Goal: Information Seeking & Learning: Learn about a topic

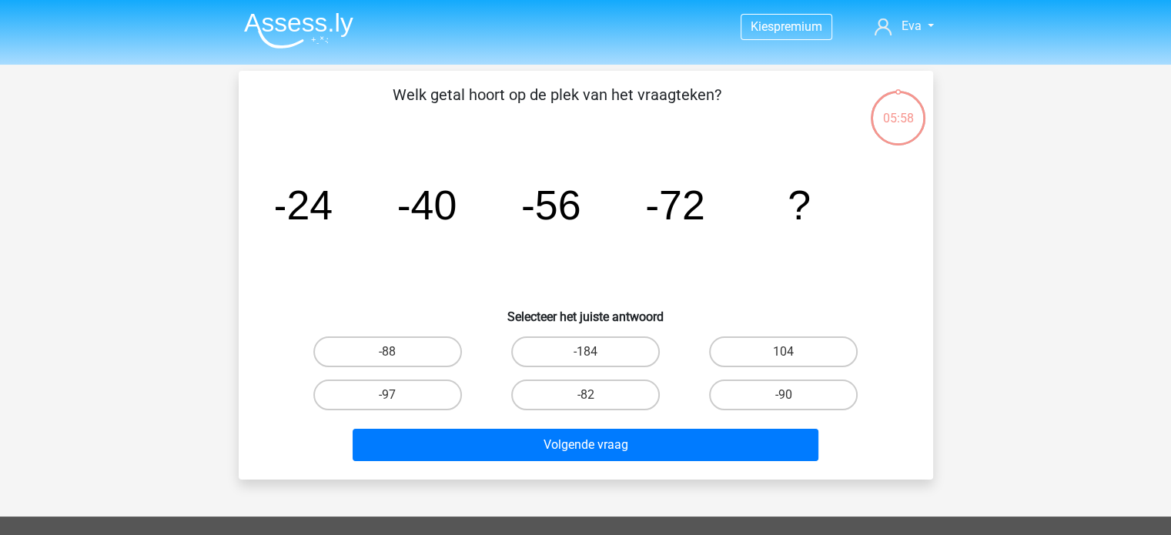
click at [288, 14] on img at bounding box center [298, 30] width 109 height 36
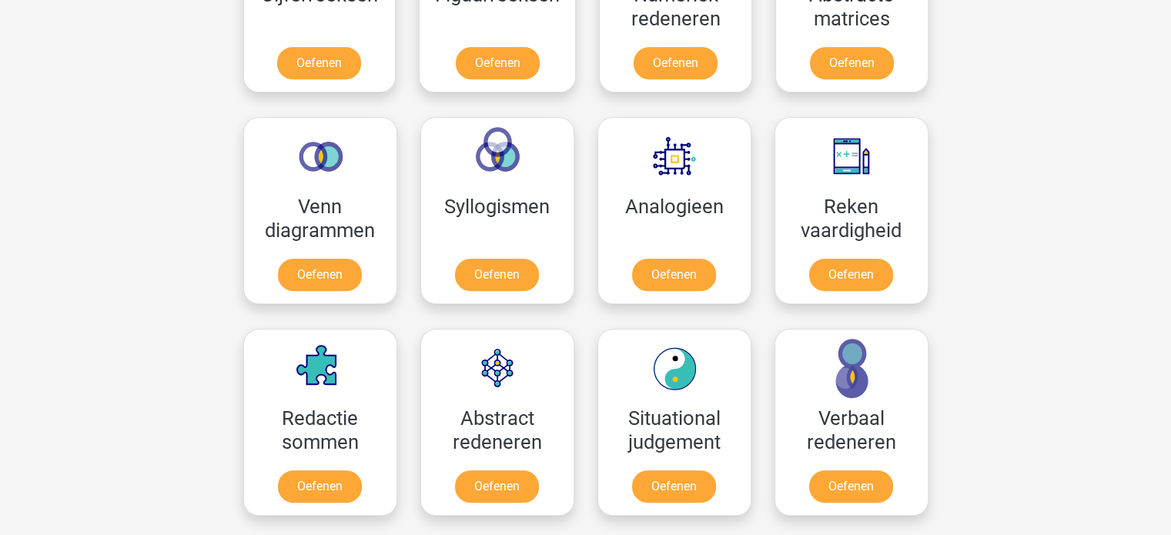
scroll to position [816, 0]
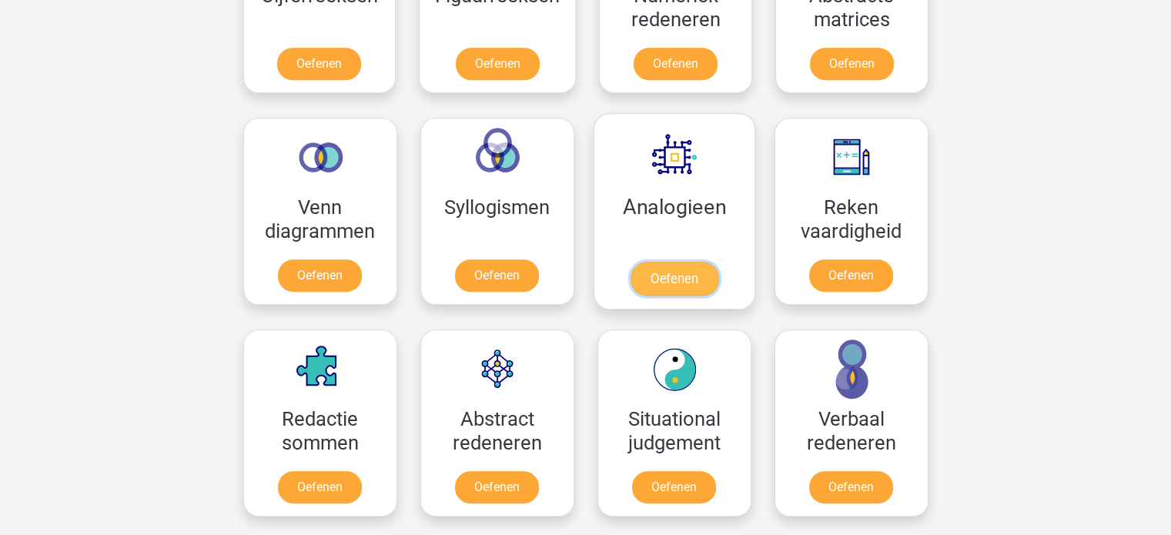
click at [681, 265] on link "Oefenen" at bounding box center [674, 279] width 88 height 34
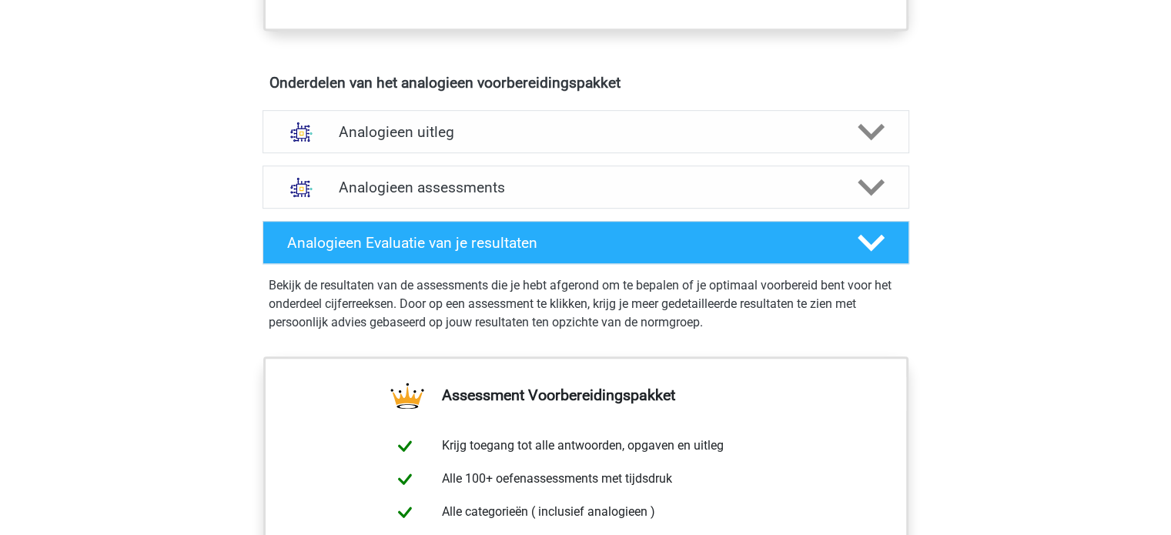
scroll to position [833, 0]
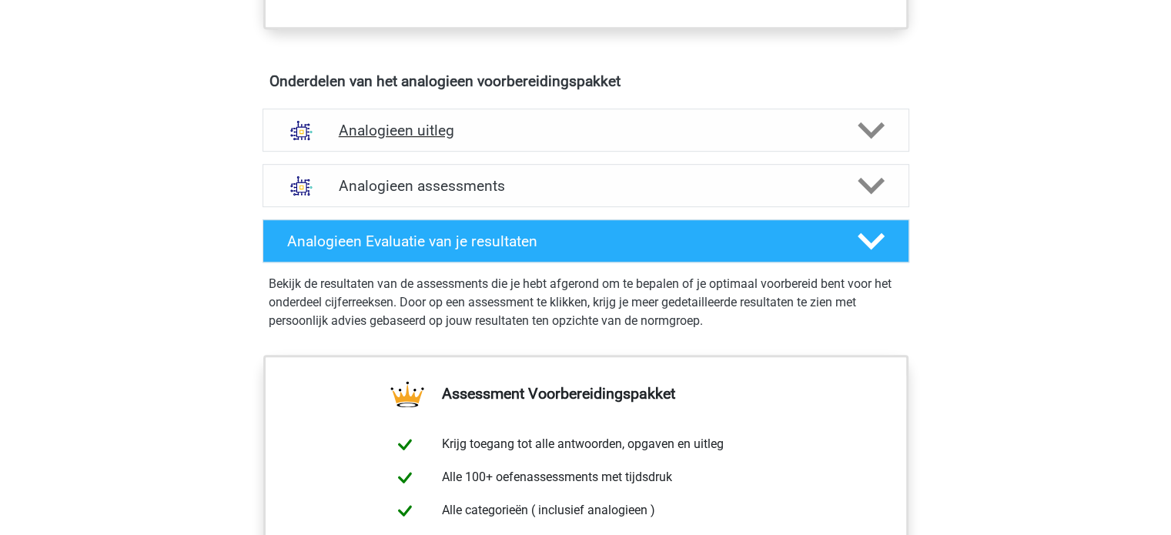
click at [801, 122] on h4 "Analogieen uitleg" at bounding box center [586, 131] width 494 height 18
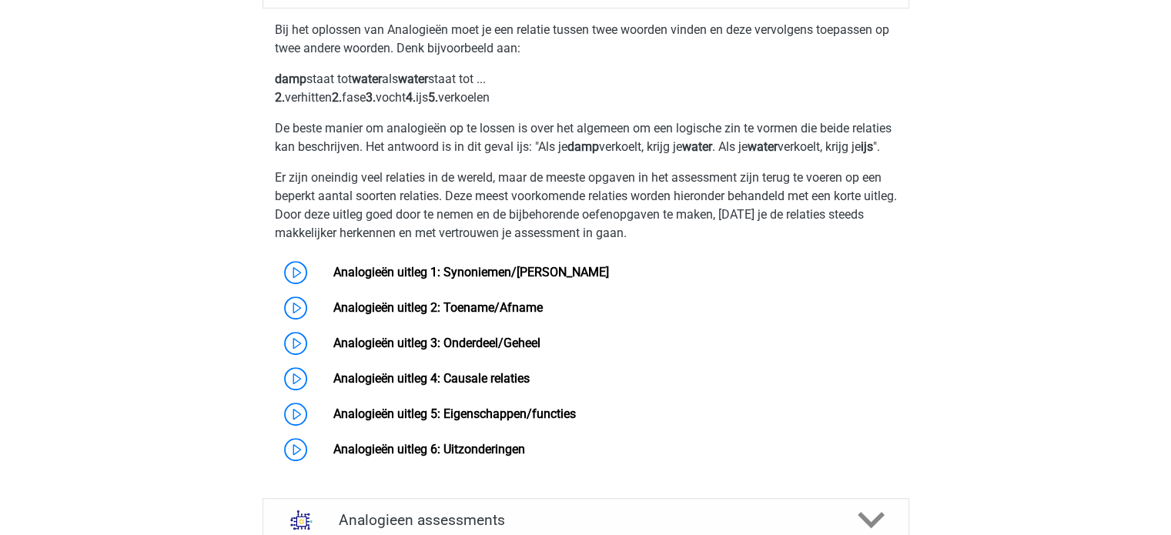
scroll to position [976, 0]
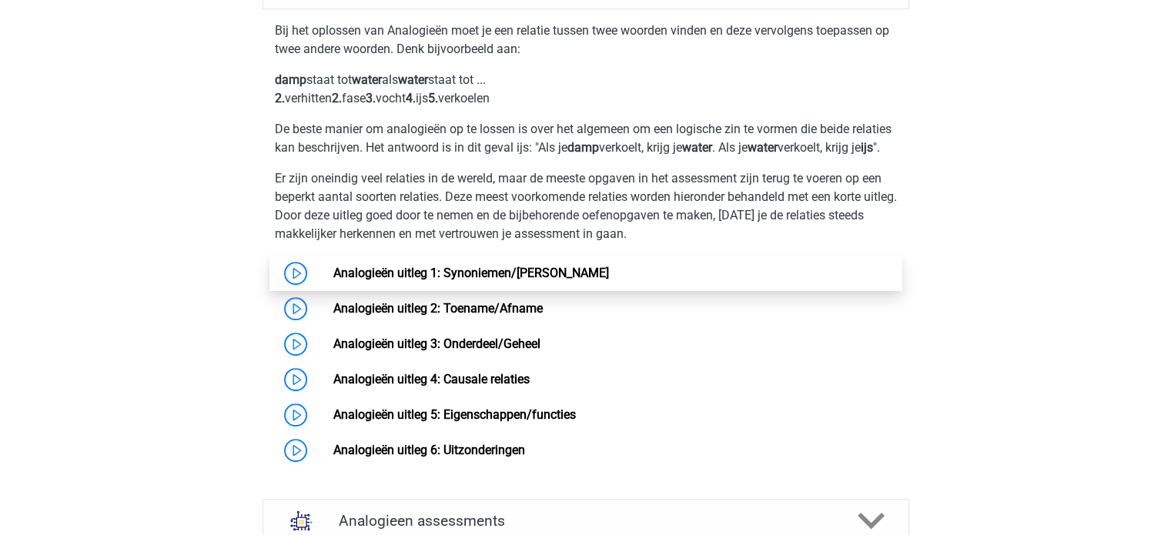
click at [546, 280] on link "Analogieën uitleg 1: Synoniemen/[PERSON_NAME]" at bounding box center [471, 273] width 276 height 15
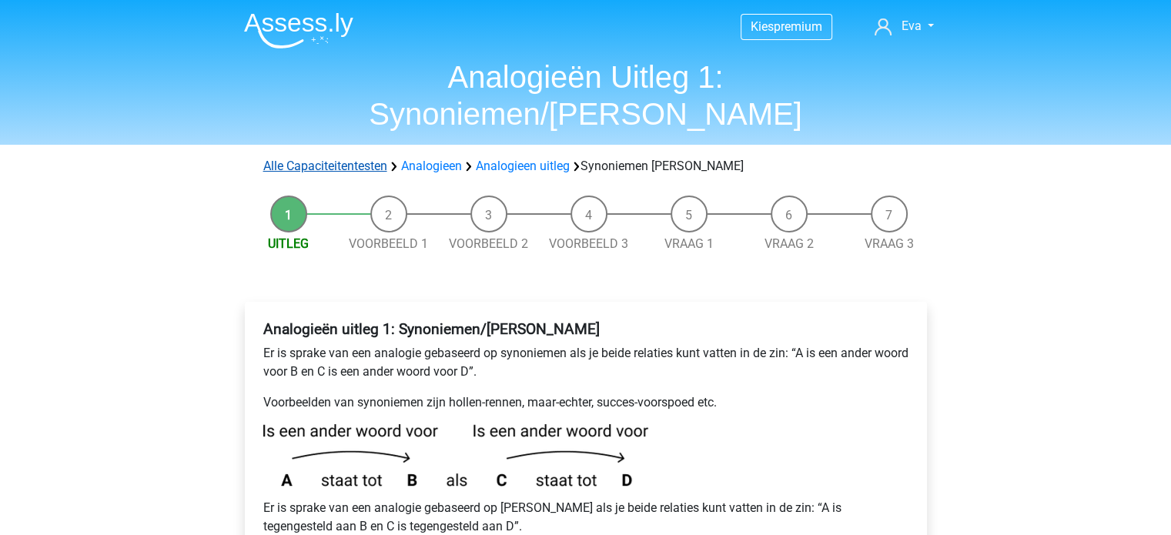
click at [356, 159] on link "Alle Capaciteitentesten" at bounding box center [325, 166] width 124 height 15
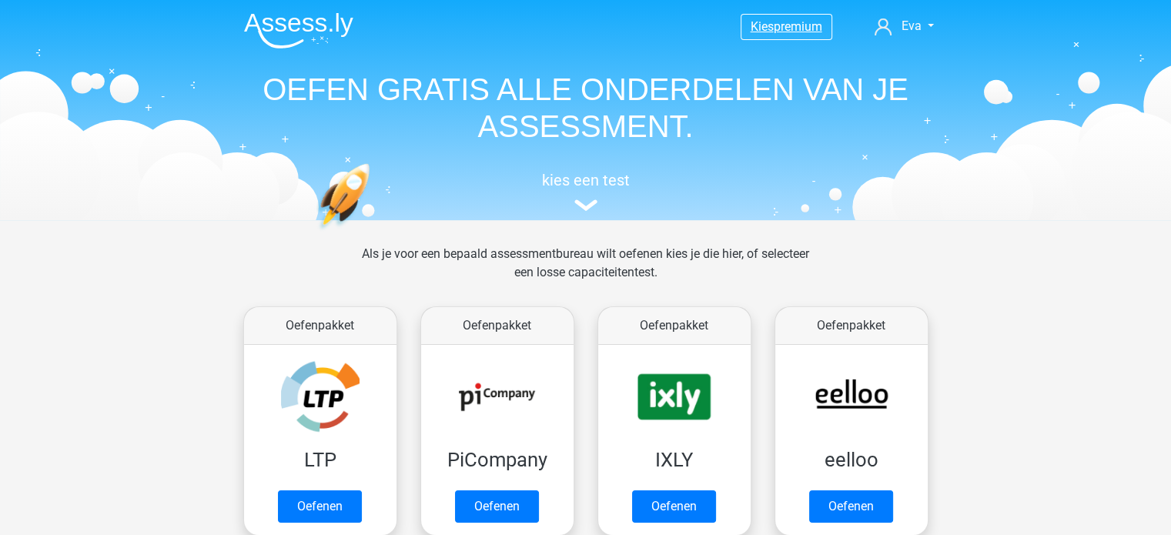
click at [783, 25] on span "premium" at bounding box center [798, 26] width 49 height 15
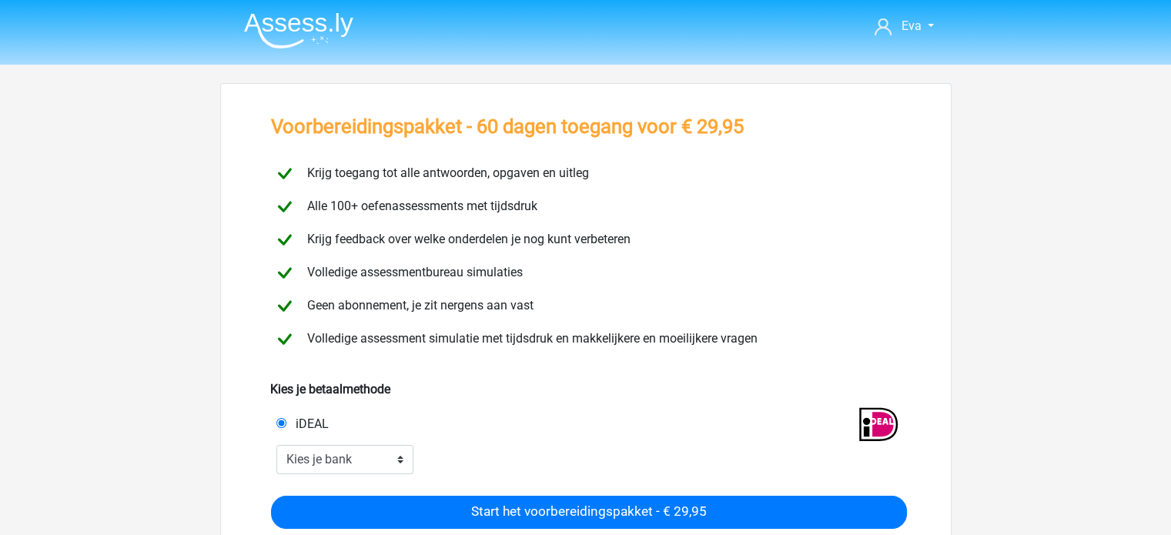
click at [278, 12] on img at bounding box center [298, 30] width 109 height 36
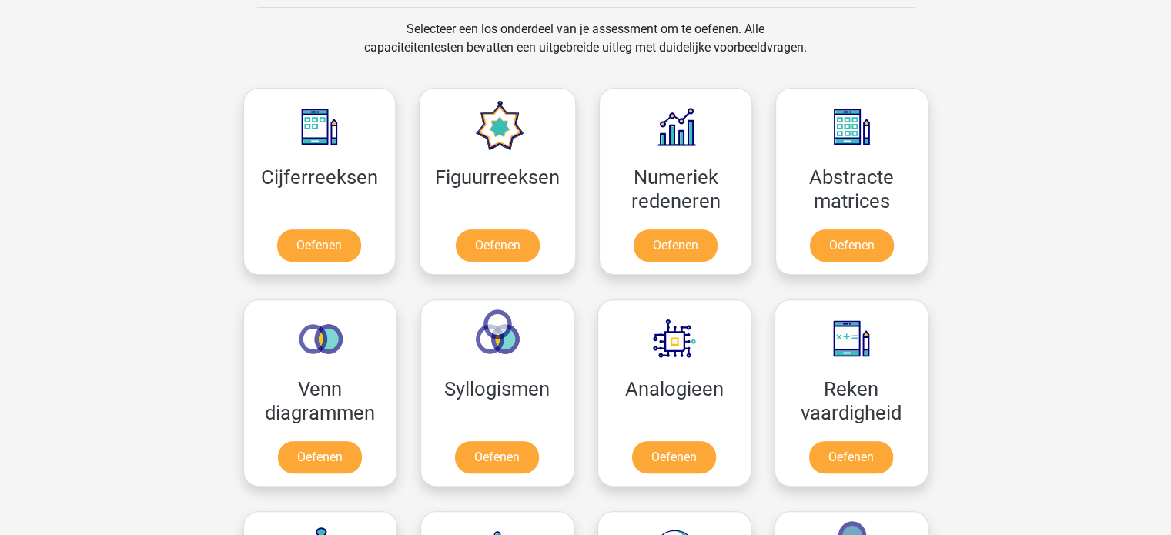
scroll to position [635, 0]
click at [320, 266] on link "Oefenen" at bounding box center [320, 249] width 88 height 34
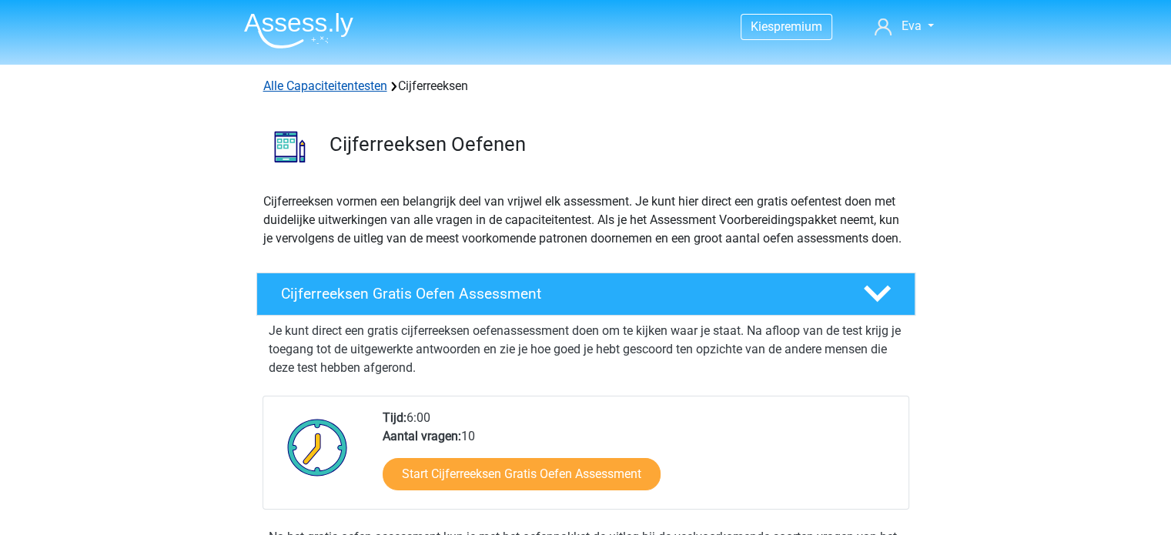
click at [347, 86] on link "Alle Capaciteitentesten" at bounding box center [325, 86] width 124 height 15
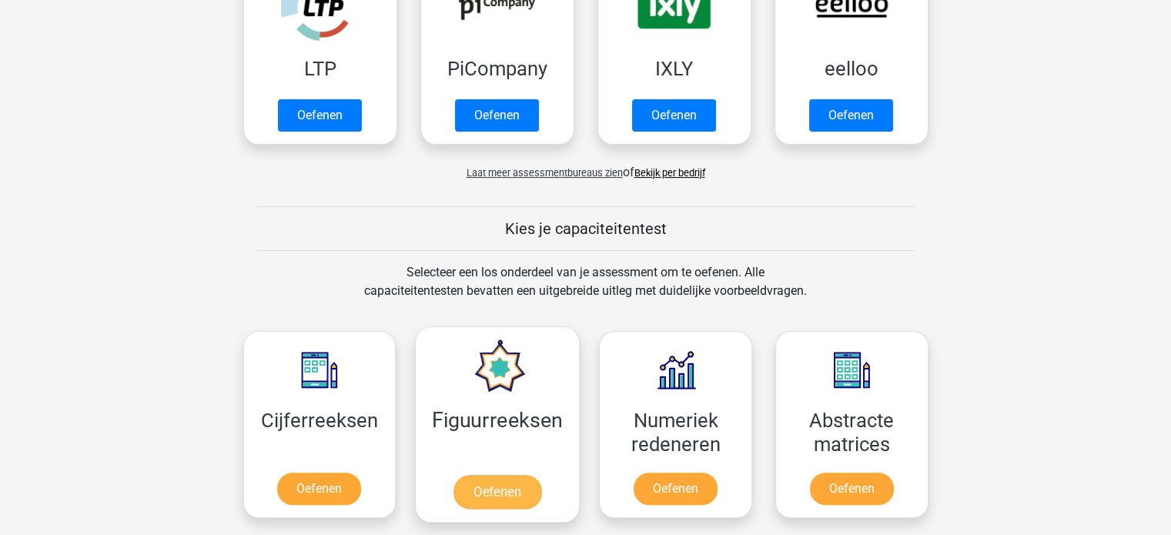
scroll to position [388, 0]
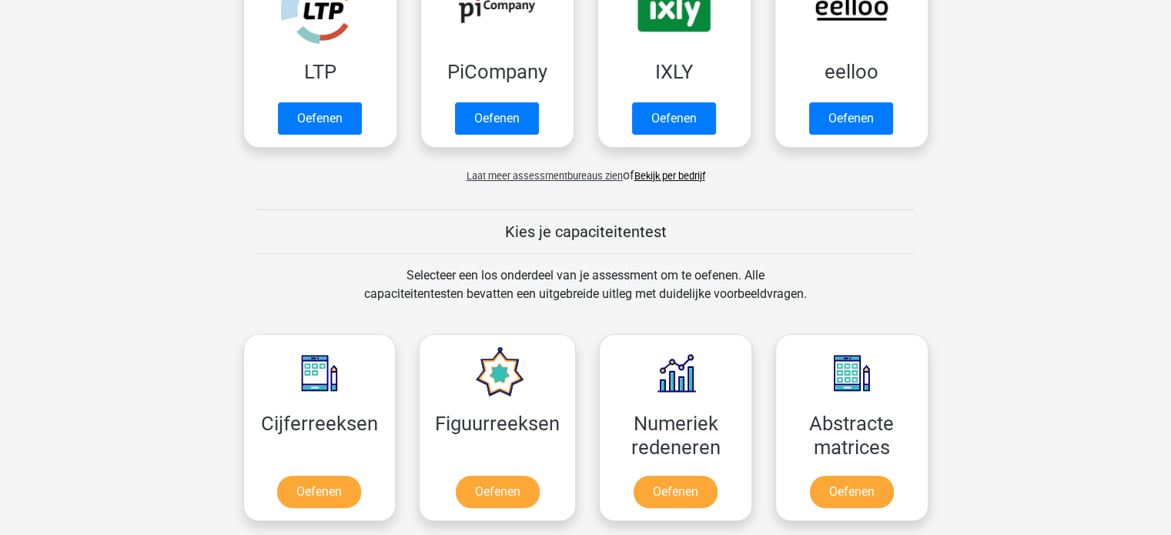
click at [563, 177] on span "Laat meer assessmentbureaus zien" at bounding box center [545, 176] width 156 height 12
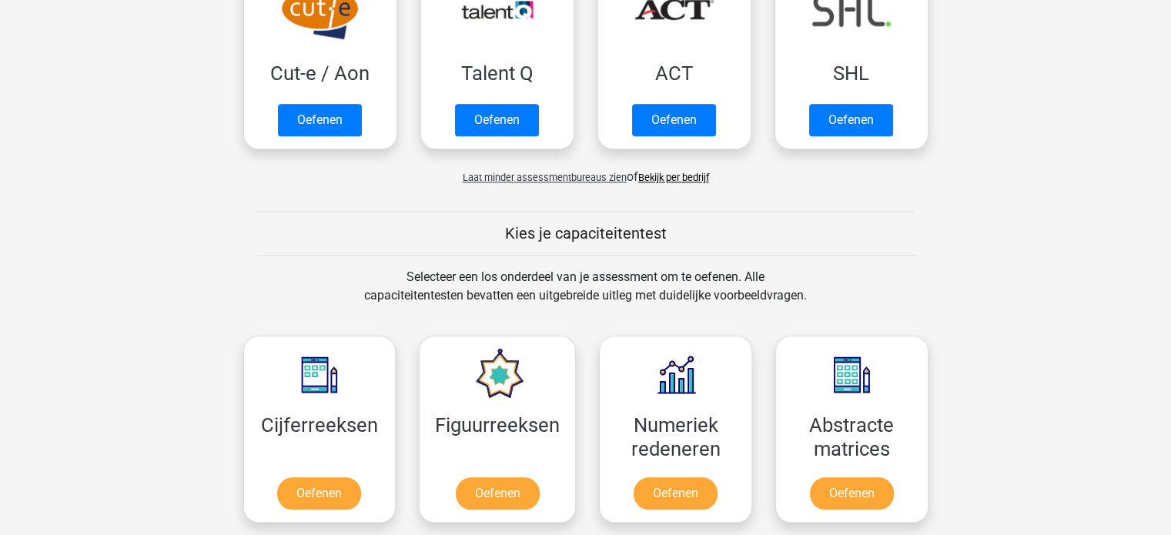
scroll to position [1171, 0]
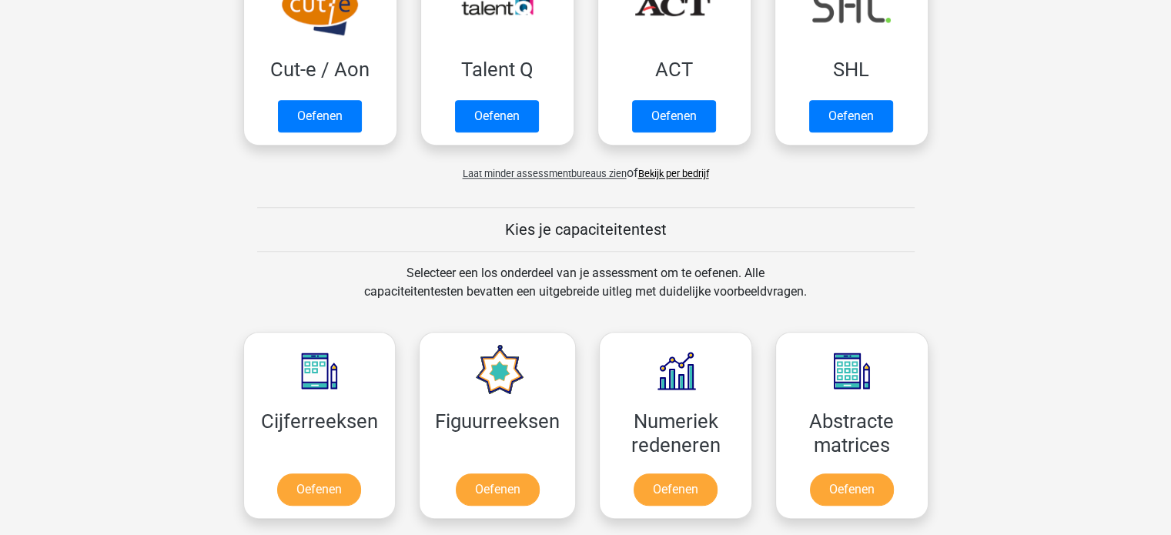
click at [583, 169] on span "Laat minder assessmentbureaus zien" at bounding box center [545, 174] width 164 height 12
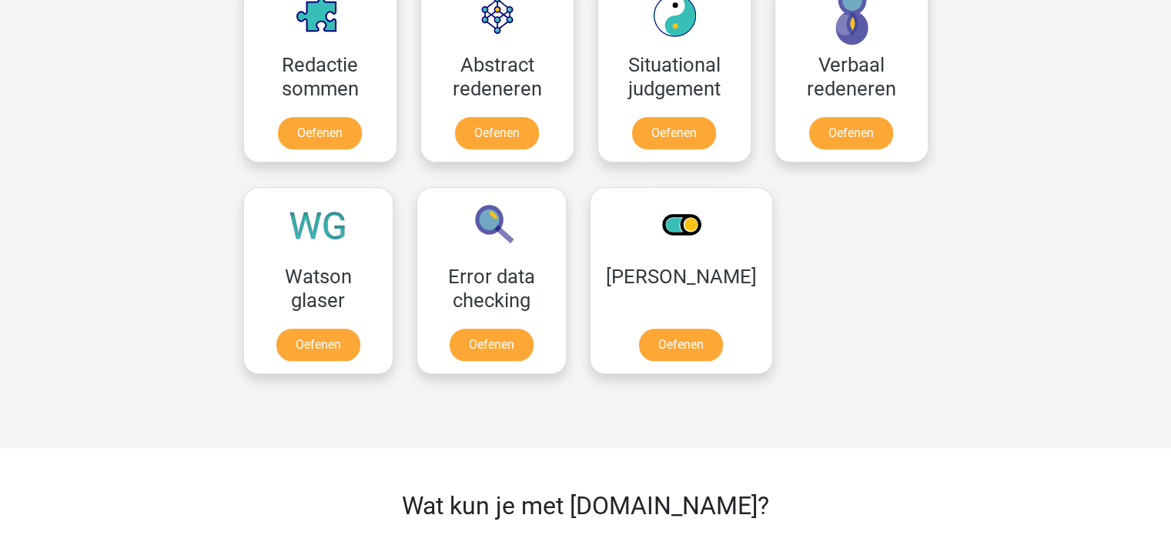
scroll to position [392, 0]
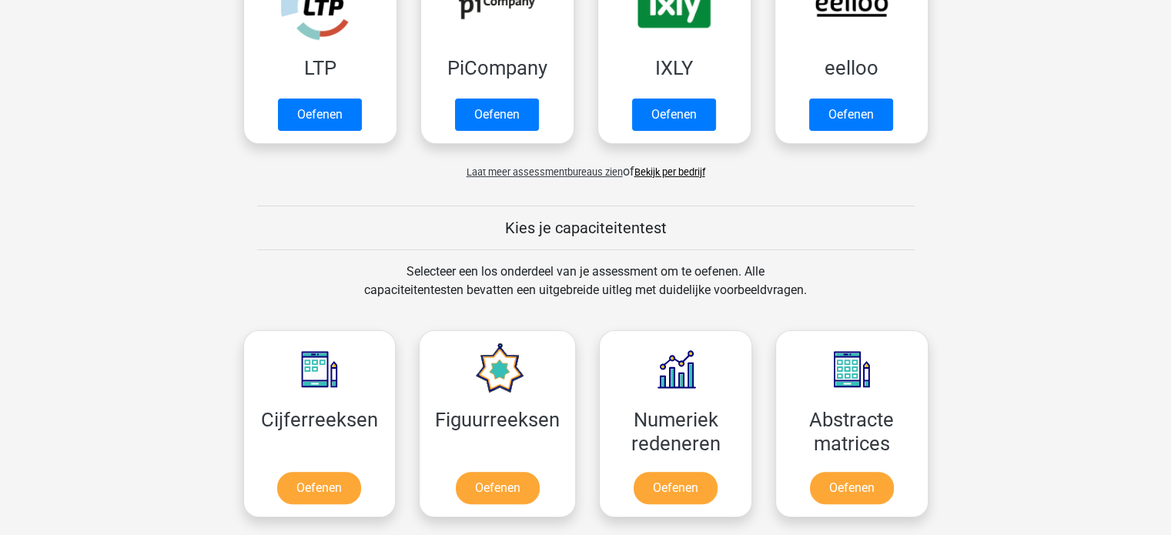
click at [669, 169] on link "Bekijk per bedrijf" at bounding box center [670, 172] width 71 height 12
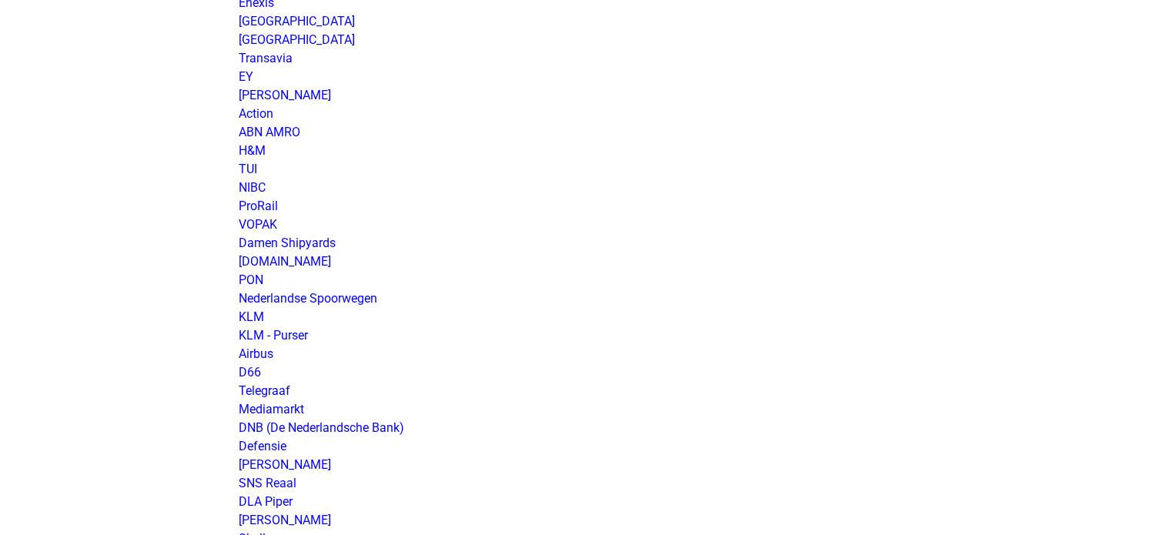
scroll to position [1282, 0]
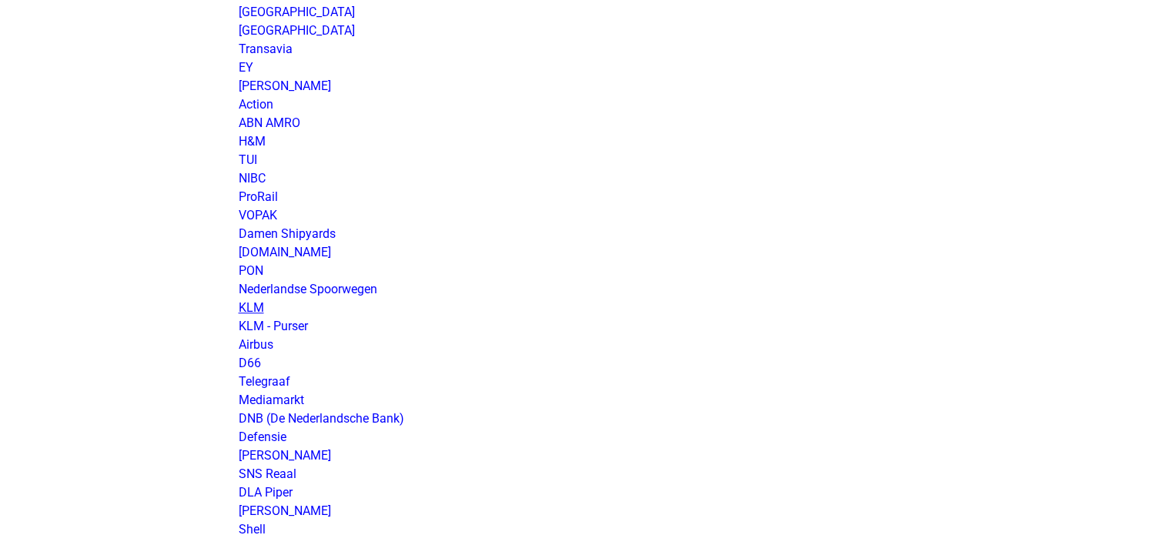
click at [259, 313] on link "KLM" at bounding box center [251, 307] width 25 height 15
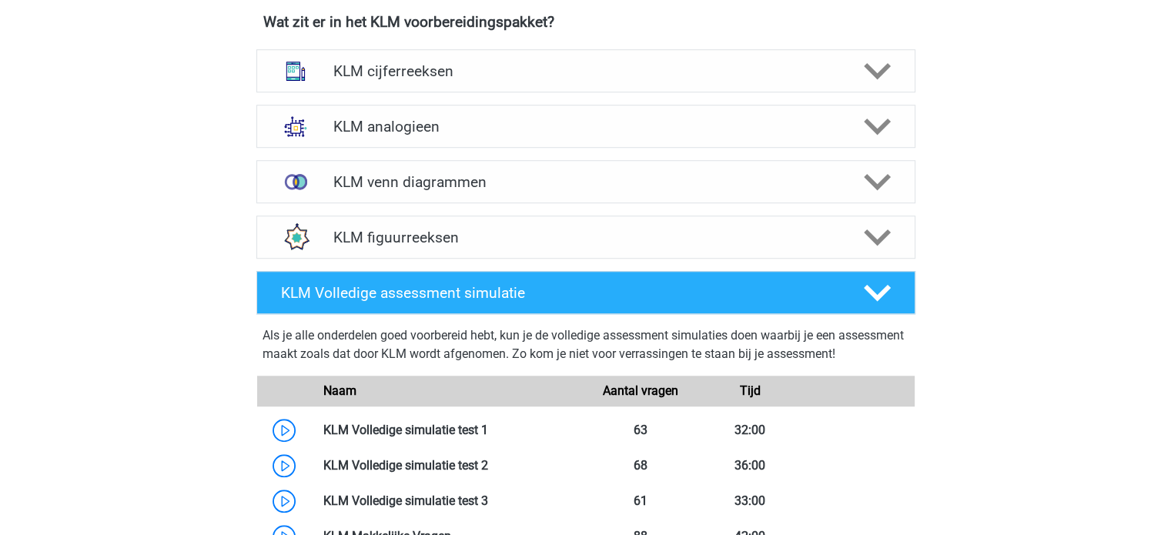
scroll to position [1099, 0]
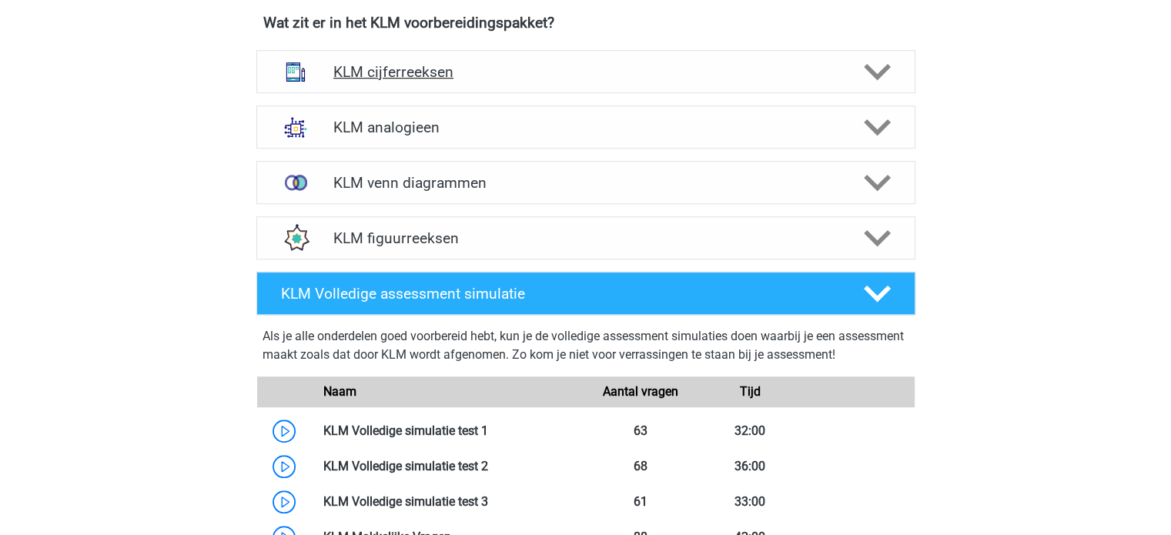
click at [395, 70] on h4 "KLM cijferreeksen" at bounding box center [585, 72] width 504 height 18
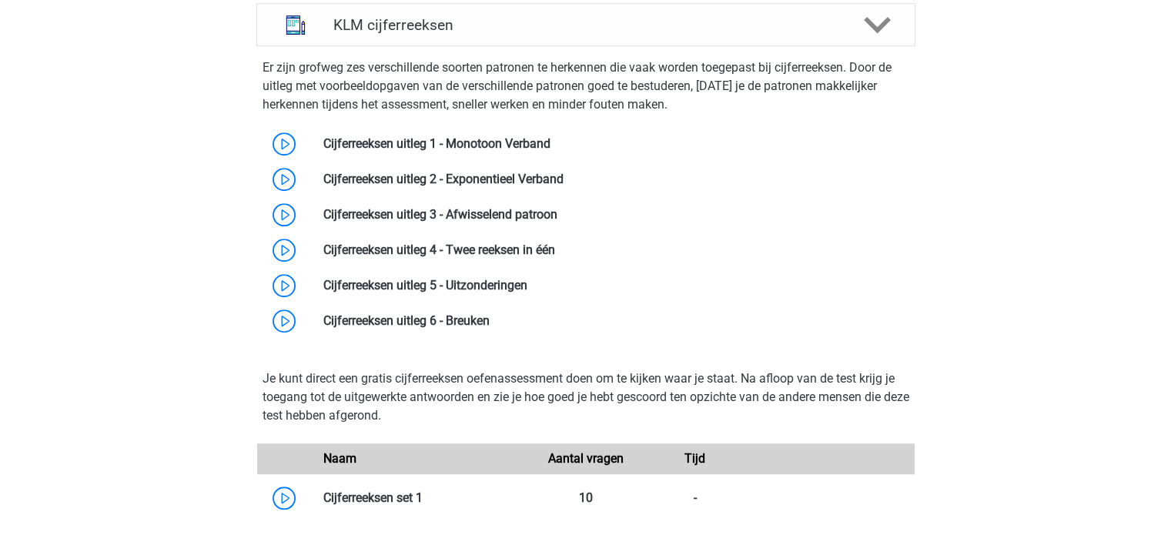
scroll to position [1145, 0]
click at [551, 148] on link at bounding box center [551, 144] width 0 height 15
click at [558, 216] on link at bounding box center [558, 215] width 0 height 15
click at [528, 286] on link at bounding box center [528, 286] width 0 height 15
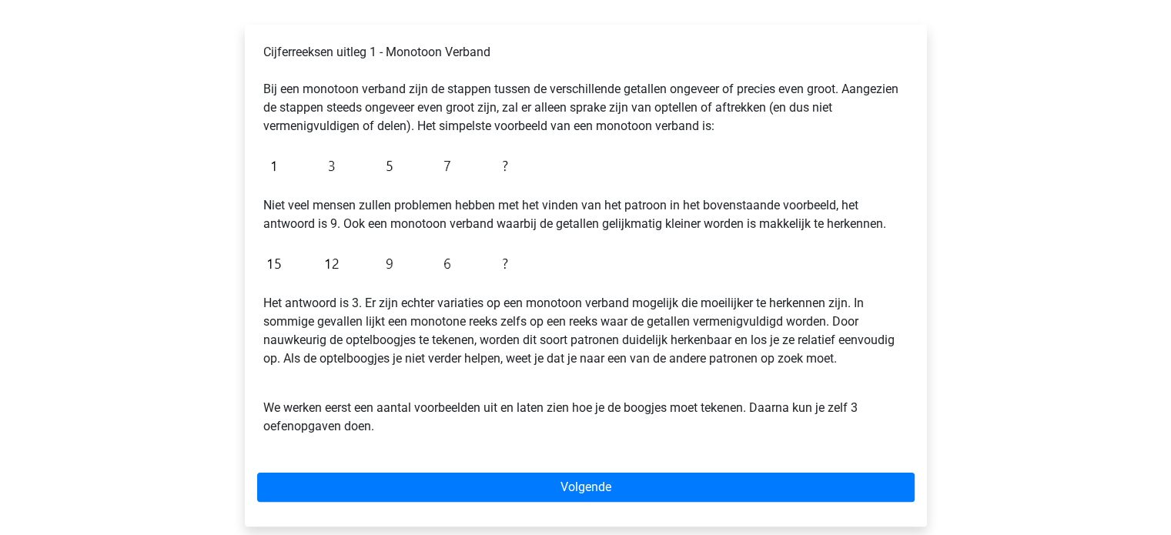
scroll to position [279, 0]
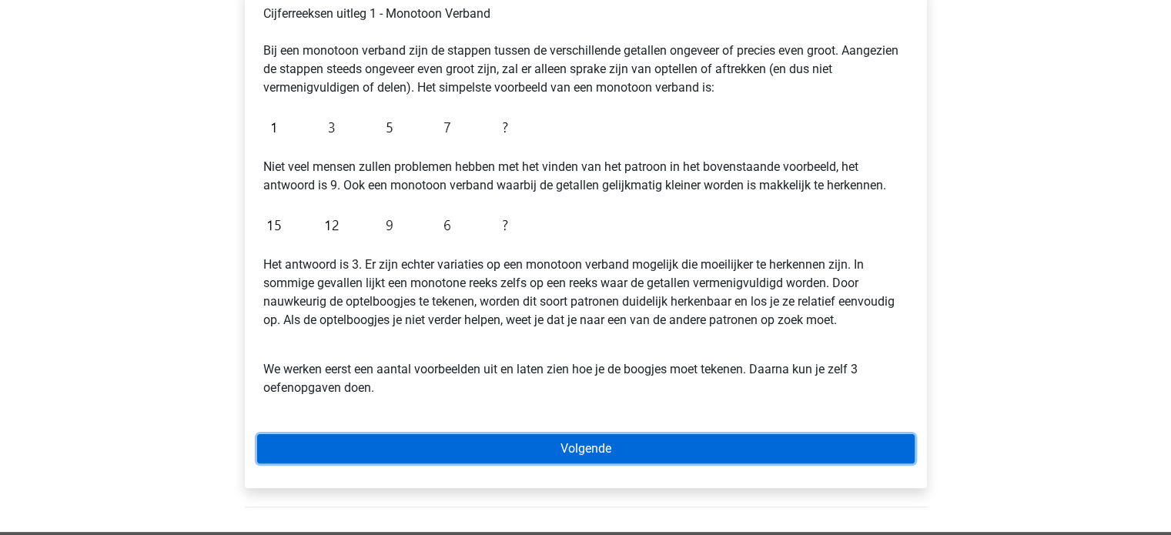
click at [488, 455] on link "Volgende" at bounding box center [586, 448] width 658 height 29
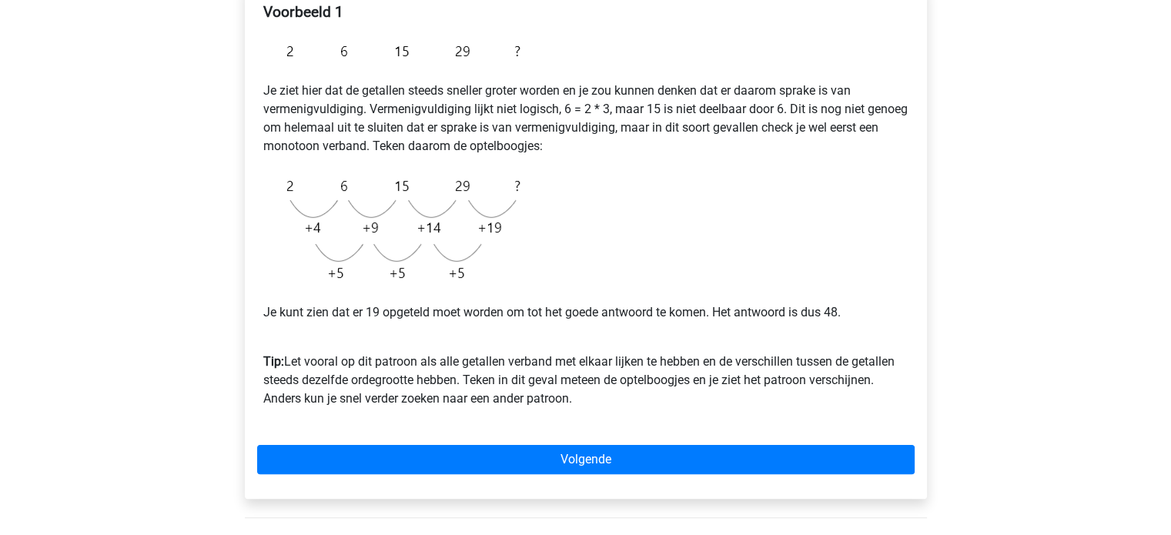
scroll to position [268, 0]
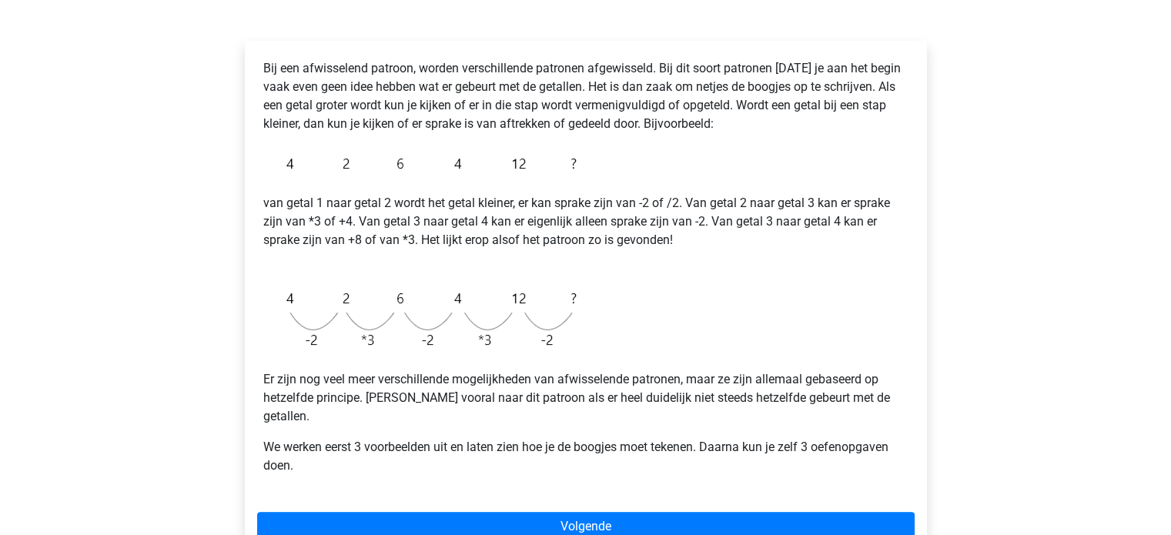
scroll to position [225, 0]
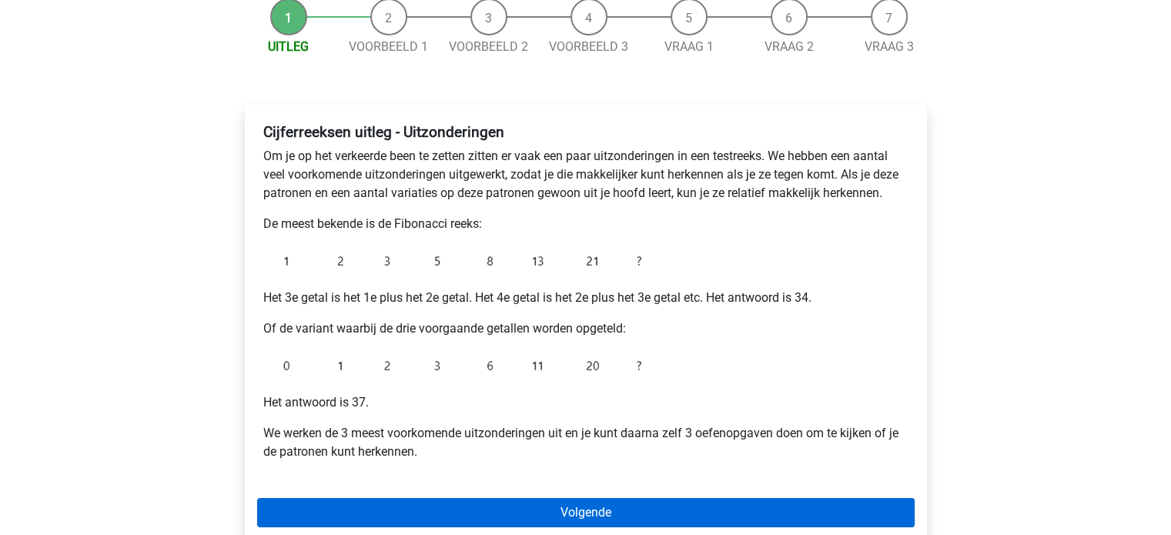
scroll to position [182, 0]
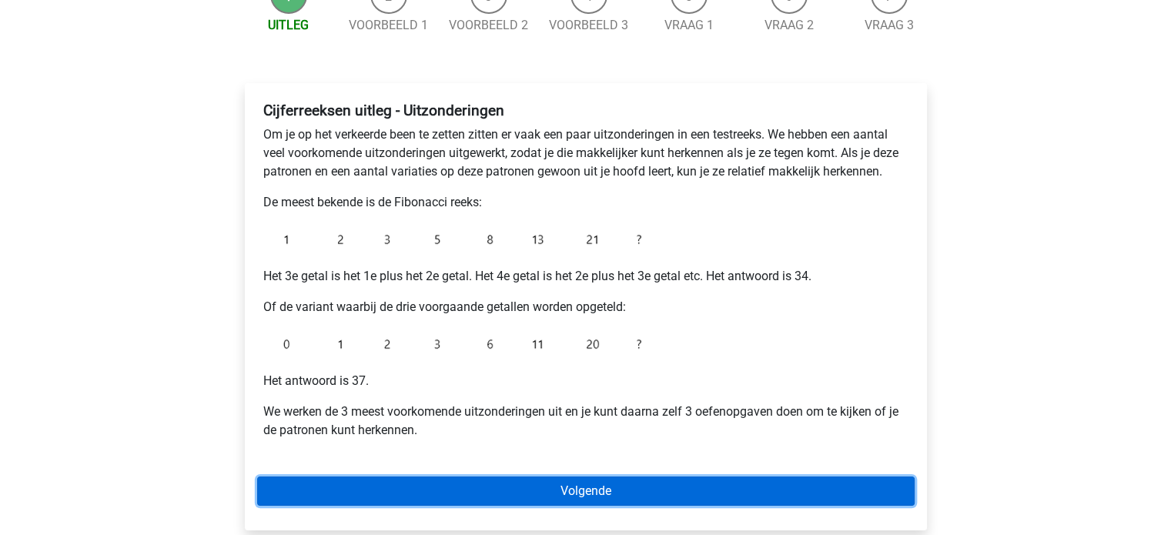
click at [472, 484] on link "Volgende" at bounding box center [586, 491] width 658 height 29
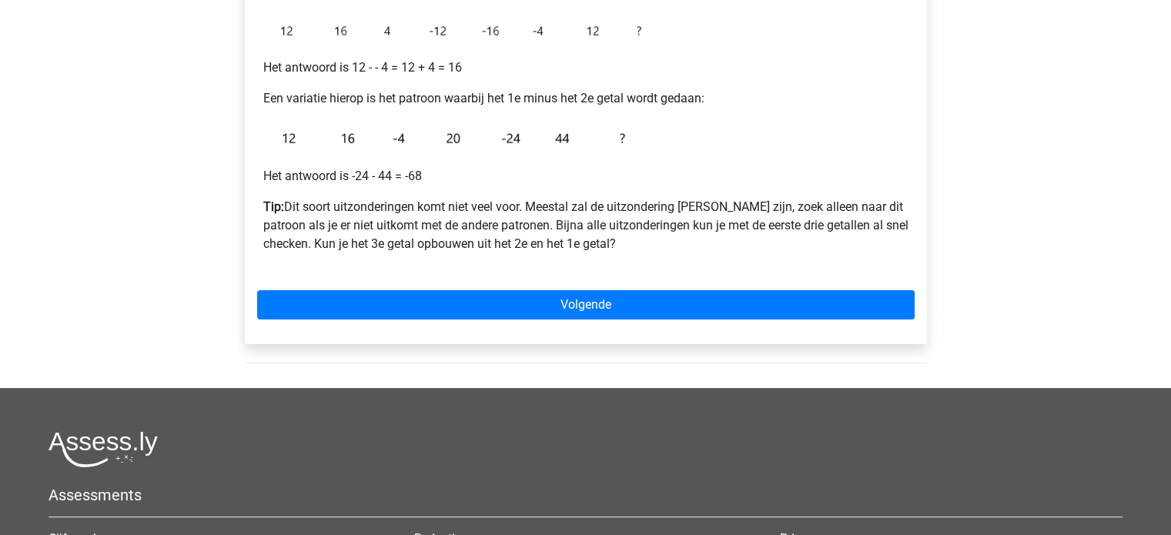
scroll to position [373, 0]
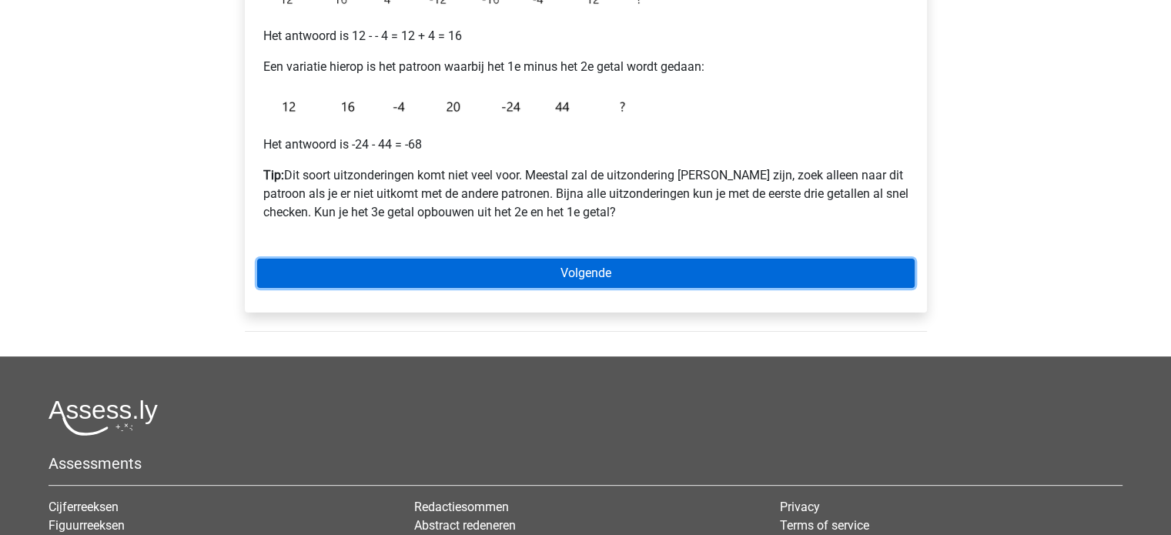
click at [426, 270] on link "Volgende" at bounding box center [586, 273] width 658 height 29
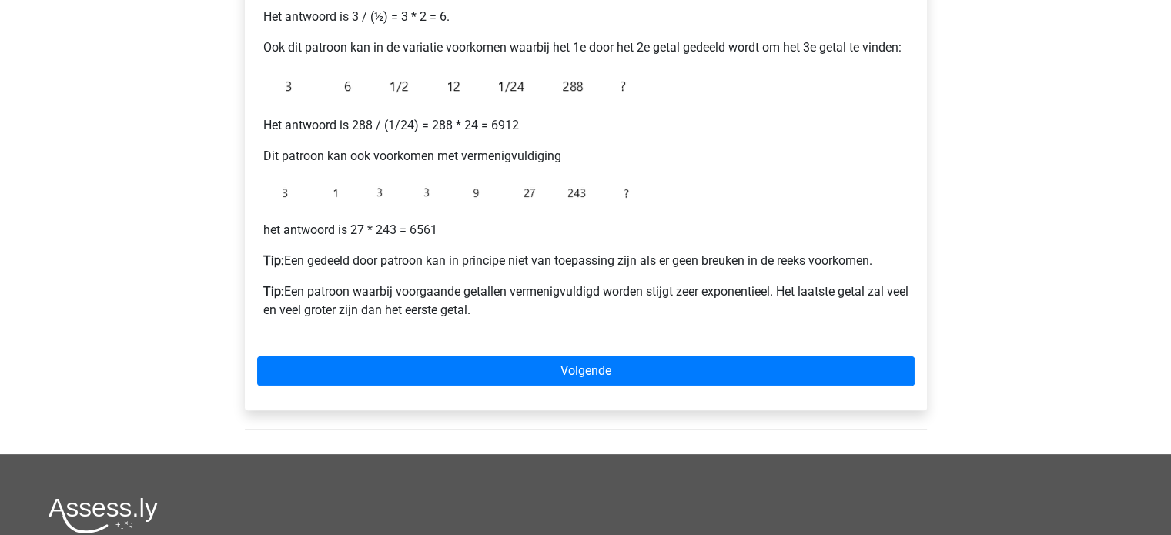
scroll to position [374, 0]
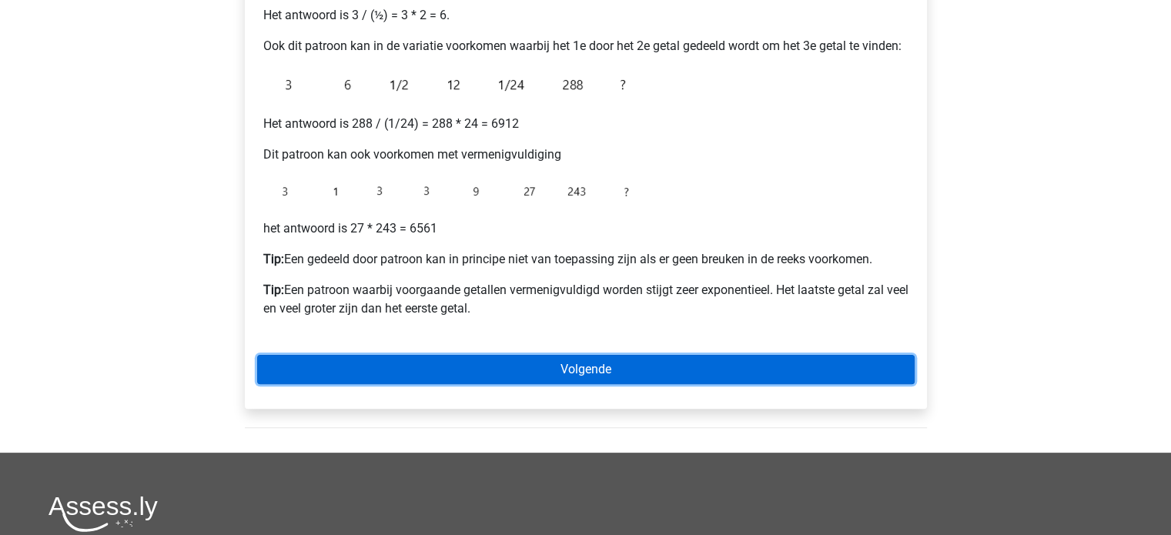
click at [419, 355] on link "Volgende" at bounding box center [586, 369] width 658 height 29
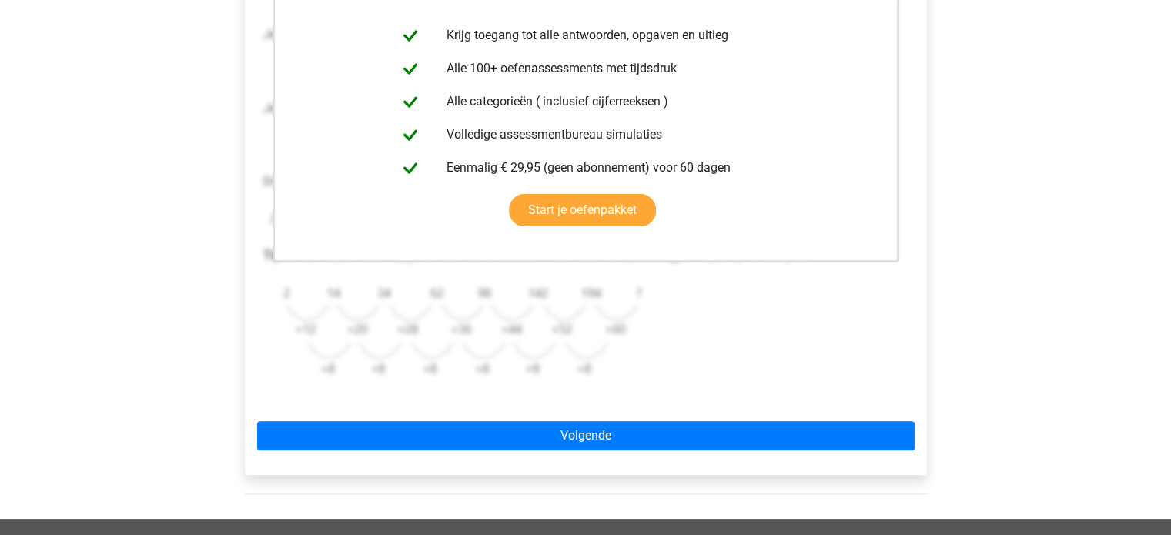
scroll to position [388, 0]
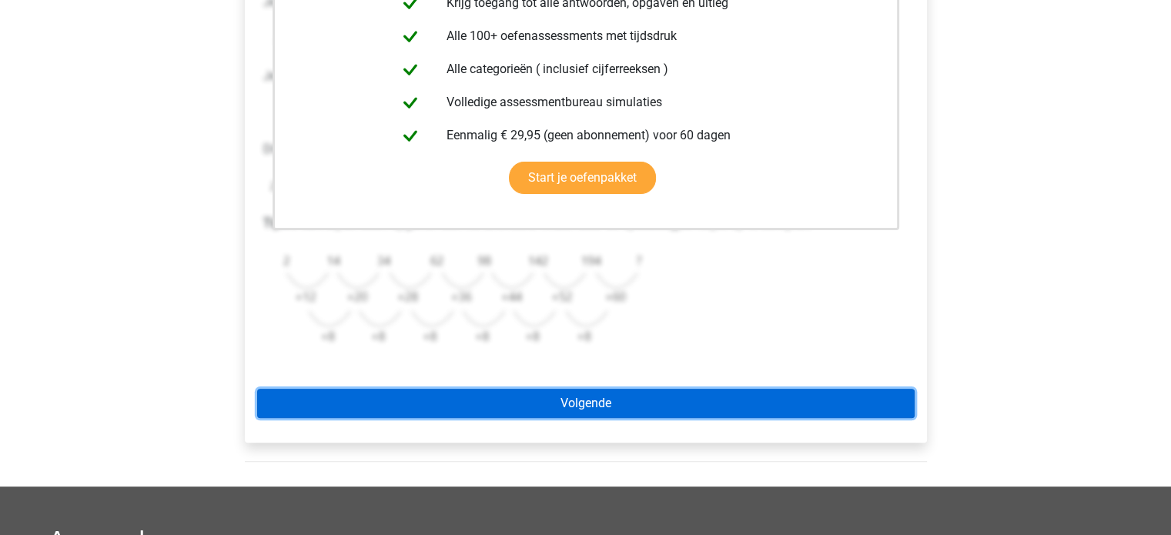
click at [427, 394] on link "Volgende" at bounding box center [586, 403] width 658 height 29
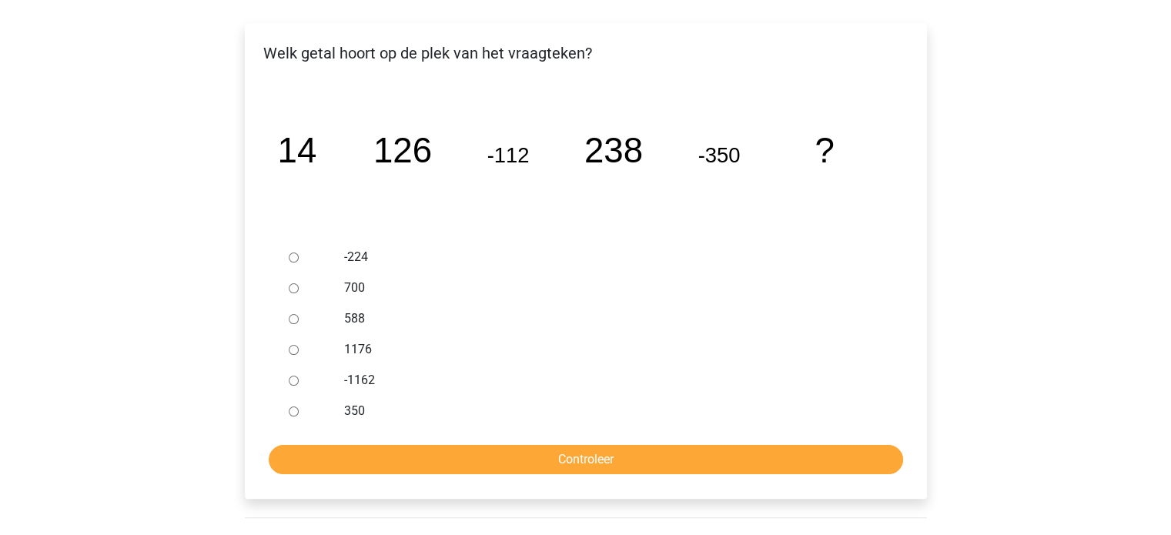
scroll to position [243, 0]
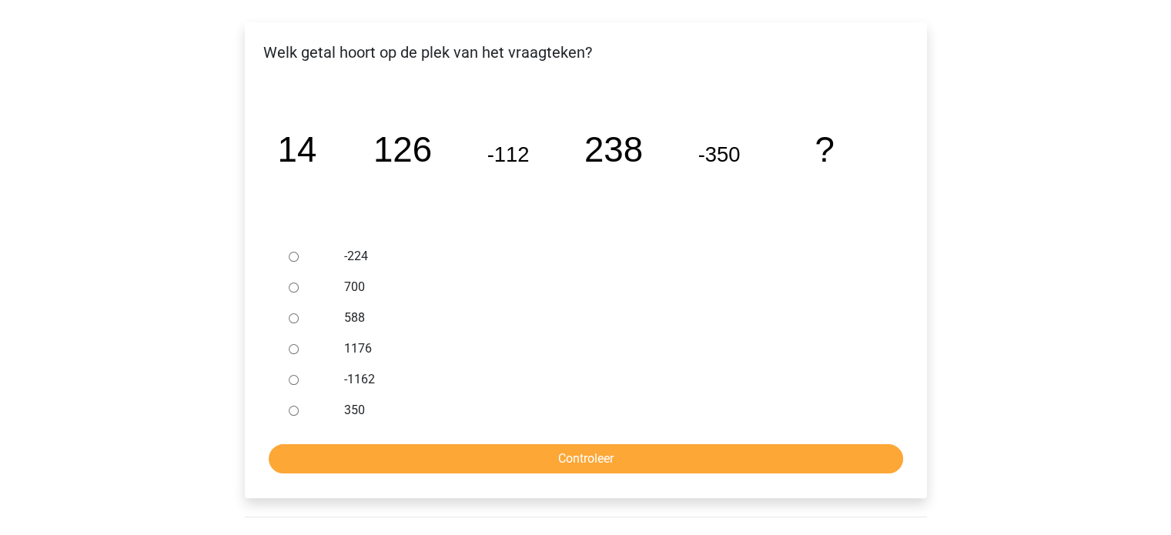
click at [297, 319] on input "588" at bounding box center [294, 318] width 10 height 10
radio input "true"
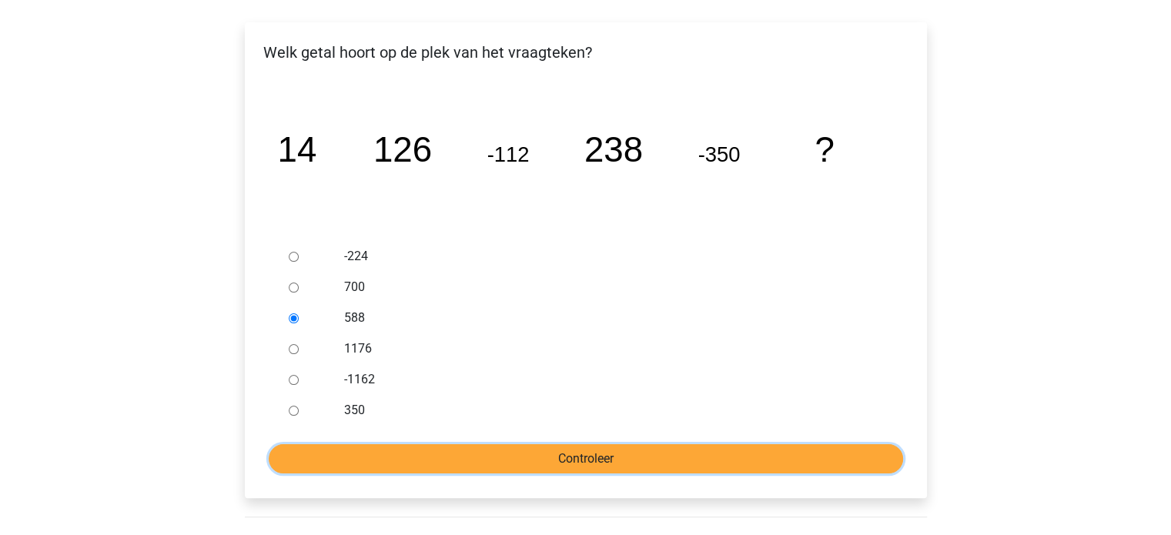
click at [419, 444] on input "Controleer" at bounding box center [586, 458] width 635 height 29
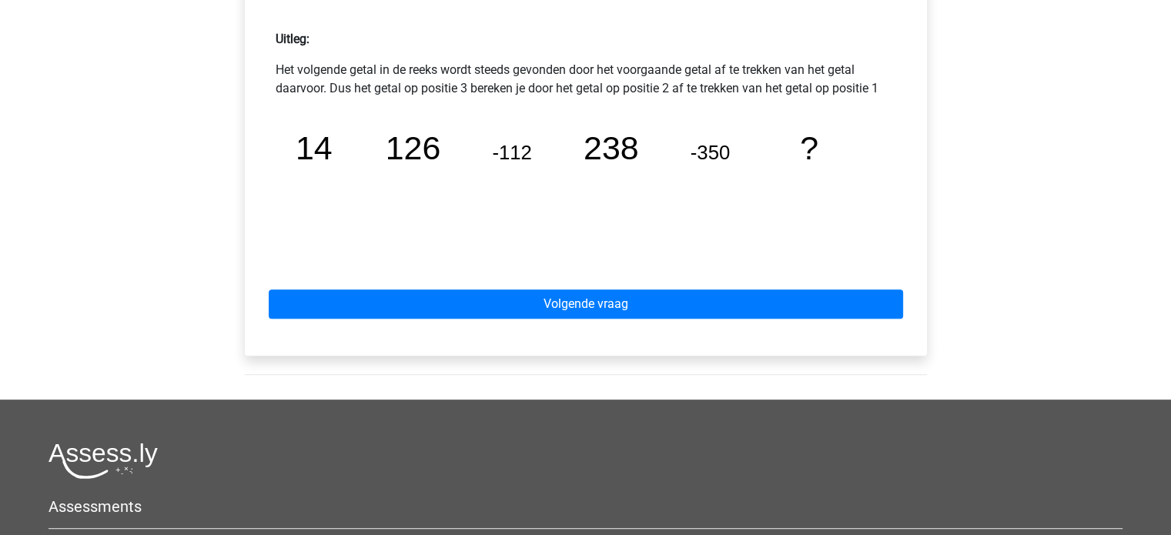
scroll to position [705, 0]
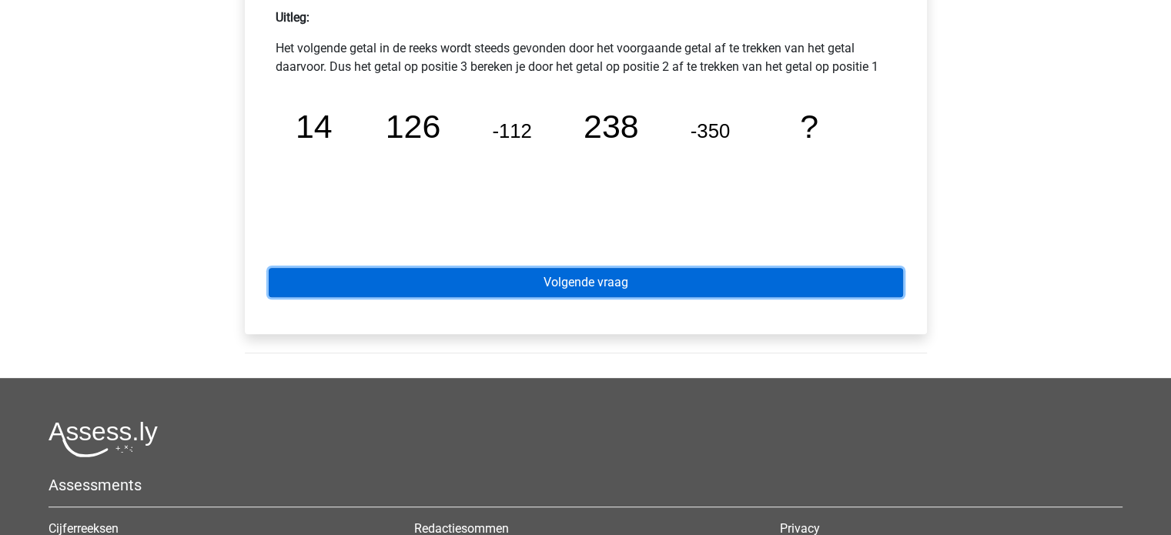
click at [607, 279] on link "Volgende vraag" at bounding box center [586, 282] width 635 height 29
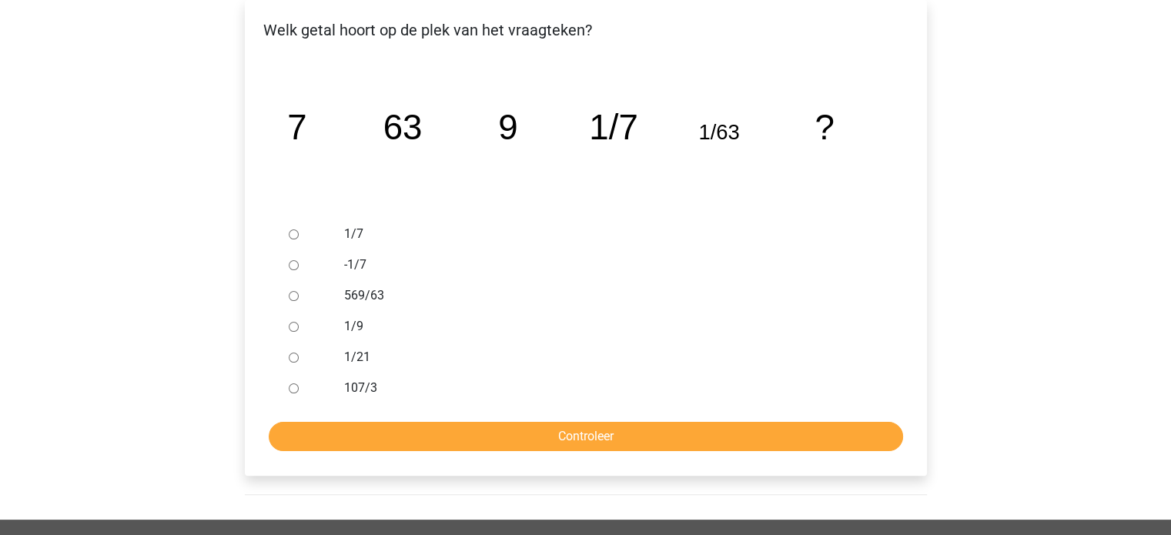
scroll to position [271, 0]
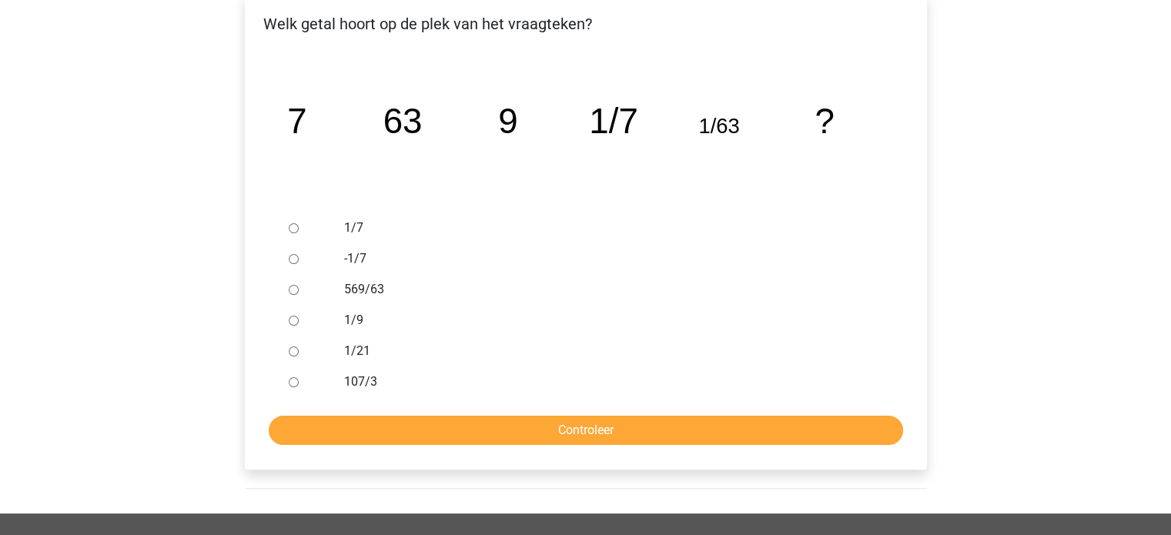
click at [294, 324] on input "1/9" at bounding box center [294, 321] width 10 height 10
radio input "true"
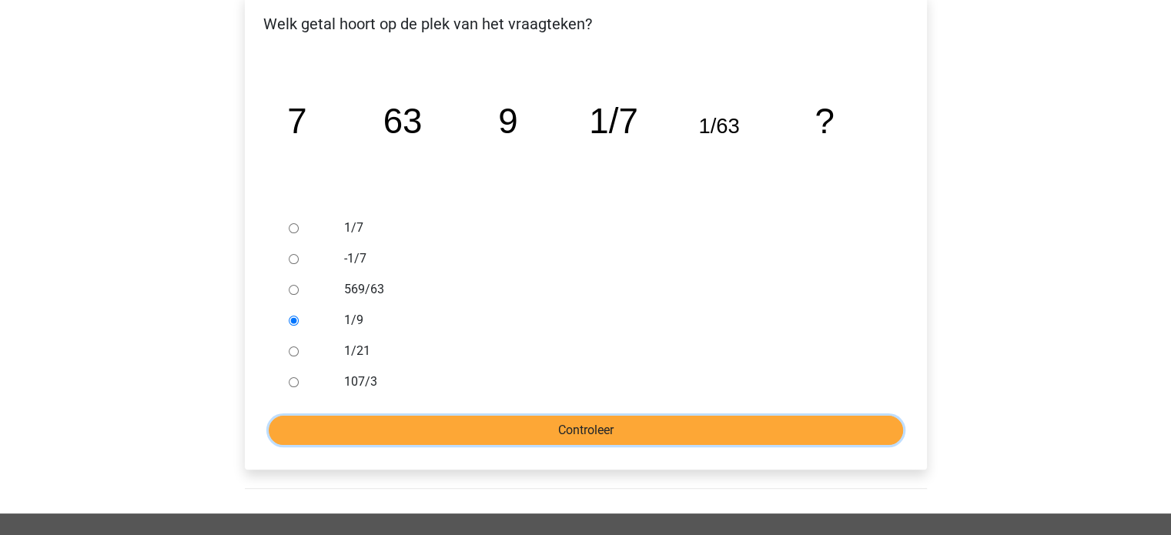
click at [516, 431] on input "Controleer" at bounding box center [586, 430] width 635 height 29
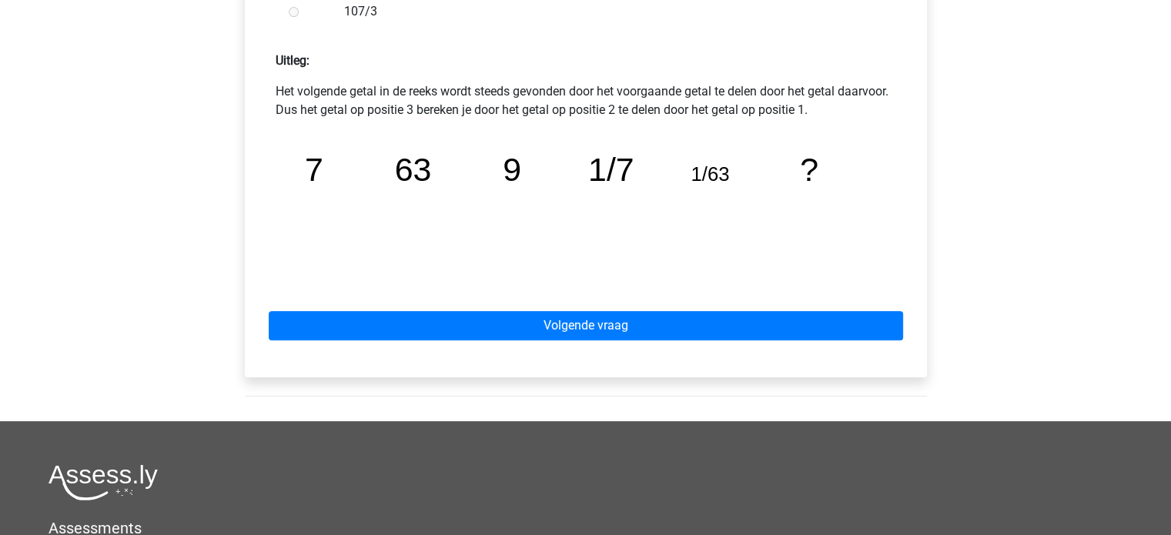
scroll to position [682, 0]
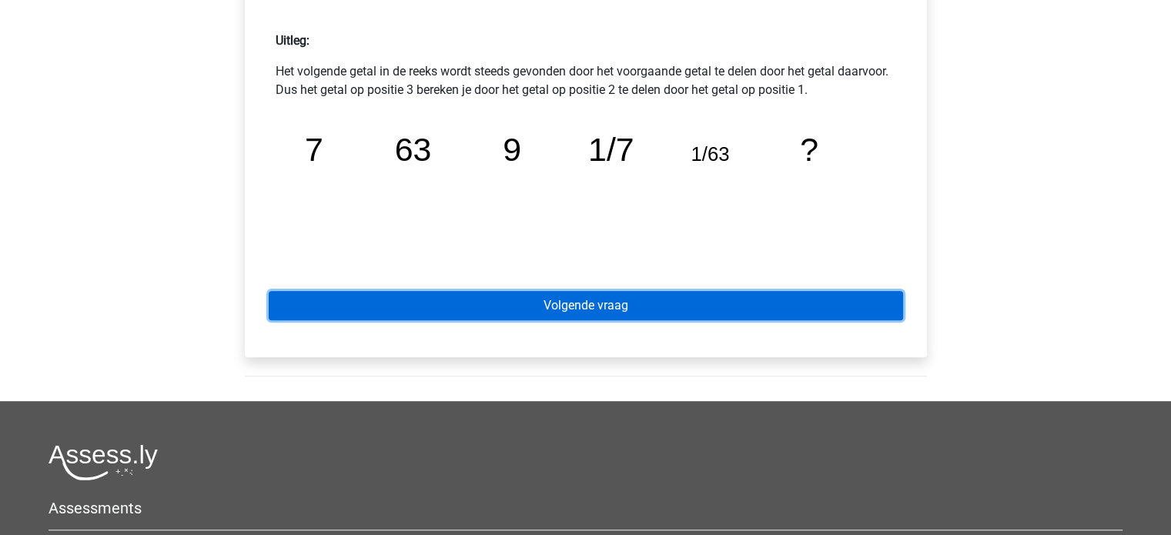
click at [626, 313] on link "Volgende vraag" at bounding box center [586, 305] width 635 height 29
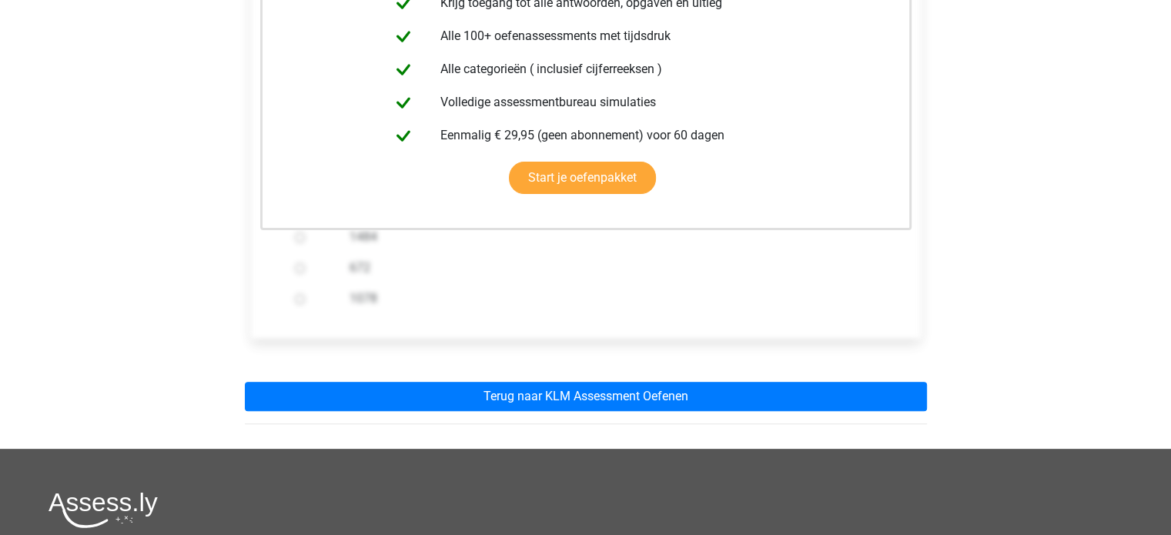
scroll to position [363, 0]
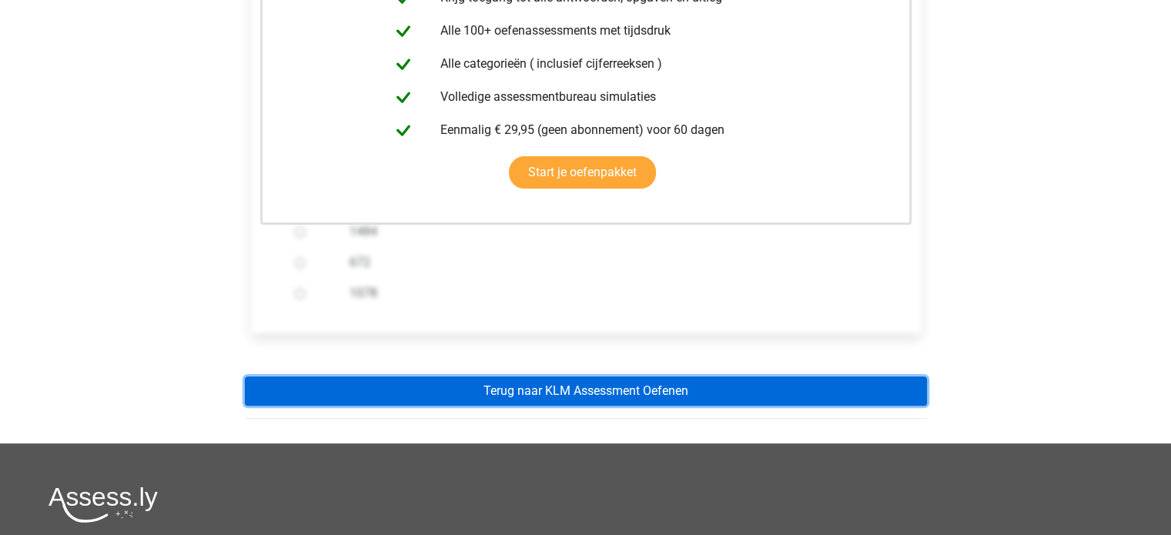
click at [598, 390] on link "Terug naar KLM Assessment Oefenen" at bounding box center [586, 391] width 682 height 29
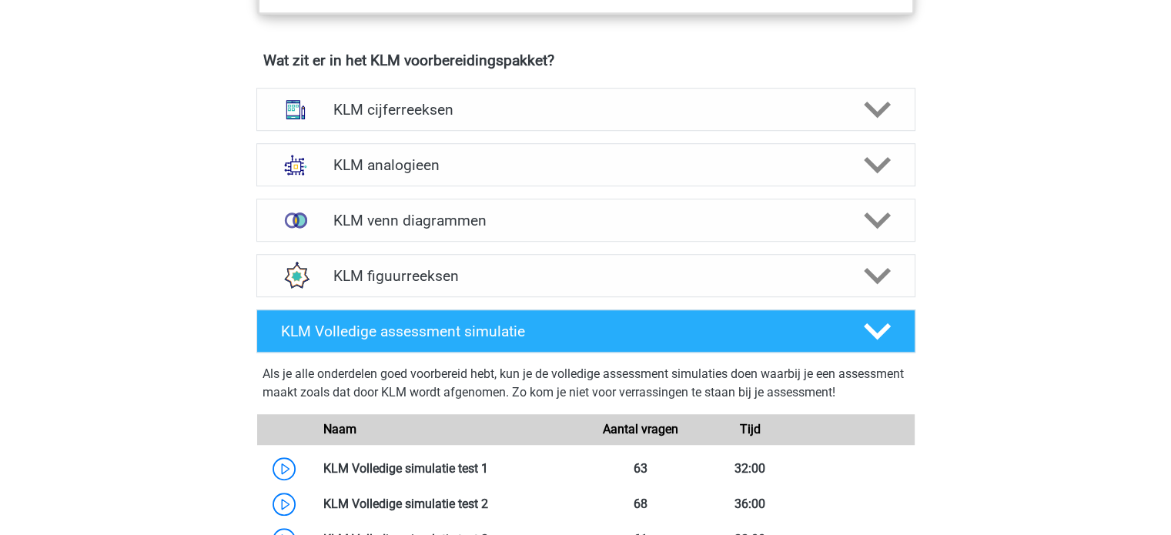
scroll to position [1065, 0]
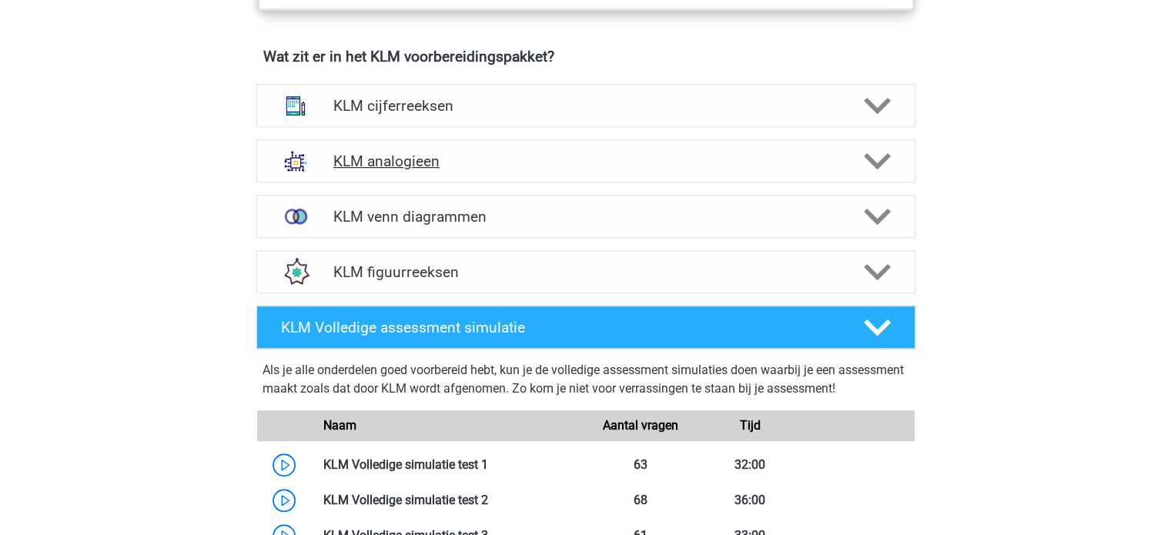
click at [870, 152] on icon at bounding box center [877, 161] width 27 height 27
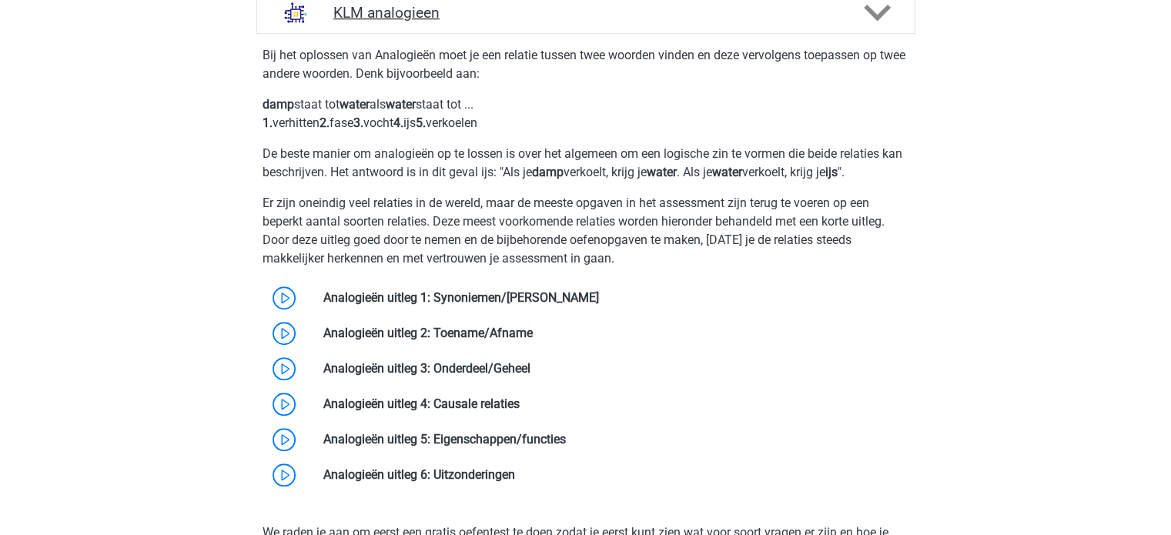
scroll to position [1215, 0]
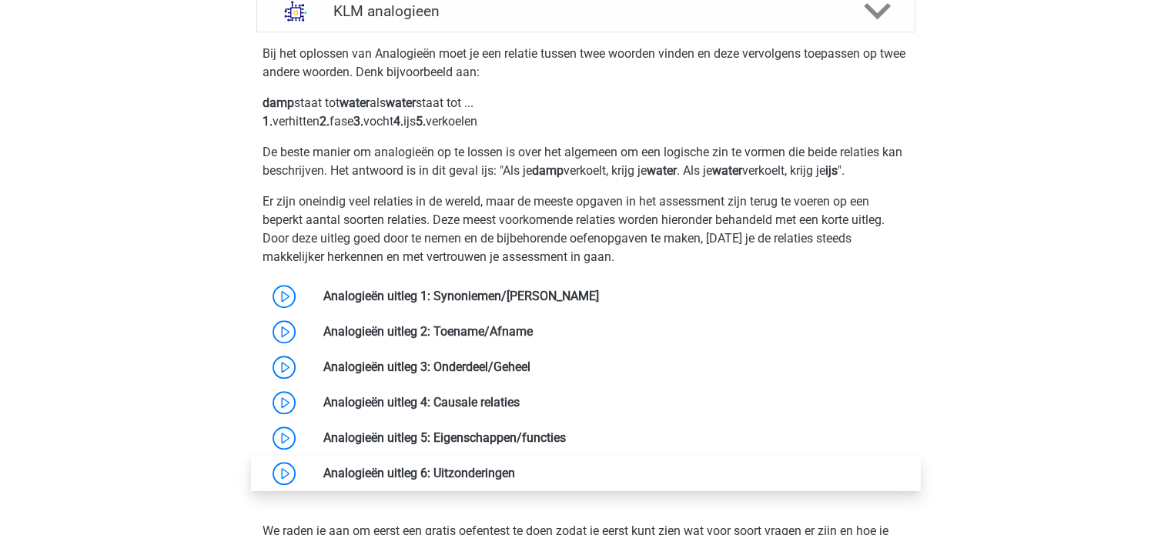
click at [515, 467] on link at bounding box center [515, 473] width 0 height 15
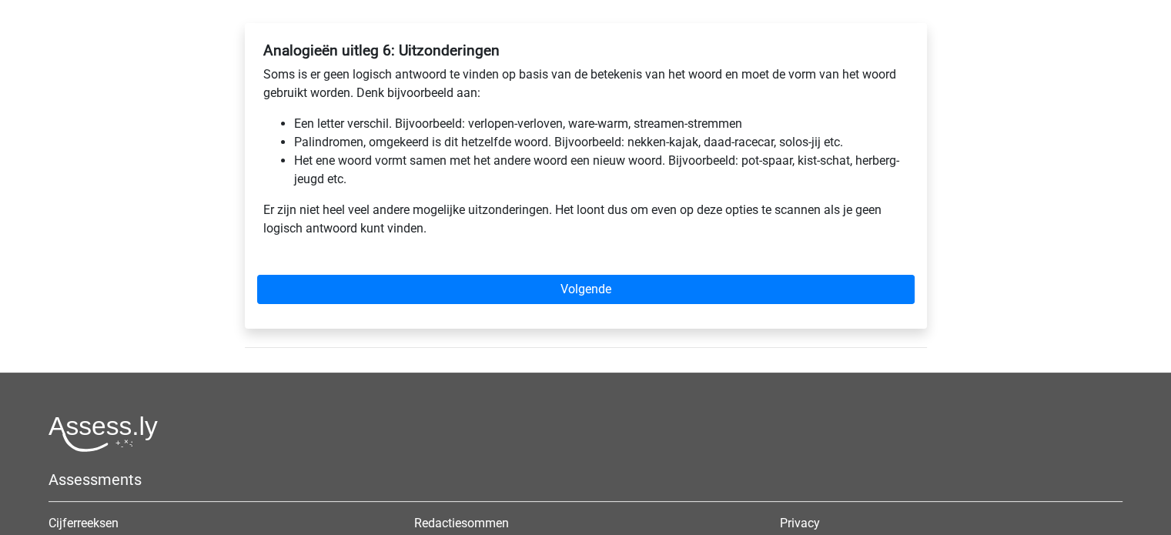
scroll to position [240, 0]
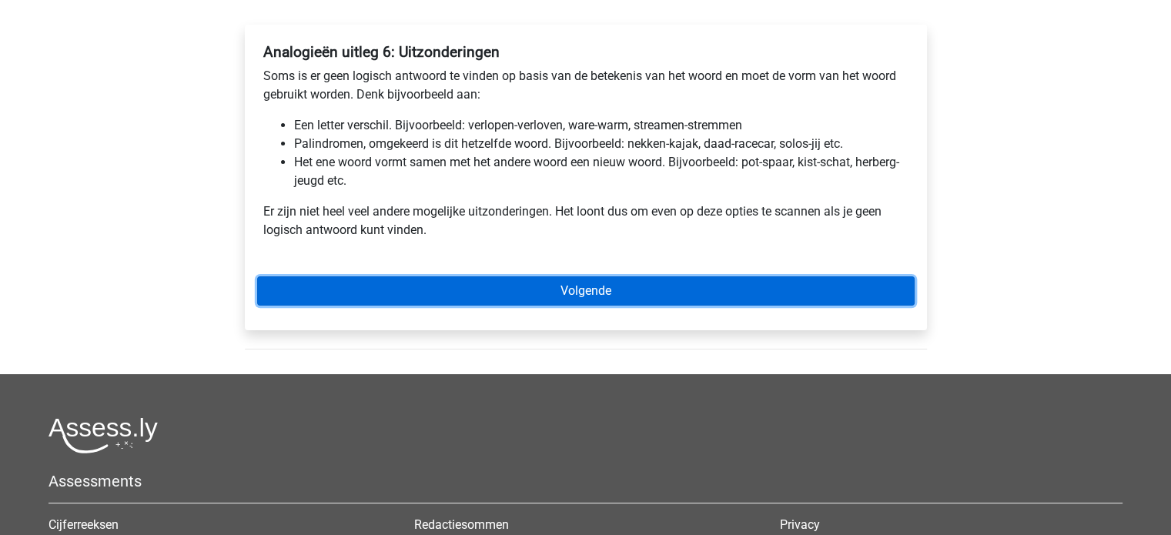
click at [637, 288] on link "Volgende" at bounding box center [586, 290] width 658 height 29
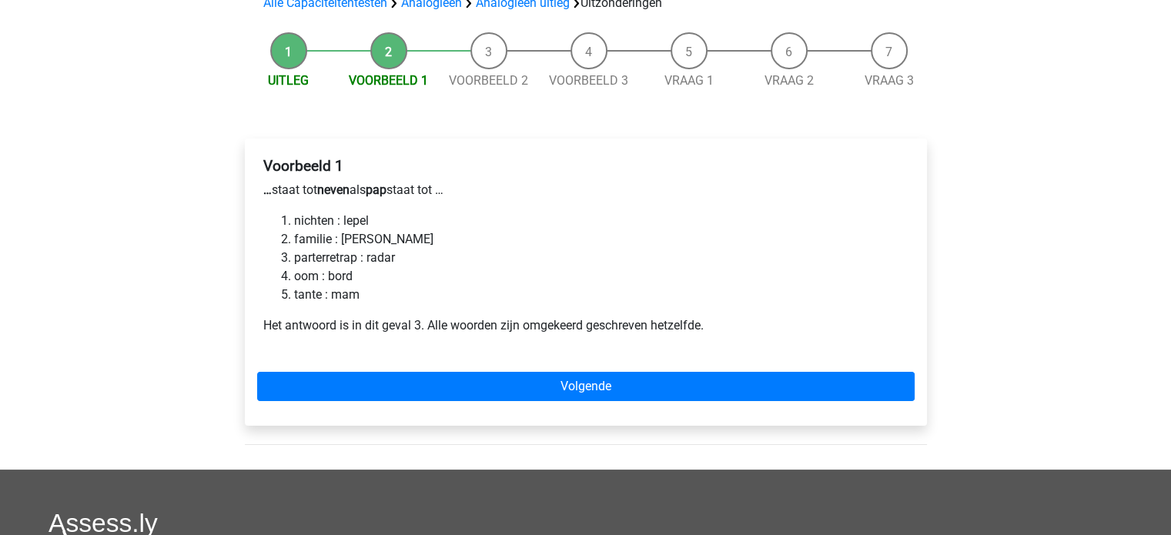
scroll to position [126, 0]
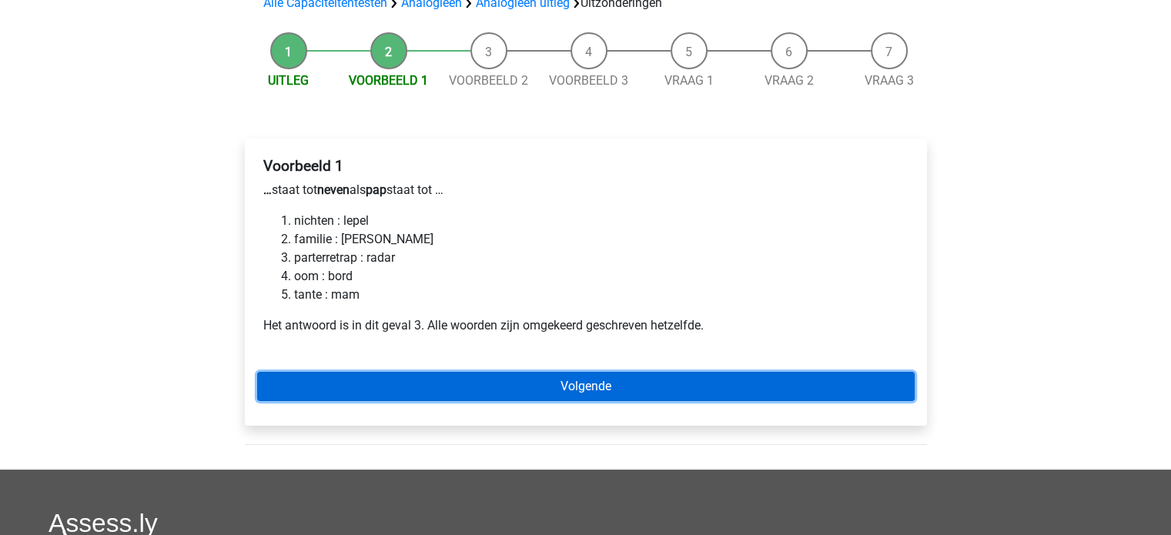
click at [545, 387] on link "Volgende" at bounding box center [586, 386] width 658 height 29
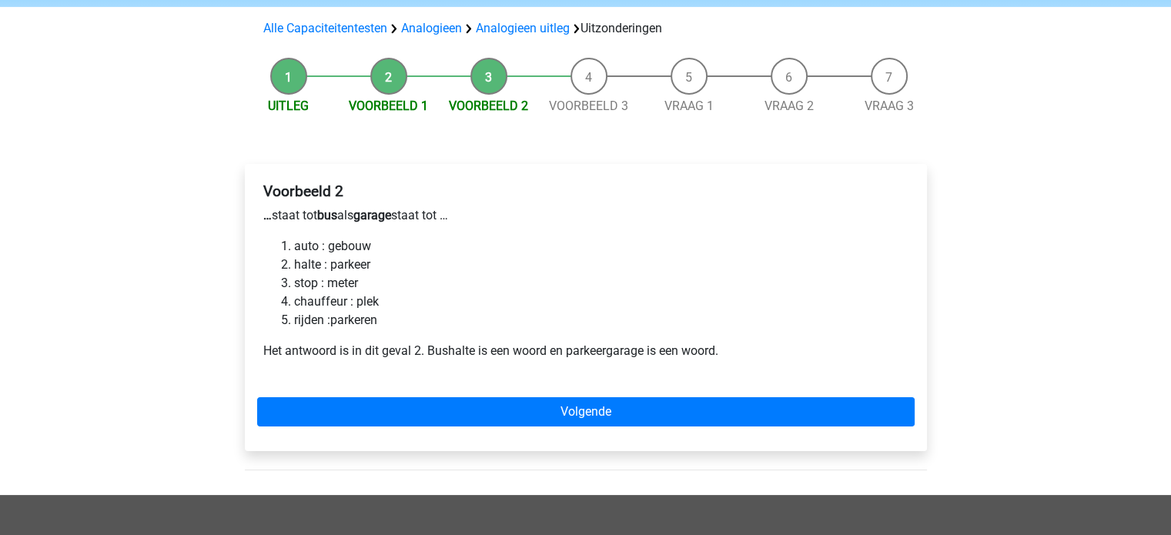
scroll to position [102, 0]
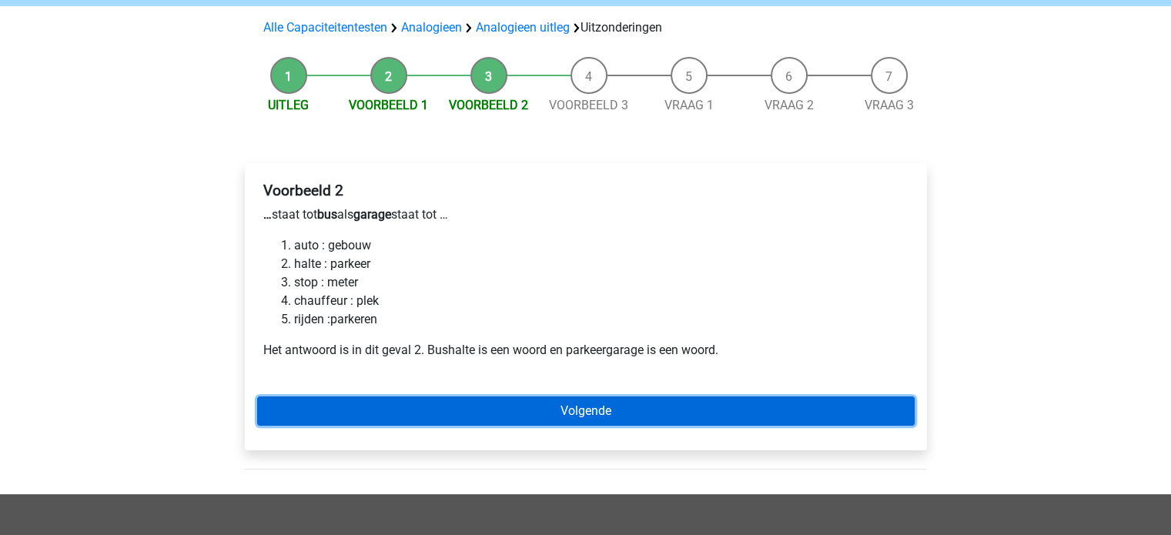
click at [545, 413] on link "Volgende" at bounding box center [586, 411] width 658 height 29
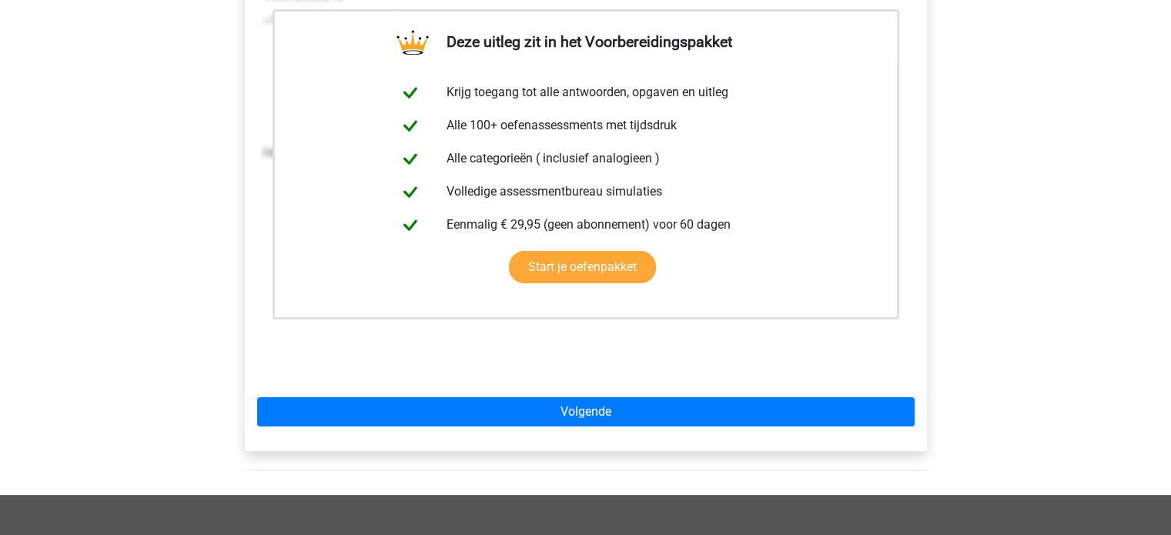
scroll to position [299, 0]
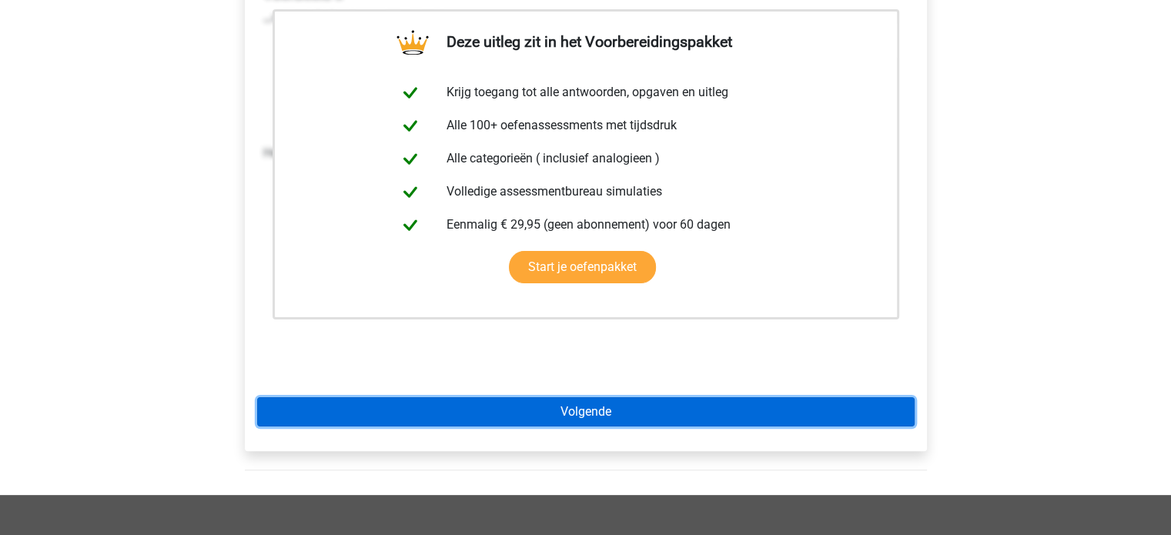
click at [555, 409] on link "Volgende" at bounding box center [586, 411] width 658 height 29
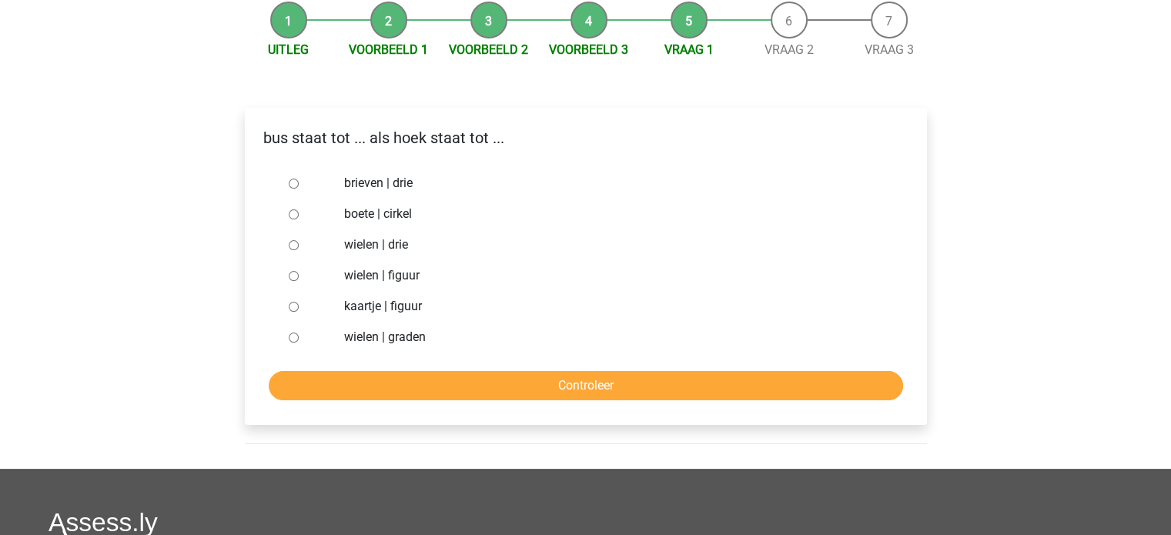
scroll to position [160, 0]
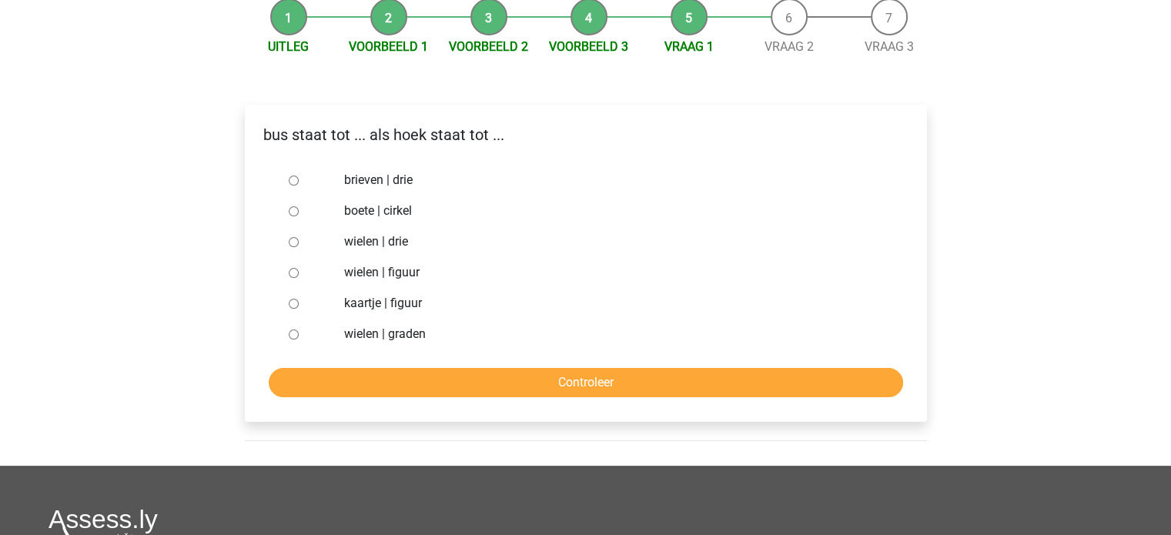
click at [292, 178] on input "brieven | drie" at bounding box center [294, 181] width 10 height 10
radio input "true"
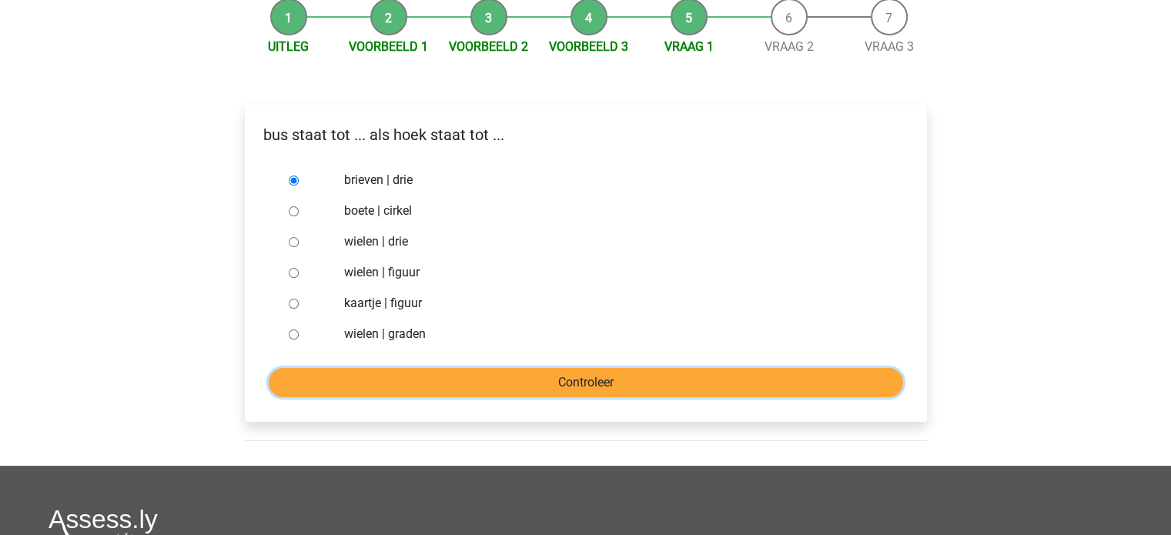
click at [449, 383] on input "Controleer" at bounding box center [586, 382] width 635 height 29
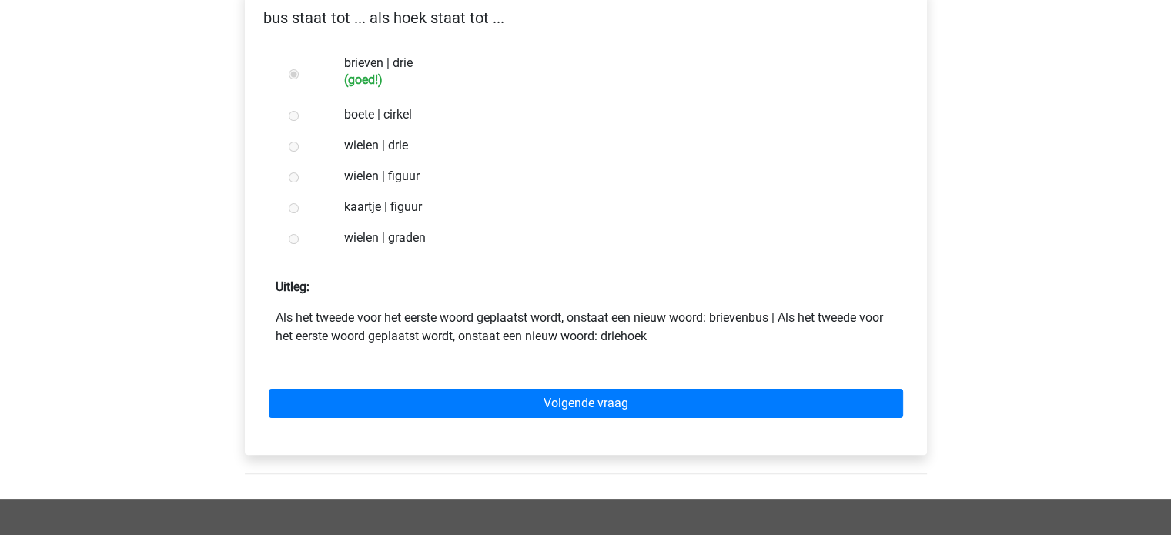
scroll to position [290, 0]
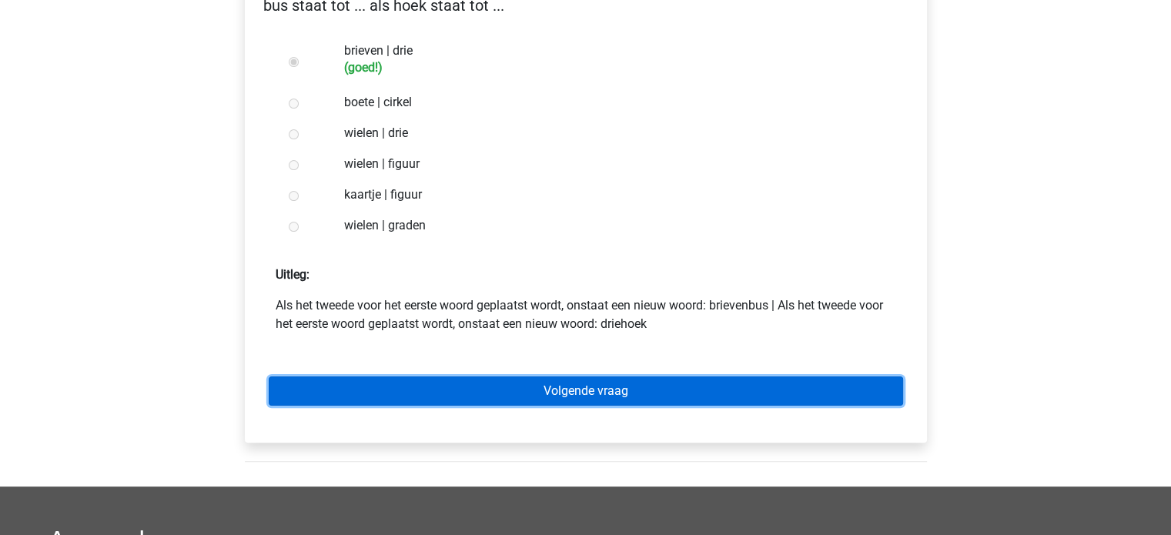
click at [478, 378] on link "Volgende vraag" at bounding box center [586, 391] width 635 height 29
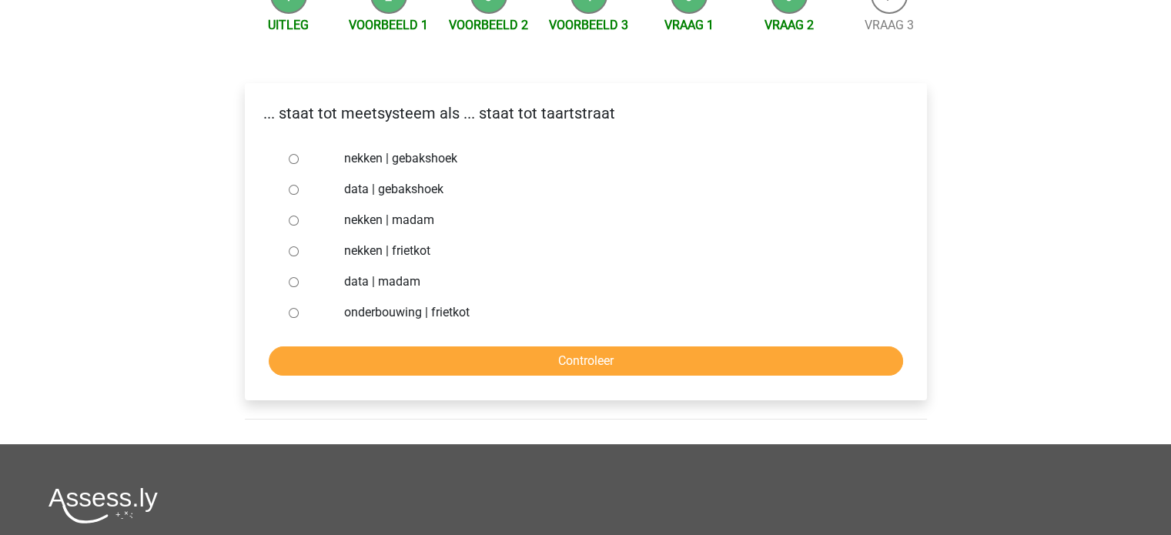
scroll to position [185, 0]
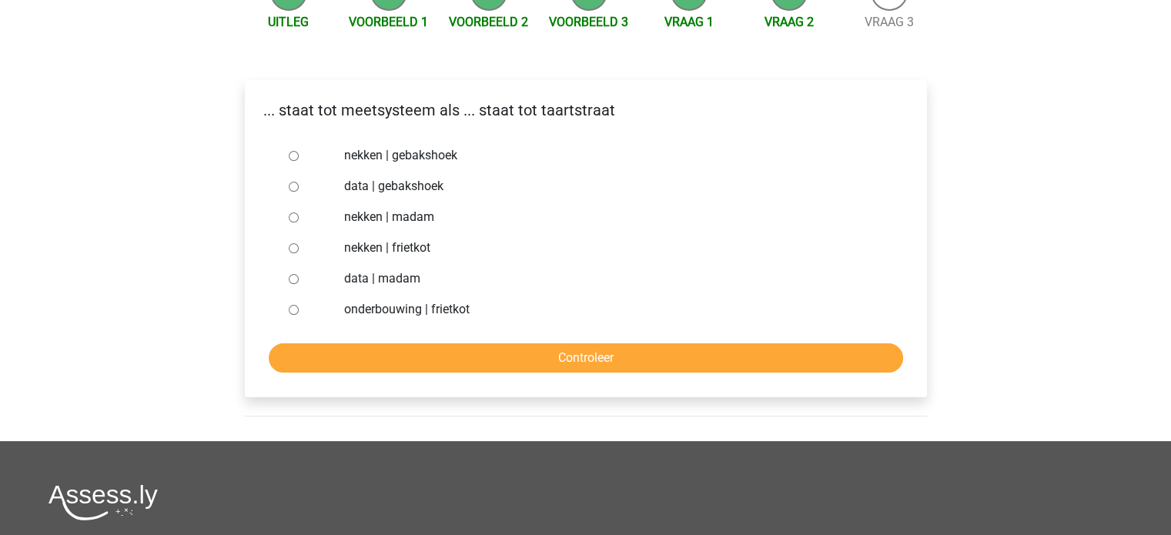
click at [291, 184] on input "data | gebakshoek" at bounding box center [294, 187] width 10 height 10
radio input "true"
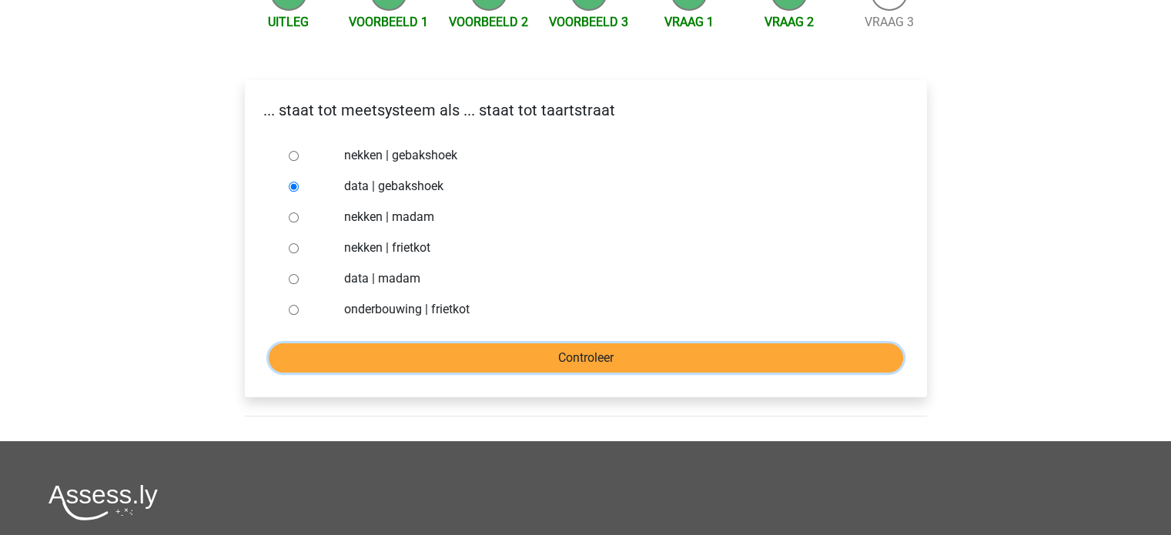
click at [381, 352] on input "Controleer" at bounding box center [586, 357] width 635 height 29
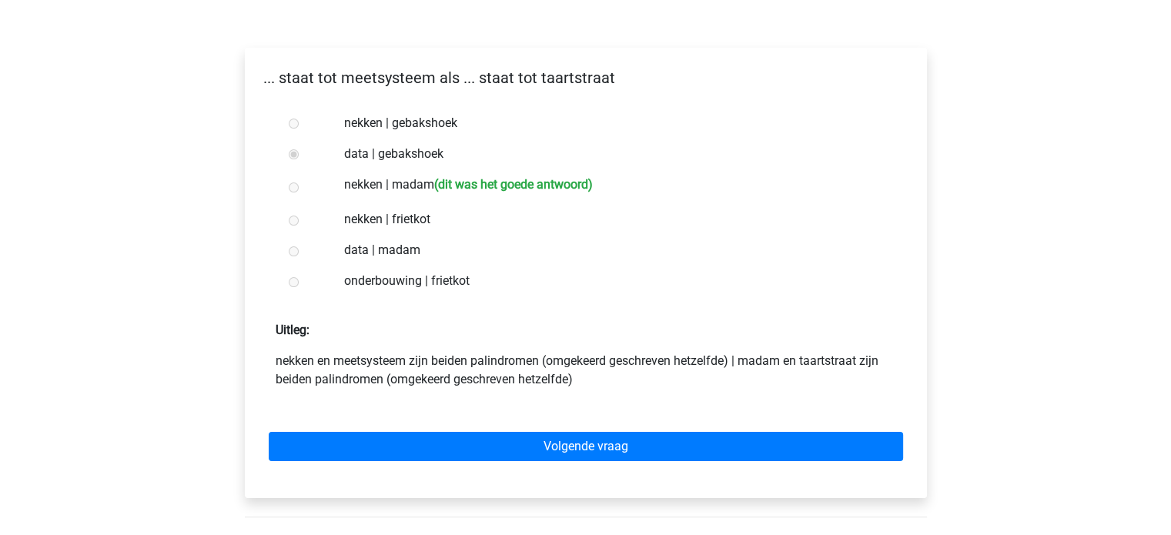
scroll to position [219, 0]
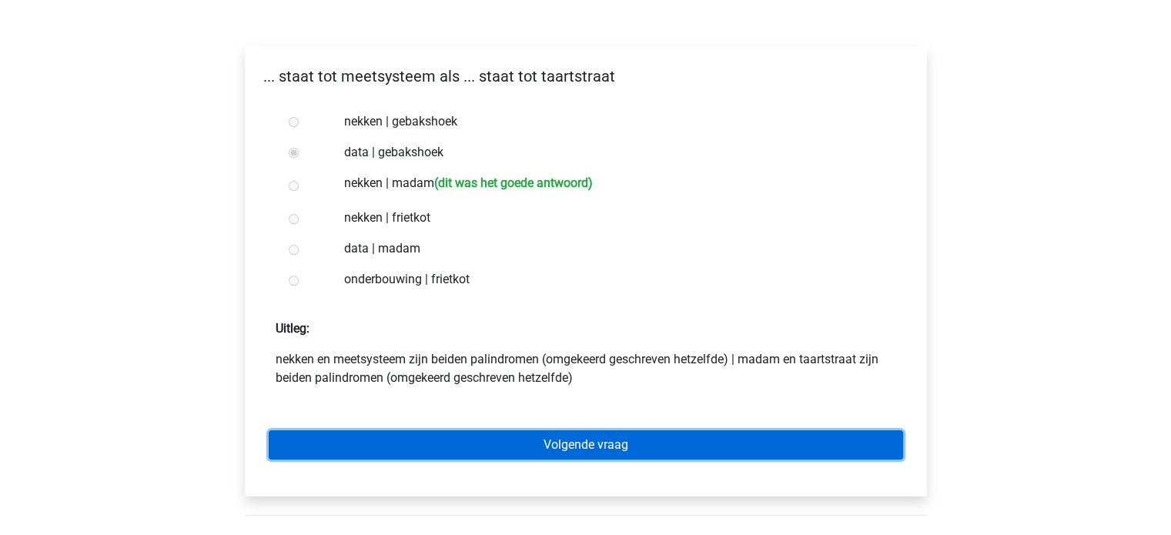
click at [532, 441] on link "Volgende vraag" at bounding box center [586, 445] width 635 height 29
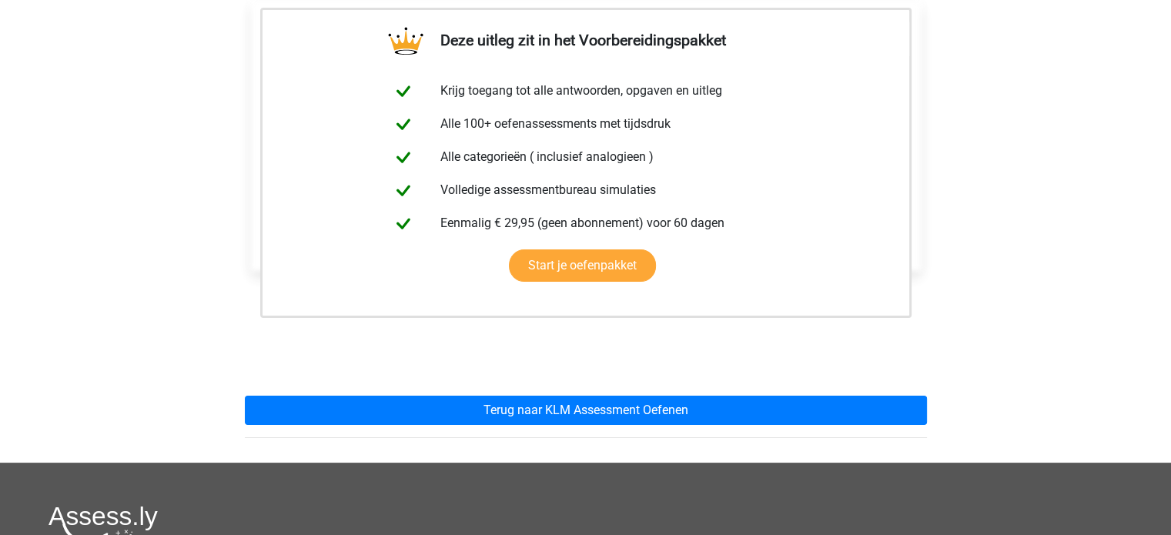
scroll to position [277, 0]
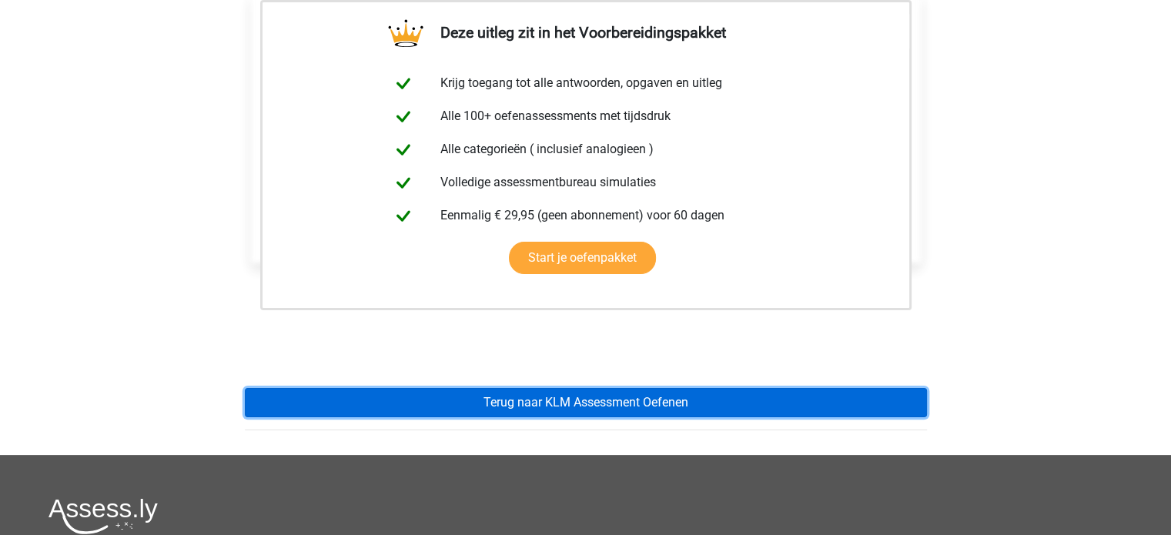
click at [564, 398] on link "Terug naar KLM Assessment Oefenen" at bounding box center [586, 402] width 682 height 29
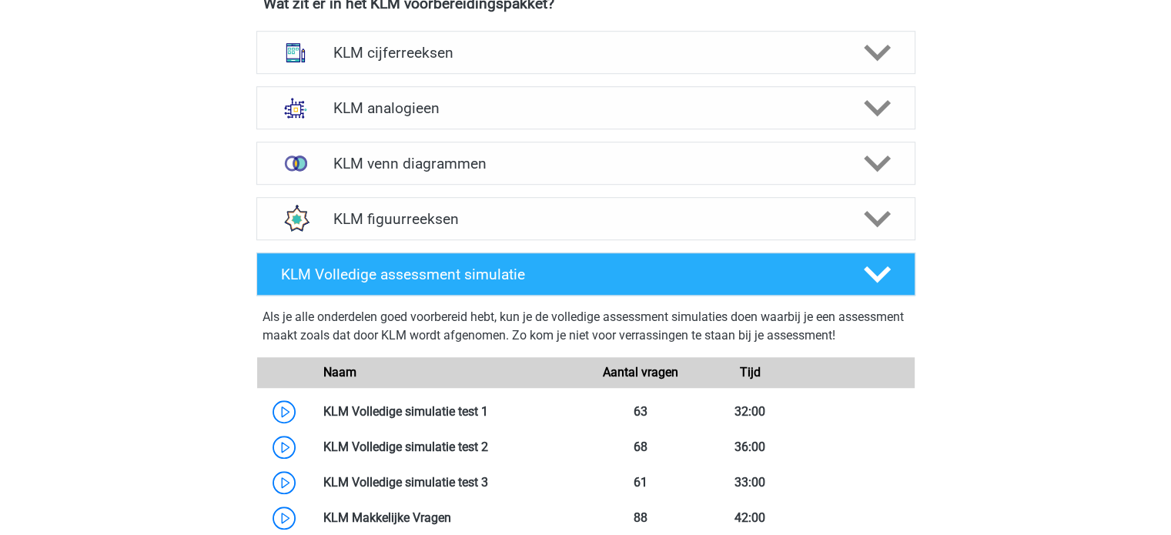
scroll to position [1121, 0]
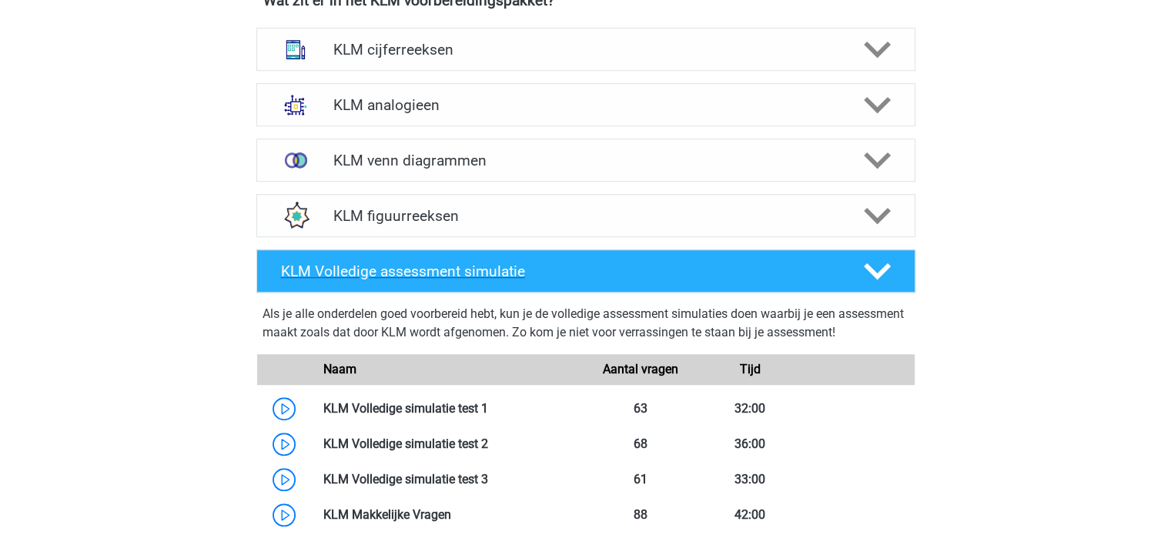
click at [882, 258] on icon at bounding box center [877, 271] width 27 height 27
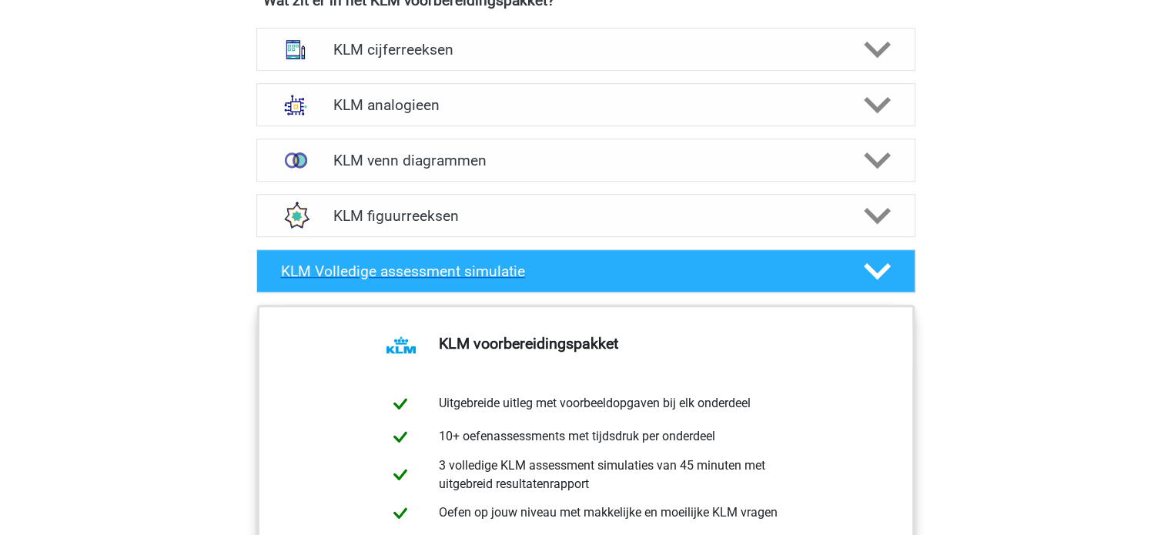
click at [883, 284] on div "KLM Volledige assessment simulatie" at bounding box center [585, 271] width 659 height 43
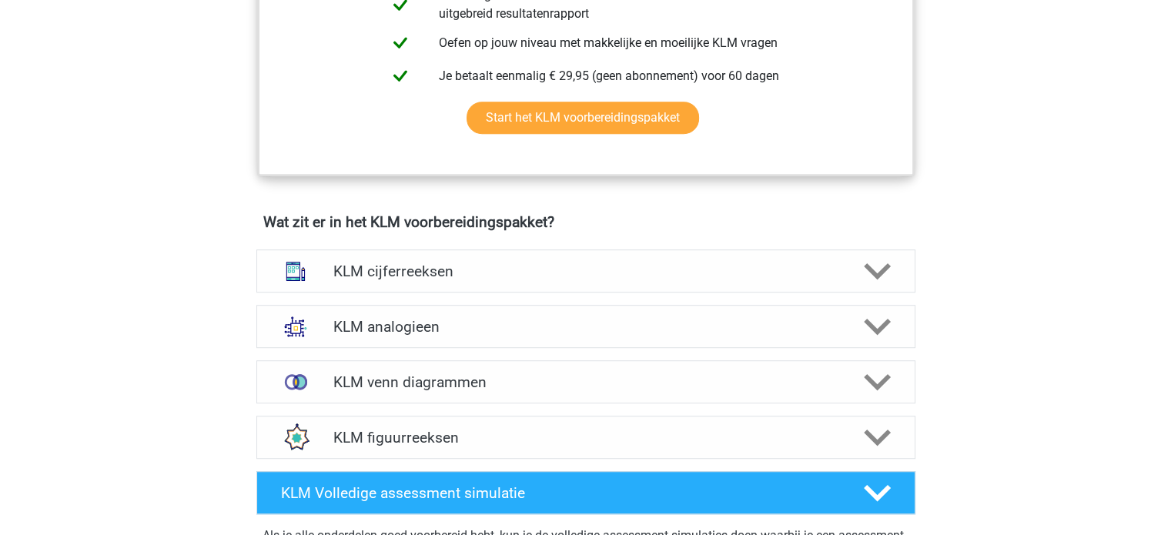
scroll to position [898, 0]
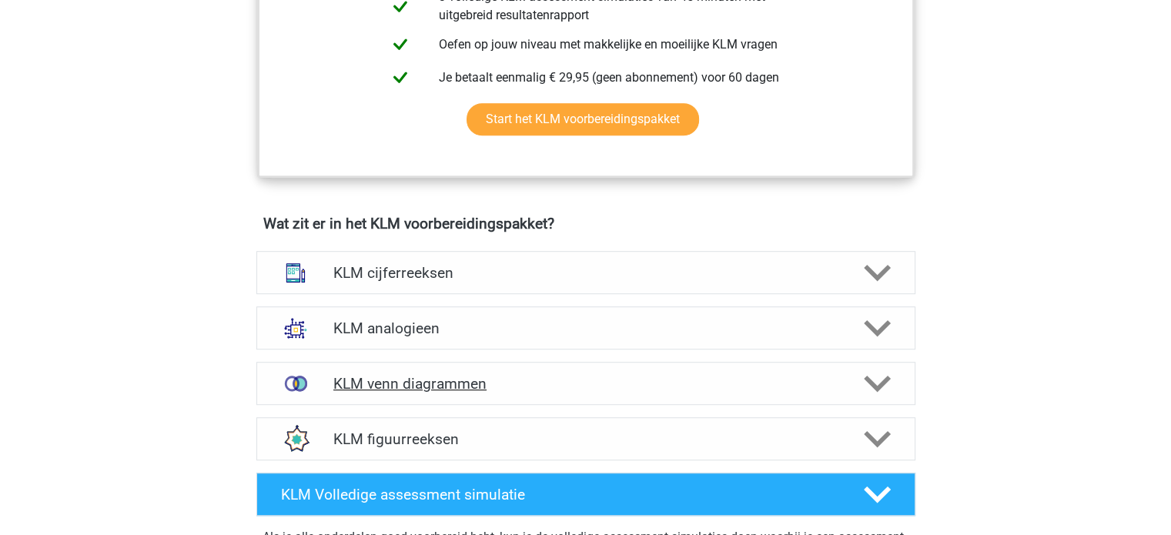
click at [390, 387] on h4 "KLM venn diagrammen" at bounding box center [585, 384] width 504 height 18
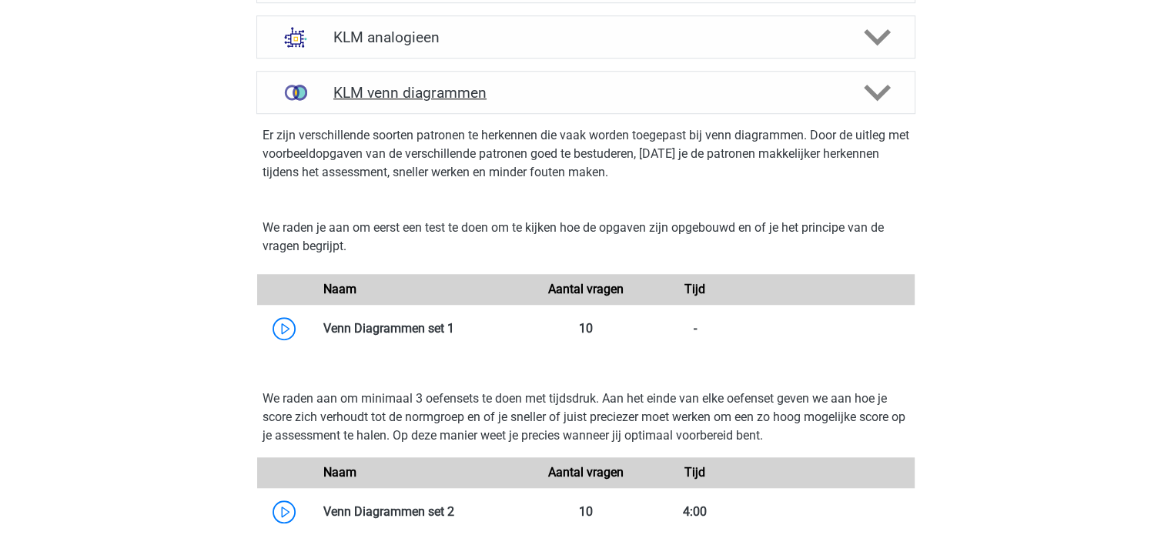
scroll to position [1191, 0]
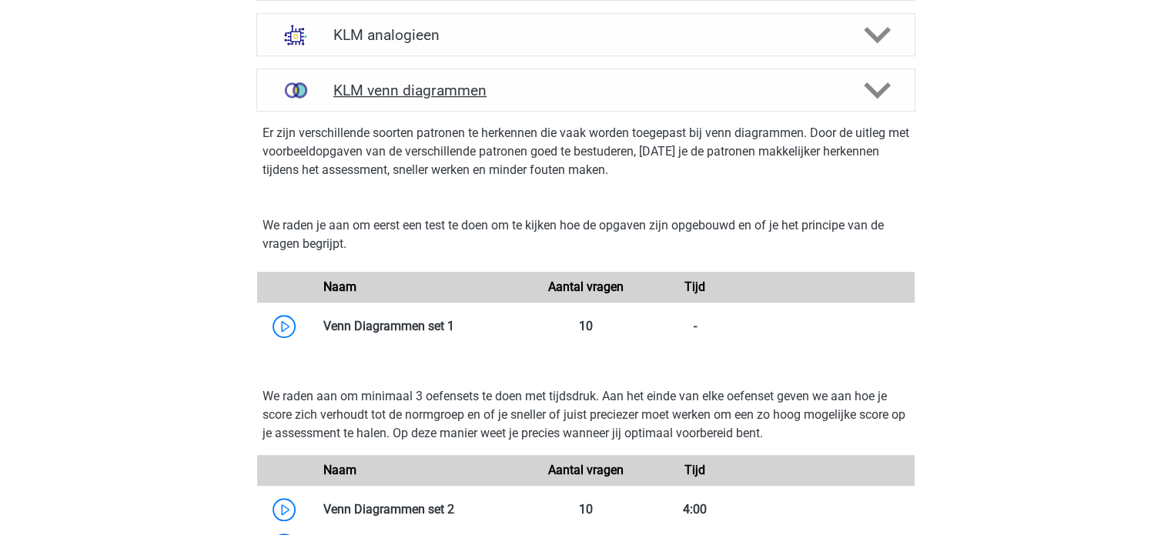
click at [508, 91] on h4 "KLM venn diagrammen" at bounding box center [585, 91] width 504 height 18
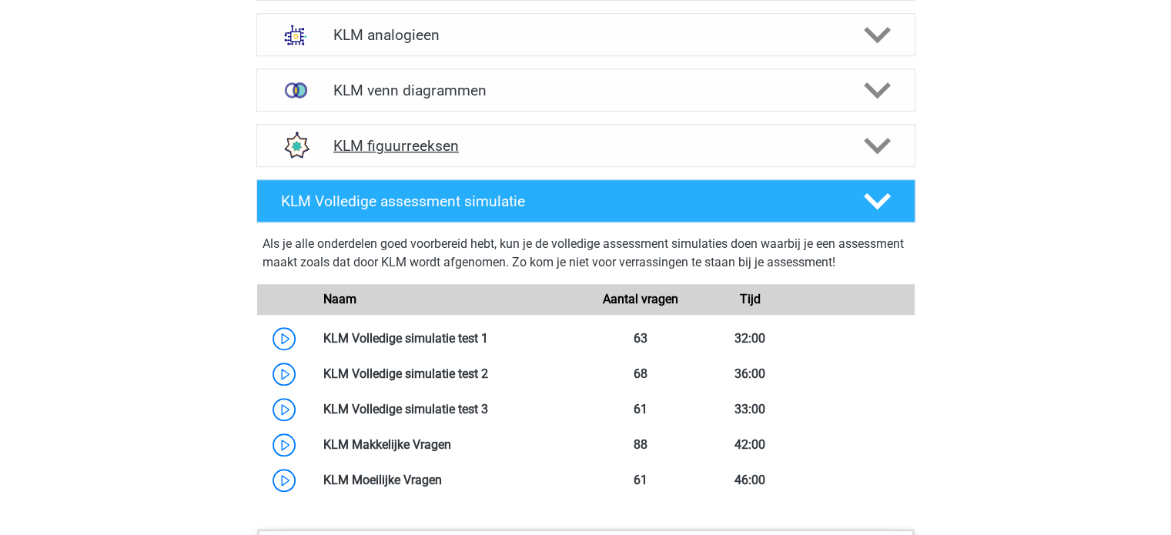
click at [503, 159] on div "KLM figuurreeksen" at bounding box center [585, 145] width 659 height 43
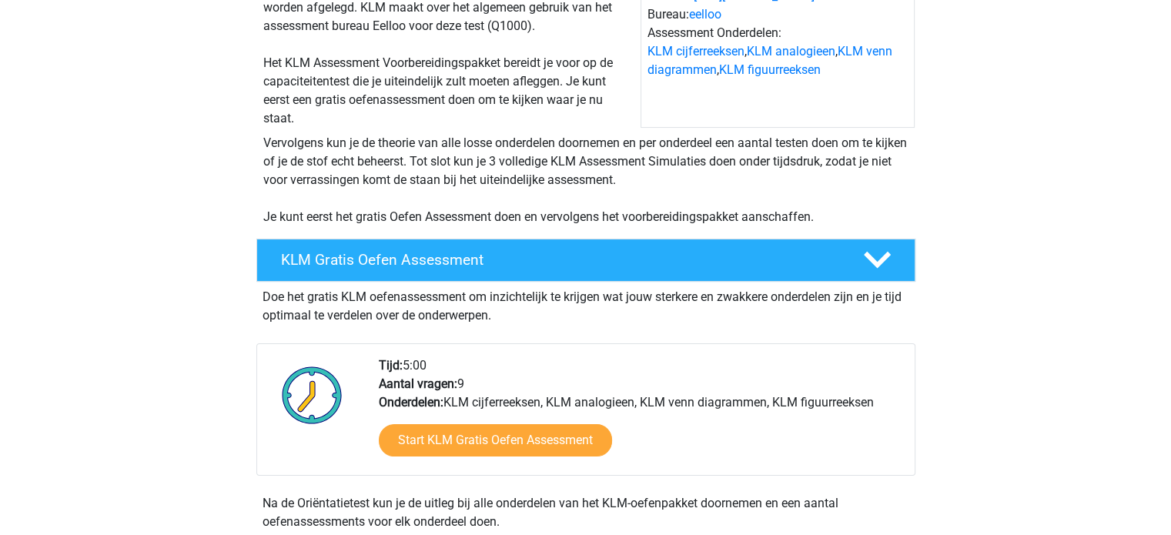
scroll to position [0, 0]
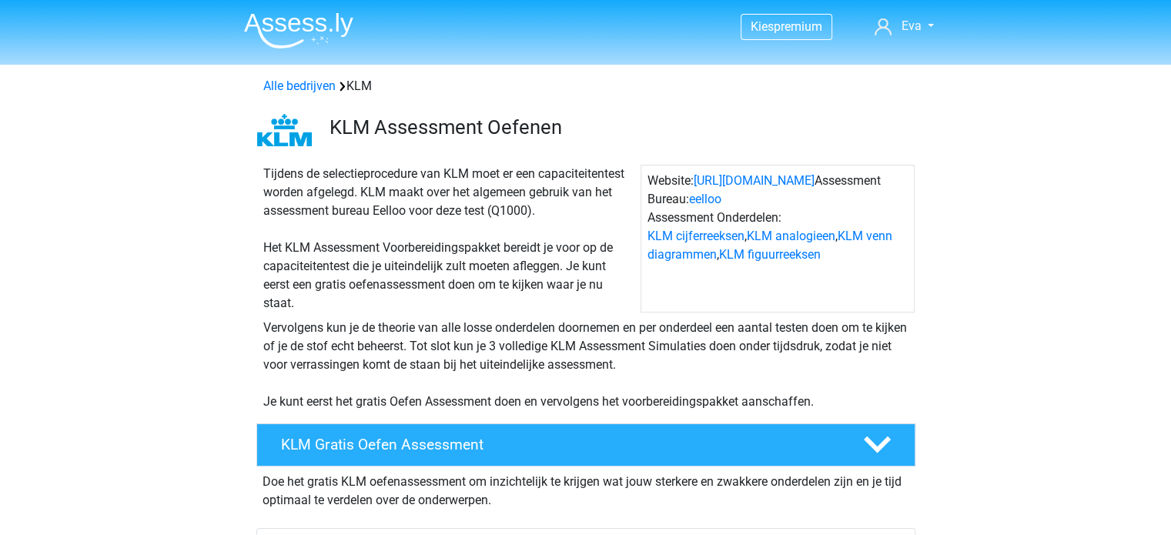
click at [308, 17] on img at bounding box center [298, 30] width 109 height 36
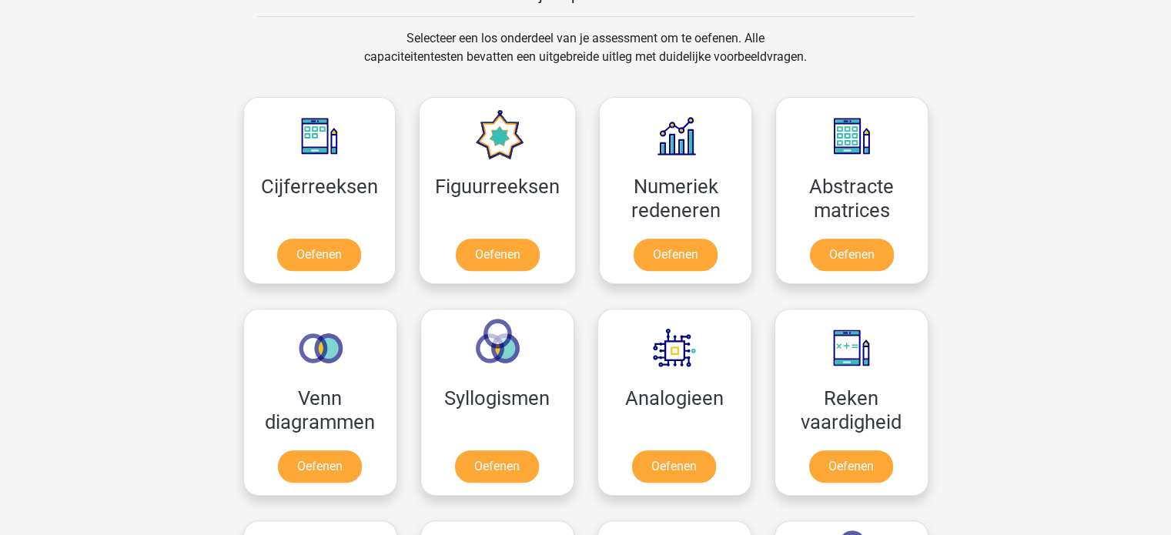
scroll to position [638, 0]
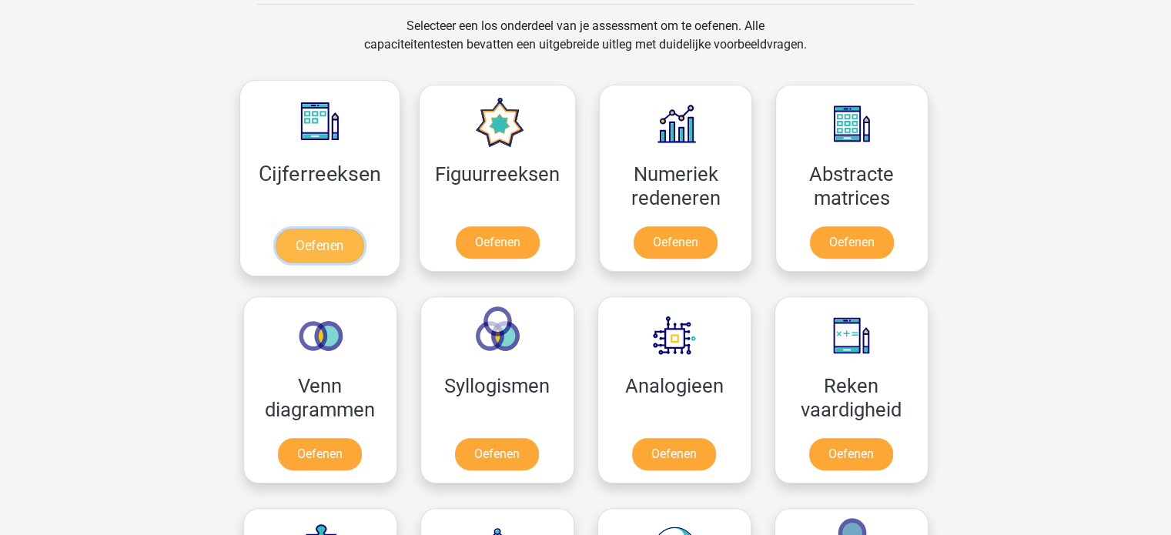
click at [339, 234] on link "Oefenen" at bounding box center [320, 246] width 88 height 34
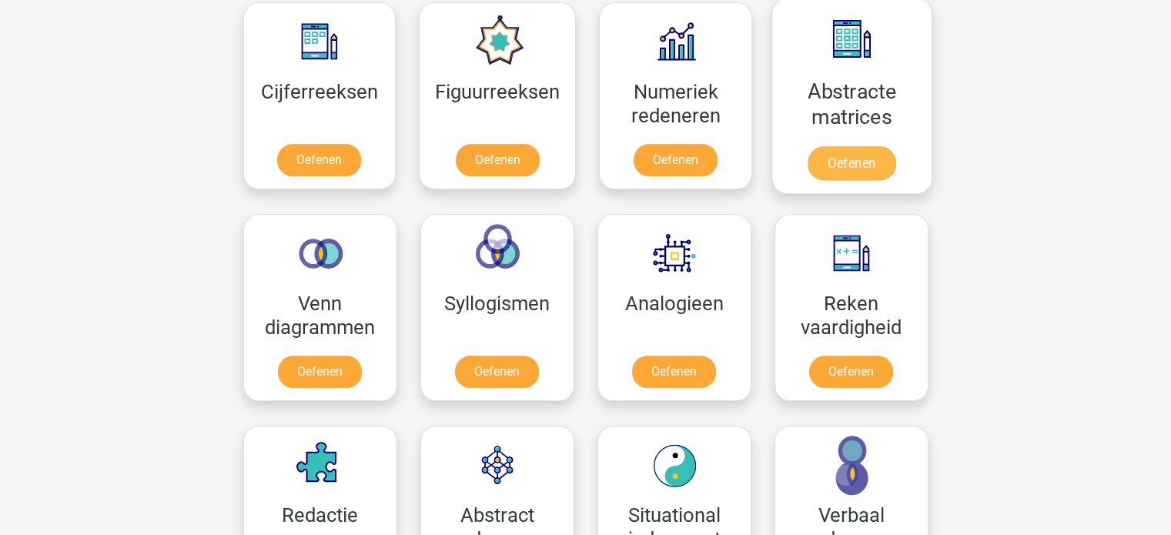
scroll to position [721, 0]
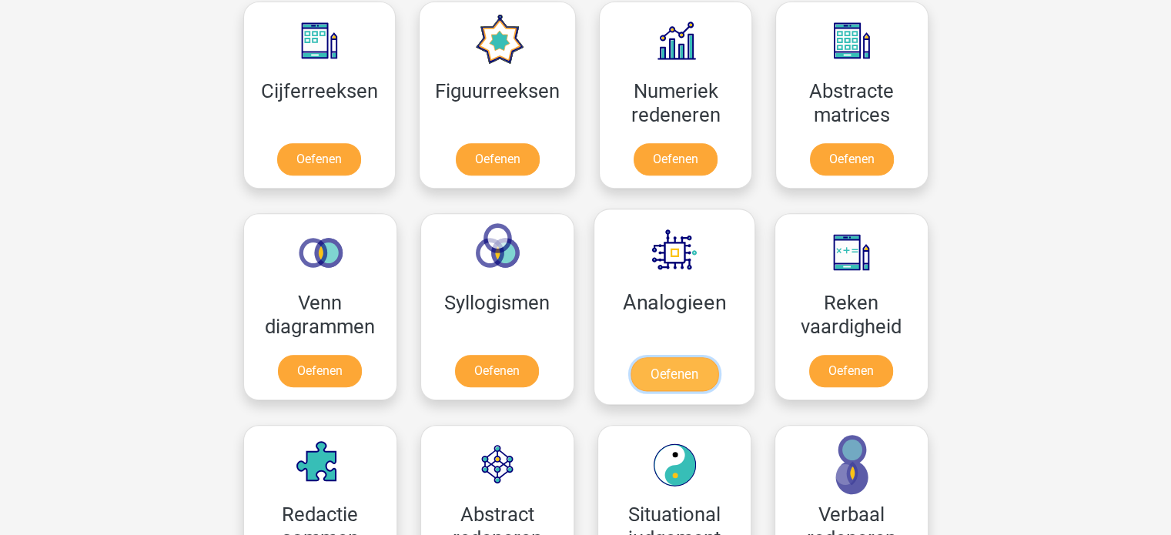
click at [678, 367] on link "Oefenen" at bounding box center [674, 374] width 88 height 34
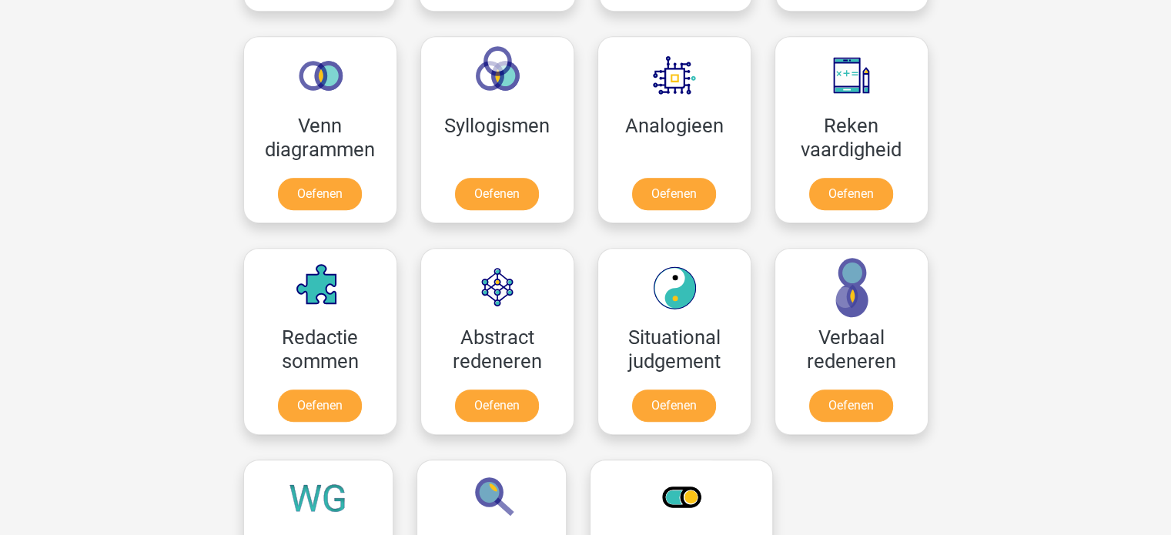
scroll to position [903, 0]
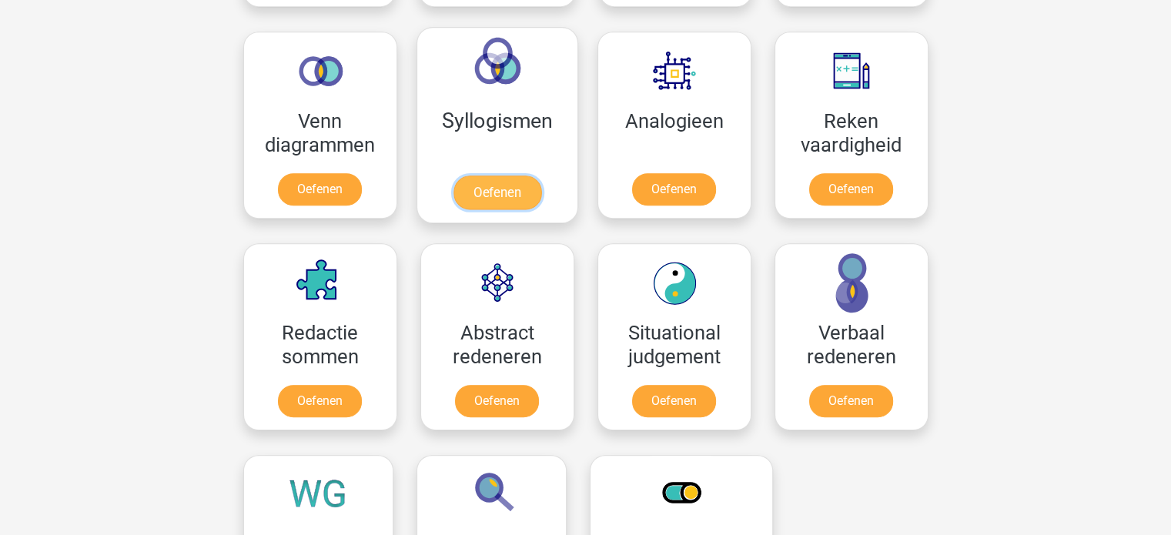
click at [495, 184] on link "Oefenen" at bounding box center [497, 193] width 88 height 34
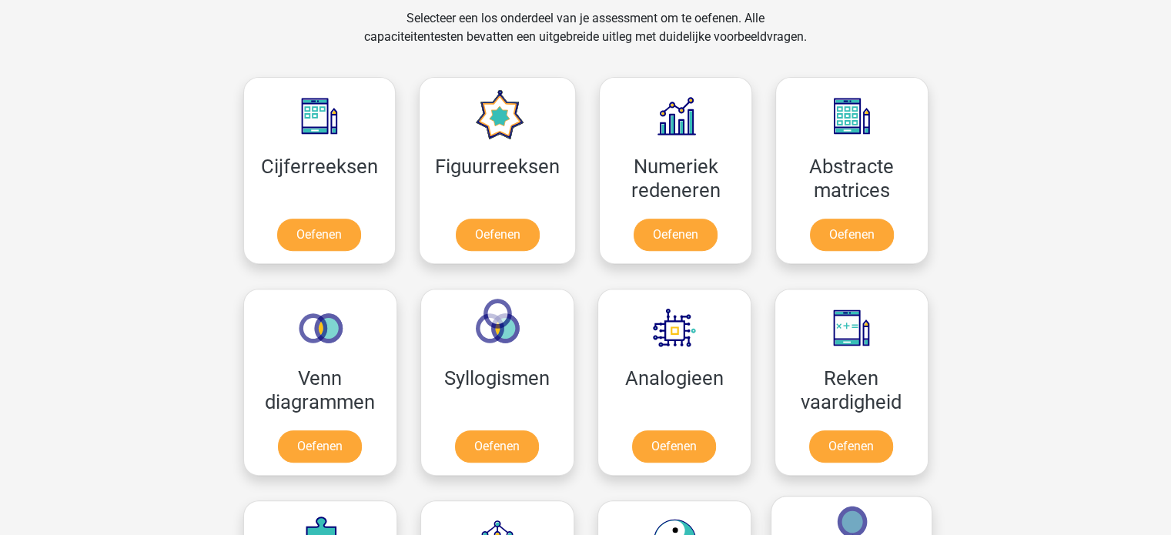
scroll to position [650, 0]
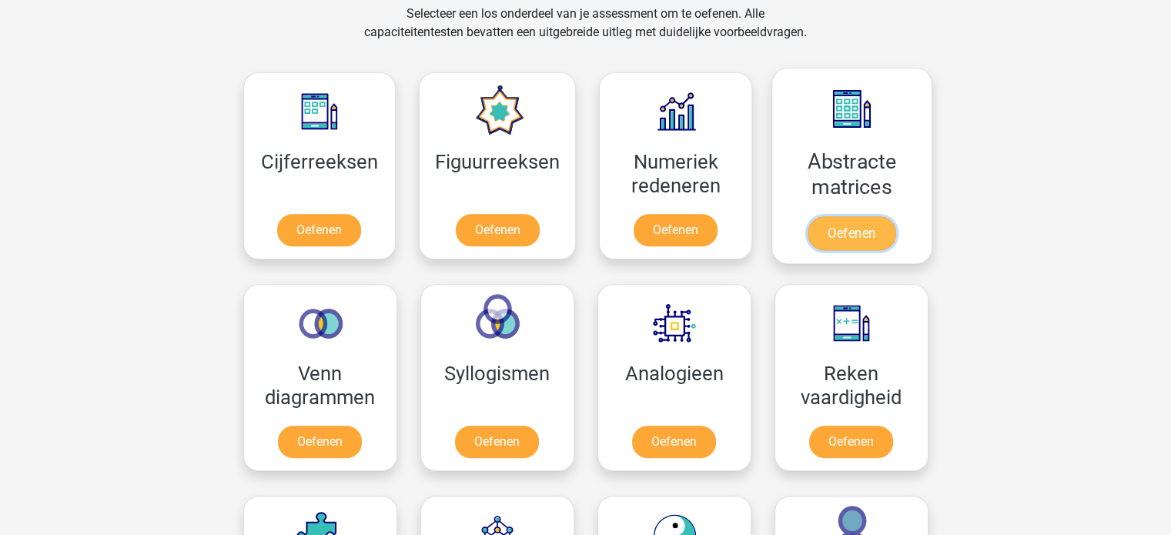
click at [849, 238] on link "Oefenen" at bounding box center [852, 233] width 88 height 34
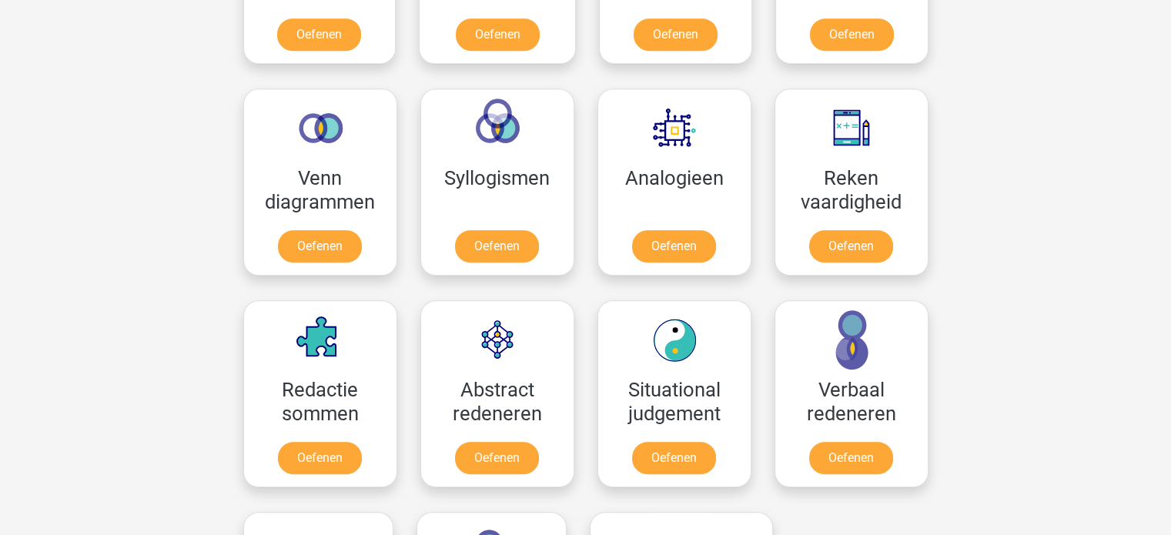
scroll to position [869, 0]
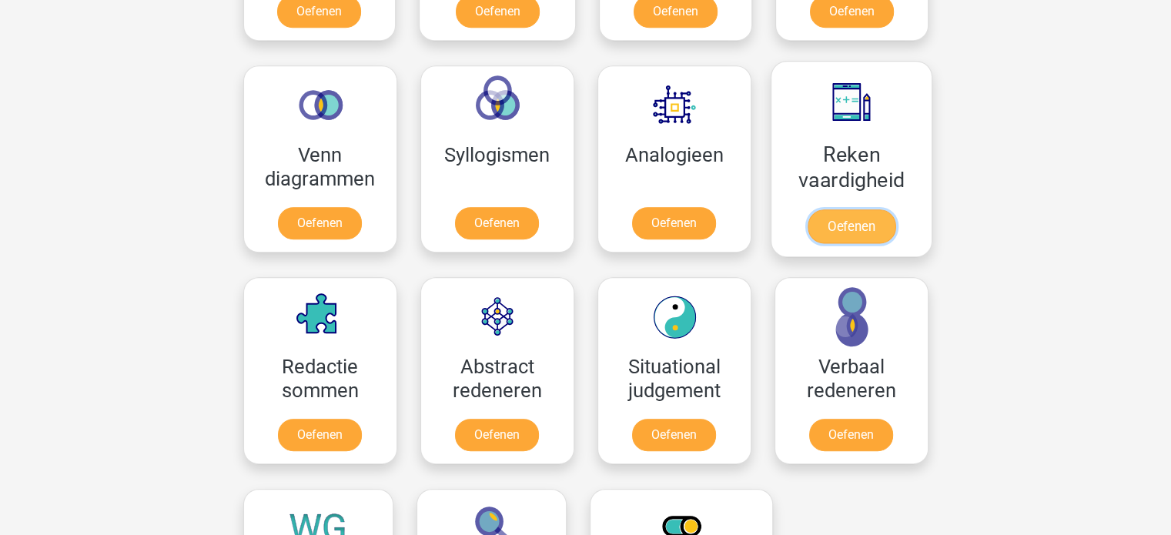
click at [873, 214] on link "Oefenen" at bounding box center [851, 226] width 88 height 34
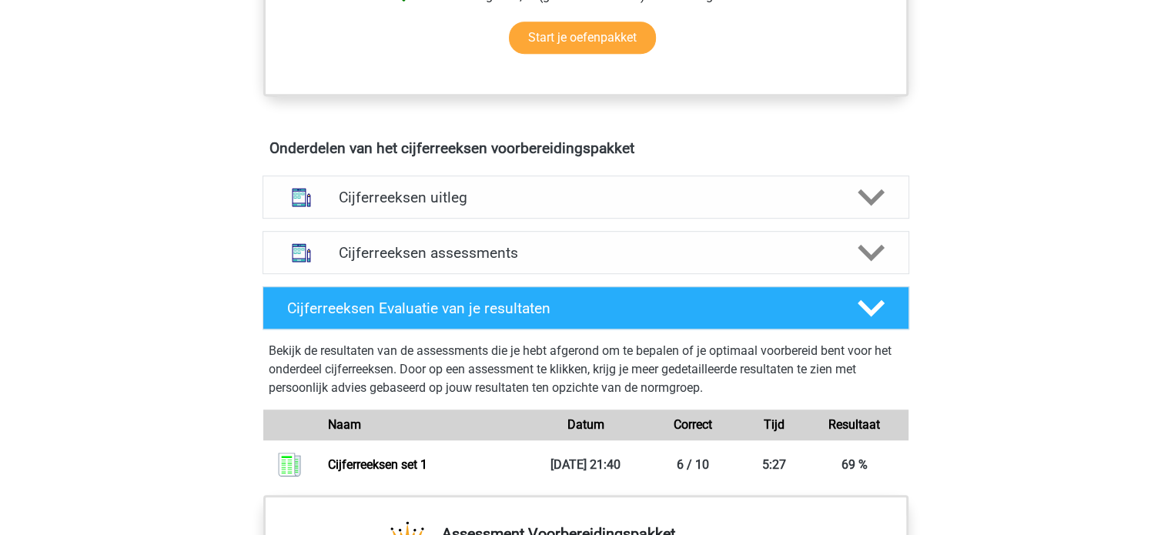
scroll to position [806, 0]
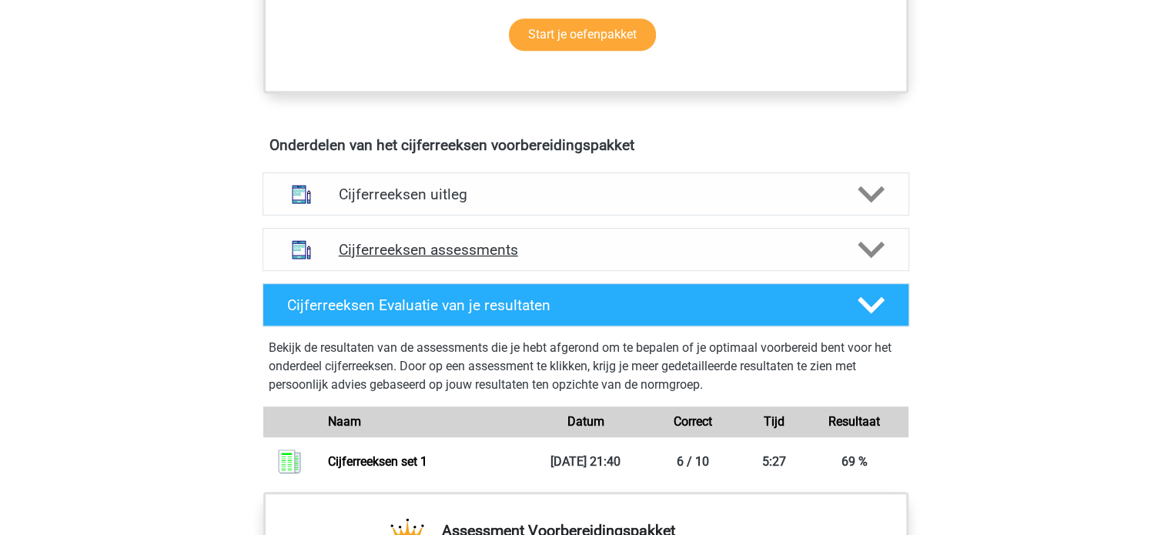
click at [391, 259] on h4 "Cijferreeksen assessments" at bounding box center [586, 250] width 494 height 18
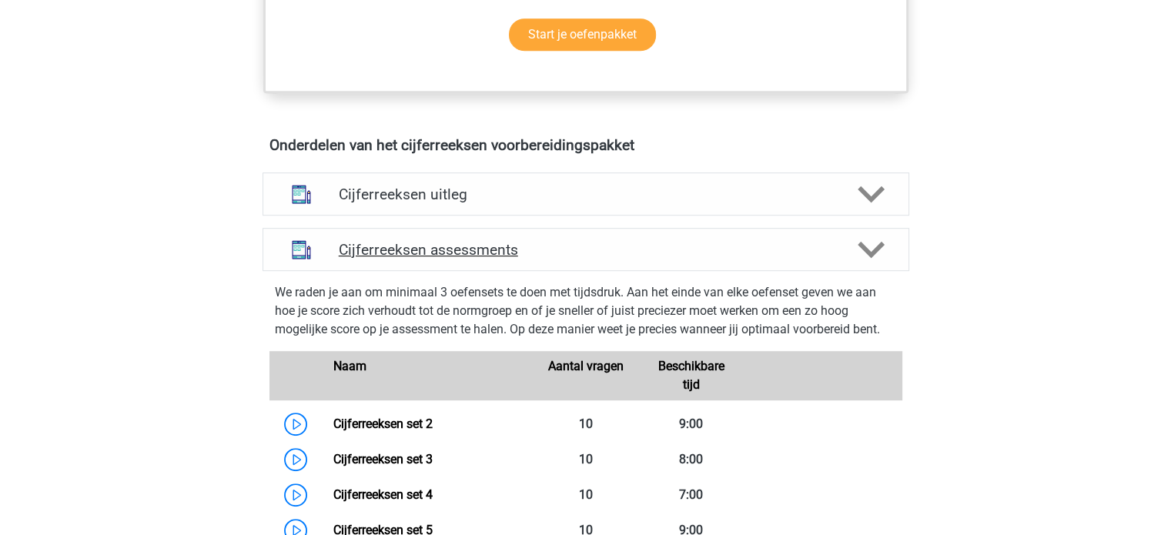
click at [391, 259] on h4 "Cijferreeksen assessments" at bounding box center [586, 250] width 494 height 18
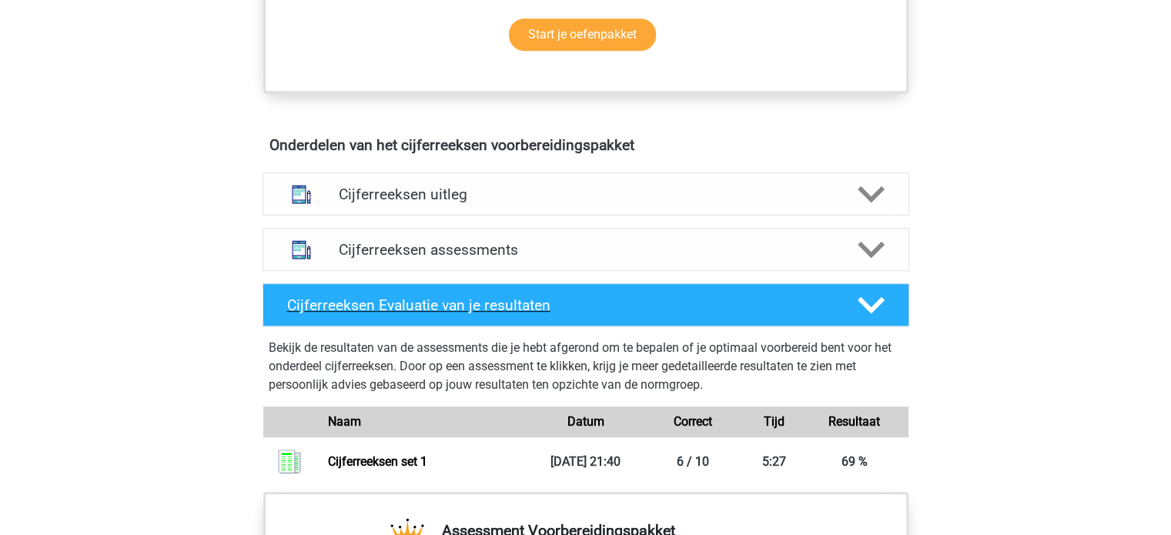
click at [471, 310] on div "Cijferreeksen Evaluatie van je resultaten" at bounding box center [586, 304] width 647 height 43
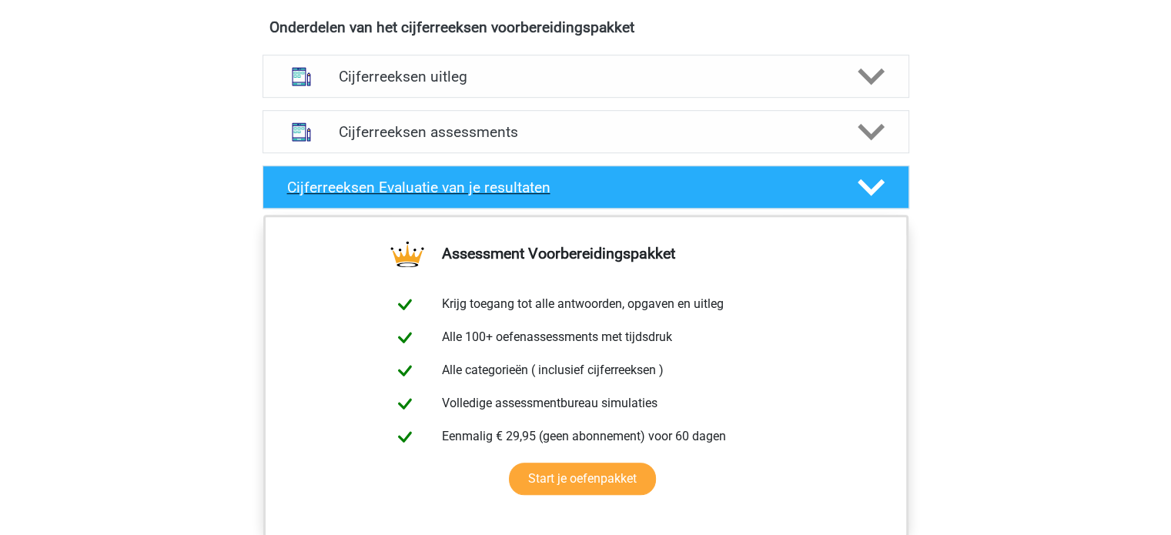
scroll to position [880, 0]
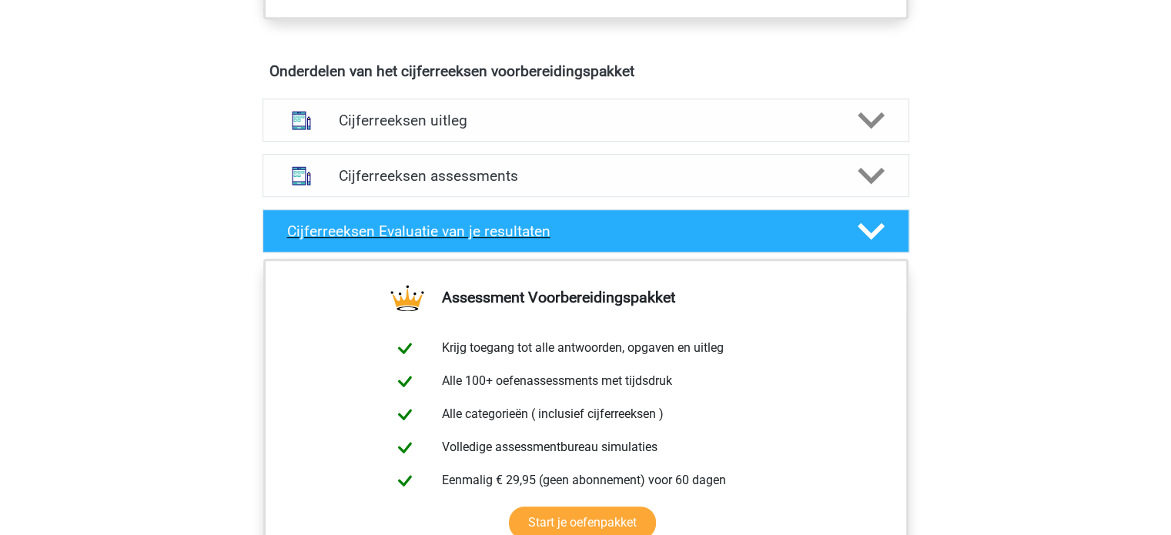
click at [487, 253] on div "Cijferreeksen Evaluatie van je resultaten" at bounding box center [586, 230] width 647 height 43
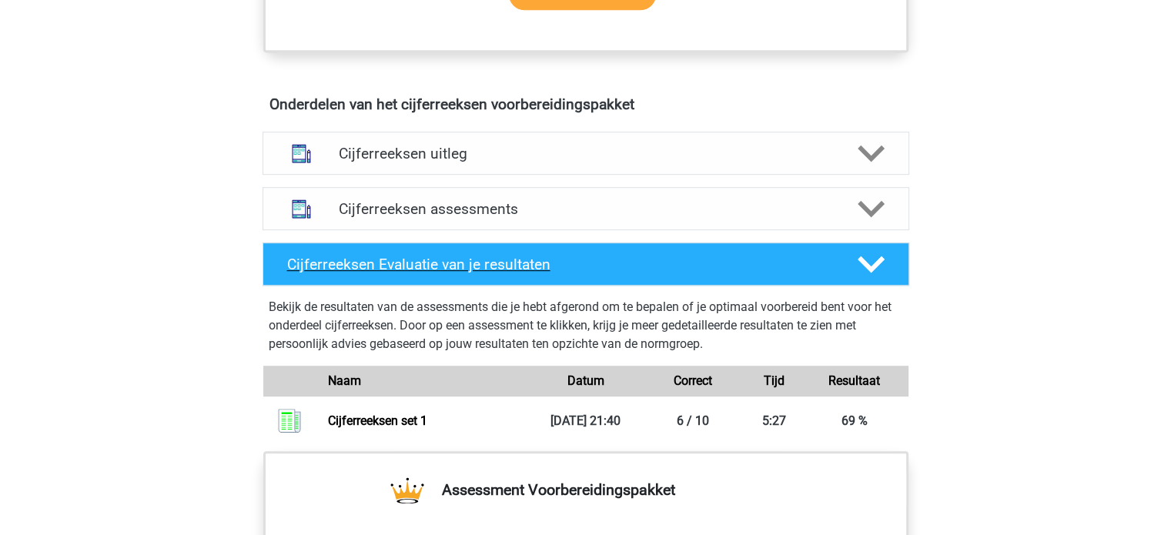
scroll to position [846, 0]
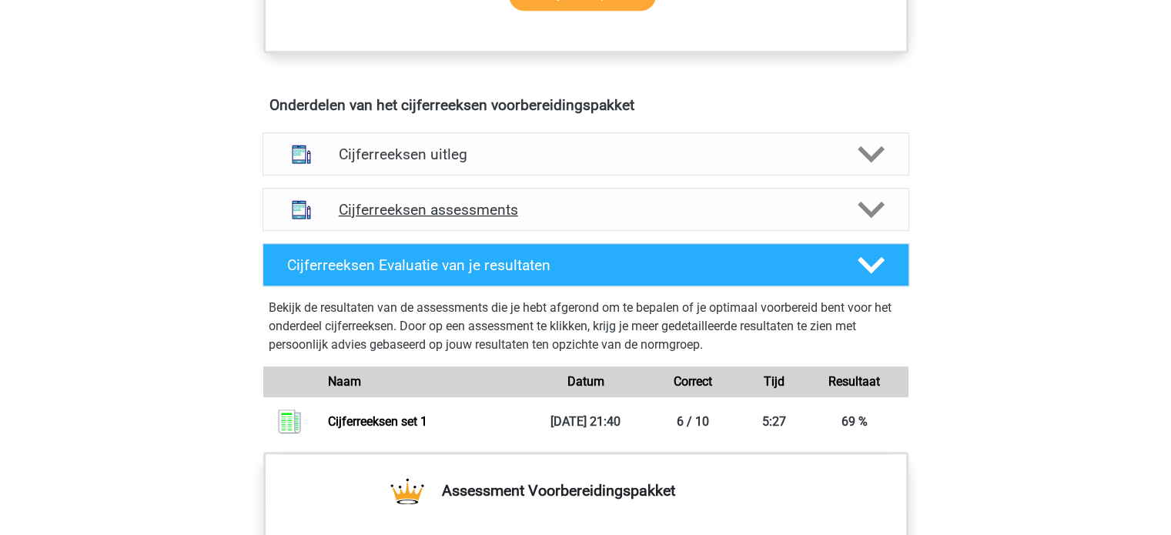
click at [631, 219] on h4 "Cijferreeksen assessments" at bounding box center [586, 210] width 494 height 18
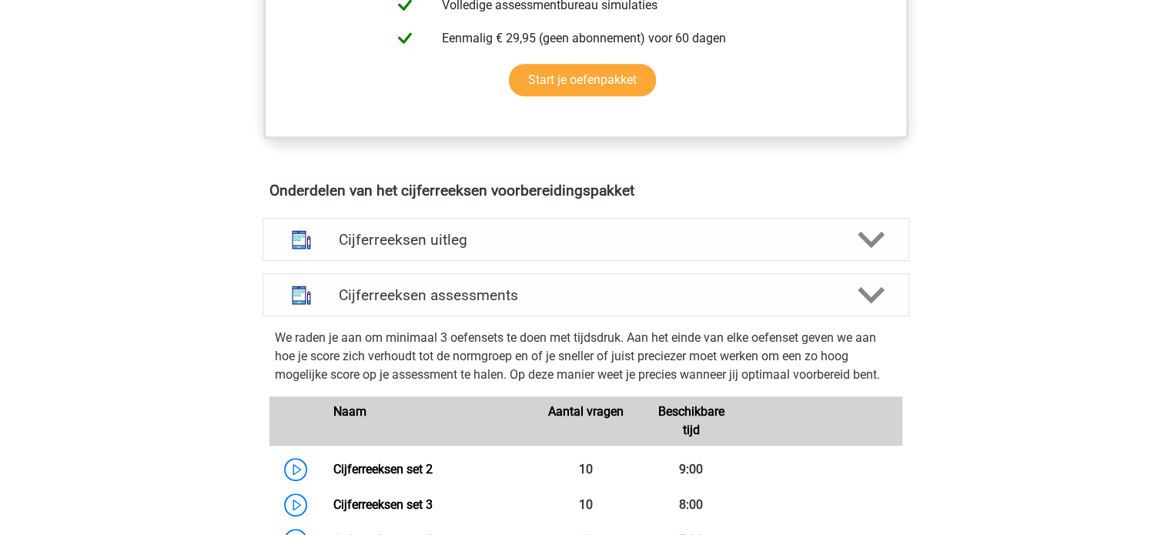
scroll to position [761, 0]
click at [635, 248] on h4 "Cijferreeksen uitleg" at bounding box center [586, 240] width 494 height 18
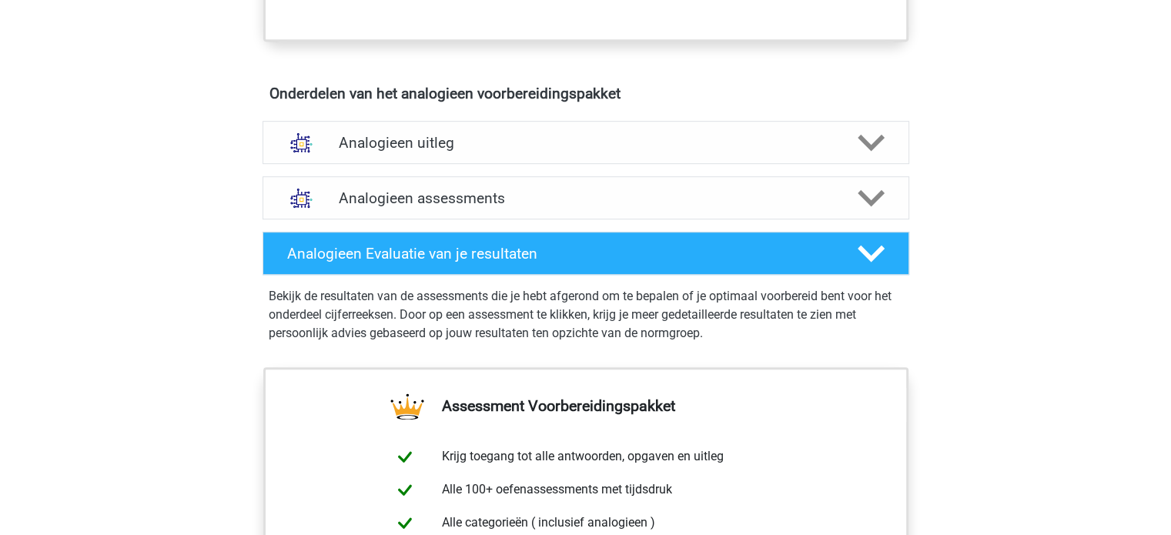
scroll to position [816, 0]
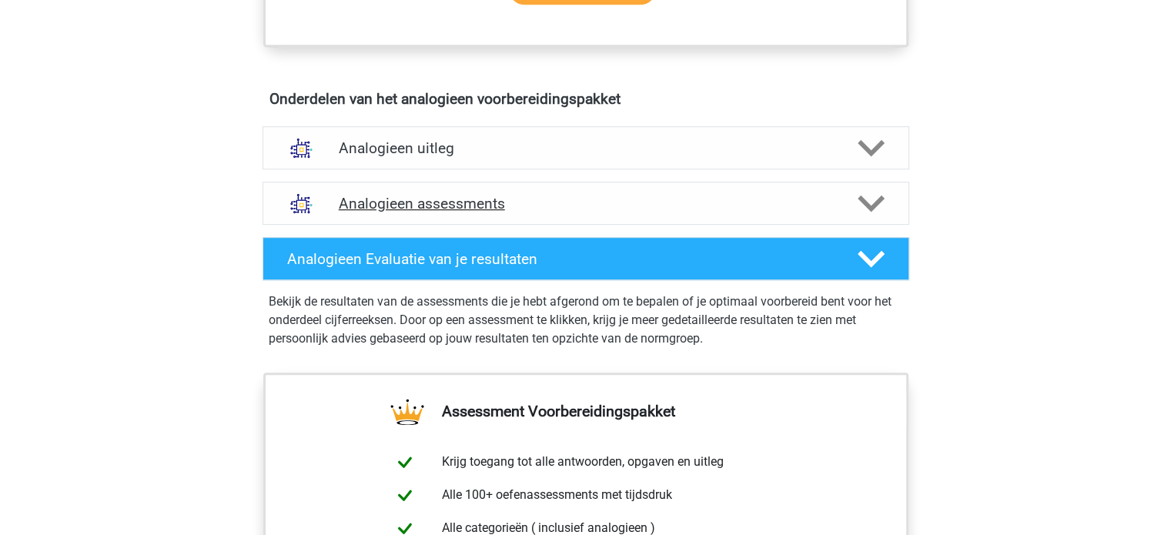
click at [807, 205] on h4 "Analogieen assessments" at bounding box center [586, 204] width 494 height 18
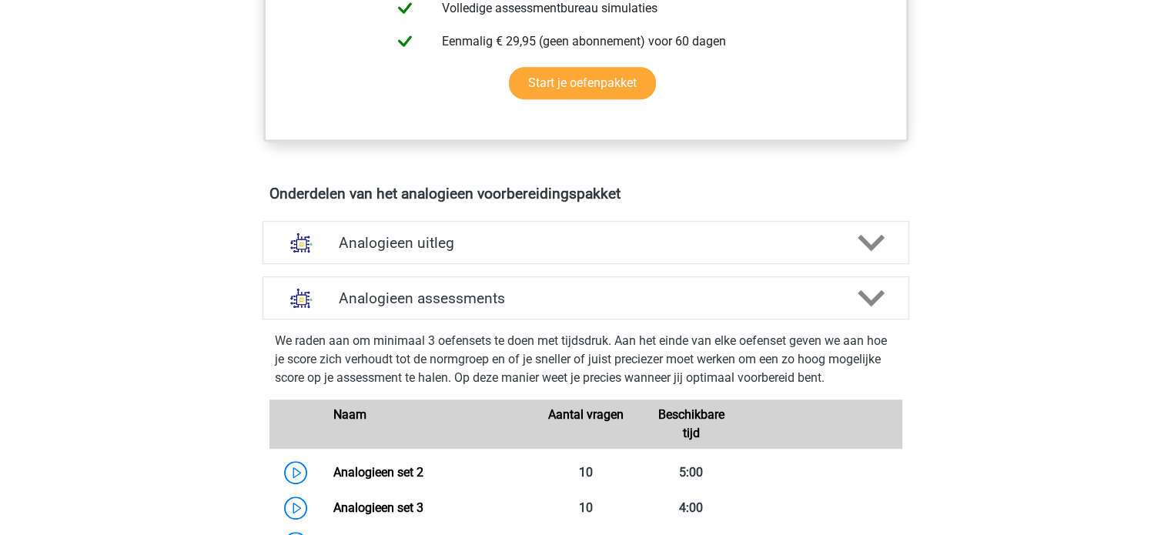
scroll to position [724, 0]
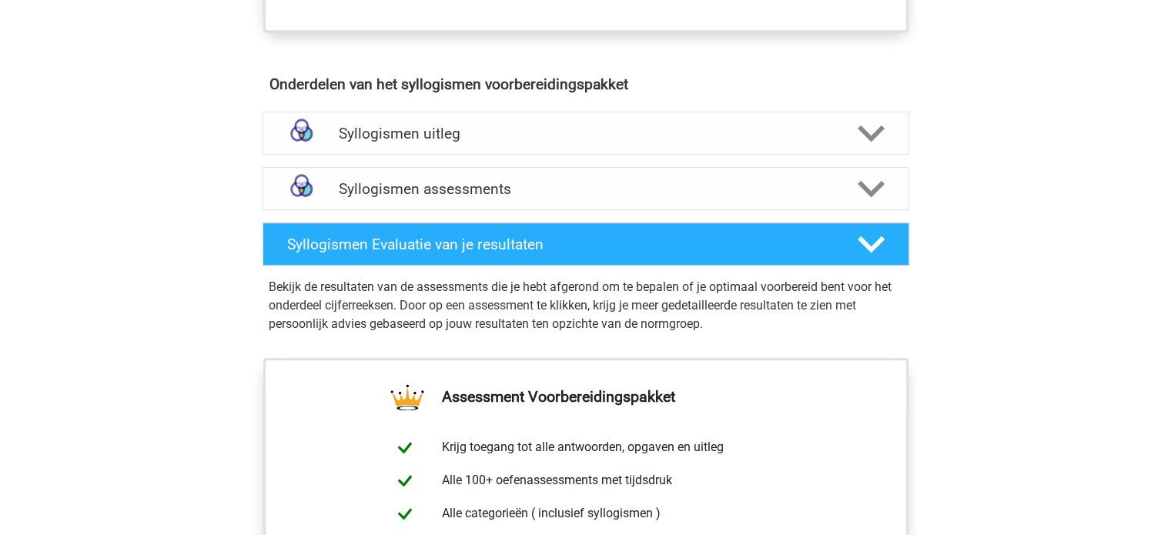
scroll to position [832, 0]
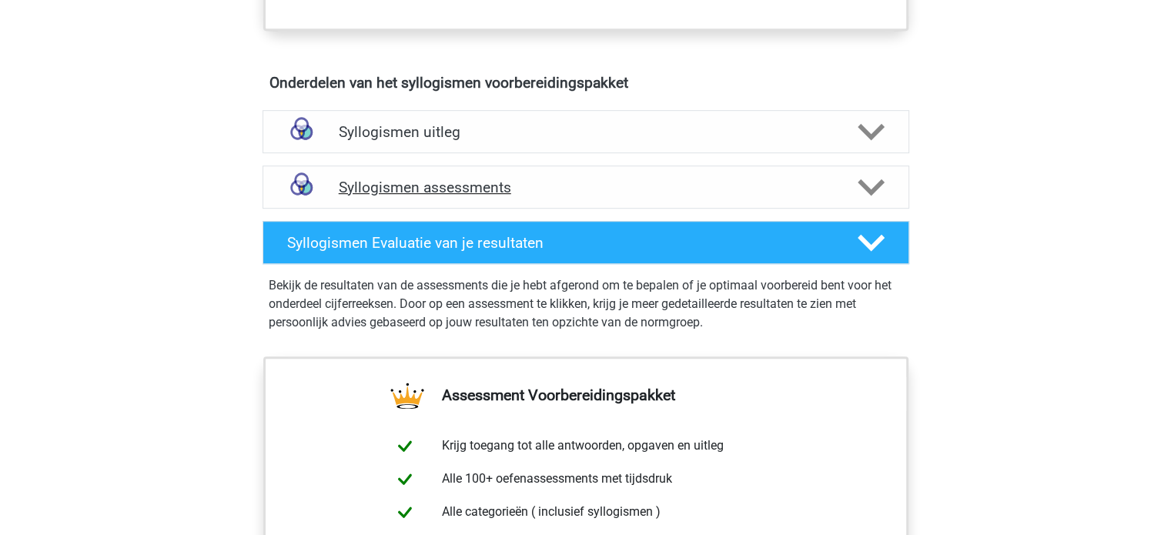
click at [526, 195] on div "Syllogismen assessments" at bounding box center [586, 187] width 647 height 43
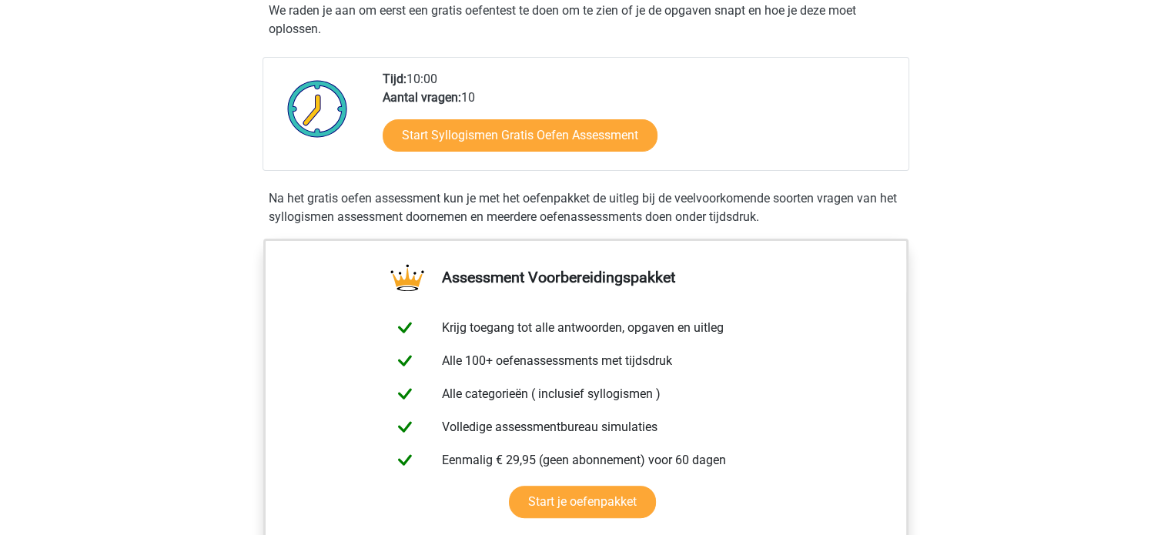
scroll to position [141, 0]
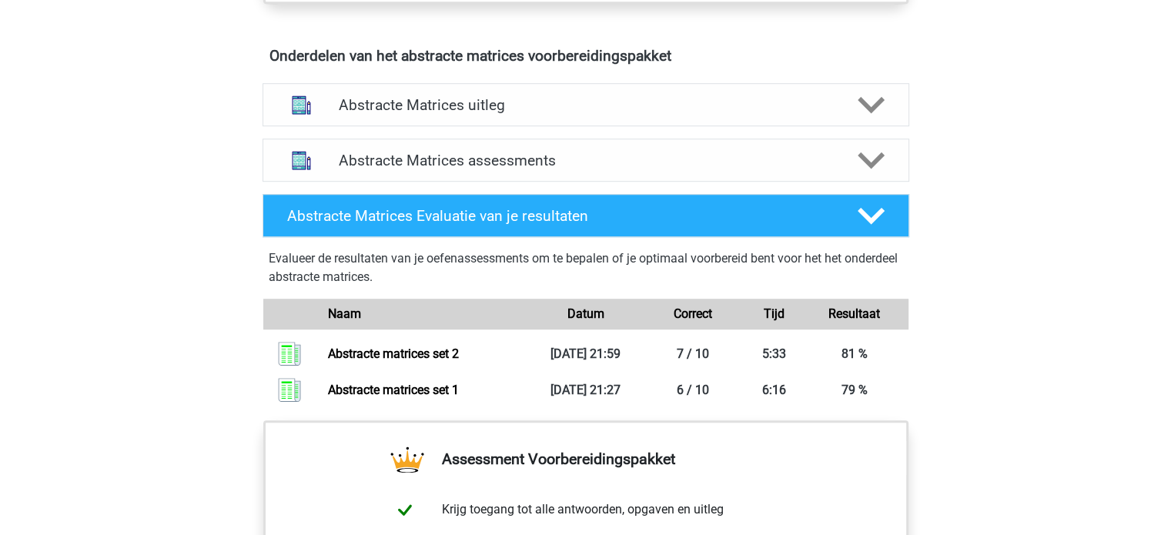
scroll to position [930, 0]
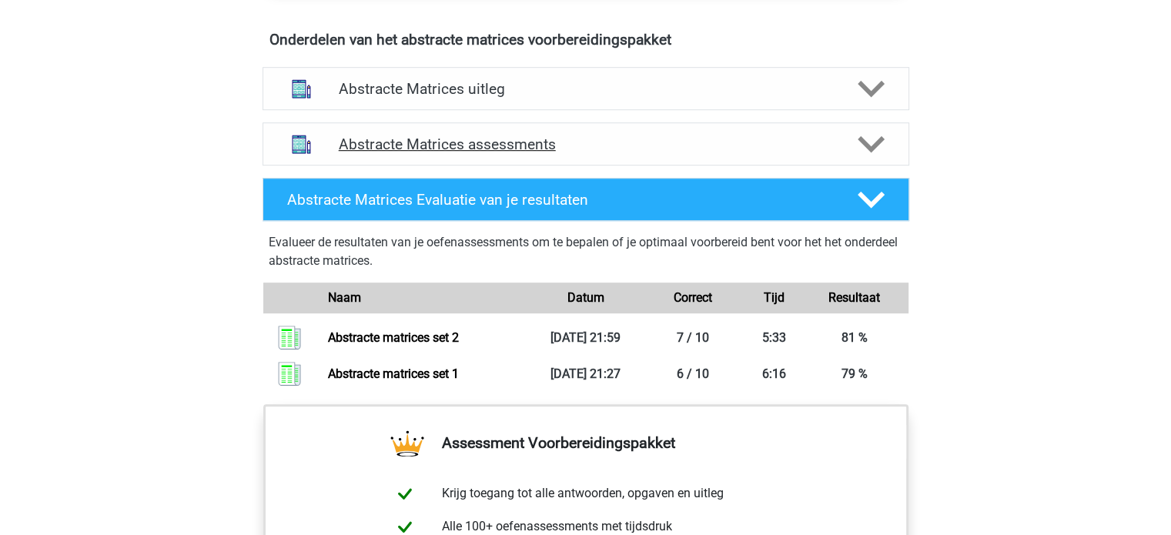
click at [866, 153] on icon at bounding box center [871, 144] width 27 height 27
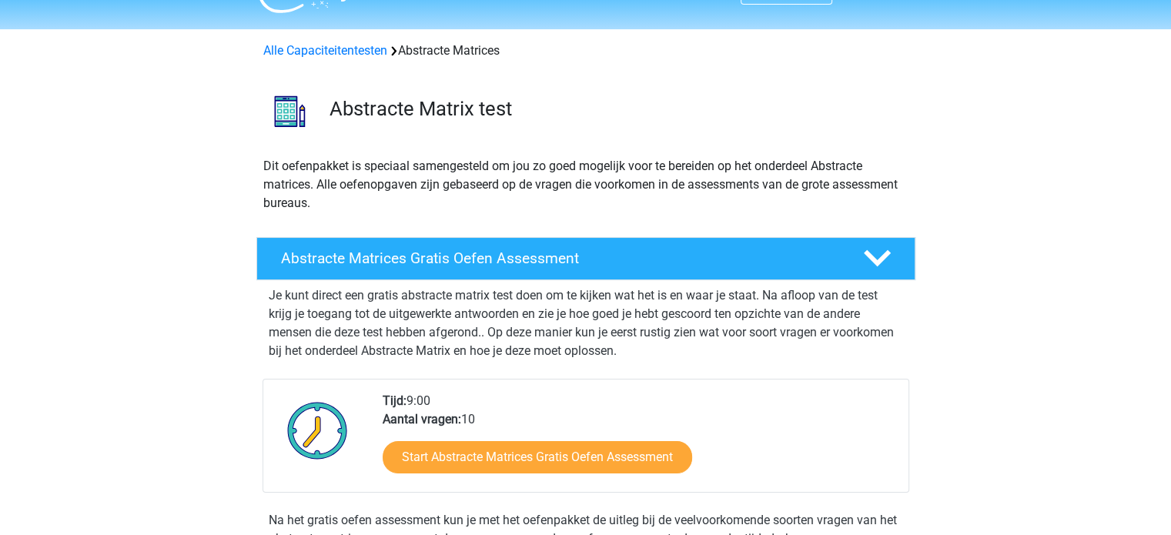
scroll to position [0, 0]
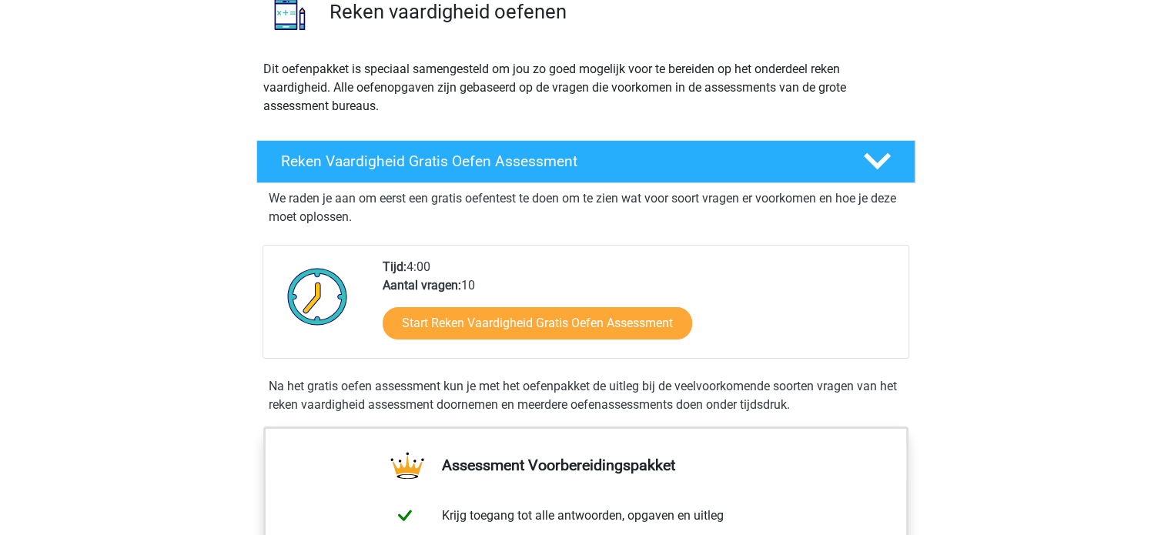
scroll to position [114, 0]
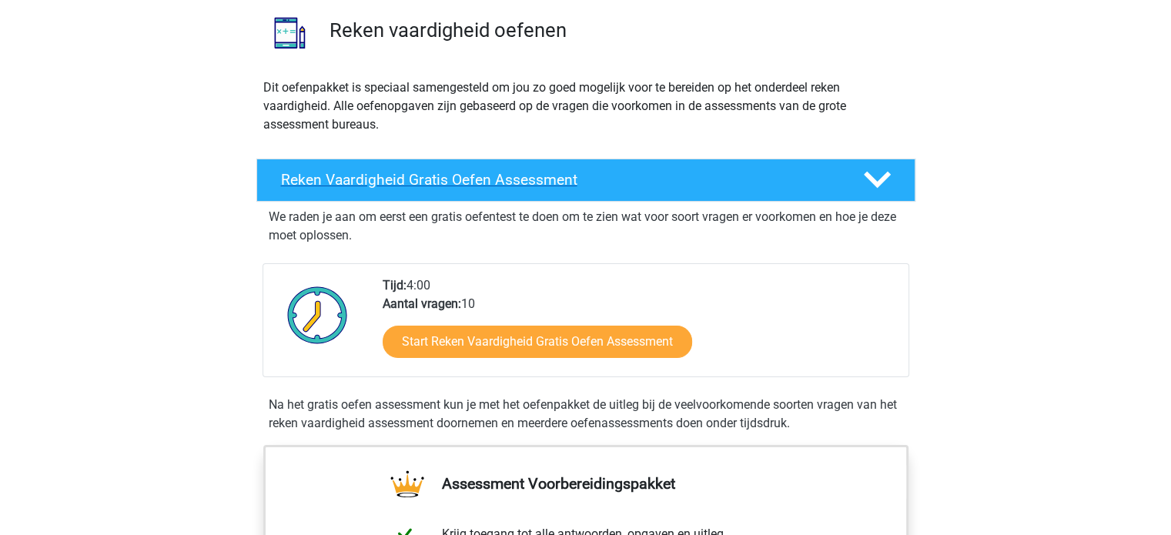
click at [903, 193] on div "Reken Vaardigheid Gratis Oefen Assessment" at bounding box center [585, 180] width 659 height 43
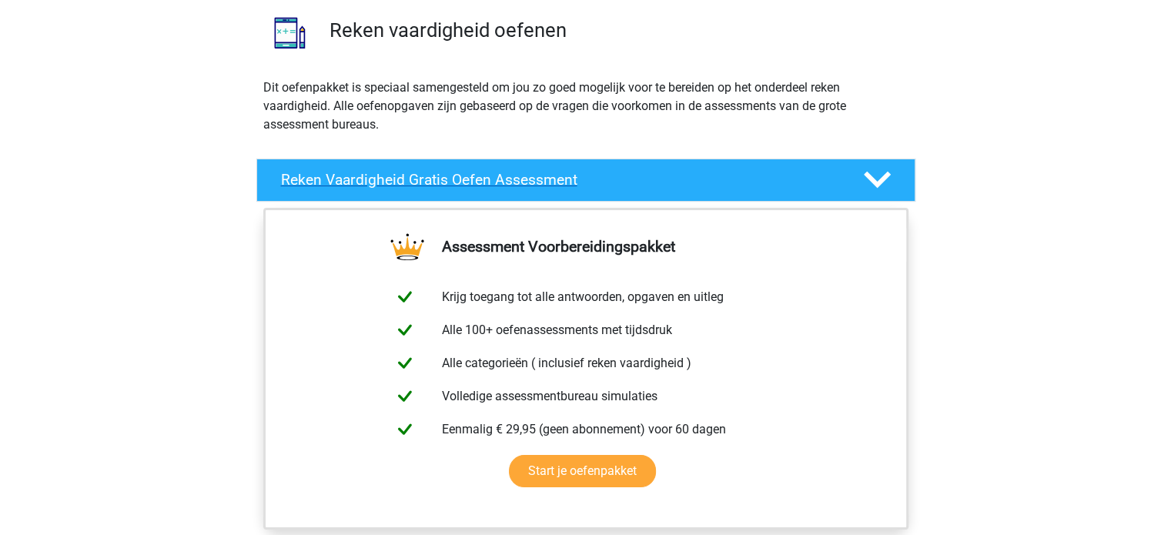
click at [903, 193] on div "Reken Vaardigheid Gratis Oefen Assessment" at bounding box center [585, 180] width 659 height 43
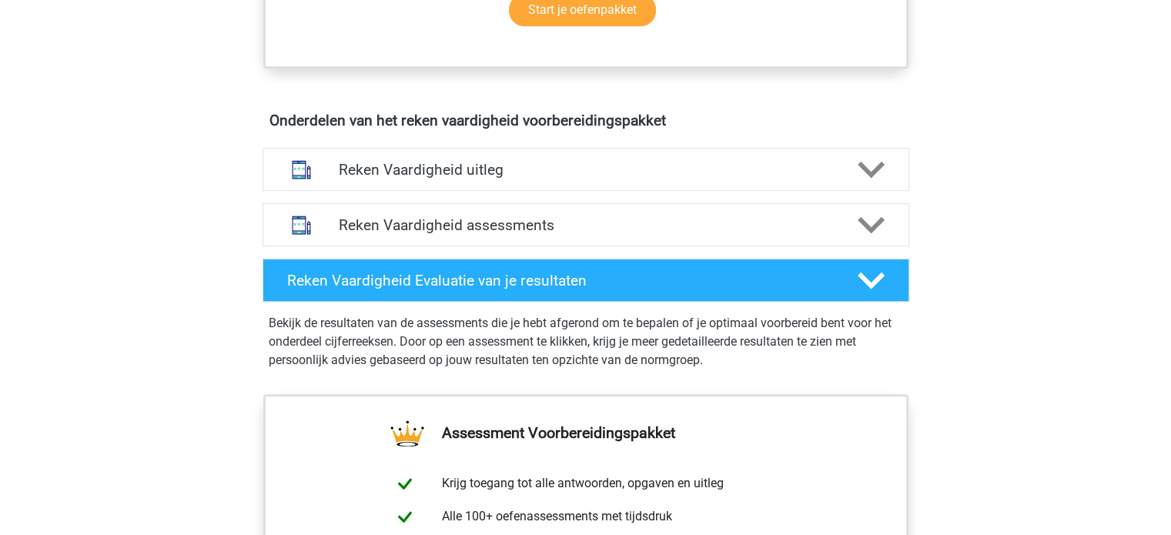
scroll to position [816, 0]
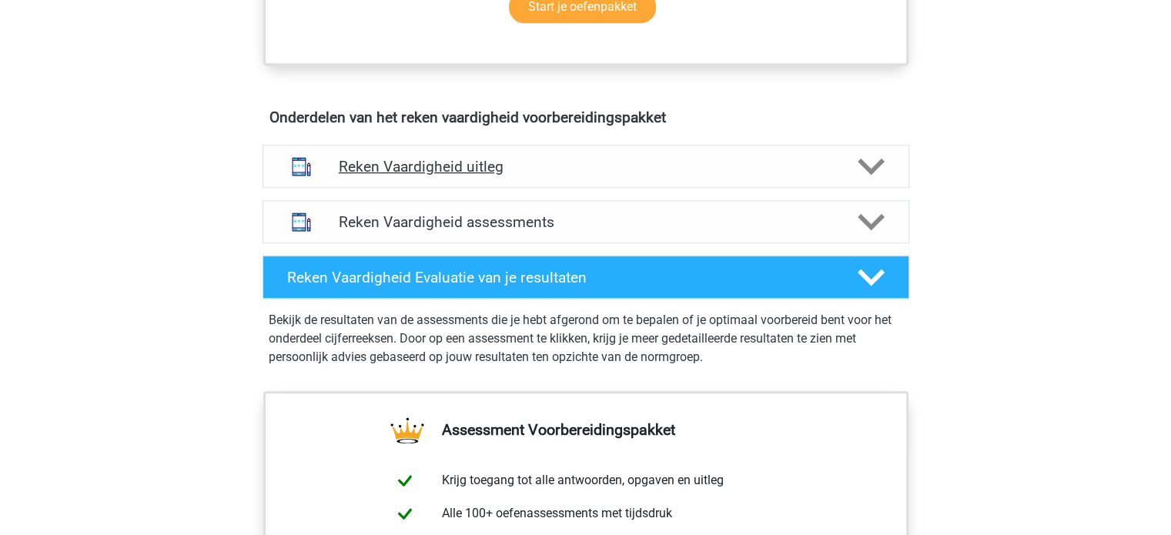
click at [860, 158] on polygon at bounding box center [871, 166] width 27 height 17
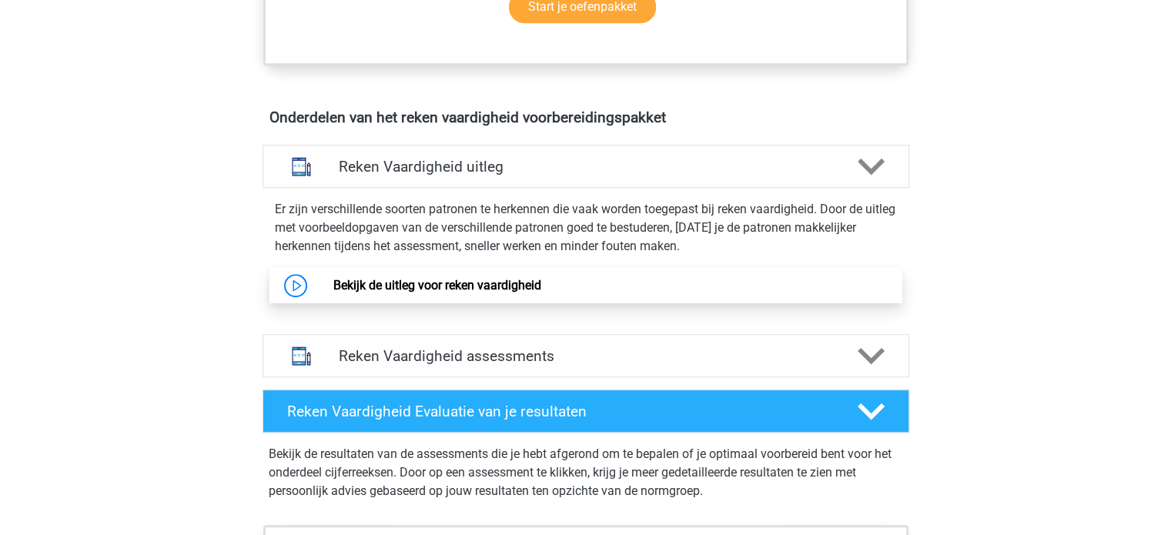
click at [511, 293] on link "Bekijk de uitleg voor reken vaardigheid" at bounding box center [437, 285] width 208 height 15
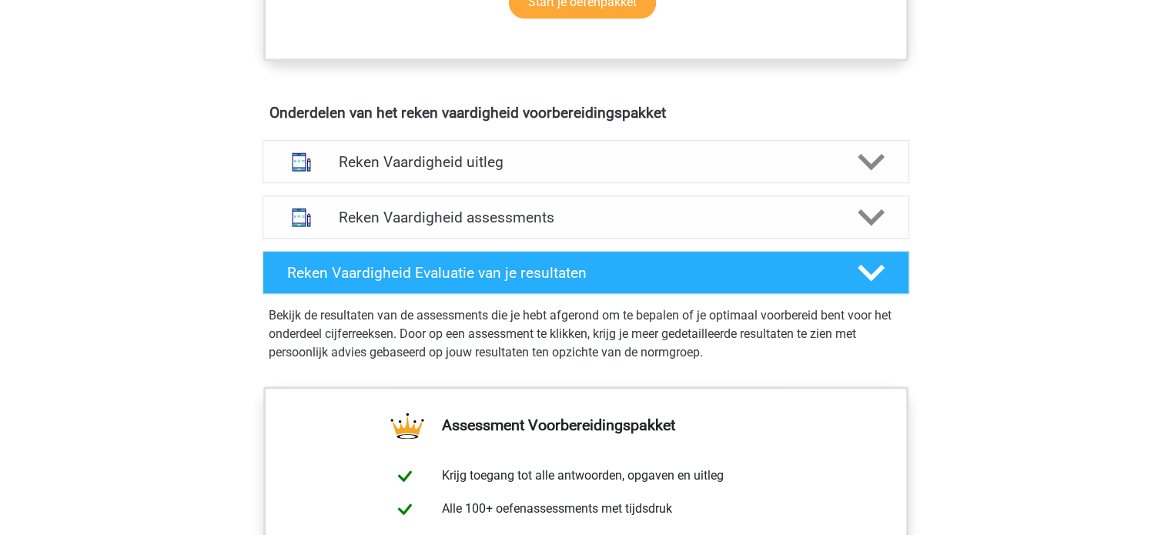
scroll to position [813, 0]
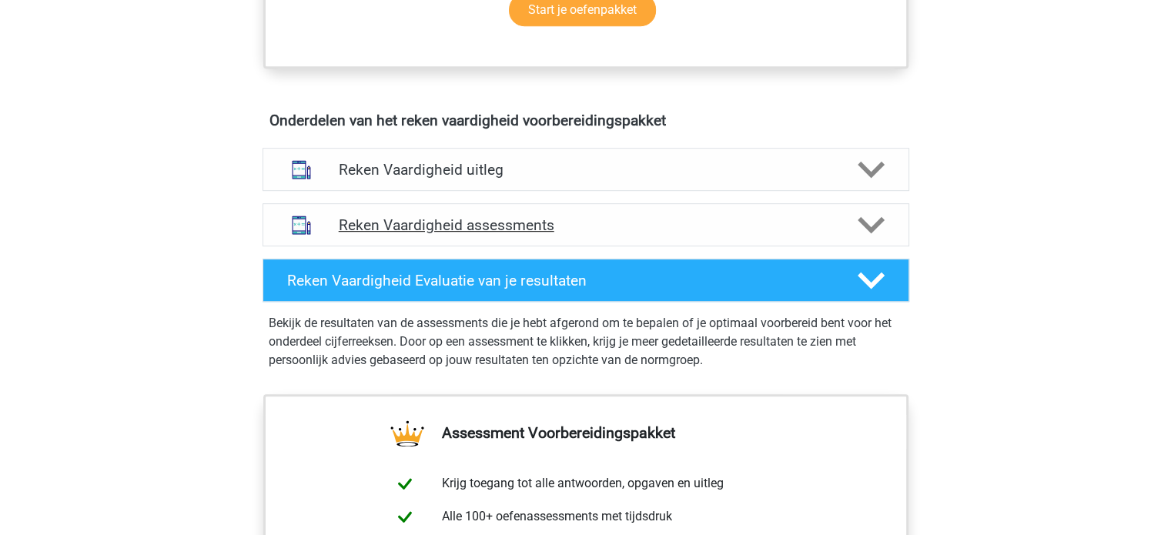
click at [391, 226] on h4 "Reken Vaardigheid assessments" at bounding box center [586, 225] width 494 height 18
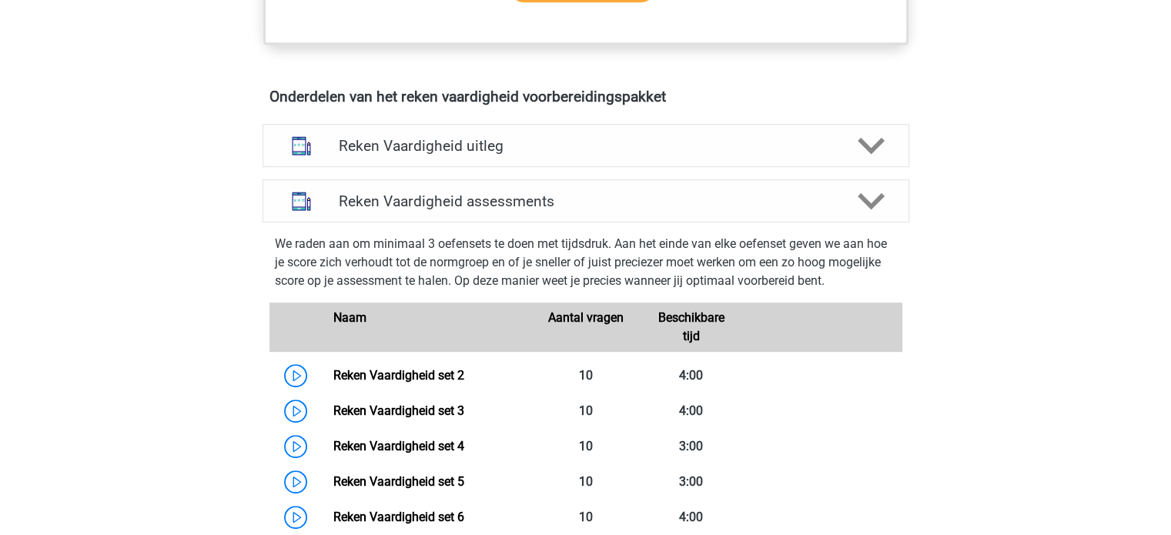
scroll to position [806, 0]
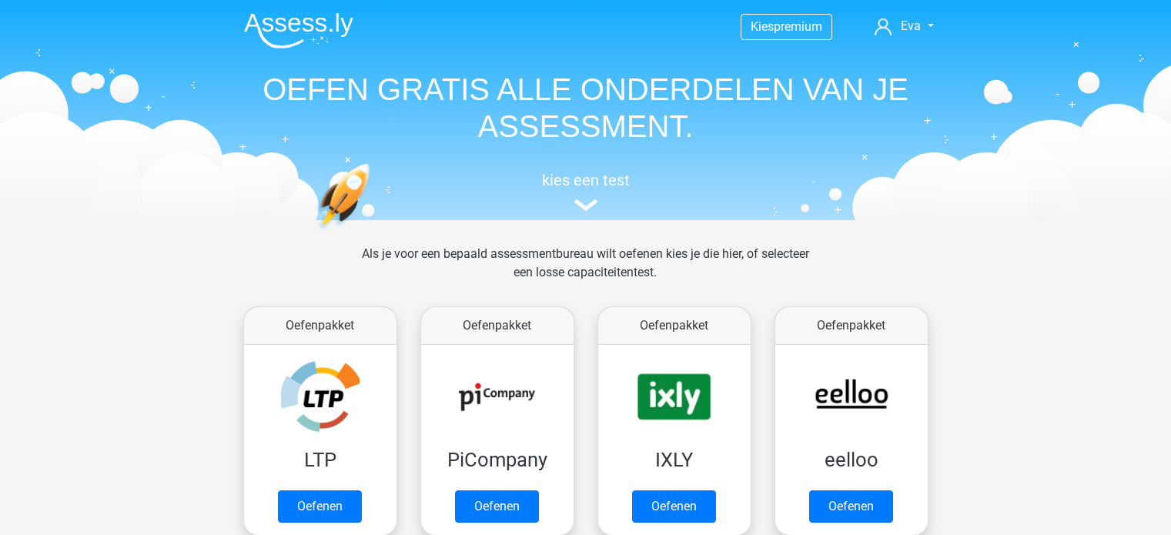
scroll to position [869, 0]
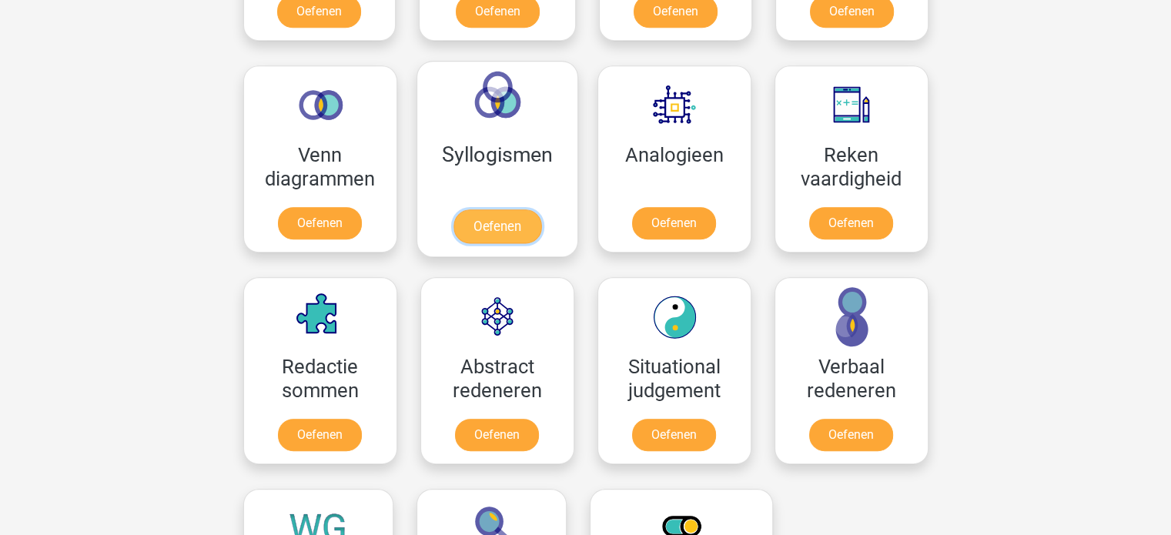
click at [478, 229] on link "Oefenen" at bounding box center [497, 226] width 88 height 34
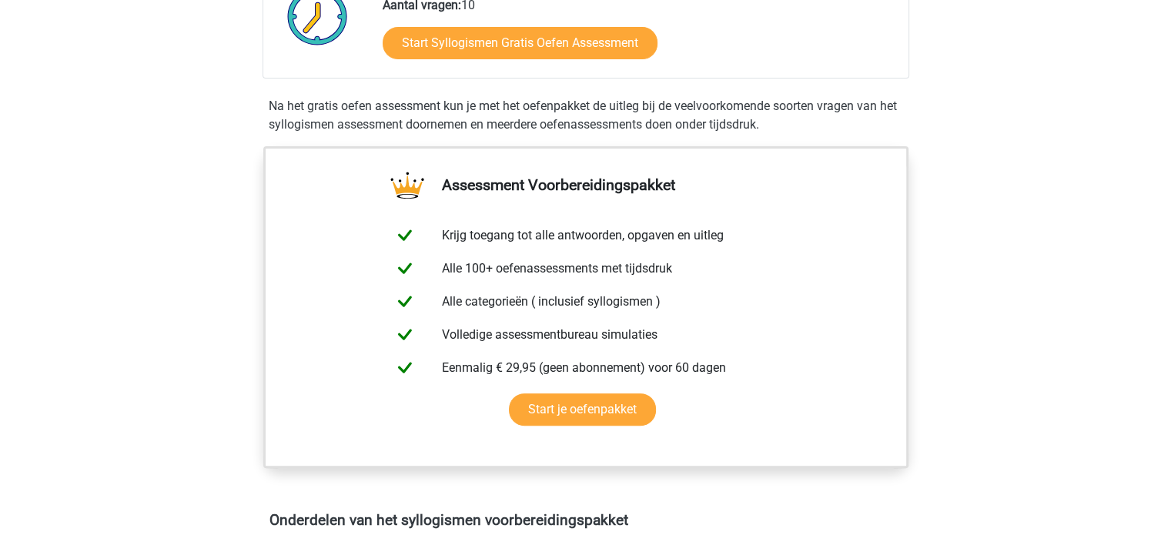
scroll to position [394, 0]
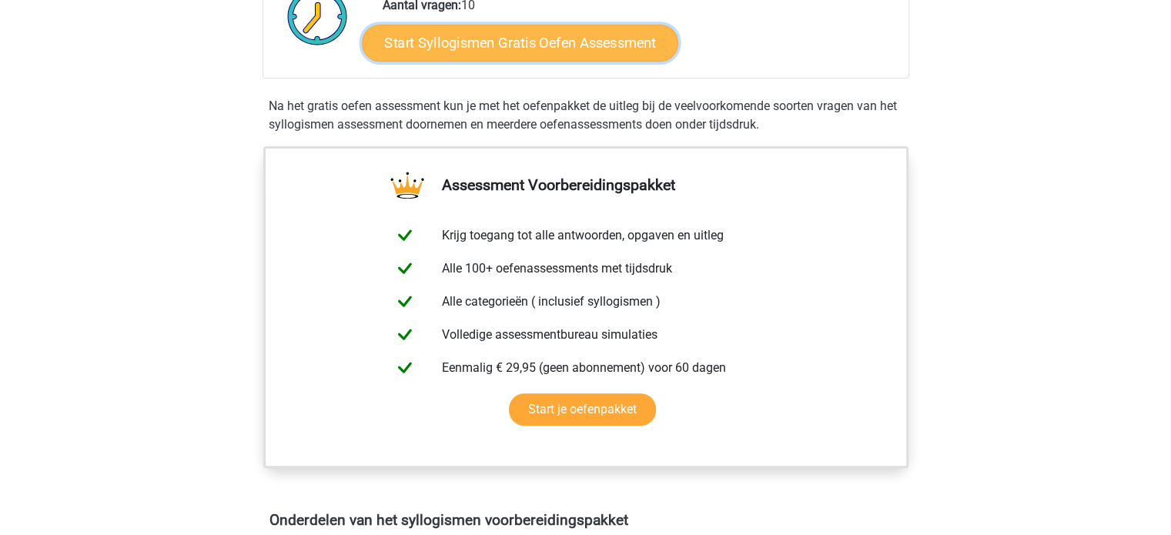
click at [555, 49] on link "Start Syllogismen Gratis Oefen Assessment" at bounding box center [520, 42] width 317 height 37
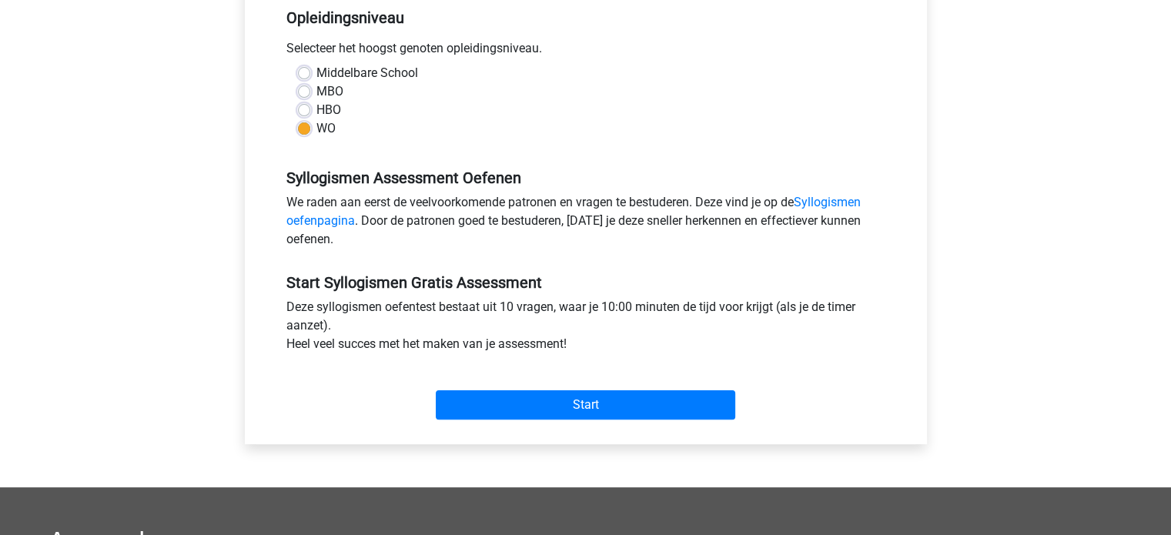
scroll to position [327, 0]
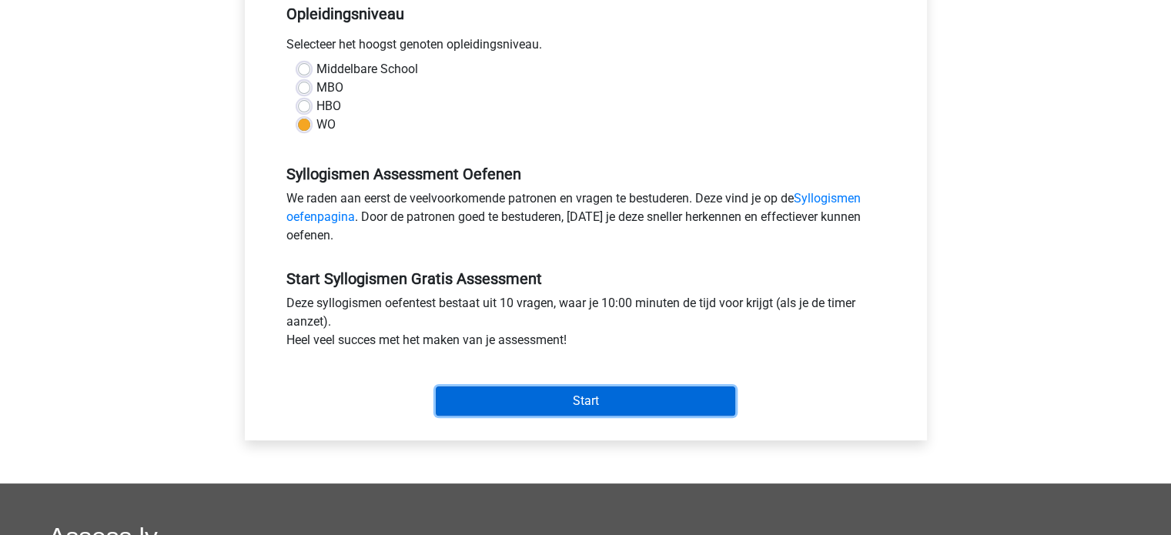
click at [486, 396] on input "Start" at bounding box center [586, 401] width 300 height 29
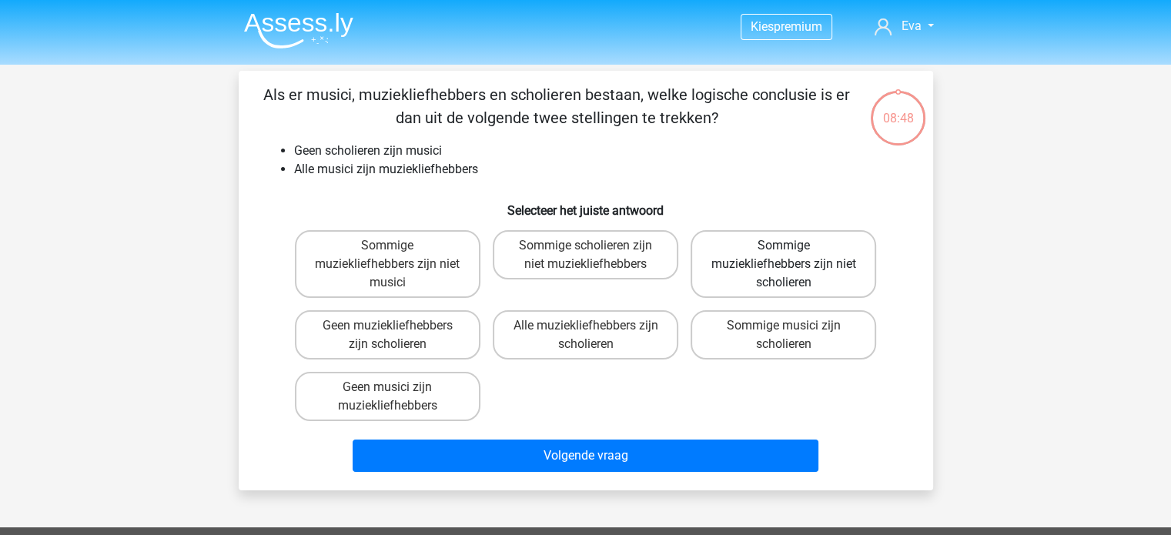
drag, startPoint x: 860, startPoint y: 261, endPoint x: 765, endPoint y: 267, distance: 94.9
click at [765, 267] on label "Sommige muziekliefhebbers zijn niet scholieren" at bounding box center [784, 264] width 186 height 68
click at [784, 256] on input "Sommige muziekliefhebbers zijn niet scholieren" at bounding box center [789, 251] width 10 height 10
radio input "true"
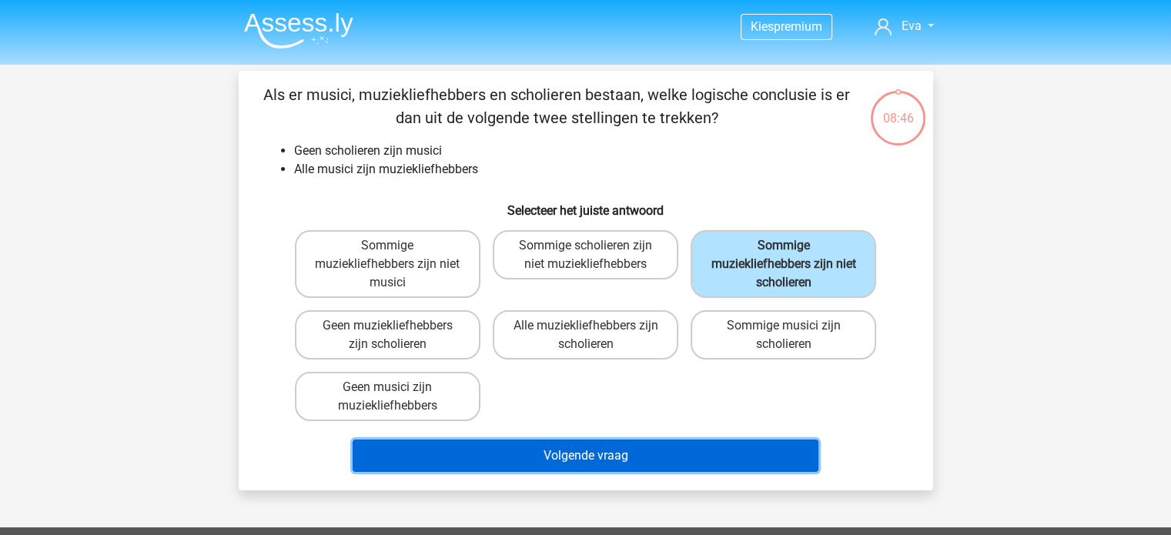
click at [617, 467] on button "Volgende vraag" at bounding box center [586, 456] width 466 height 32
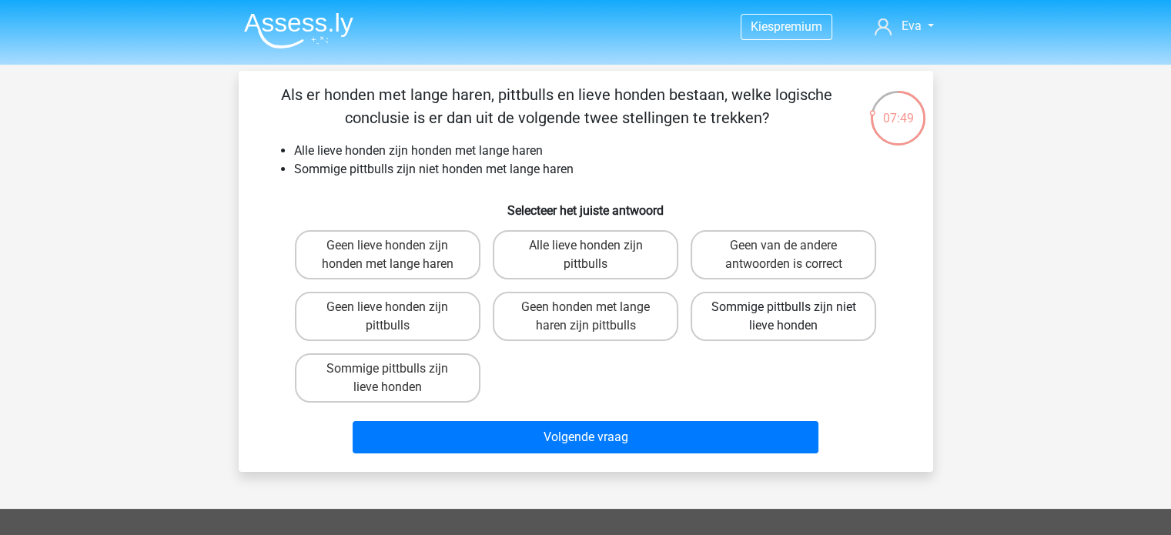
click at [791, 304] on label "Sommige pittbulls zijn niet lieve honden" at bounding box center [784, 316] width 186 height 49
click at [791, 307] on input "Sommige pittbulls zijn niet lieve honden" at bounding box center [789, 312] width 10 height 10
radio input "true"
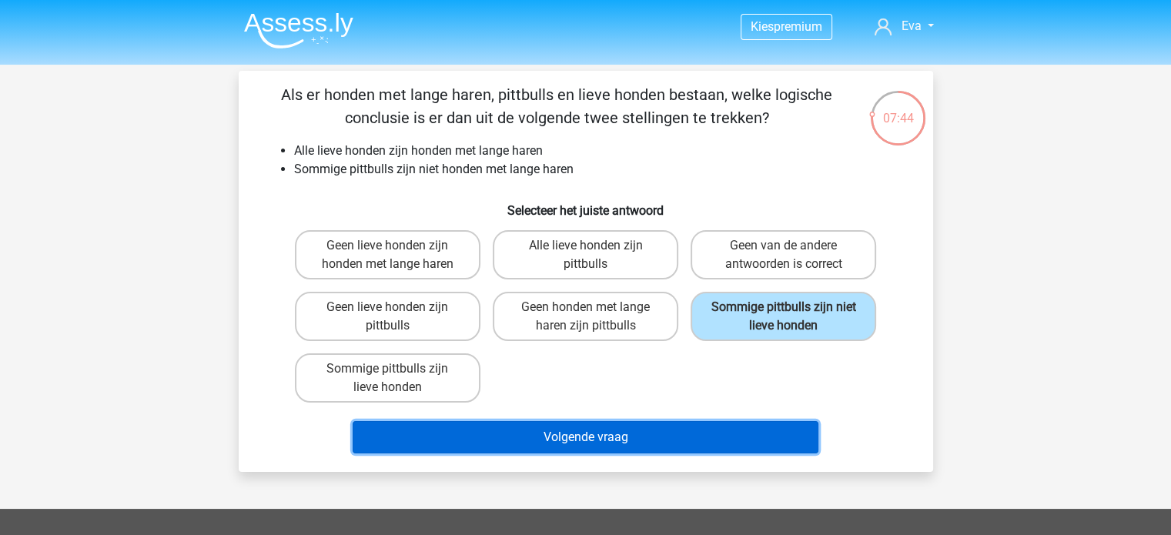
click at [713, 440] on button "Volgende vraag" at bounding box center [586, 437] width 466 height 32
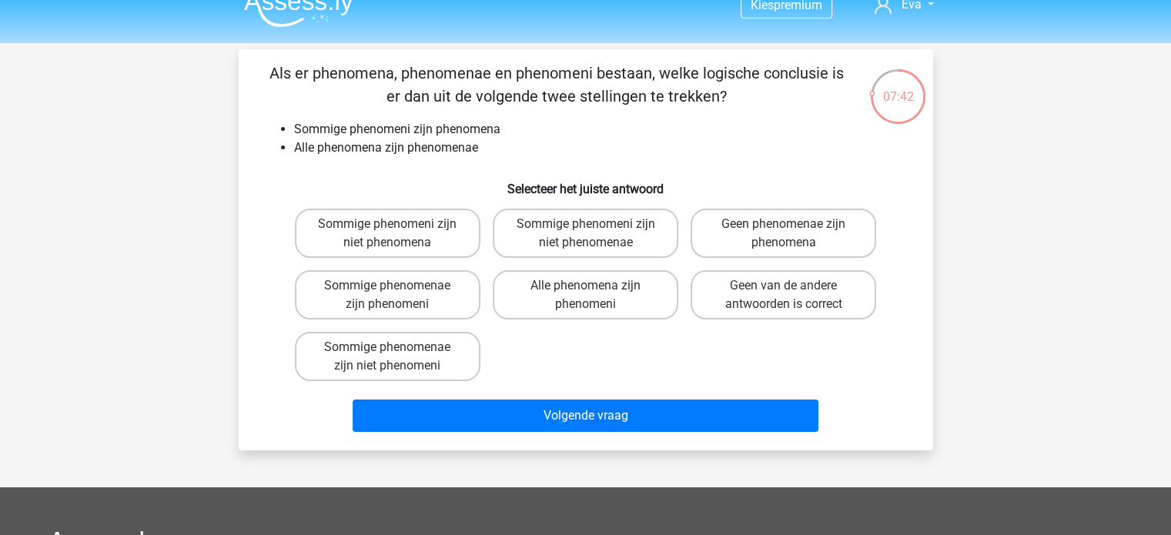
scroll to position [22, 0]
click at [430, 245] on label "Sommige phenomeni zijn niet phenomena" at bounding box center [388, 233] width 186 height 49
click at [397, 234] on input "Sommige phenomeni zijn niet phenomena" at bounding box center [392, 229] width 10 height 10
radio input "true"
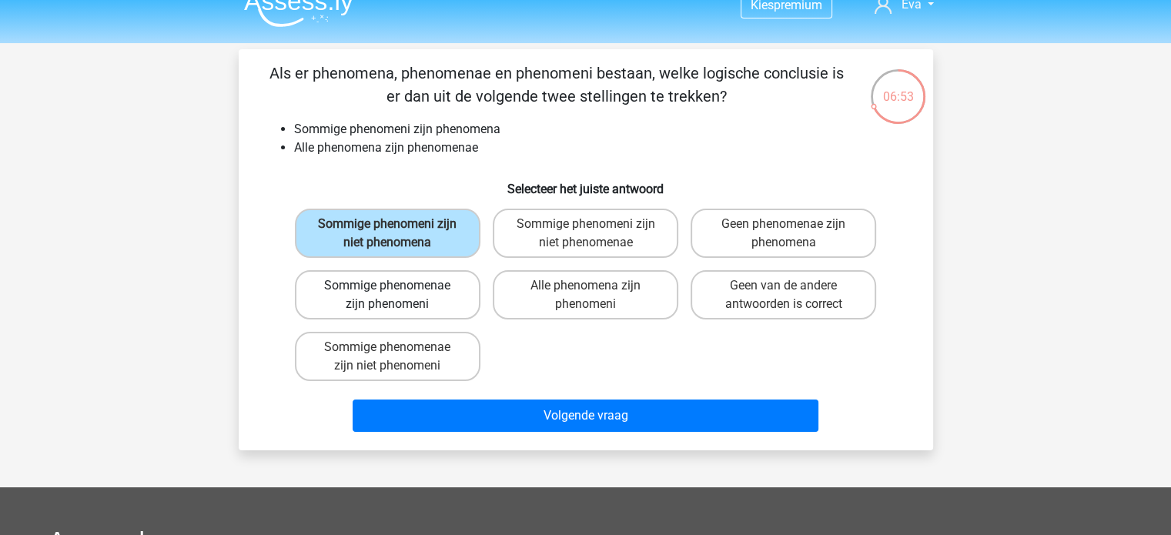
click at [423, 307] on label "Sommige phenomenae zijn phenomeni" at bounding box center [388, 294] width 186 height 49
click at [397, 296] on input "Sommige phenomenae zijn phenomeni" at bounding box center [392, 291] width 10 height 10
radio input "true"
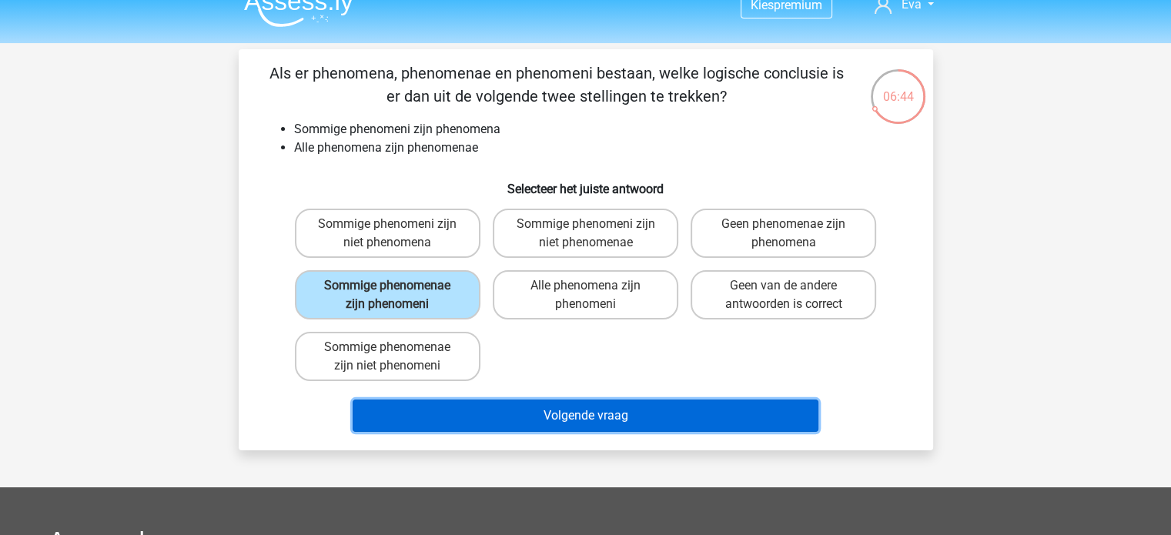
click at [614, 409] on button "Volgende vraag" at bounding box center [586, 416] width 466 height 32
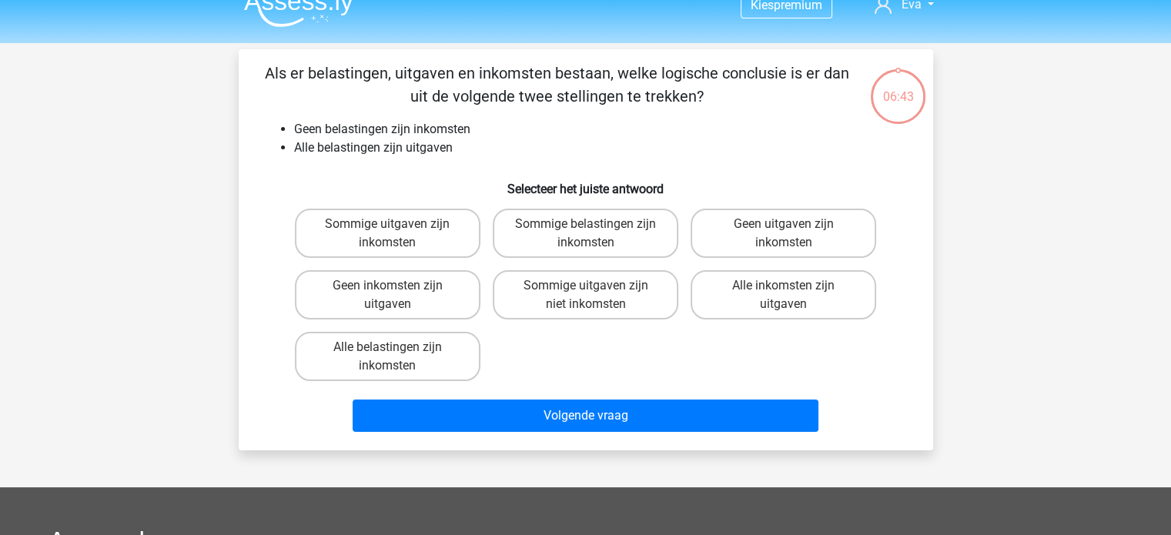
scroll to position [71, 0]
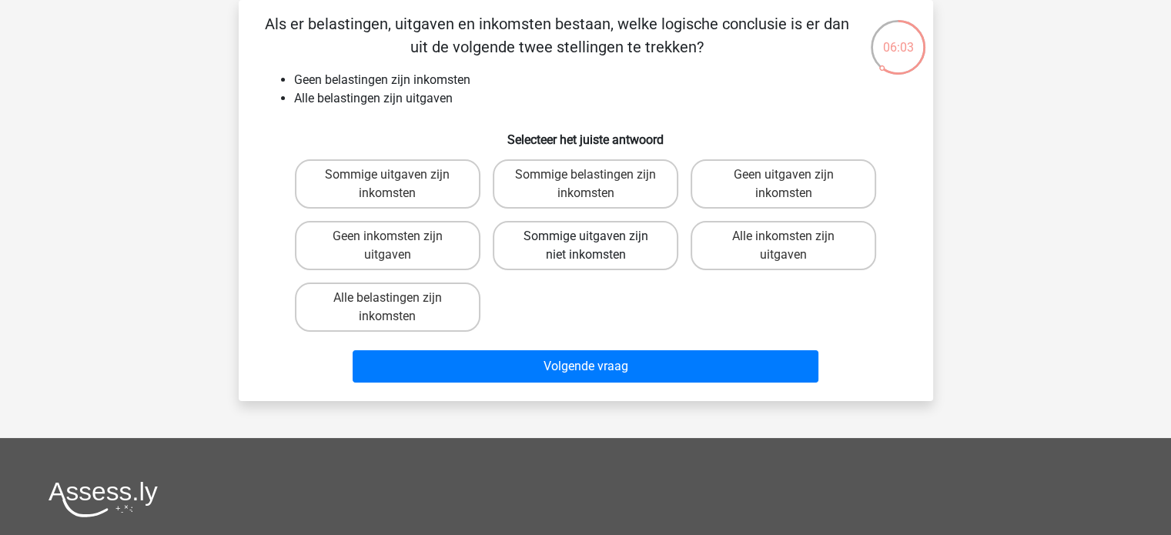
click at [501, 236] on label "Sommige uitgaven zijn niet inkomsten" at bounding box center [586, 245] width 186 height 49
click at [585, 236] on input "Sommige uitgaven zijn niet inkomsten" at bounding box center [590, 241] width 10 height 10
radio input "true"
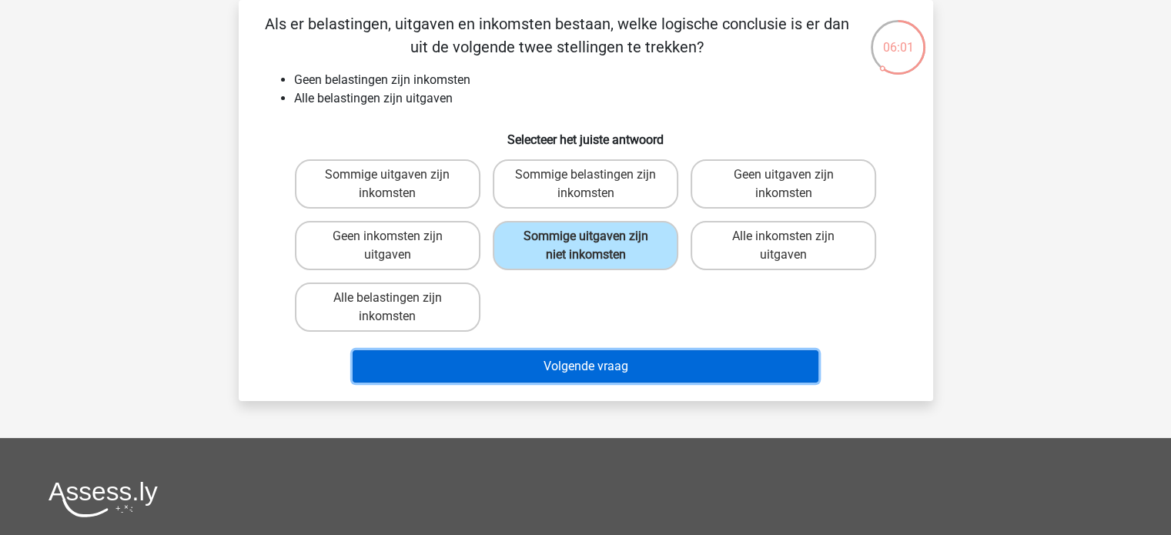
click at [555, 367] on button "Volgende vraag" at bounding box center [586, 366] width 466 height 32
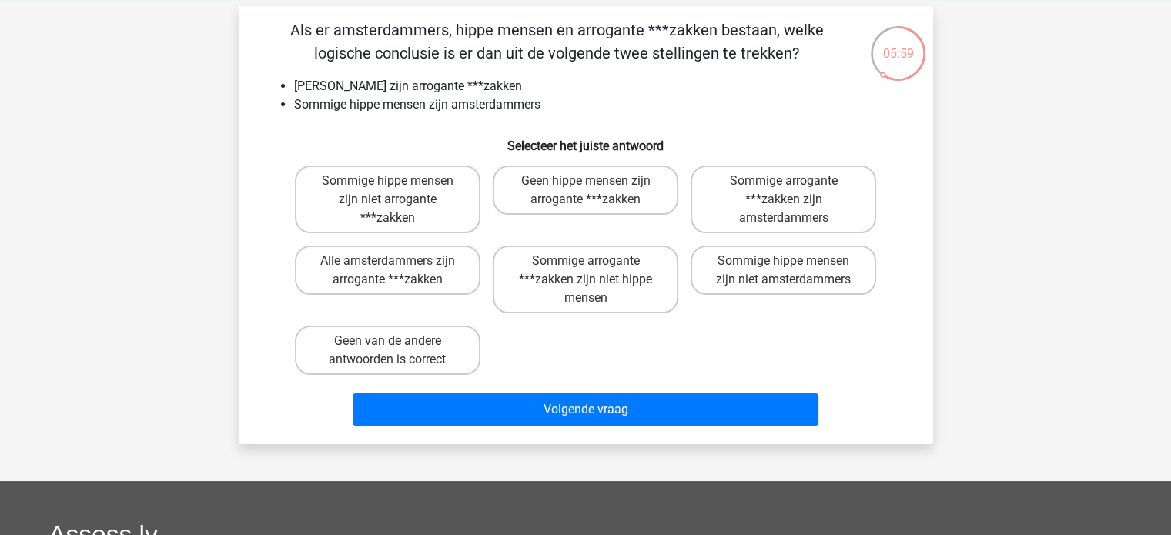
scroll to position [66, 0]
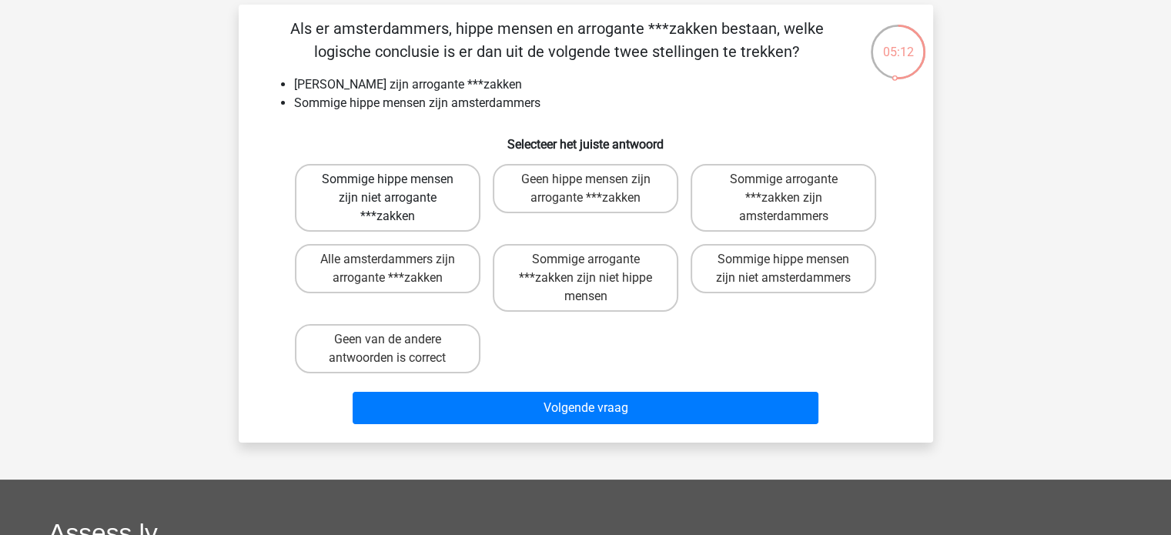
click at [416, 189] on label "Sommige hippe mensen zijn niet arrogante ***zakken" at bounding box center [388, 198] width 186 height 68
click at [397, 189] on input "Sommige hippe mensen zijn niet arrogante ***zakken" at bounding box center [392, 184] width 10 height 10
radio input "true"
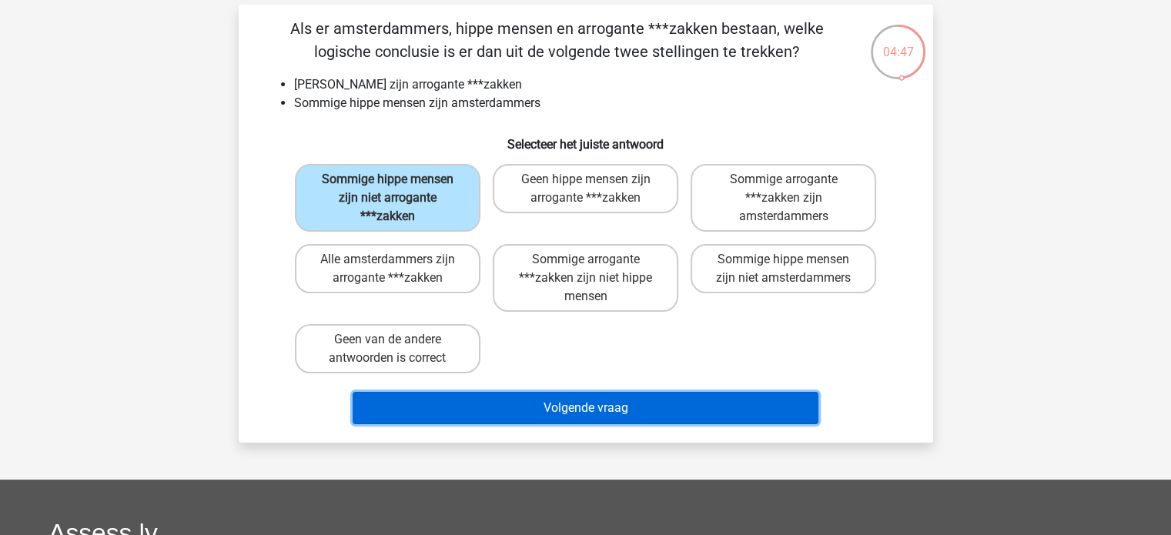
click at [615, 398] on button "Volgende vraag" at bounding box center [586, 408] width 466 height 32
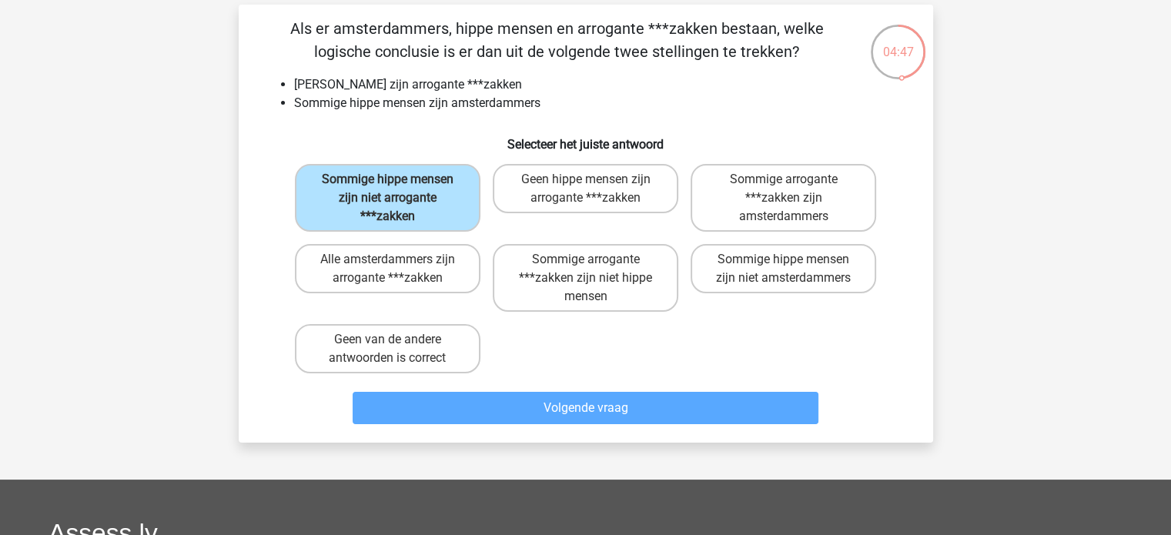
scroll to position [71, 0]
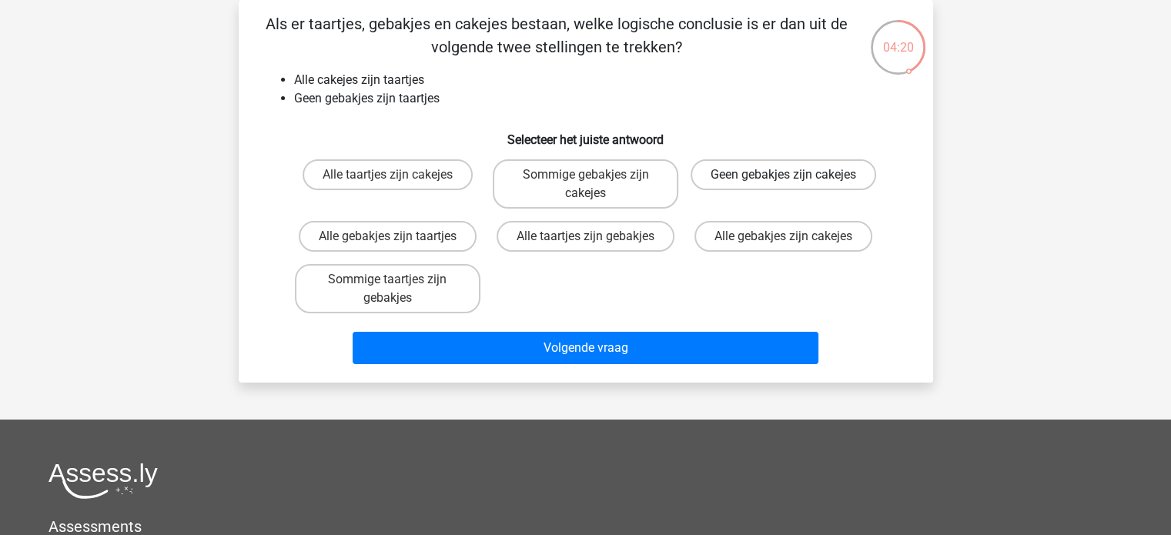
click at [742, 179] on label "Geen gebakjes zijn cakejes" at bounding box center [784, 174] width 186 height 31
click at [784, 179] on input "Geen gebakjes zijn cakejes" at bounding box center [789, 180] width 10 height 10
radio input "true"
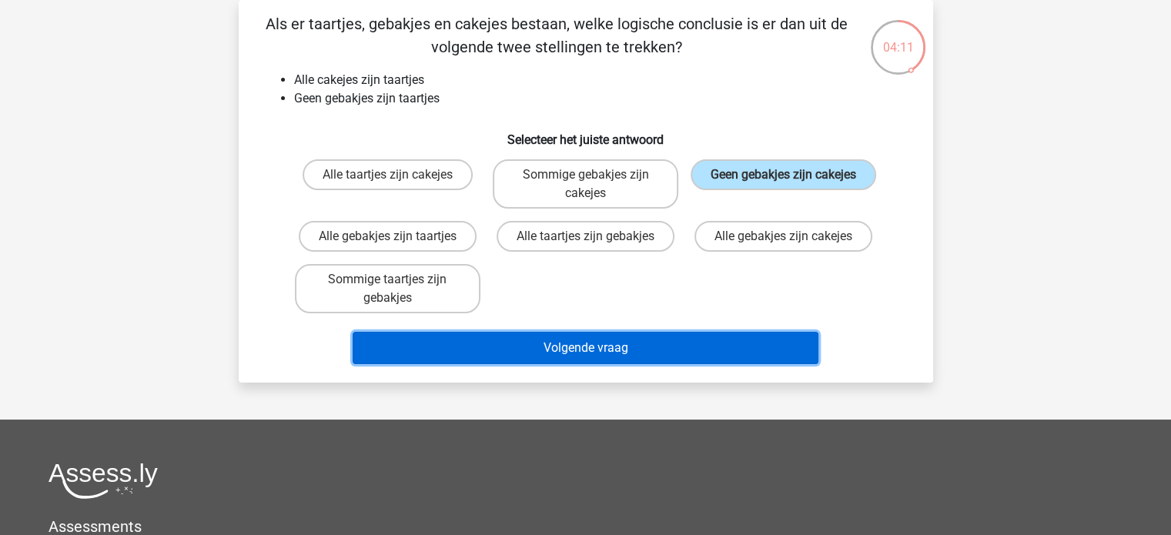
click at [612, 350] on button "Volgende vraag" at bounding box center [586, 348] width 466 height 32
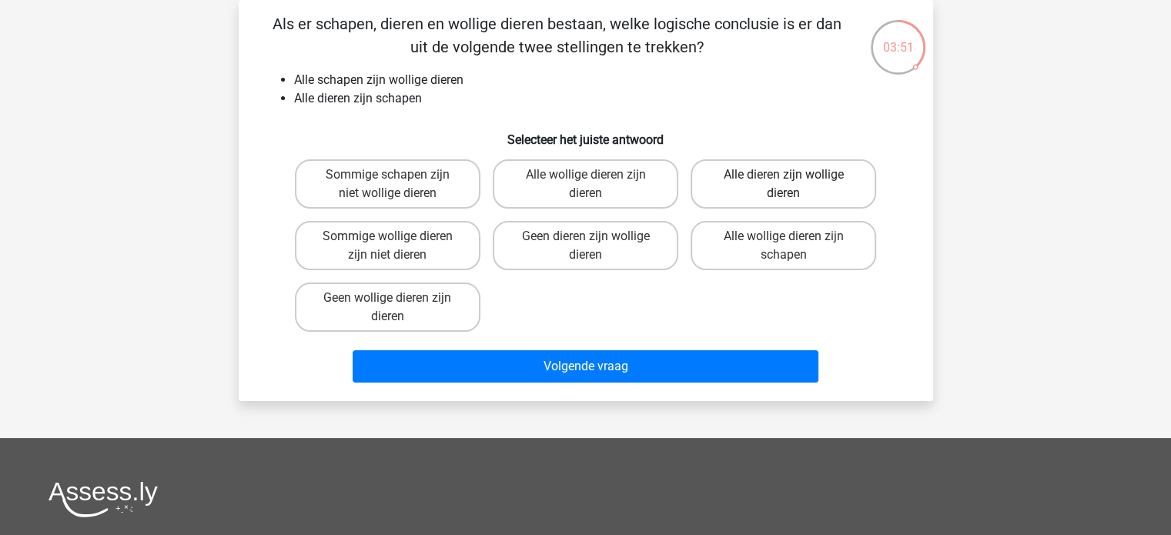
click at [725, 171] on label "Alle dieren zijn wollige dieren" at bounding box center [784, 183] width 186 height 49
click at [784, 175] on input "Alle dieren zijn wollige dieren" at bounding box center [789, 180] width 10 height 10
radio input "true"
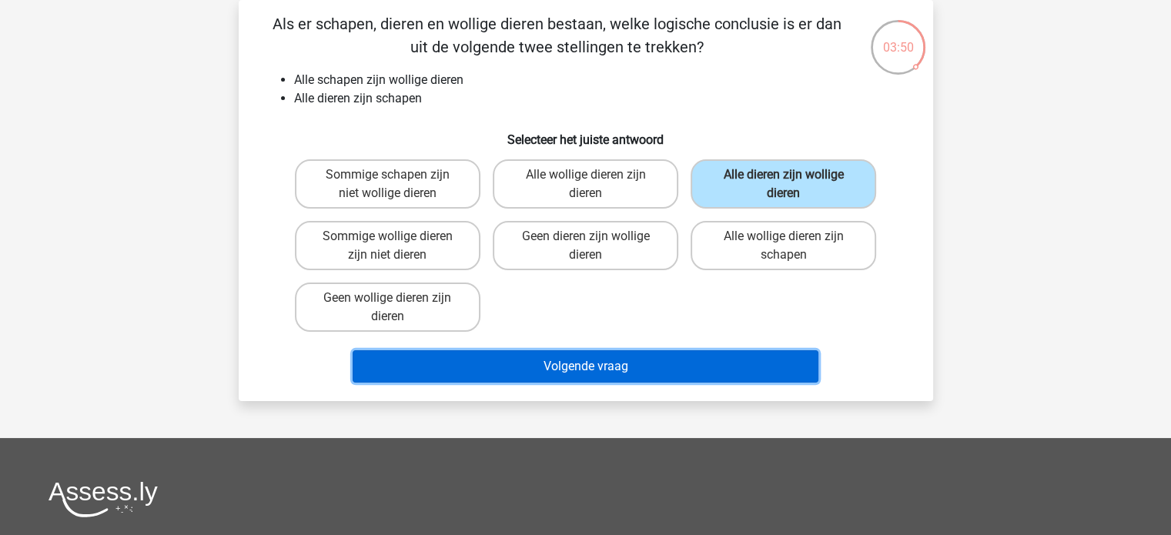
click at [727, 370] on button "Volgende vraag" at bounding box center [586, 366] width 466 height 32
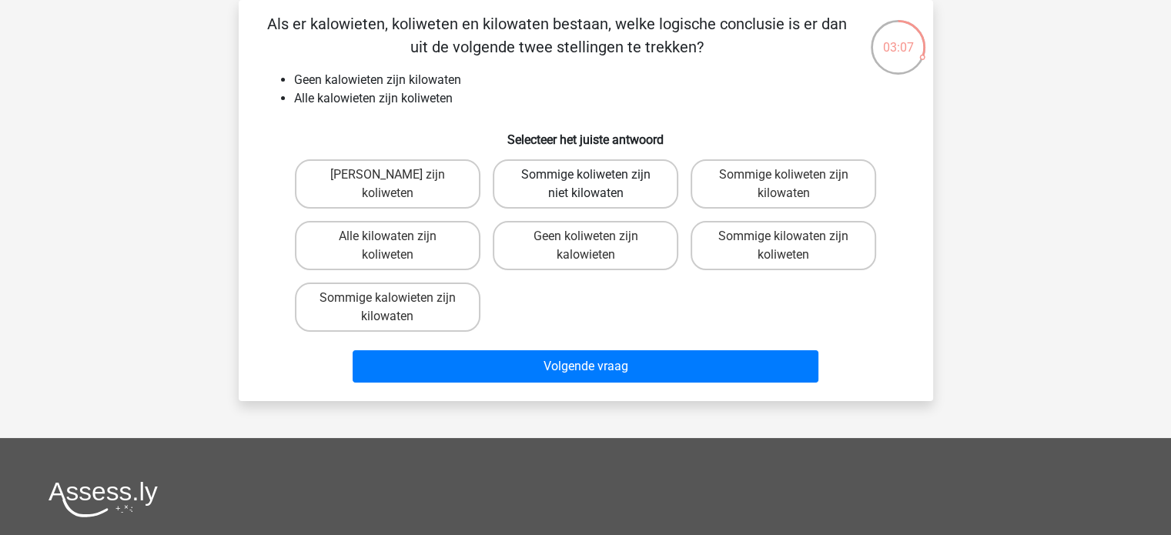
click at [585, 193] on label "Sommige koliweten zijn niet kilowaten" at bounding box center [586, 183] width 186 height 49
click at [585, 185] on input "Sommige koliweten zijn niet kilowaten" at bounding box center [590, 180] width 10 height 10
radio input "true"
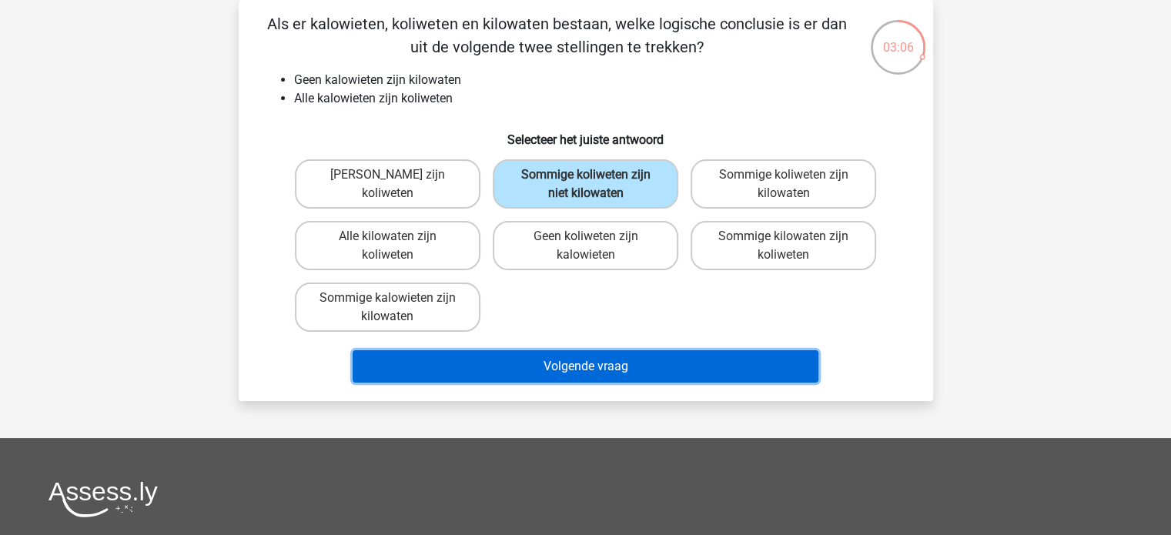
click at [597, 350] on button "Volgende vraag" at bounding box center [586, 366] width 466 height 32
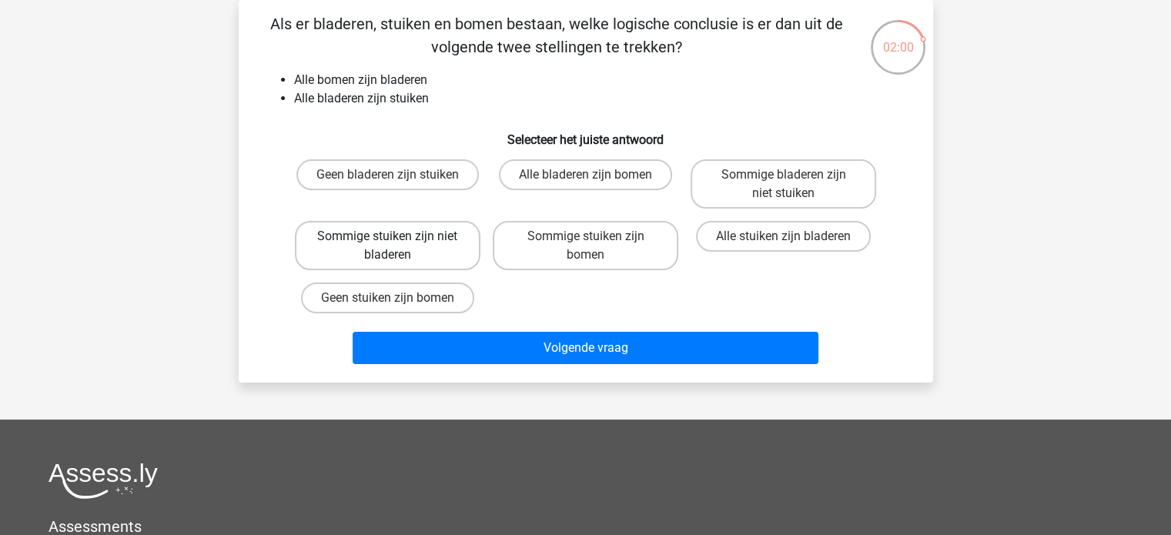
click at [434, 267] on label "Sommige stuiken zijn niet bladeren" at bounding box center [388, 245] width 186 height 49
click at [397, 246] on input "Sommige stuiken zijn niet bladeren" at bounding box center [392, 241] width 10 height 10
radio input "true"
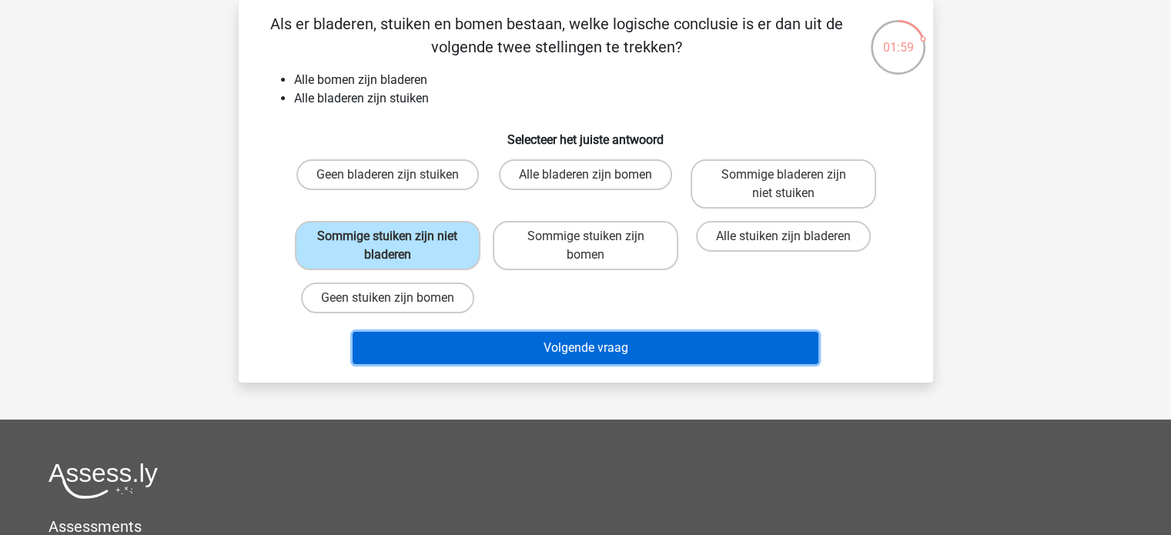
click at [539, 338] on button "Volgende vraag" at bounding box center [586, 348] width 466 height 32
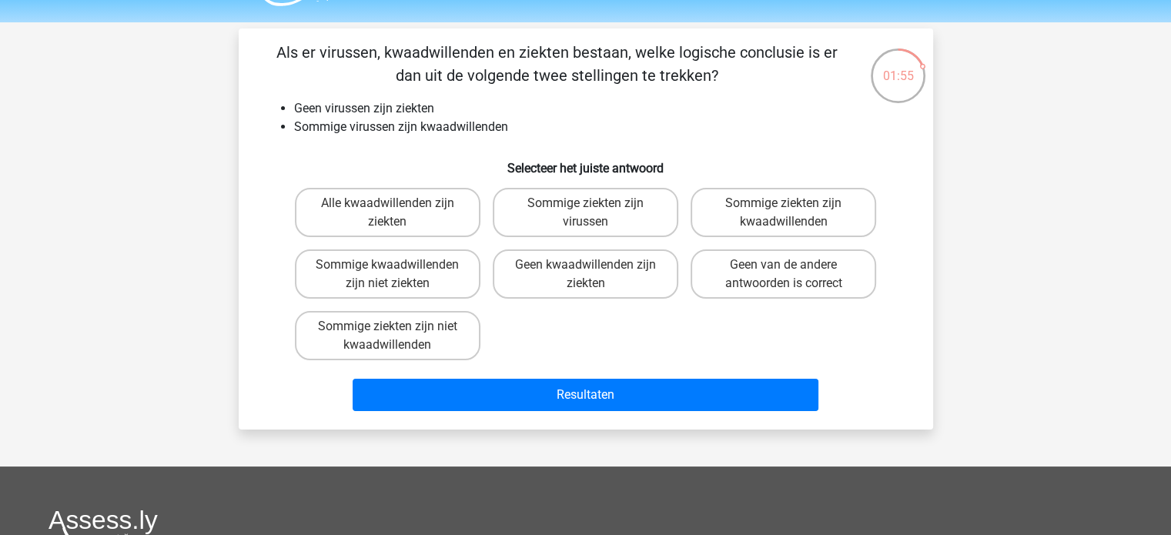
scroll to position [46, 0]
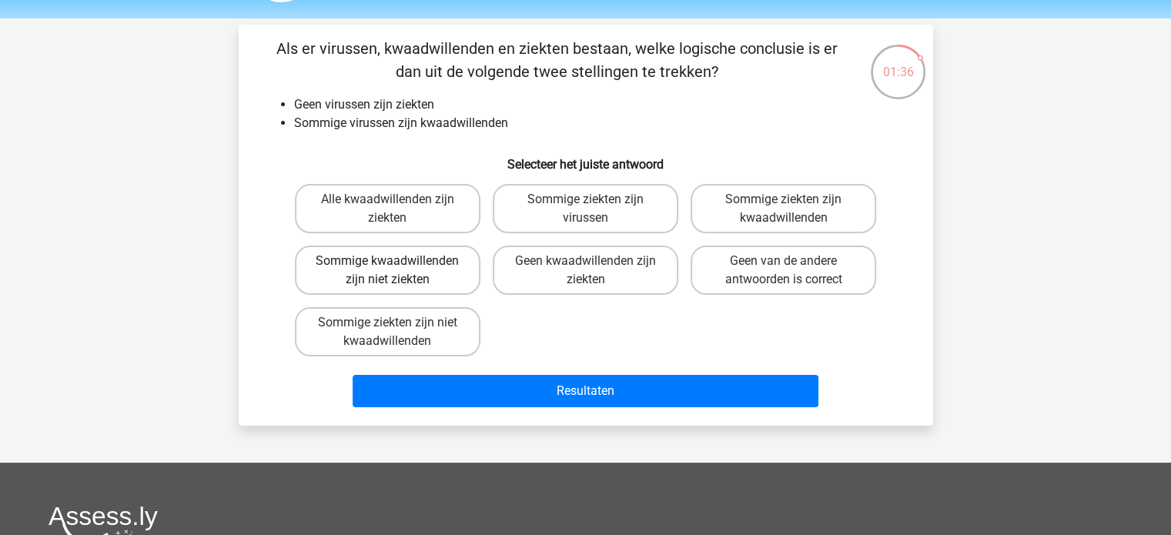
click at [409, 269] on label "Sommige kwaadwillenden zijn niet ziekten" at bounding box center [388, 270] width 186 height 49
click at [397, 269] on input "Sommige kwaadwillenden zijn niet ziekten" at bounding box center [392, 266] width 10 height 10
radio input "true"
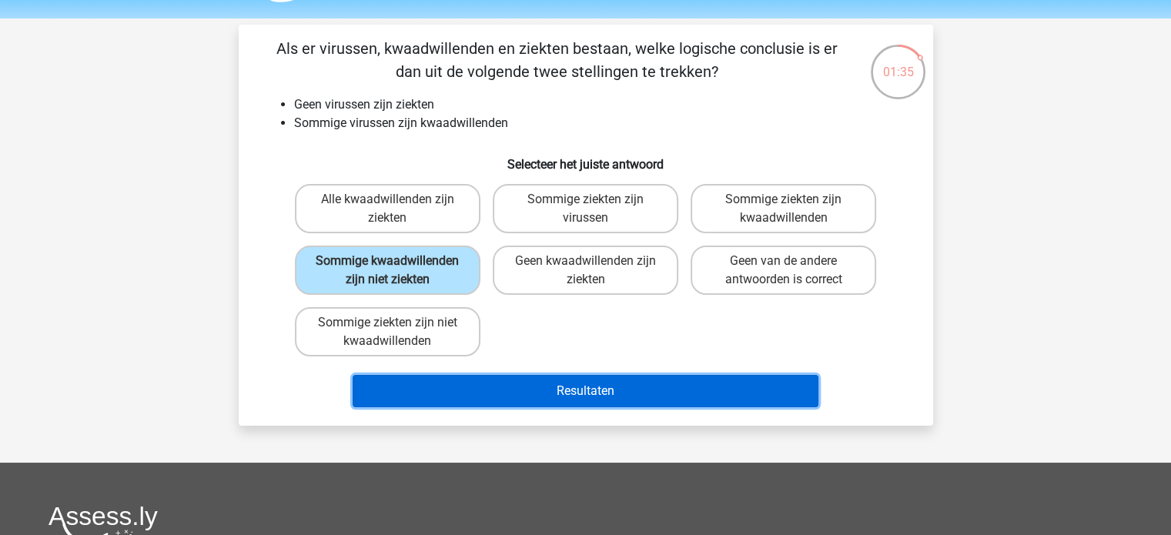
click at [542, 386] on button "Resultaten" at bounding box center [586, 391] width 466 height 32
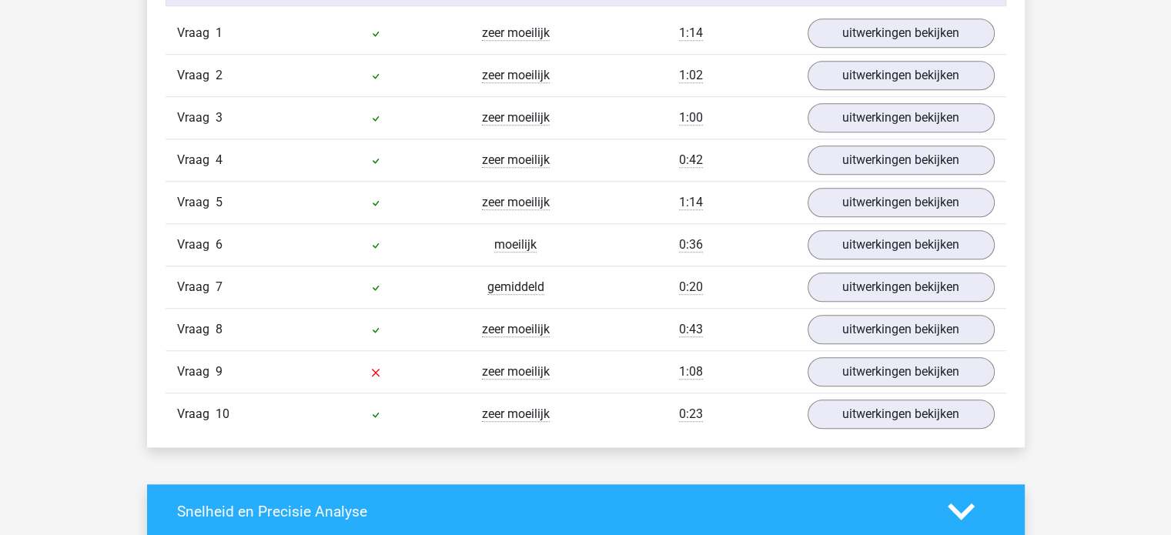
scroll to position [1303, 0]
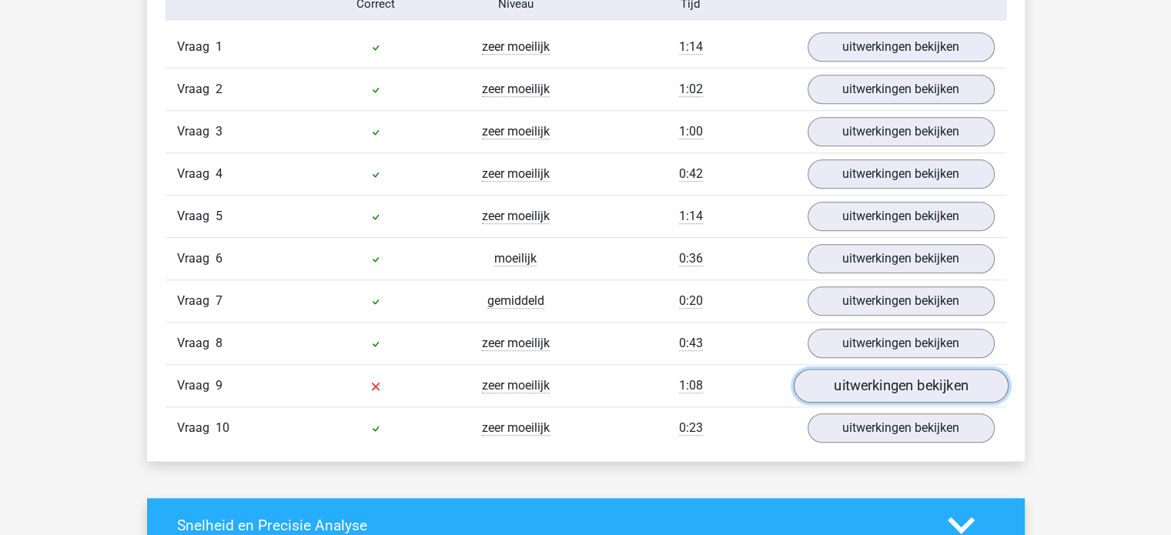
click at [906, 393] on link "uitwerkingen bekijken" at bounding box center [900, 386] width 215 height 34
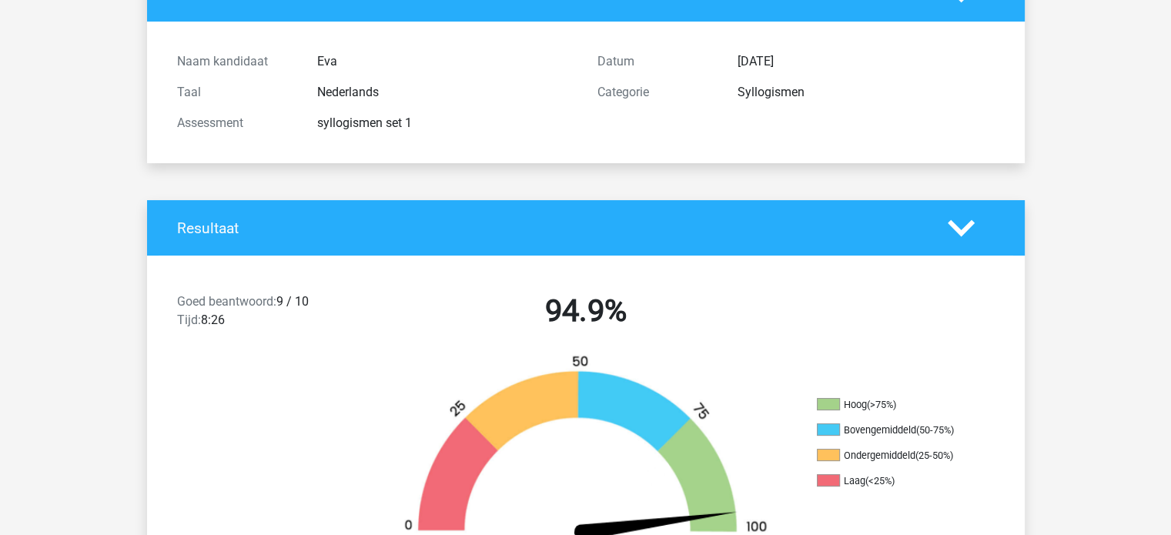
scroll to position [0, 0]
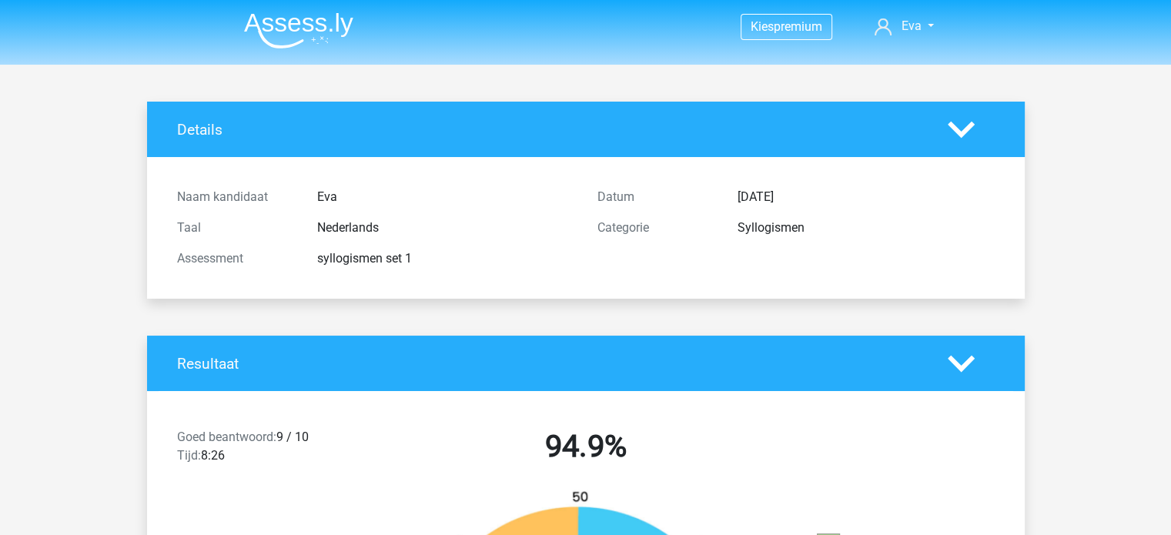
click at [264, 35] on img at bounding box center [298, 30] width 109 height 36
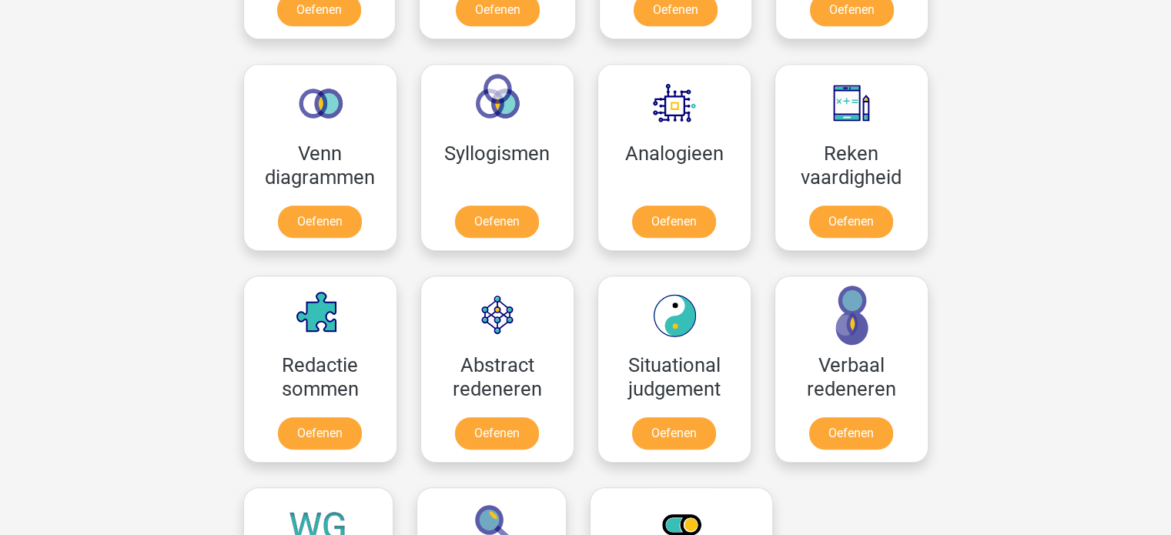
scroll to position [872, 0]
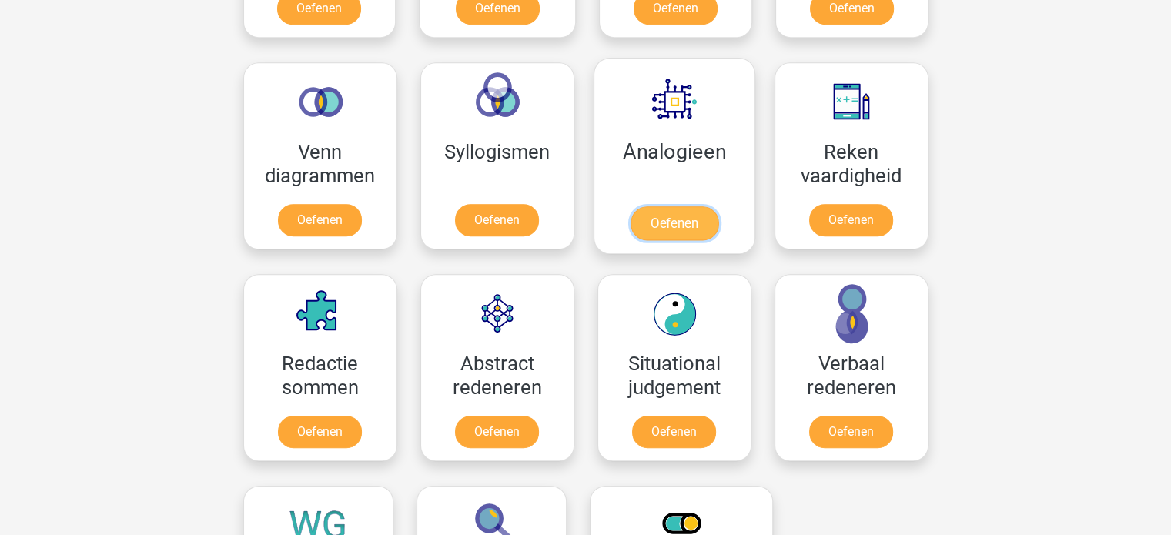
click at [695, 206] on link "Oefenen" at bounding box center [674, 223] width 88 height 34
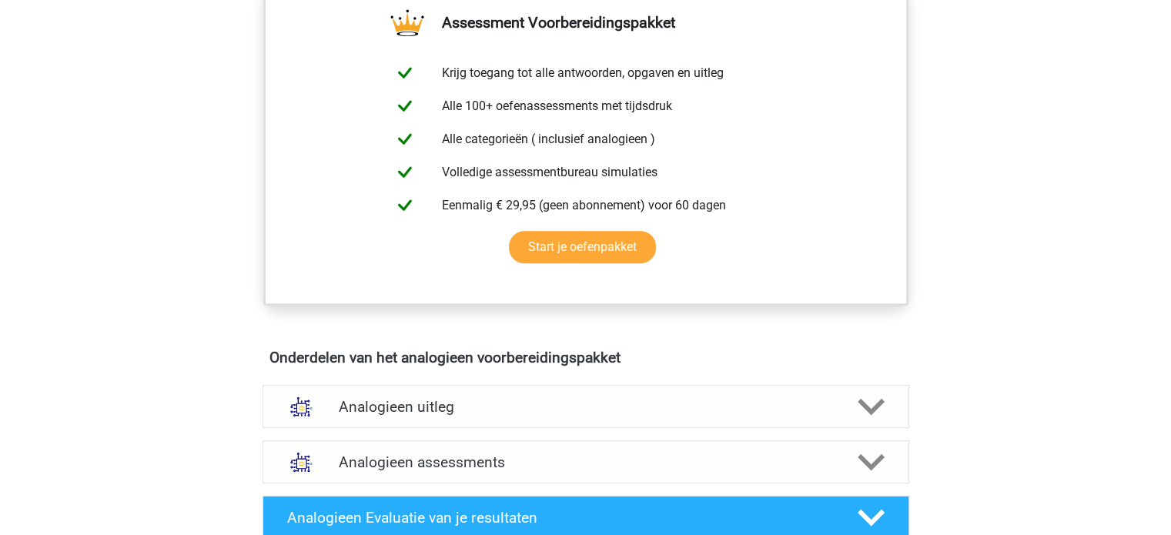
scroll to position [246, 0]
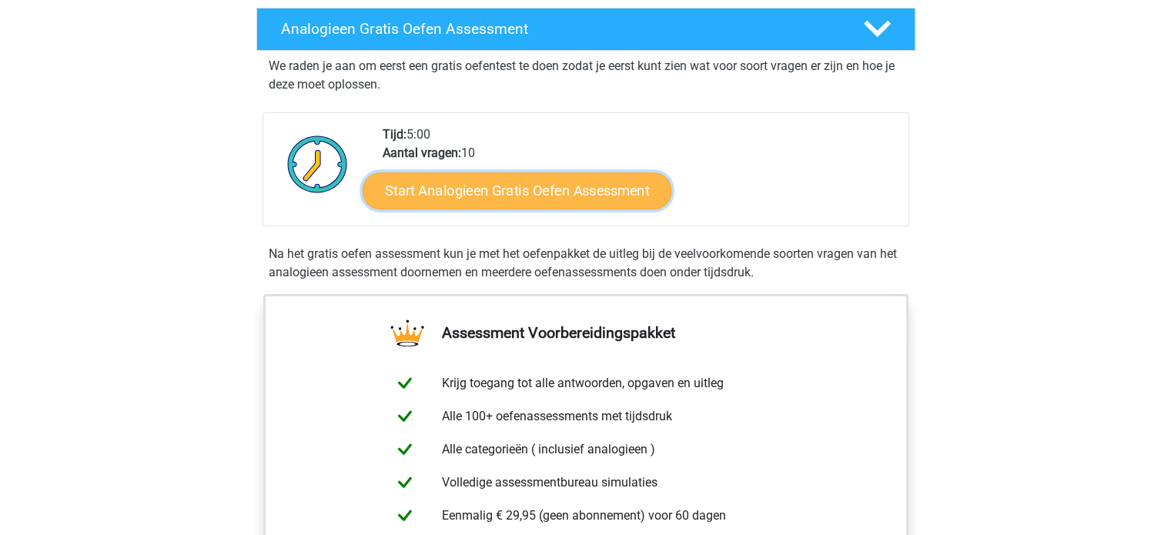
click at [581, 186] on link "Start Analogieen Gratis Oefen Assessment" at bounding box center [517, 190] width 309 height 37
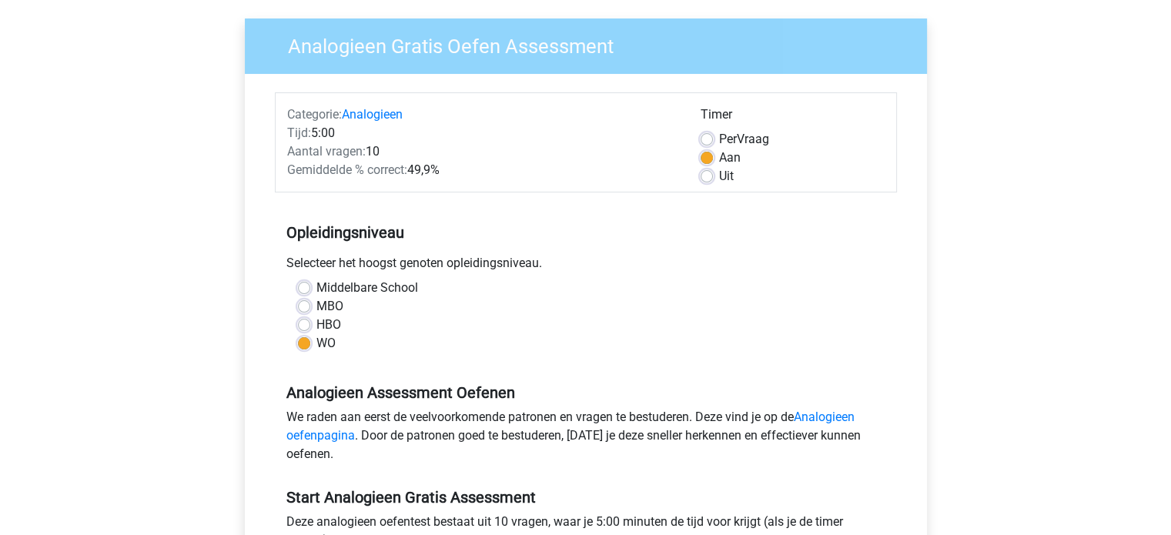
scroll to position [109, 0]
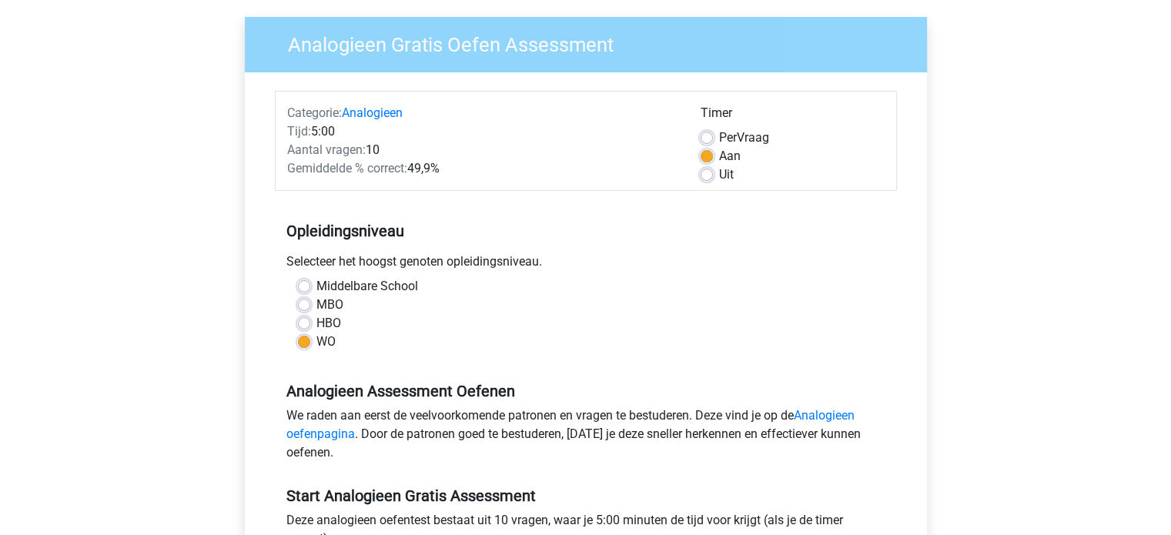
click at [719, 142] on label "Per Vraag" at bounding box center [744, 138] width 50 height 18
click at [706, 142] on input "Per Vraag" at bounding box center [707, 136] width 12 height 15
radio input "true"
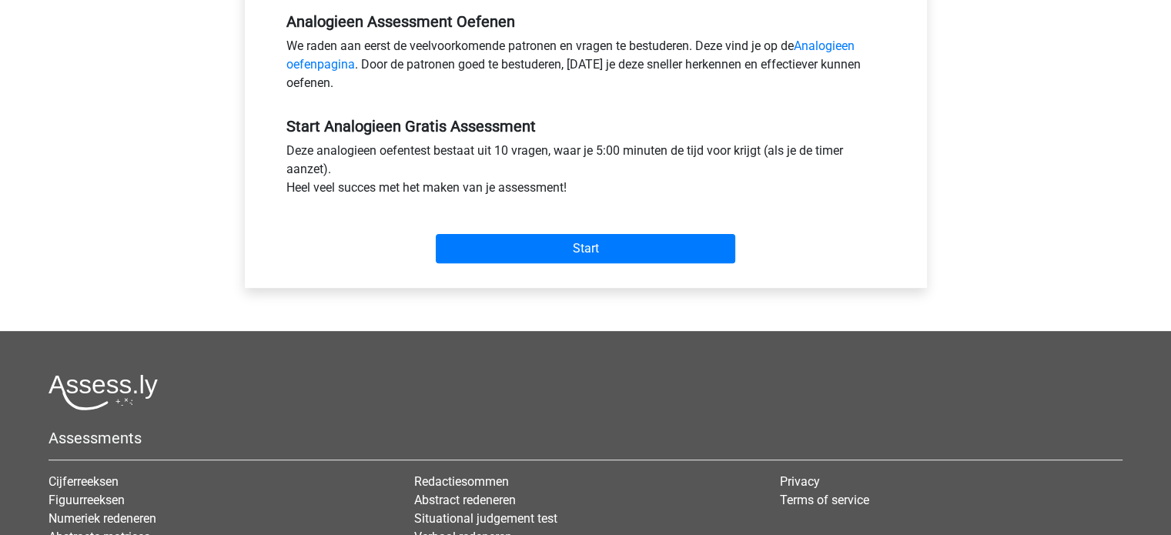
scroll to position [681, 0]
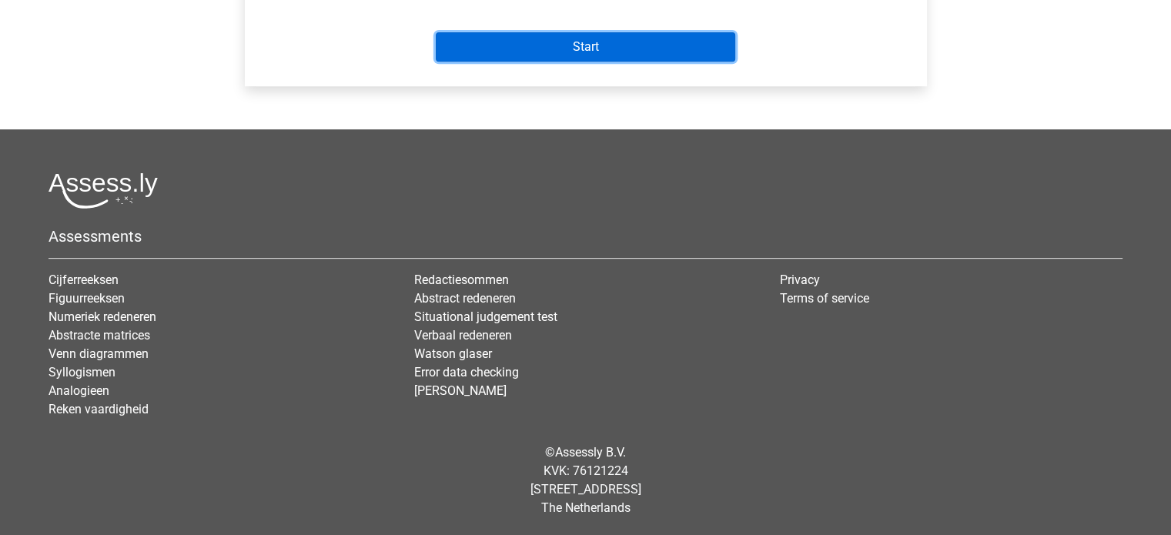
click at [619, 42] on input "Start" at bounding box center [586, 46] width 300 height 29
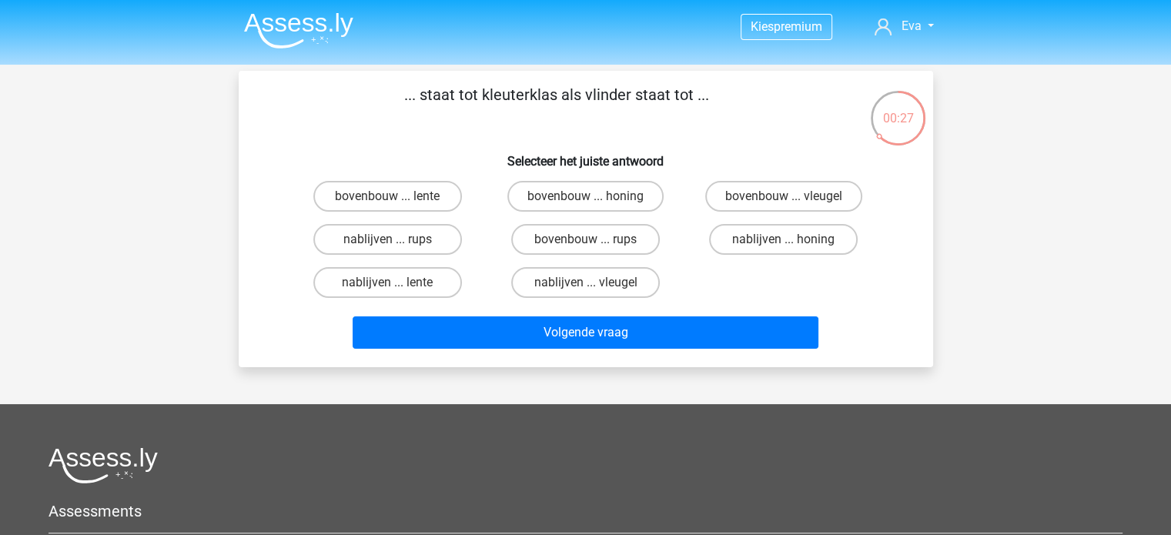
click at [591, 240] on input "bovenbouw ... rups" at bounding box center [590, 245] width 10 height 10
radio input "true"
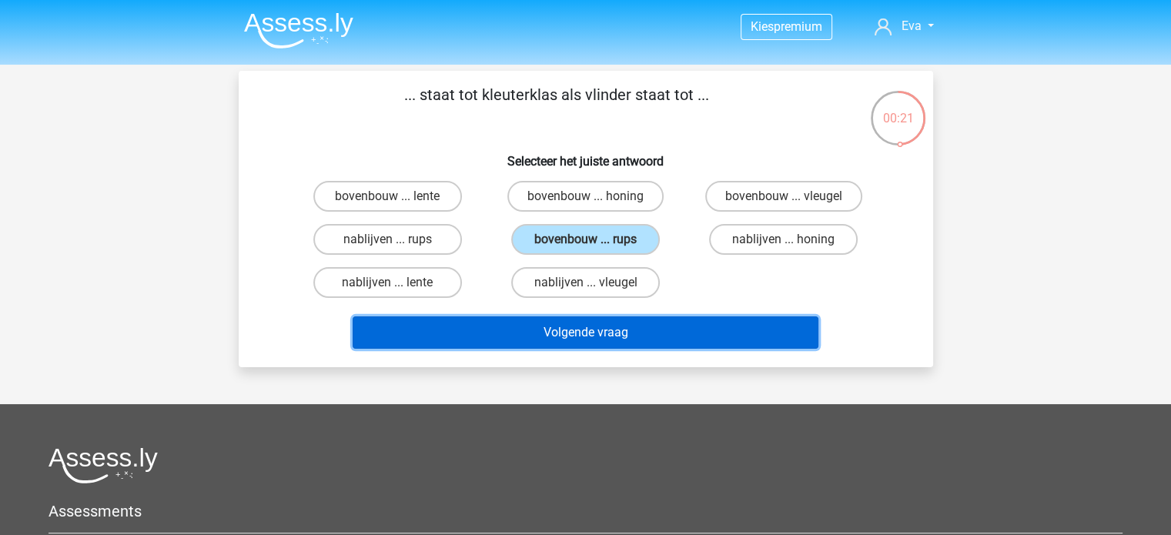
click at [607, 336] on button "Volgende vraag" at bounding box center [586, 333] width 466 height 32
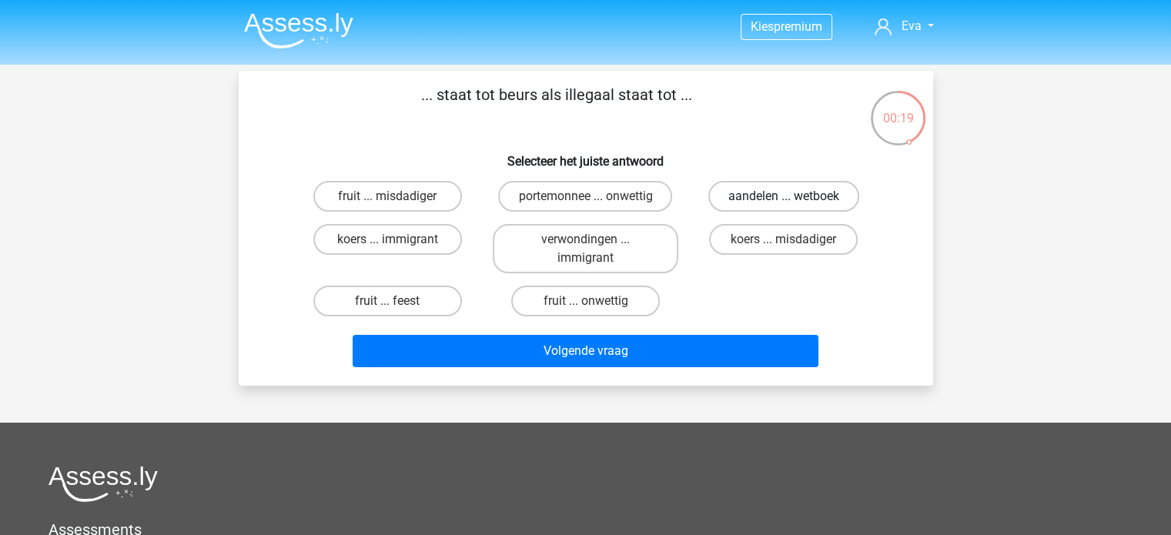
click at [739, 183] on label "aandelen ... wetboek" at bounding box center [784, 196] width 151 height 31
click at [784, 196] on input "aandelen ... wetboek" at bounding box center [789, 201] width 10 height 10
radio input "true"
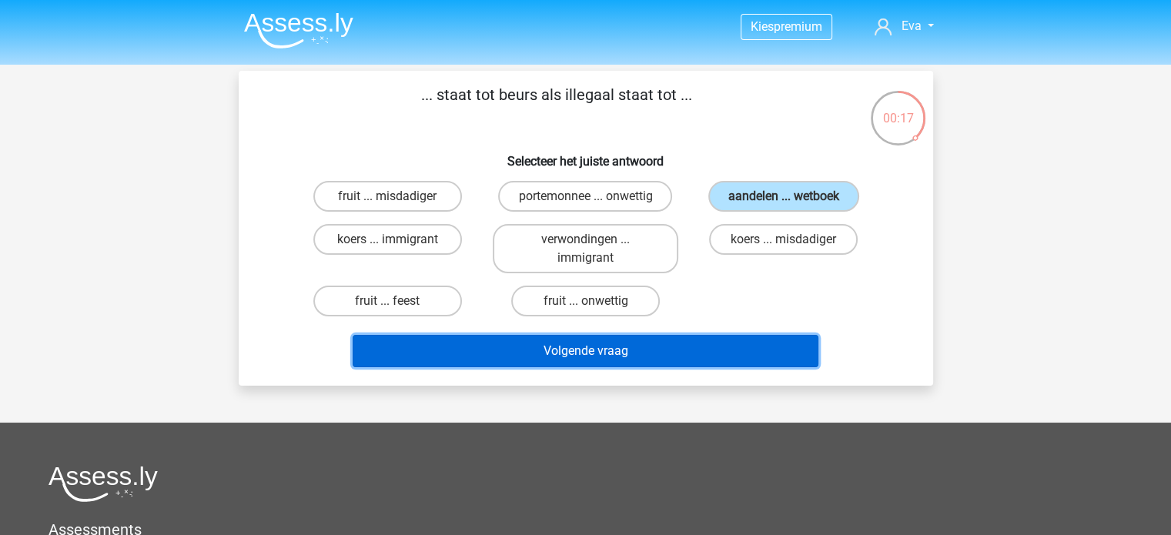
click at [675, 347] on button "Volgende vraag" at bounding box center [586, 351] width 466 height 32
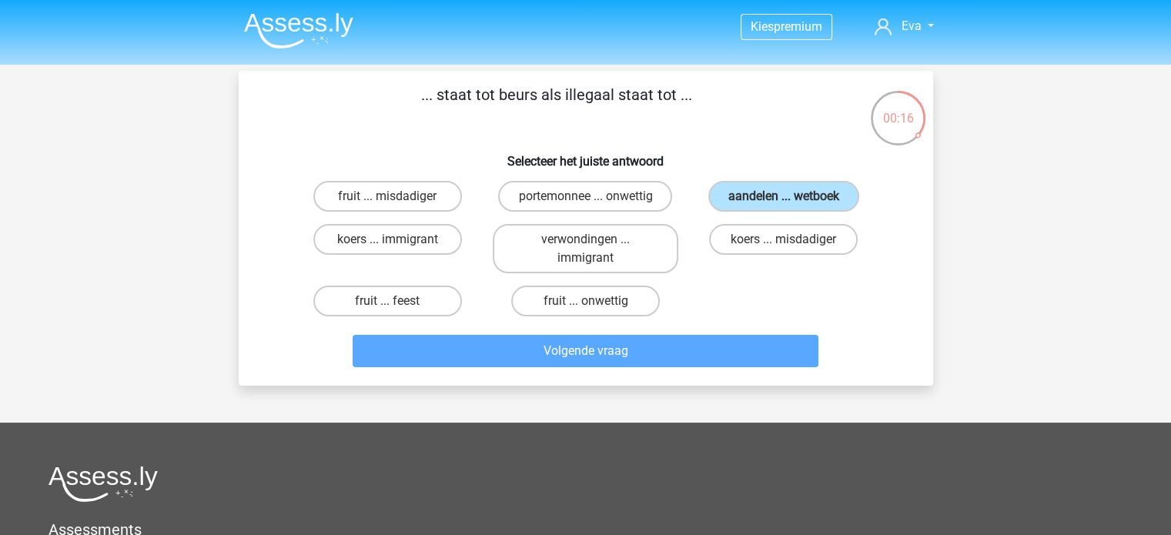
scroll to position [71, 0]
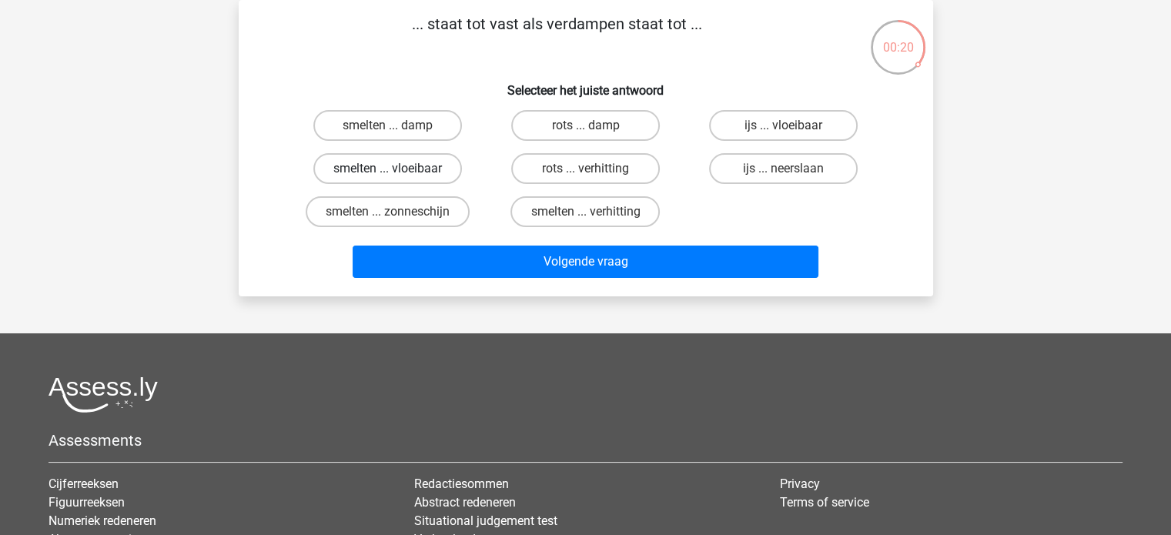
click at [416, 157] on label "smelten ... vloeibaar" at bounding box center [387, 168] width 149 height 31
click at [397, 169] on input "smelten ... vloeibaar" at bounding box center [392, 174] width 10 height 10
radio input "true"
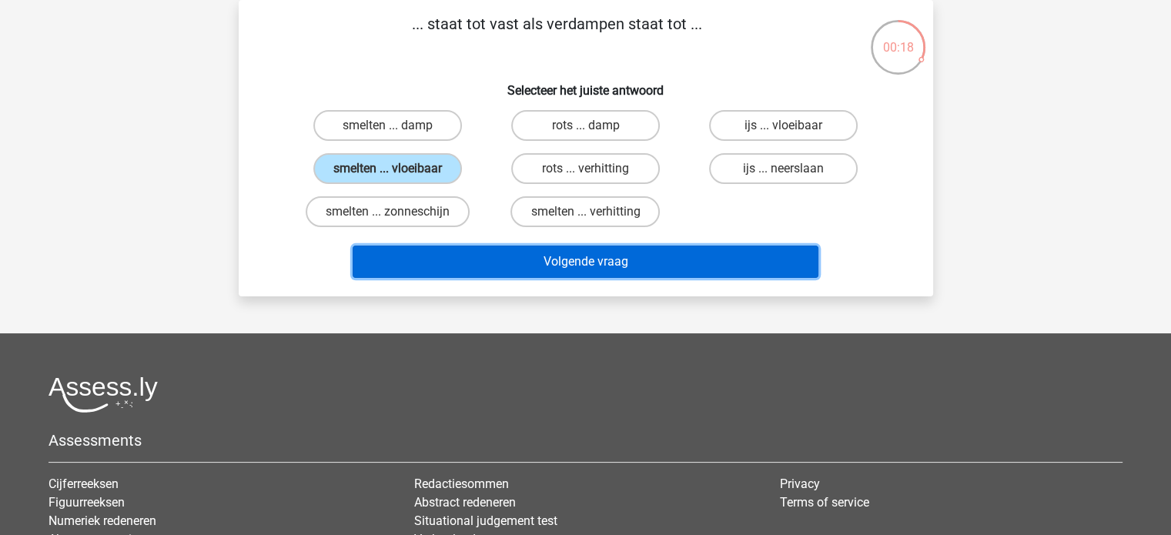
click at [538, 252] on button "Volgende vraag" at bounding box center [586, 262] width 466 height 32
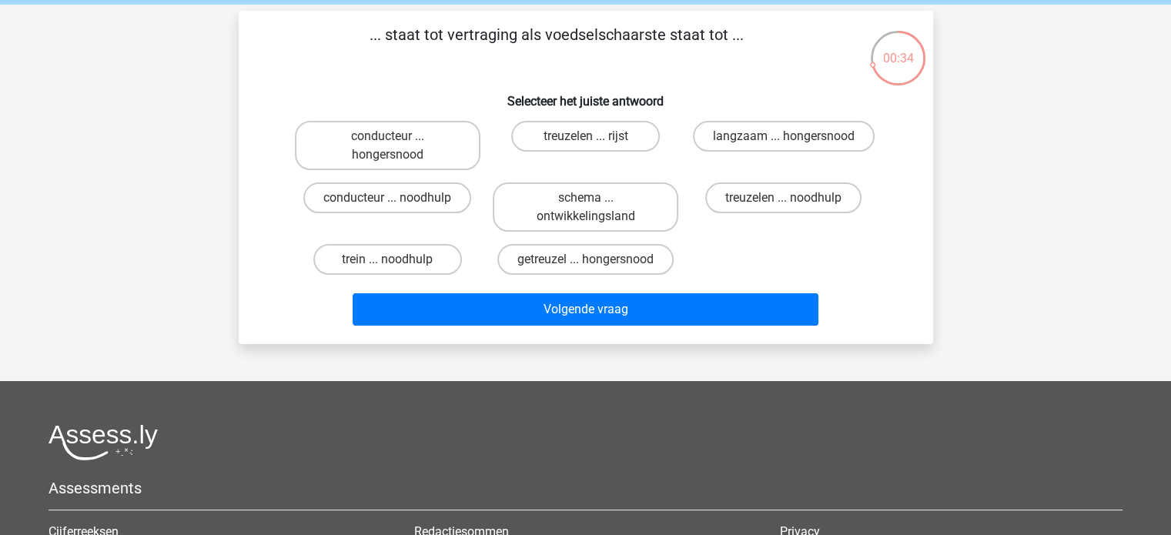
scroll to position [79, 0]
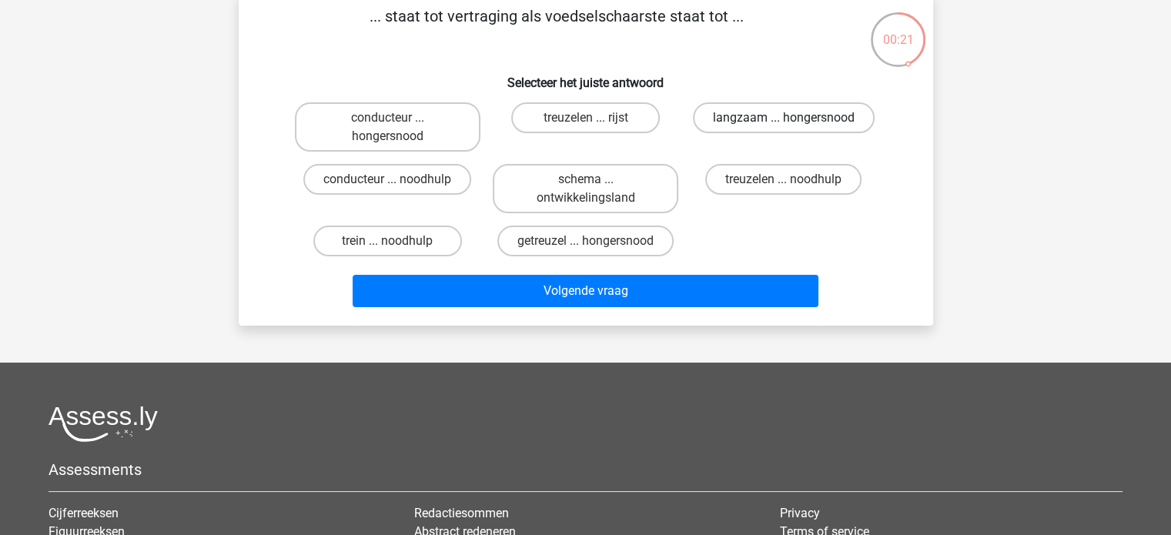
click at [775, 124] on label "langzaam ... hongersnood" at bounding box center [784, 117] width 182 height 31
click at [784, 124] on input "langzaam ... hongersnood" at bounding box center [789, 123] width 10 height 10
radio input "true"
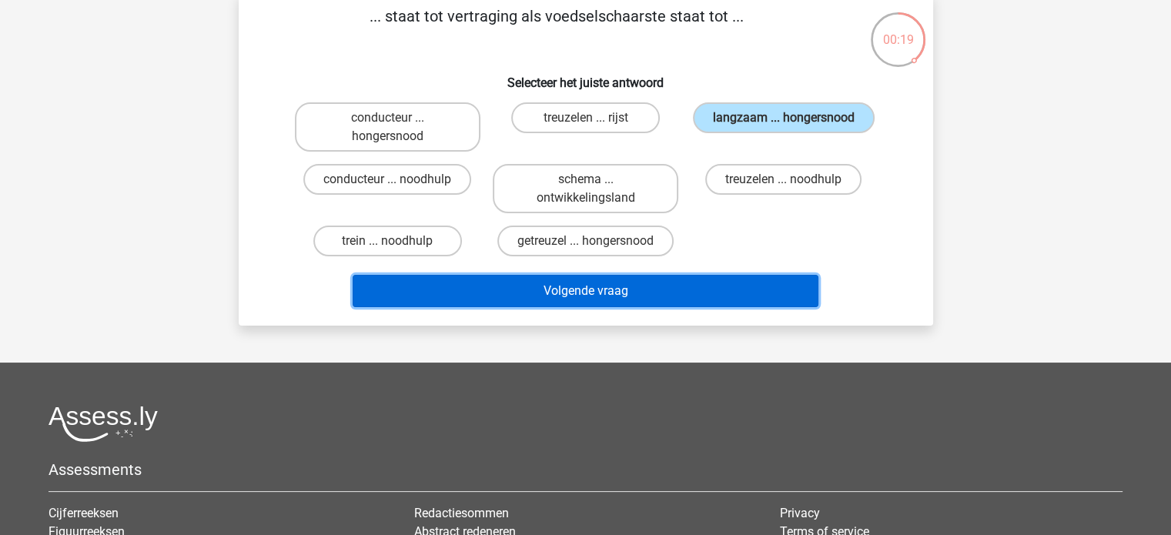
click at [694, 290] on button "Volgende vraag" at bounding box center [586, 291] width 466 height 32
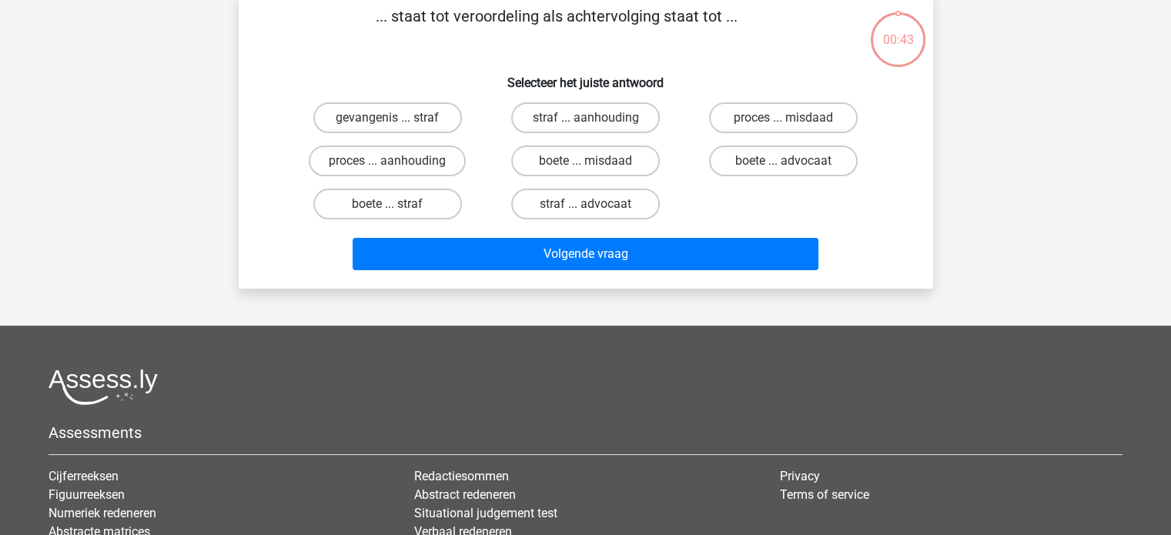
scroll to position [71, 0]
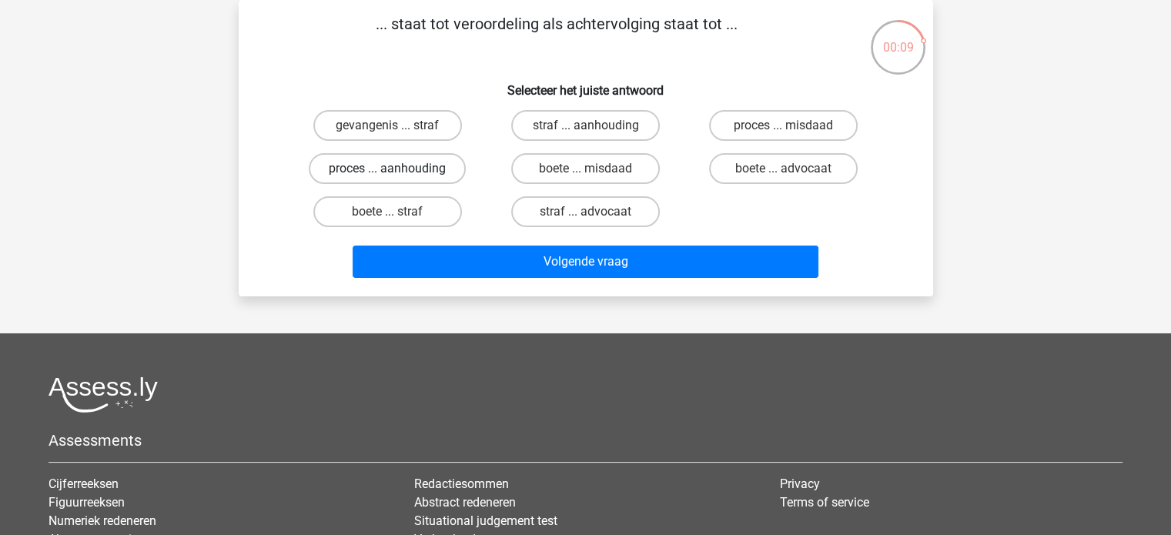
click at [422, 163] on label "proces ... aanhouding" at bounding box center [387, 168] width 157 height 31
click at [397, 169] on input "proces ... aanhouding" at bounding box center [392, 174] width 10 height 10
radio input "true"
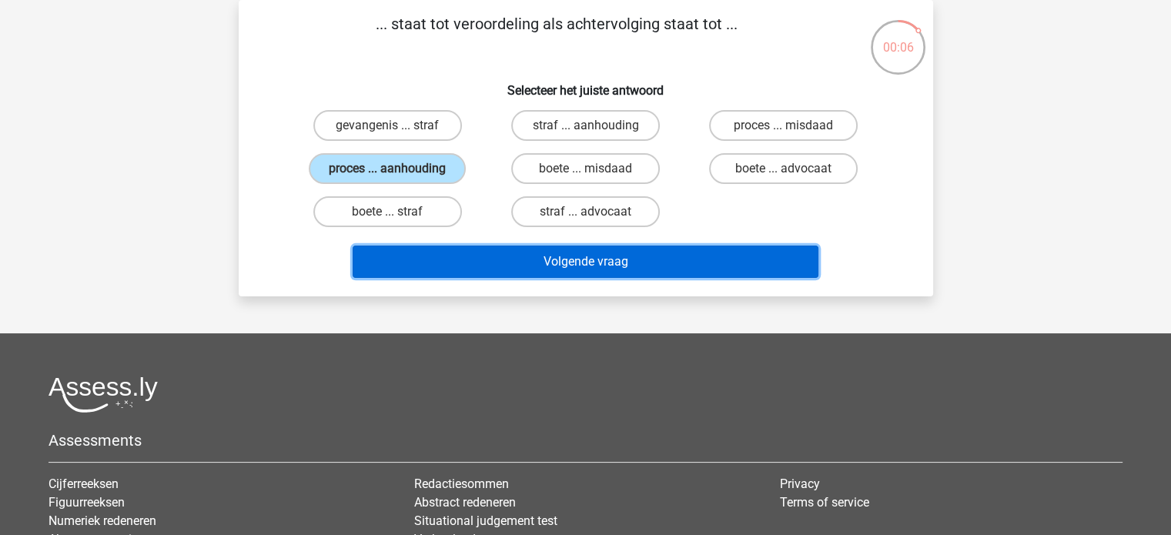
click at [587, 257] on button "Volgende vraag" at bounding box center [586, 262] width 466 height 32
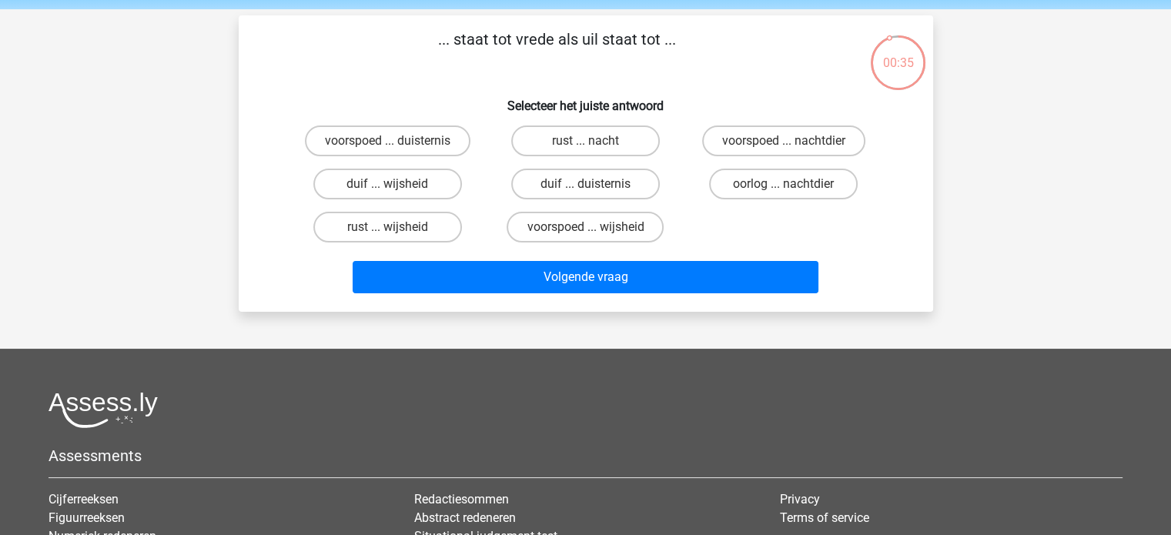
scroll to position [57, 0]
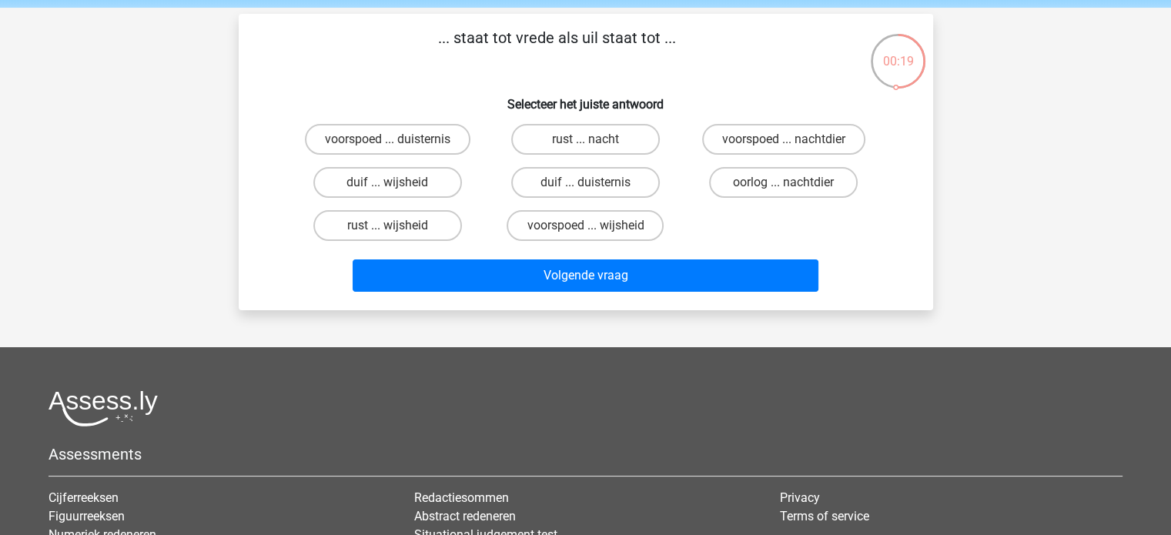
click at [392, 186] on input "duif ... wijsheid" at bounding box center [392, 188] width 10 height 10
radio input "true"
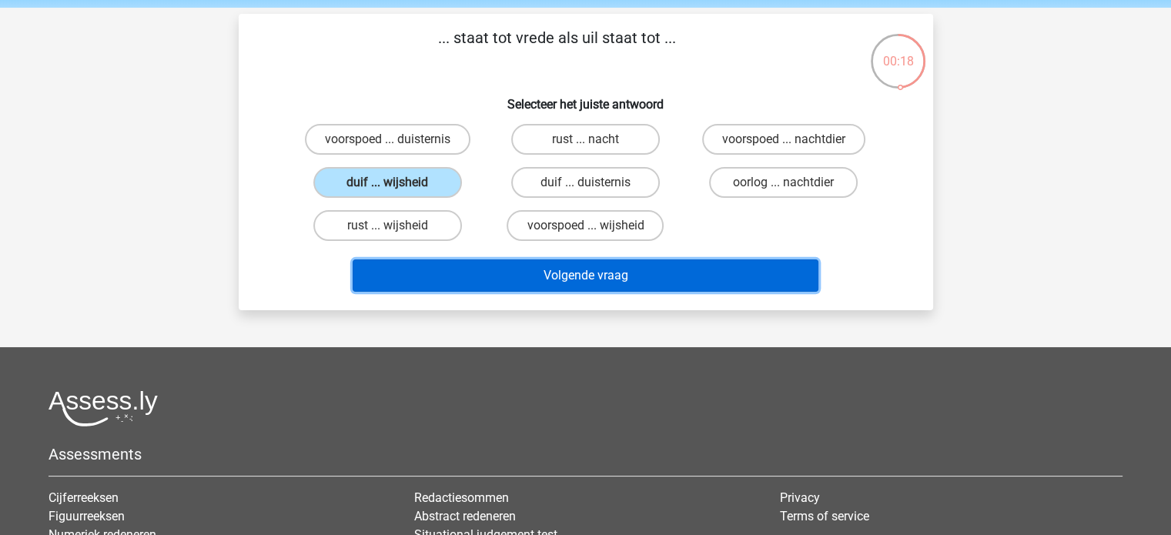
click at [546, 276] on button "Volgende vraag" at bounding box center [586, 276] width 466 height 32
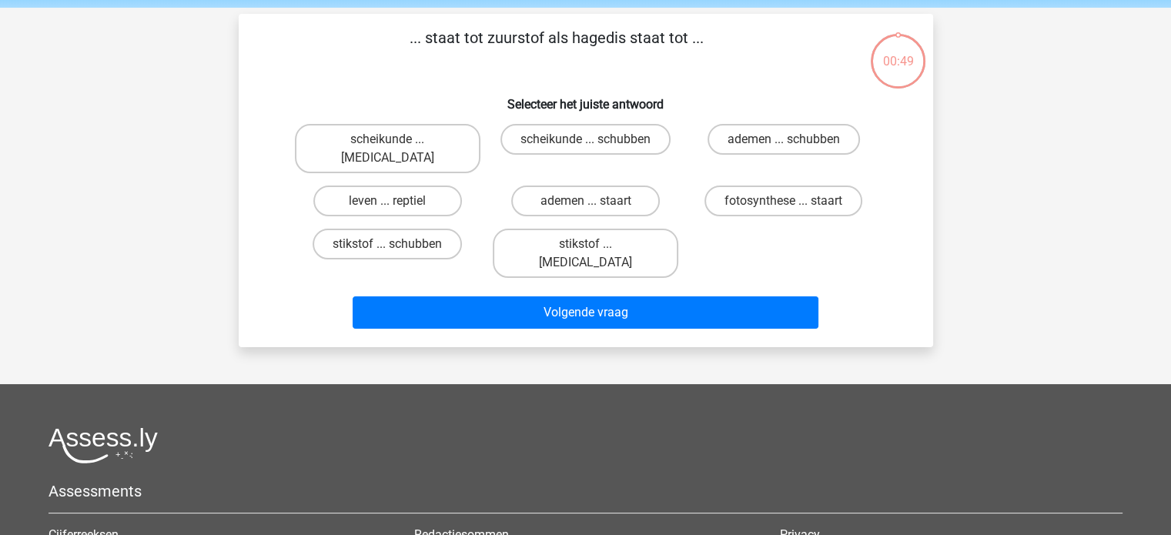
scroll to position [71, 0]
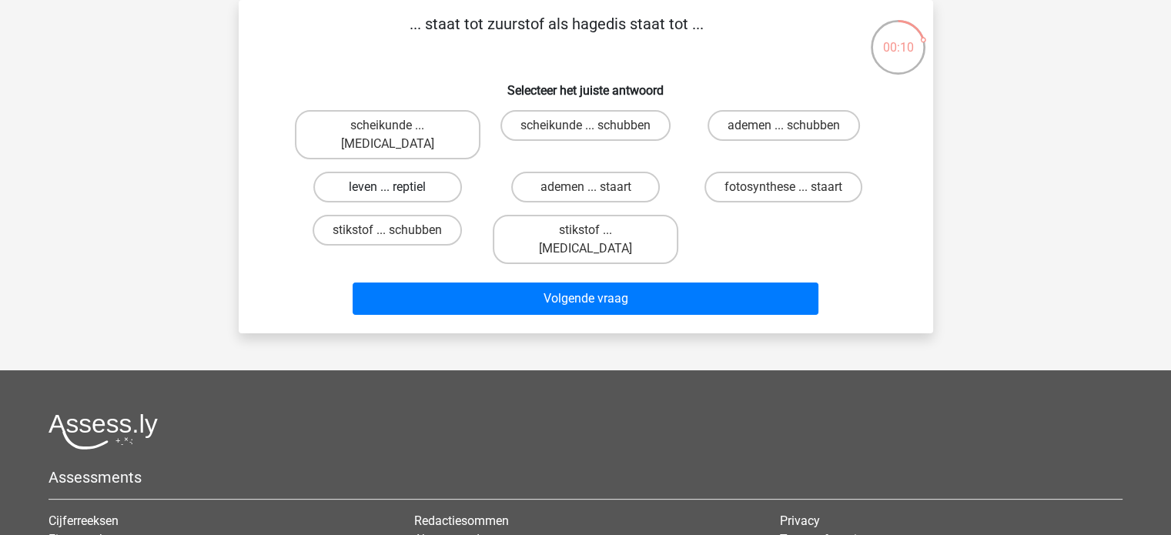
click at [416, 172] on label "leven ... reptiel" at bounding box center [387, 187] width 149 height 31
click at [397, 187] on input "leven ... reptiel" at bounding box center [392, 192] width 10 height 10
radio input "true"
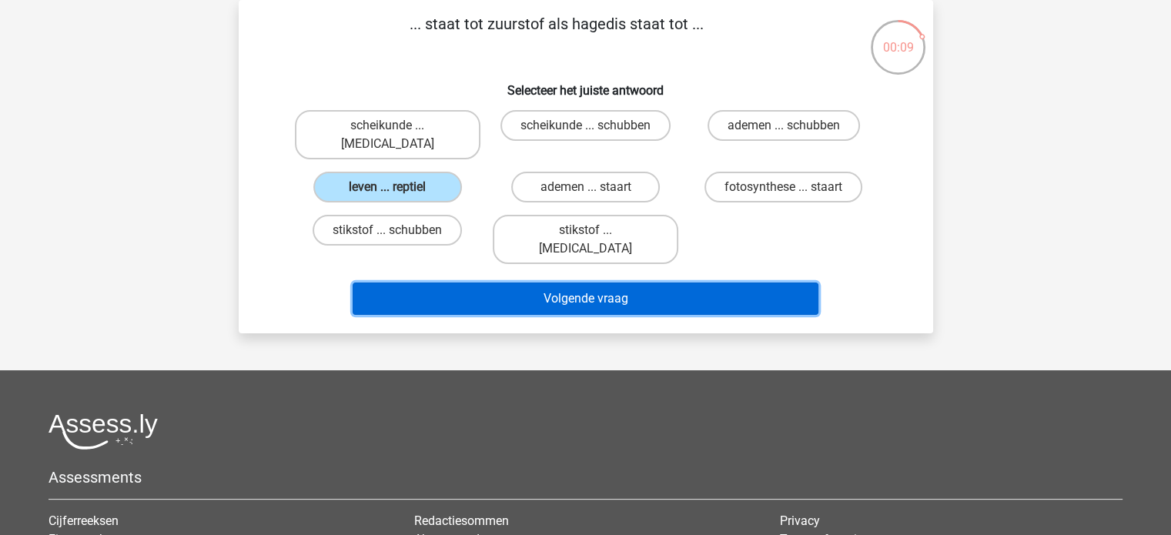
click at [518, 283] on button "Volgende vraag" at bounding box center [586, 299] width 466 height 32
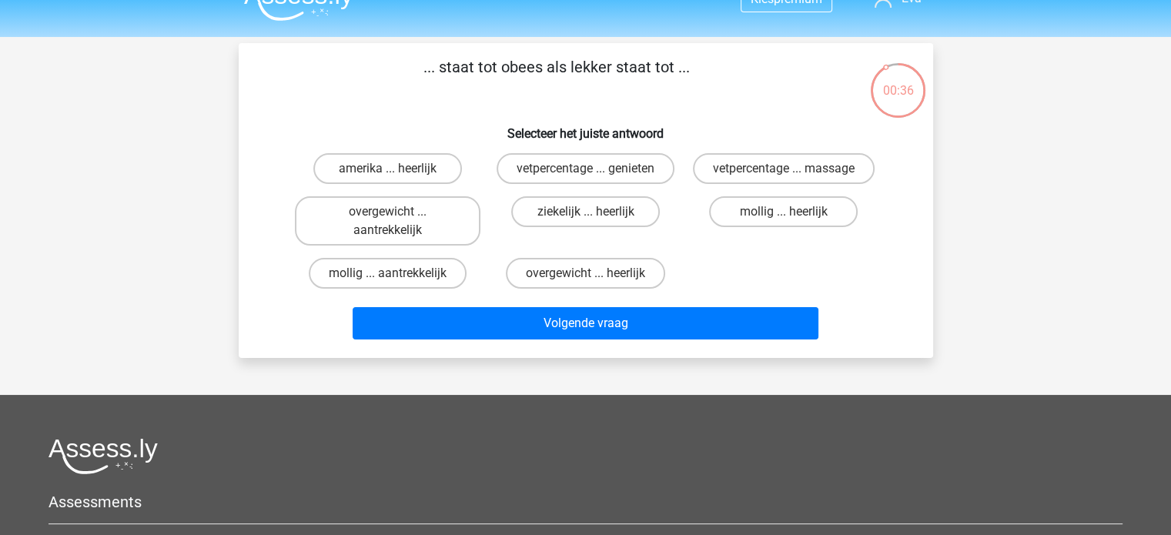
scroll to position [26, 0]
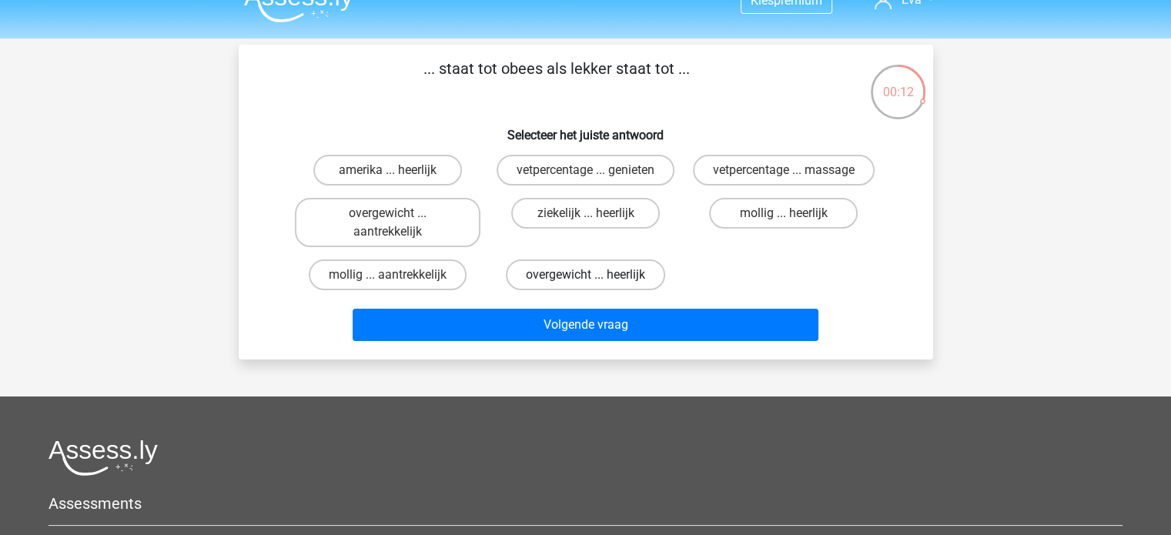
click at [582, 263] on label "overgewicht ... heerlijk" at bounding box center [585, 275] width 159 height 31
click at [585, 275] on input "overgewicht ... heerlijk" at bounding box center [590, 280] width 10 height 10
radio input "true"
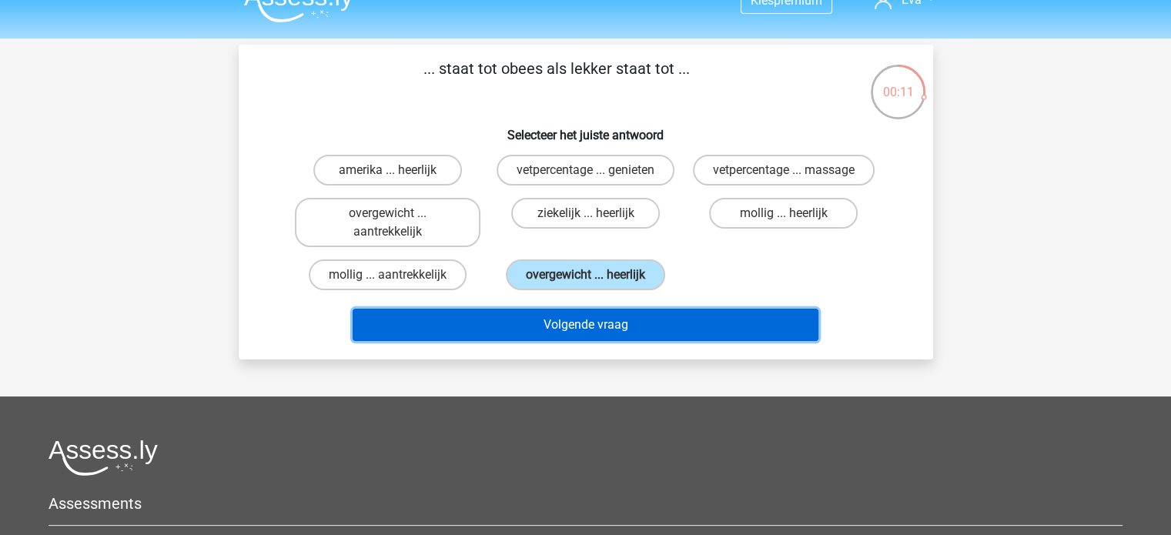
click at [581, 309] on button "Volgende vraag" at bounding box center [586, 325] width 466 height 32
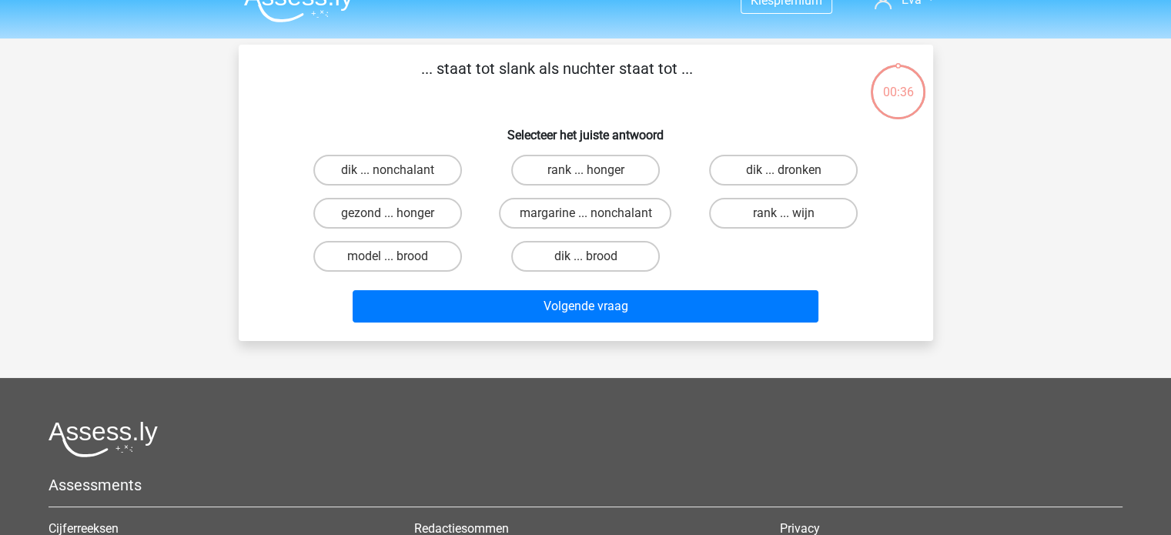
scroll to position [71, 0]
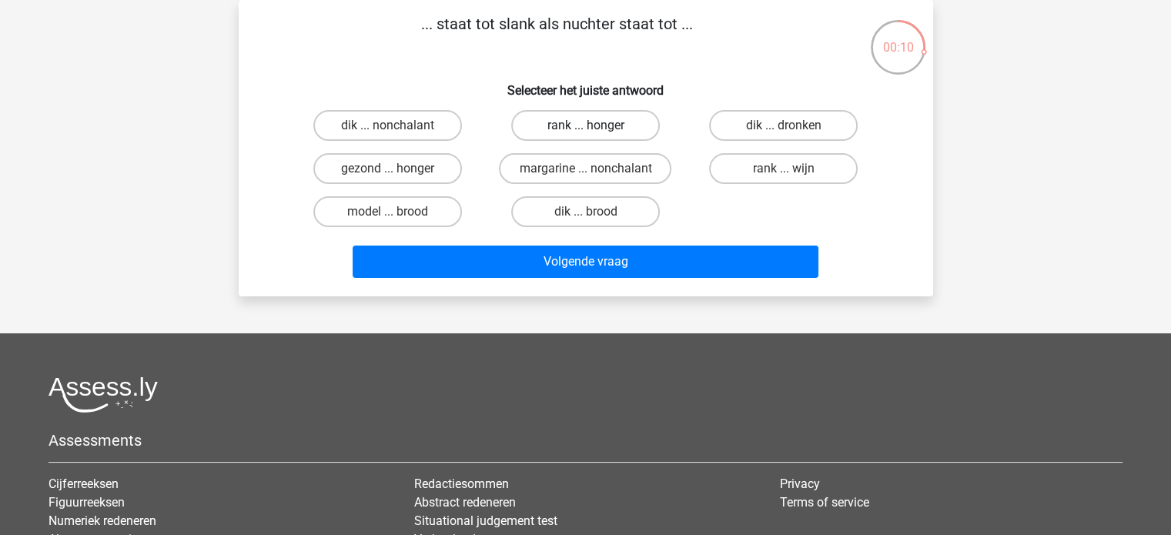
click at [621, 122] on label "rank ... honger" at bounding box center [585, 125] width 149 height 31
click at [595, 126] on input "rank ... honger" at bounding box center [590, 131] width 10 height 10
radio input "true"
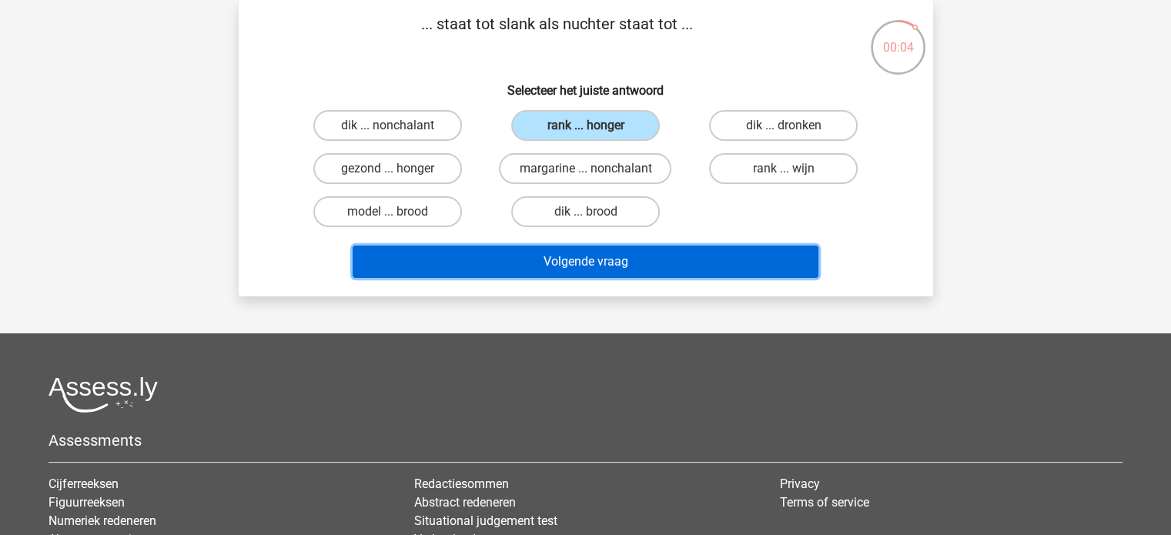
click at [632, 253] on button "Volgende vraag" at bounding box center [586, 262] width 466 height 32
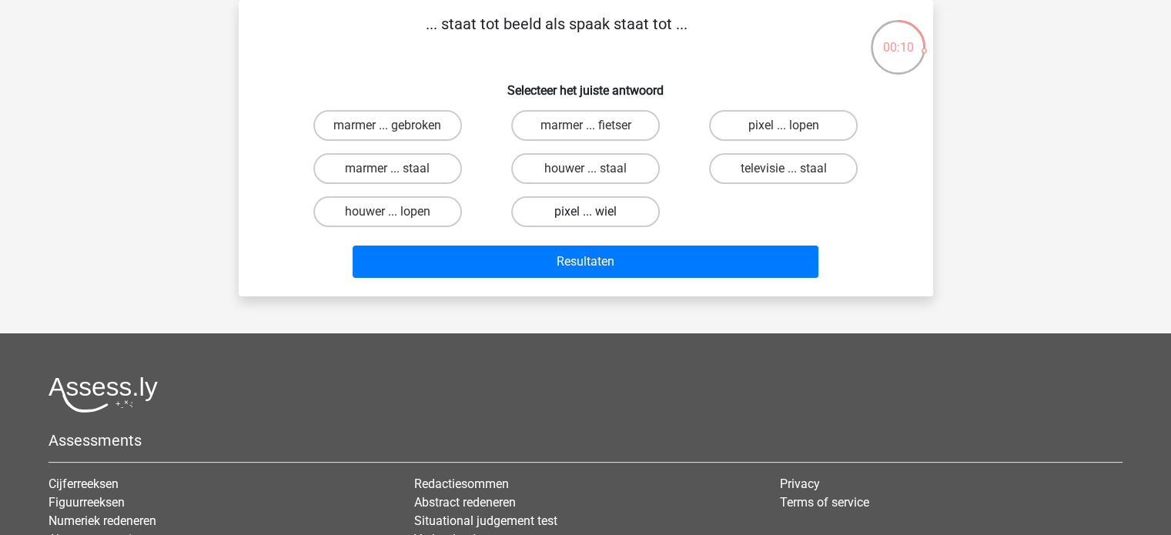
click at [555, 213] on label "pixel ... wiel" at bounding box center [585, 211] width 149 height 31
click at [585, 213] on input "pixel ... wiel" at bounding box center [590, 217] width 10 height 10
radio input "true"
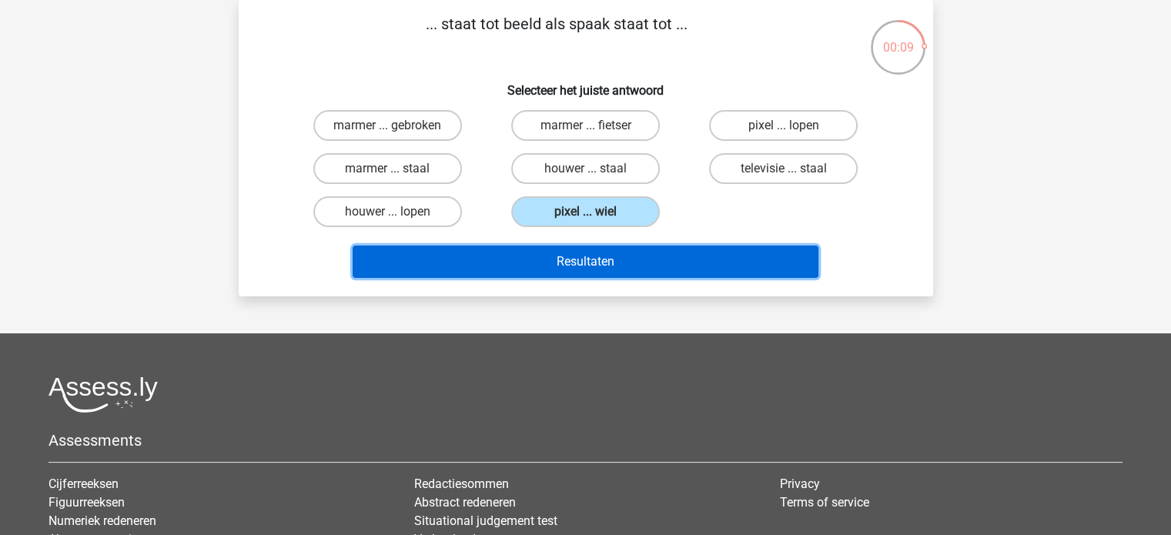
click at [565, 273] on button "Resultaten" at bounding box center [586, 262] width 466 height 32
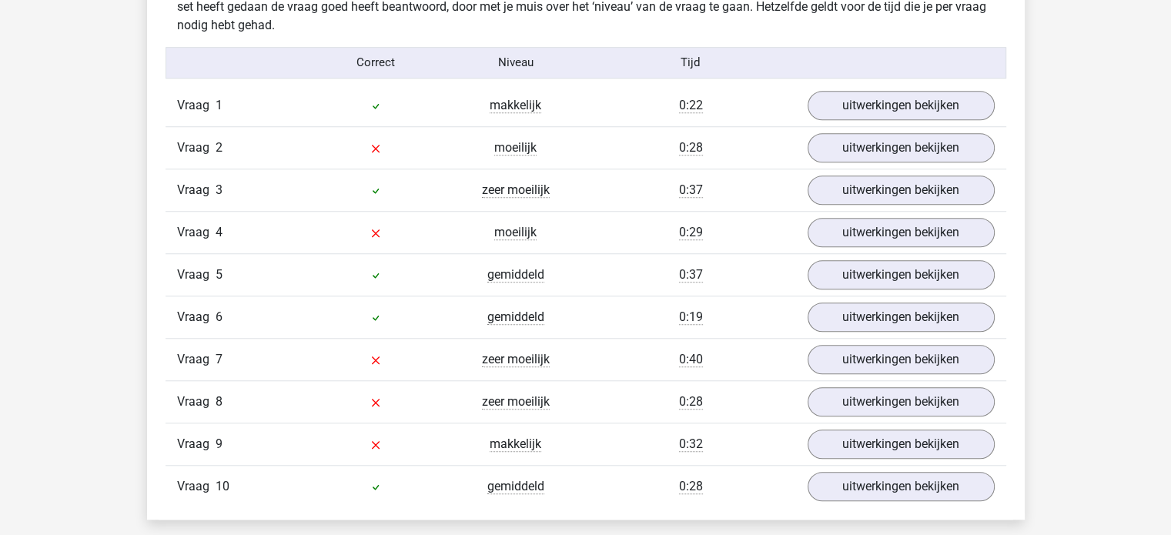
scroll to position [1245, 0]
click at [860, 105] on link "uitwerkingen bekijken" at bounding box center [900, 106] width 215 height 34
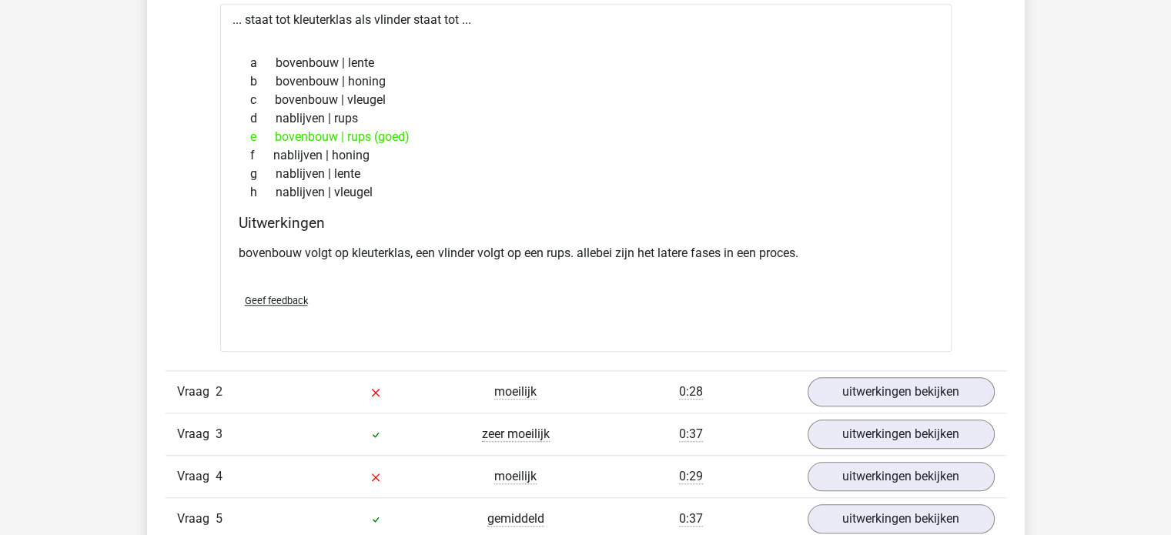
scroll to position [1386, 0]
click at [846, 400] on link "uitwerkingen bekijken" at bounding box center [900, 391] width 215 height 34
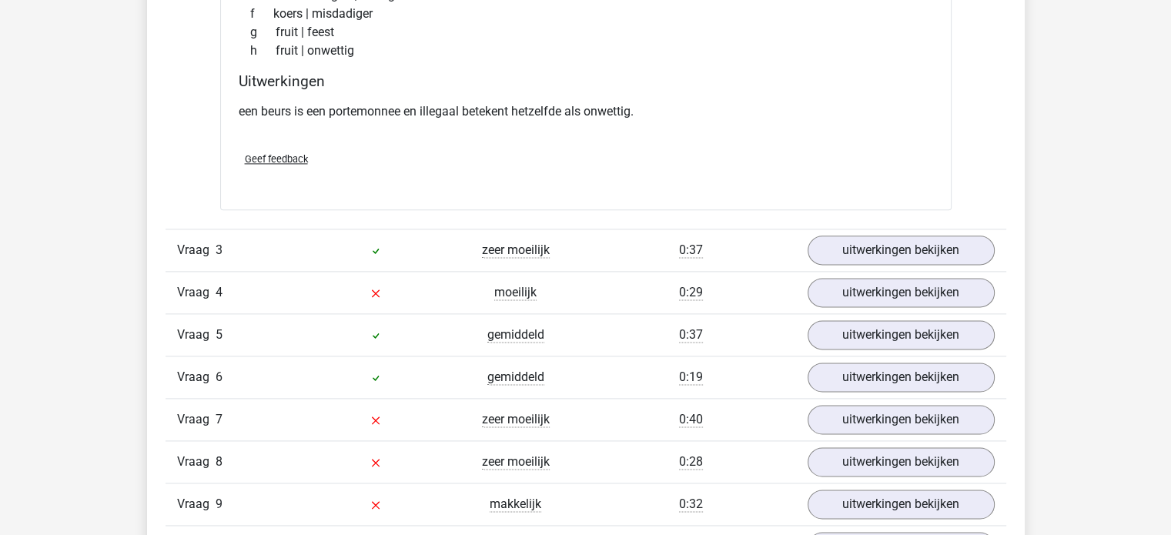
scroll to position [1955, 0]
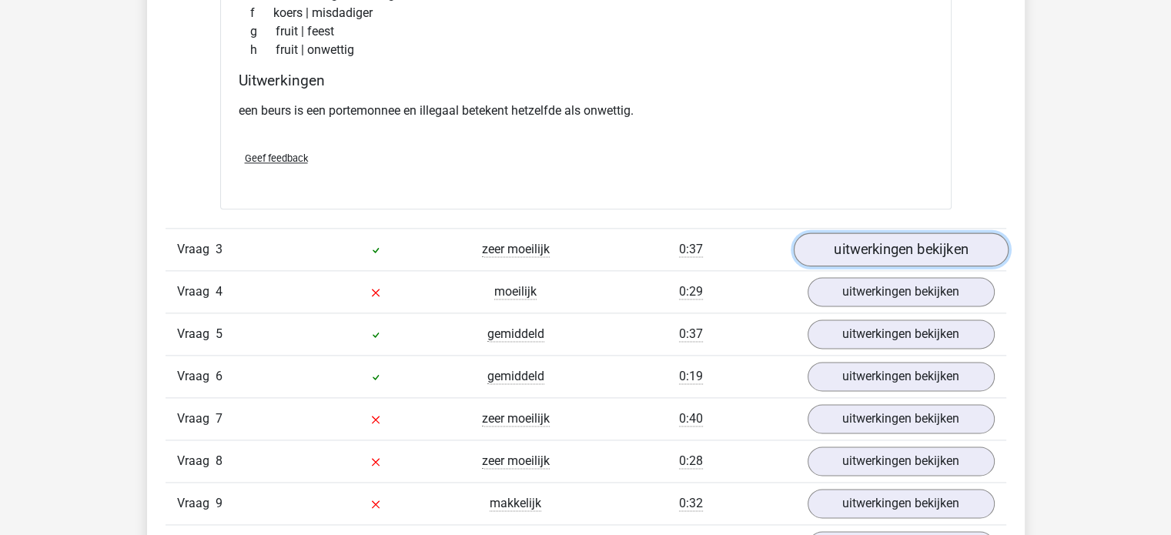
click at [933, 248] on link "uitwerkingen bekijken" at bounding box center [900, 250] width 215 height 34
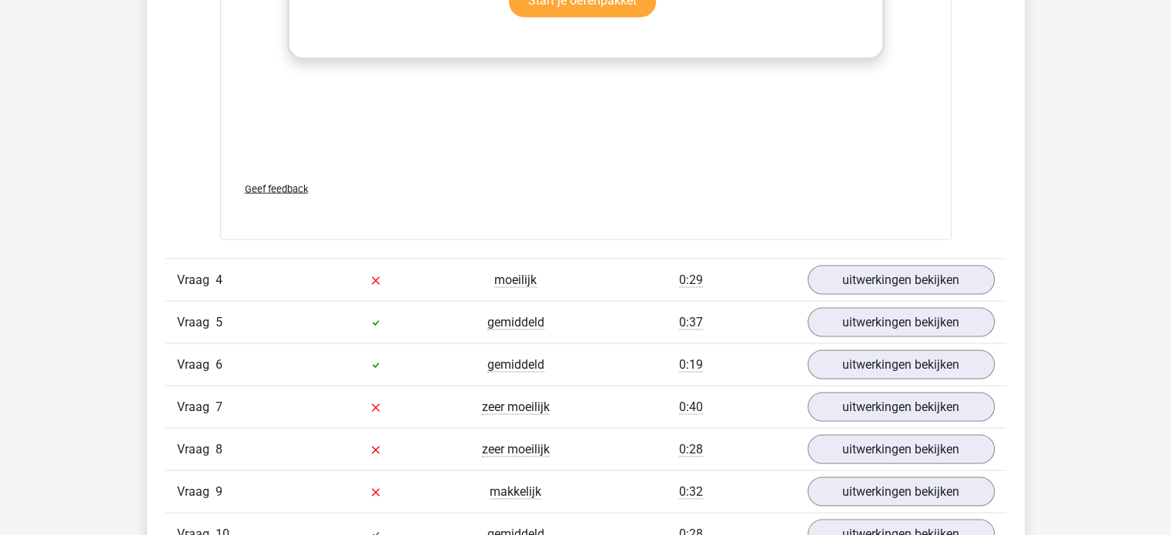
scroll to position [2785, 0]
click at [901, 263] on link "uitwerkingen bekijken" at bounding box center [900, 280] width 215 height 34
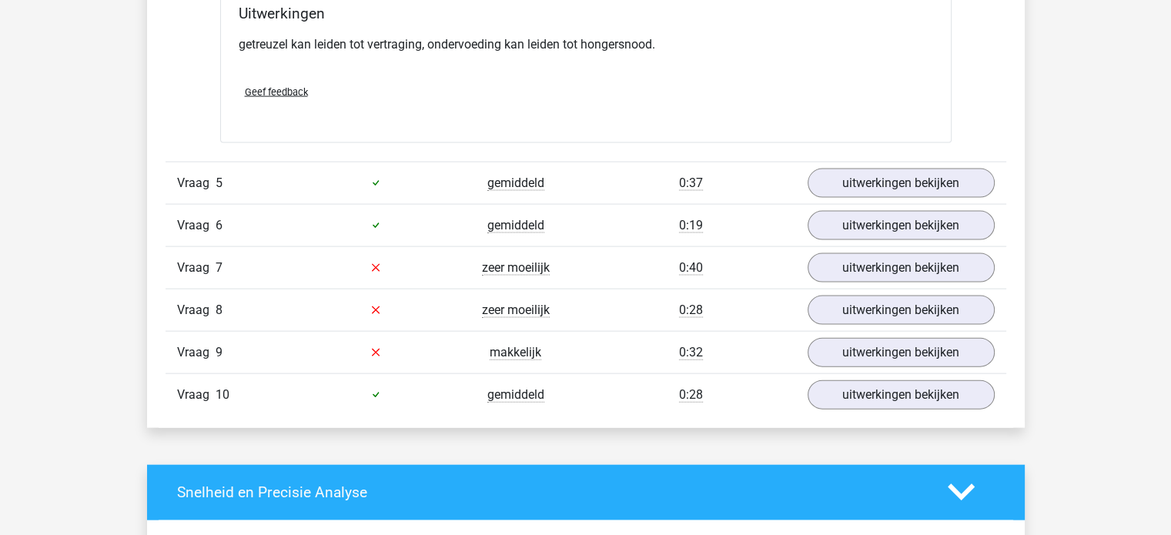
scroll to position [3329, 0]
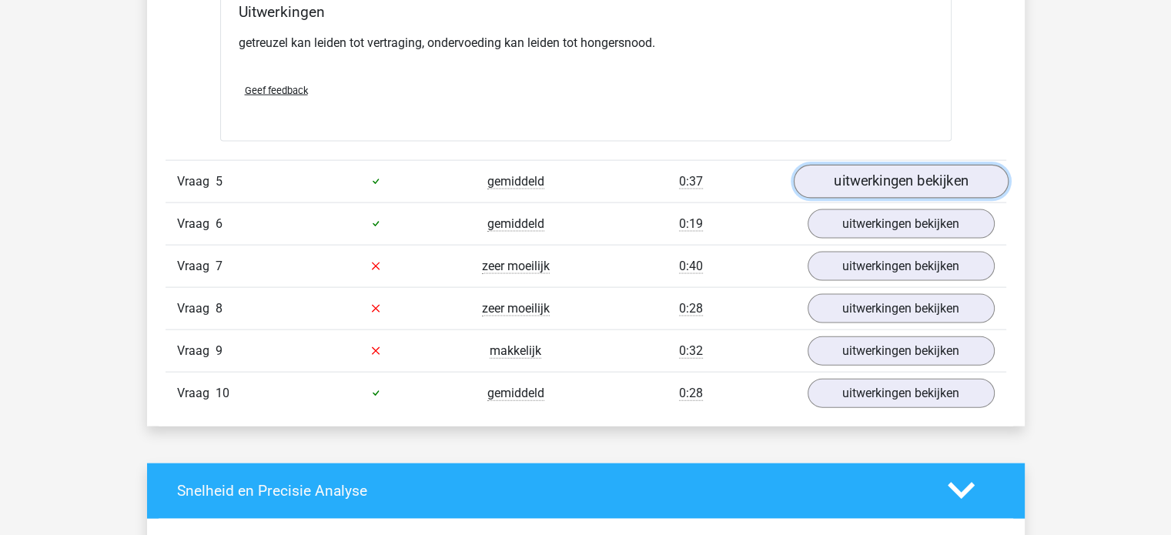
click at [899, 176] on link "uitwerkingen bekijken" at bounding box center [900, 182] width 215 height 34
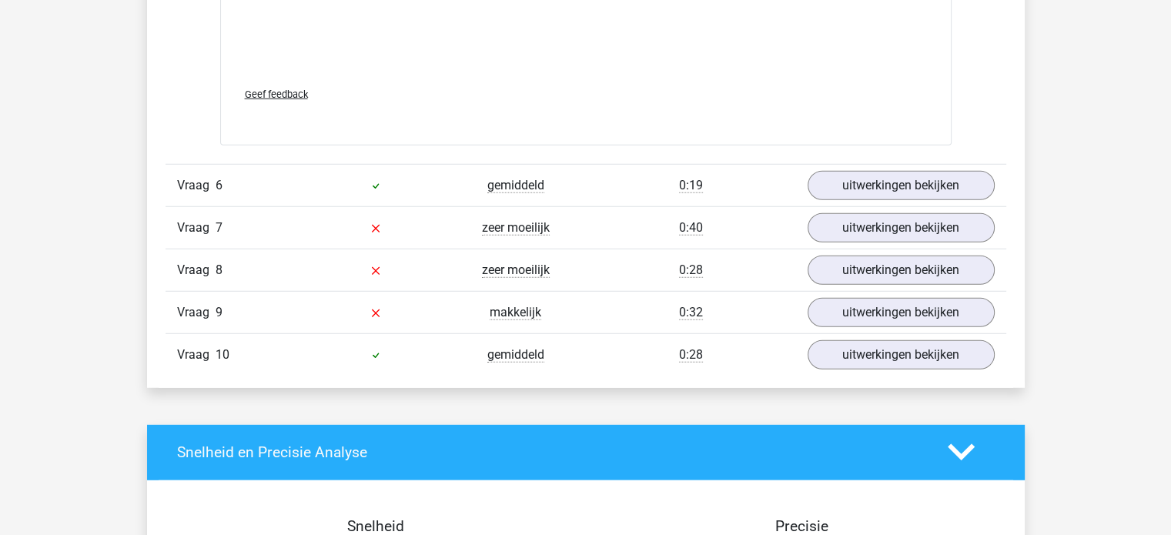
scroll to position [4191, 0]
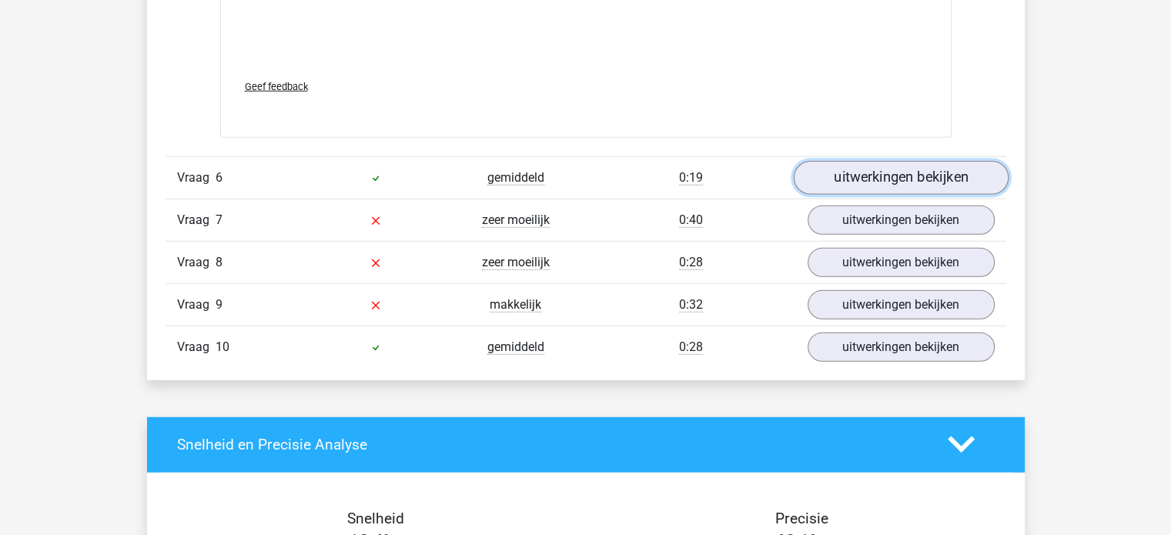
click at [914, 173] on link "uitwerkingen bekijken" at bounding box center [900, 178] width 215 height 34
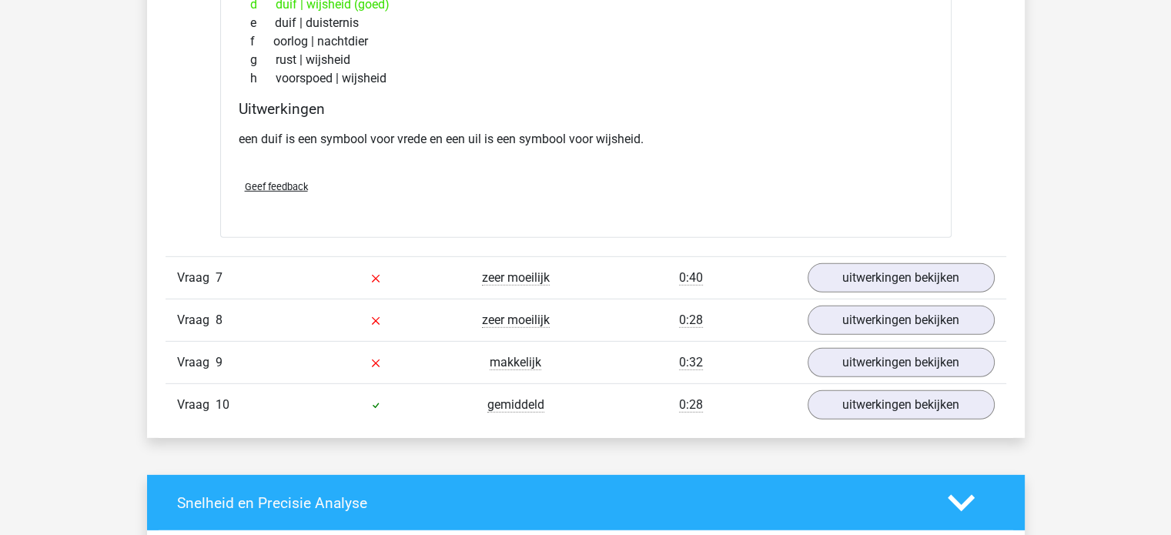
scroll to position [4534, 0]
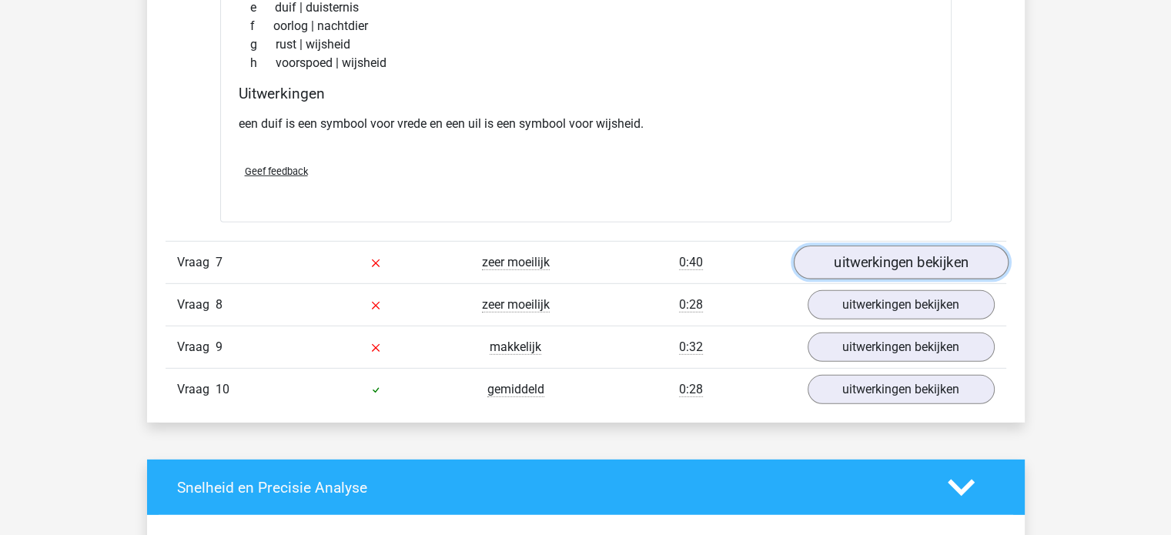
click at [900, 246] on link "uitwerkingen bekijken" at bounding box center [900, 263] width 215 height 34
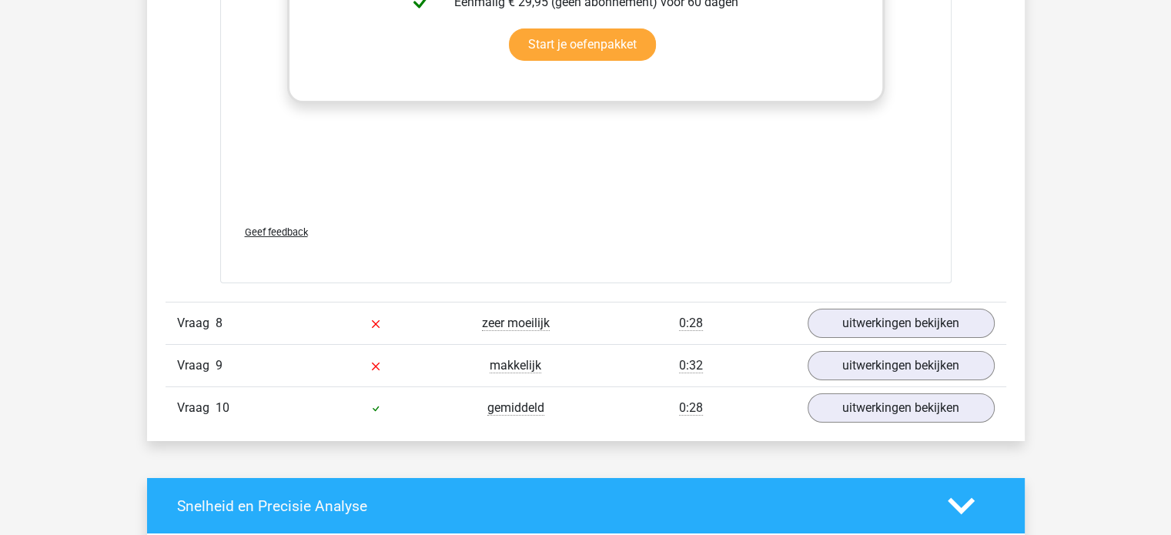
scroll to position [5325, 0]
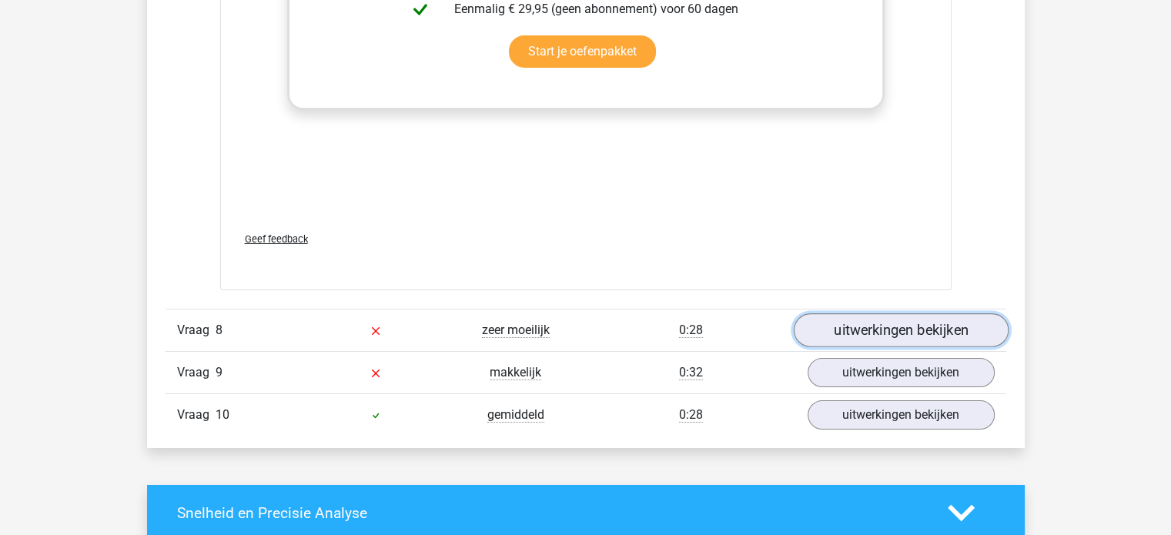
click at [888, 329] on link "uitwerkingen bekijken" at bounding box center [900, 330] width 215 height 34
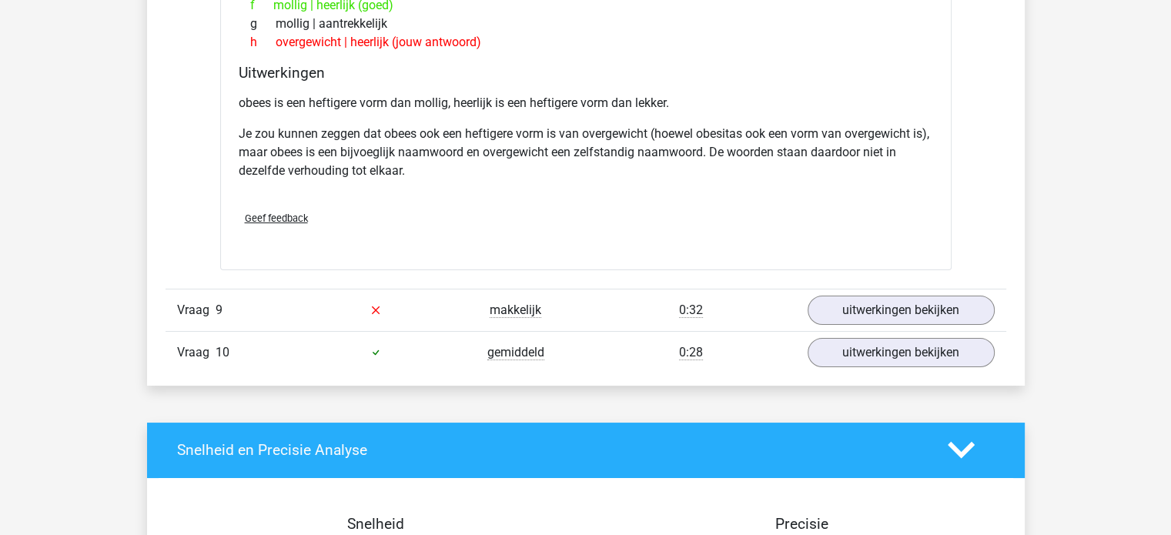
scroll to position [5956, 0]
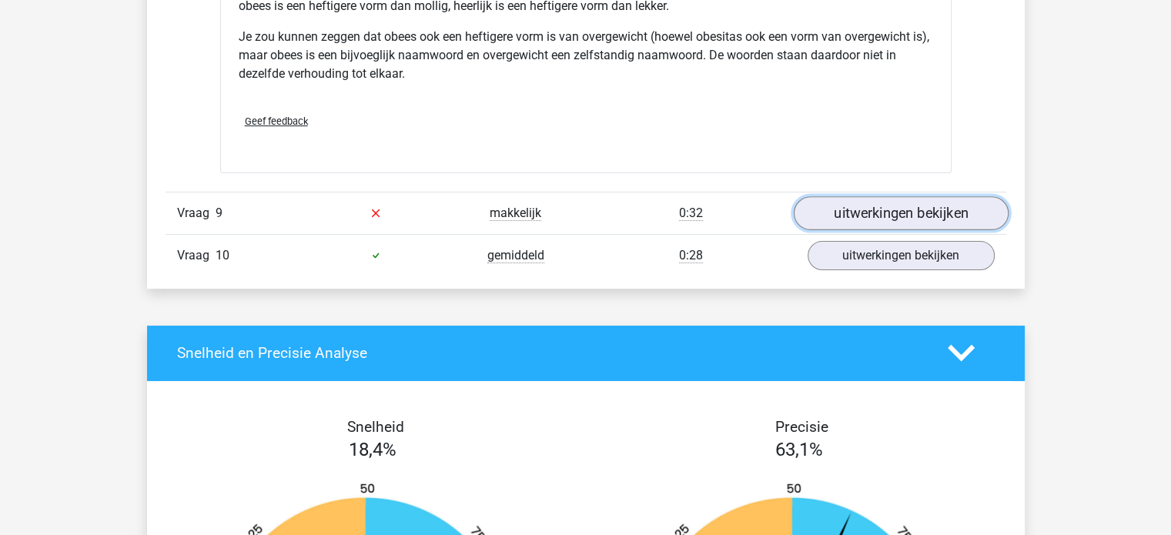
click at [923, 206] on link "uitwerkingen bekijken" at bounding box center [900, 213] width 215 height 34
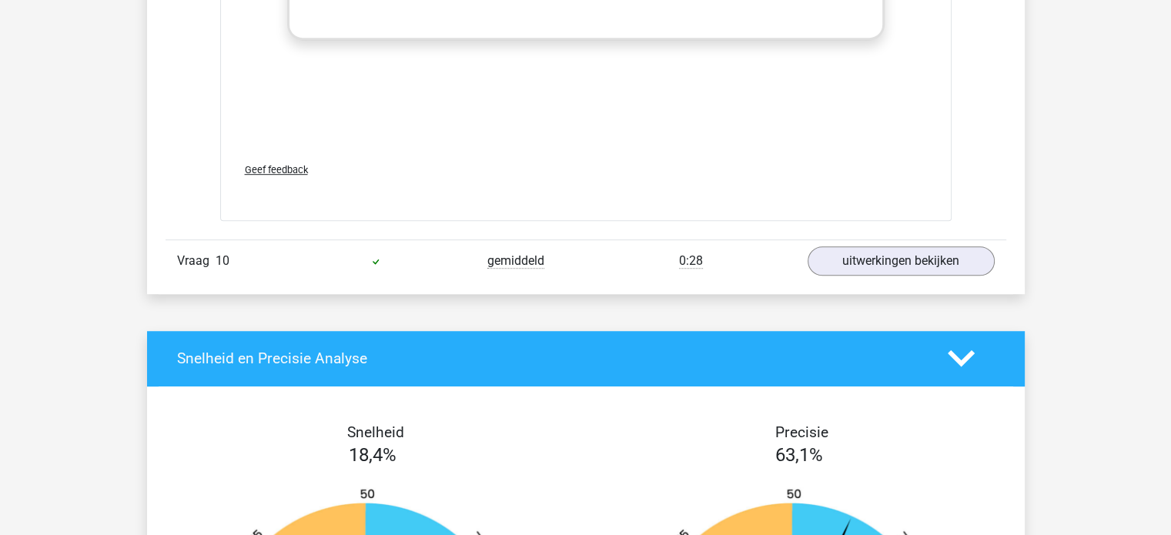
scroll to position [6793, 0]
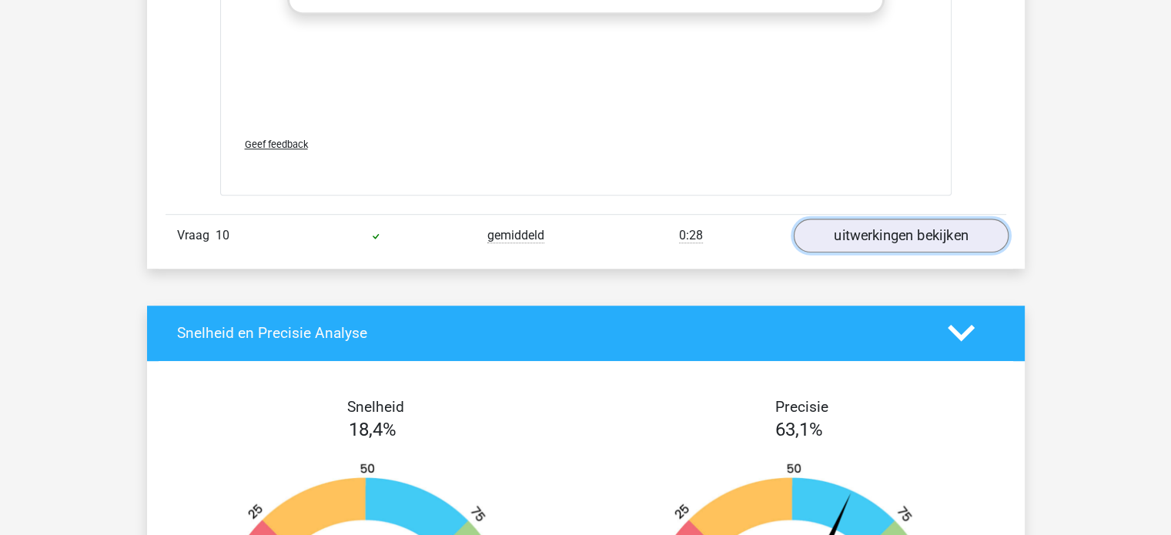
click at [950, 226] on link "uitwerkingen bekijken" at bounding box center [900, 236] width 215 height 34
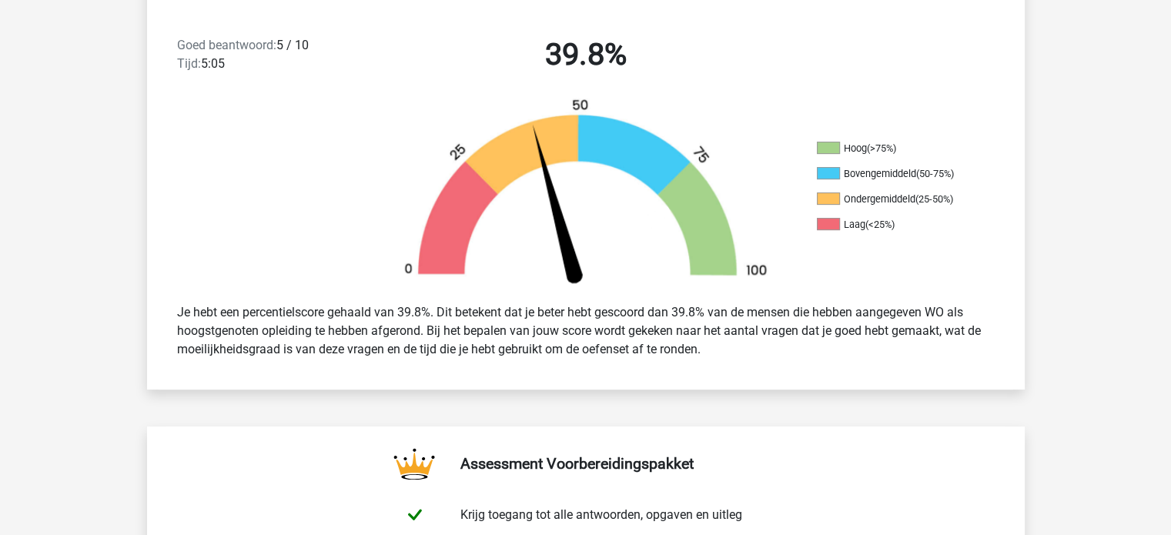
scroll to position [0, 0]
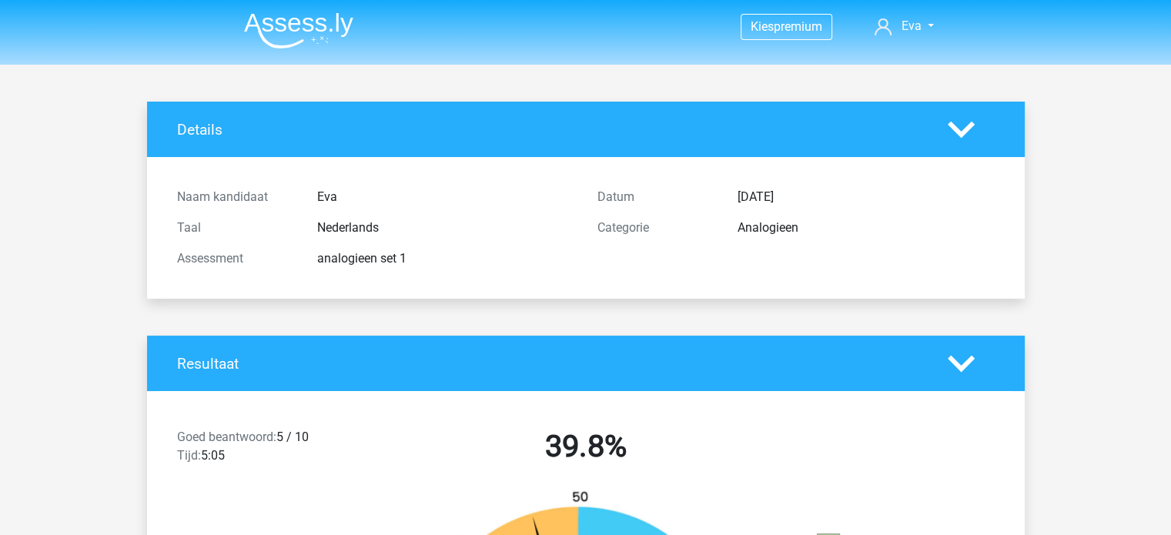
click at [308, 24] on img at bounding box center [298, 30] width 109 height 36
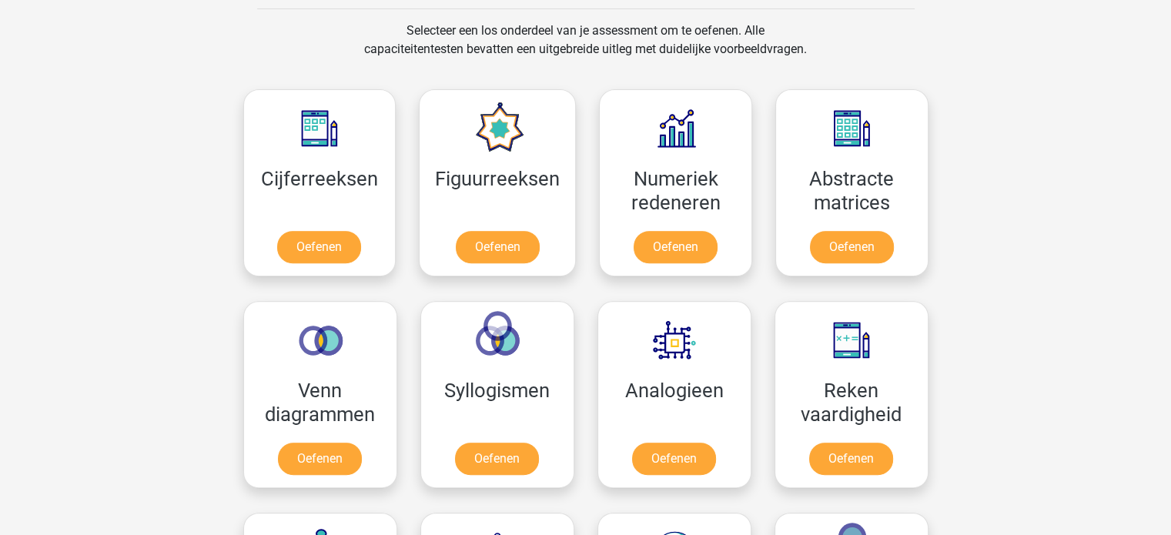
scroll to position [632, 0]
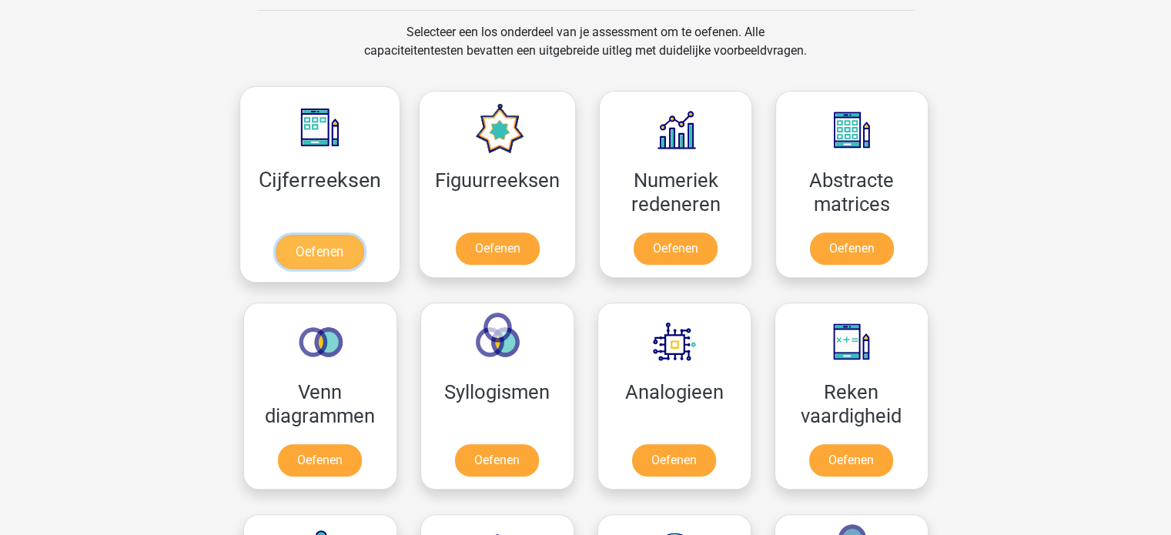
click at [320, 254] on link "Oefenen" at bounding box center [320, 252] width 88 height 34
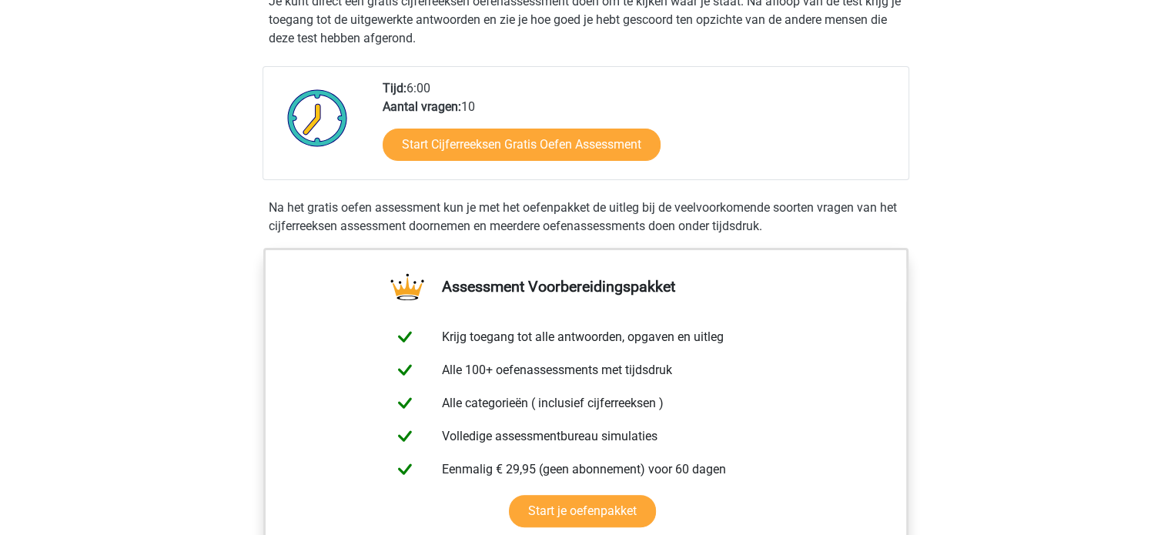
scroll to position [380, 0]
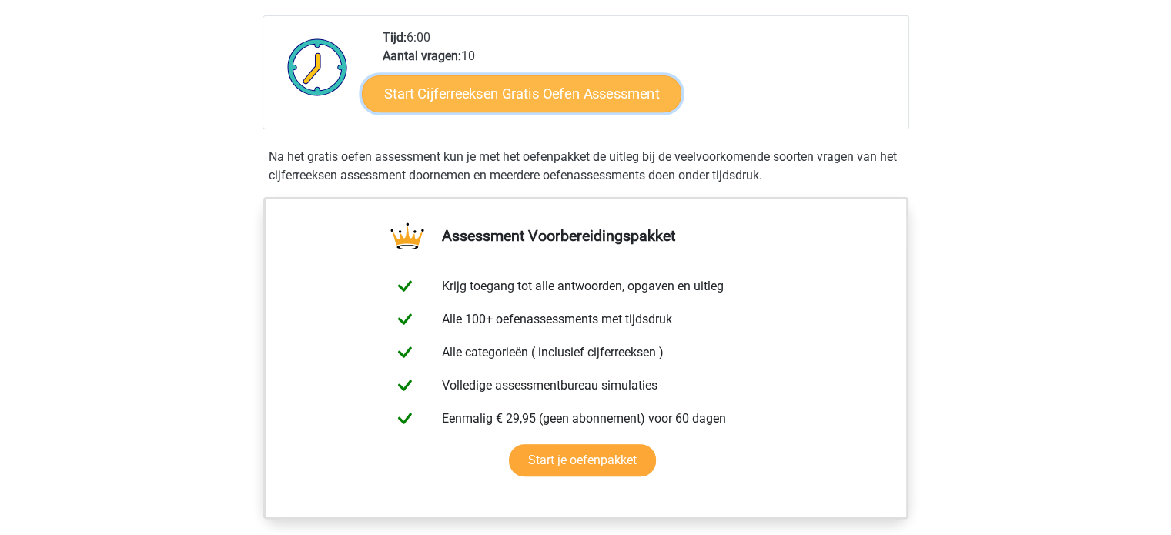
click at [472, 112] on link "Start Cijferreeksen Gratis Oefen Assessment" at bounding box center [522, 93] width 320 height 37
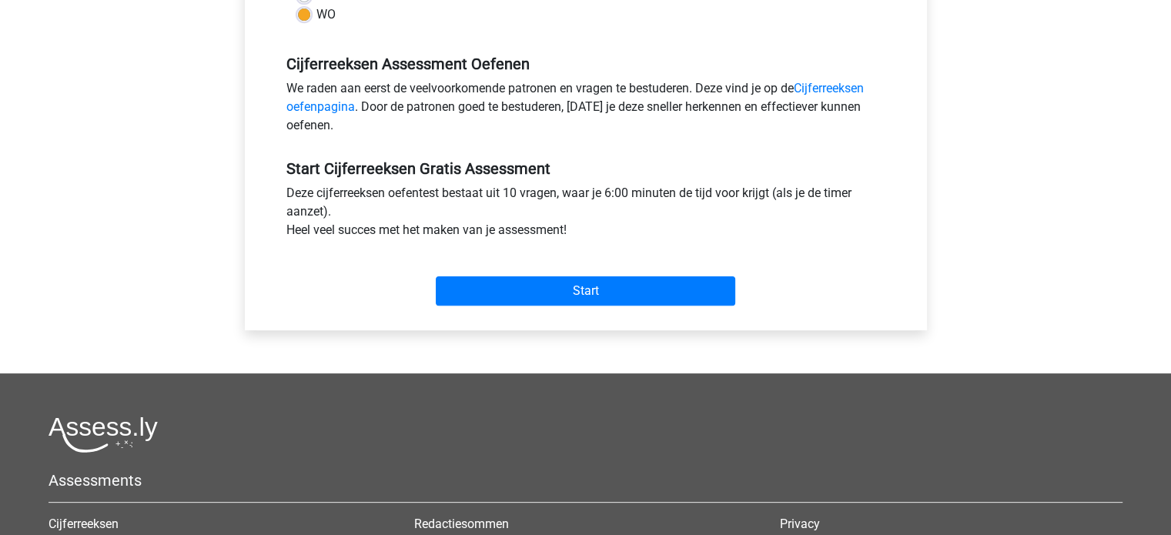
scroll to position [488, 0]
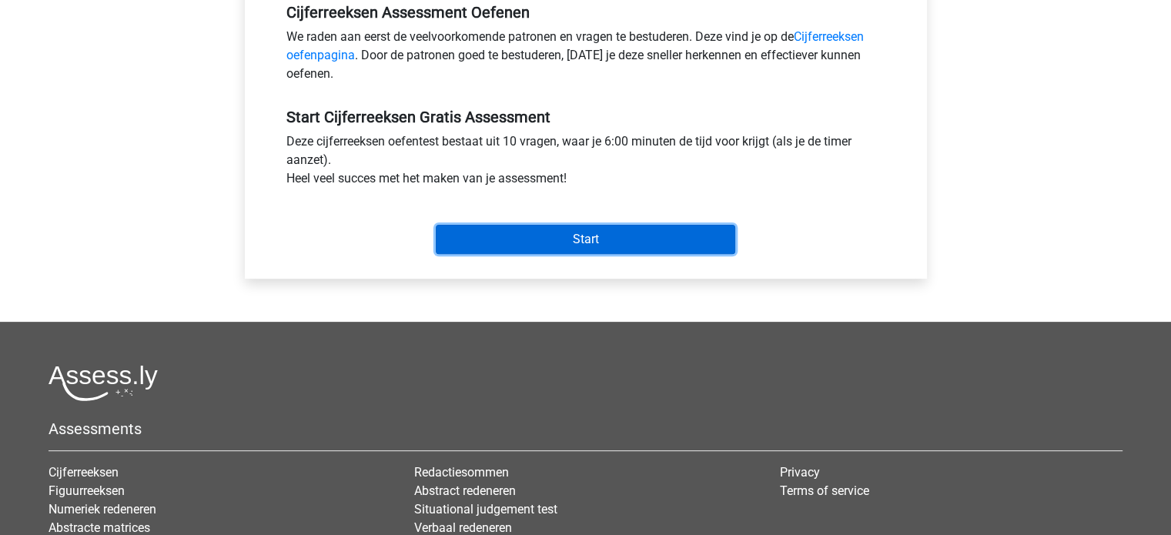
click at [641, 243] on input "Start" at bounding box center [586, 239] width 300 height 29
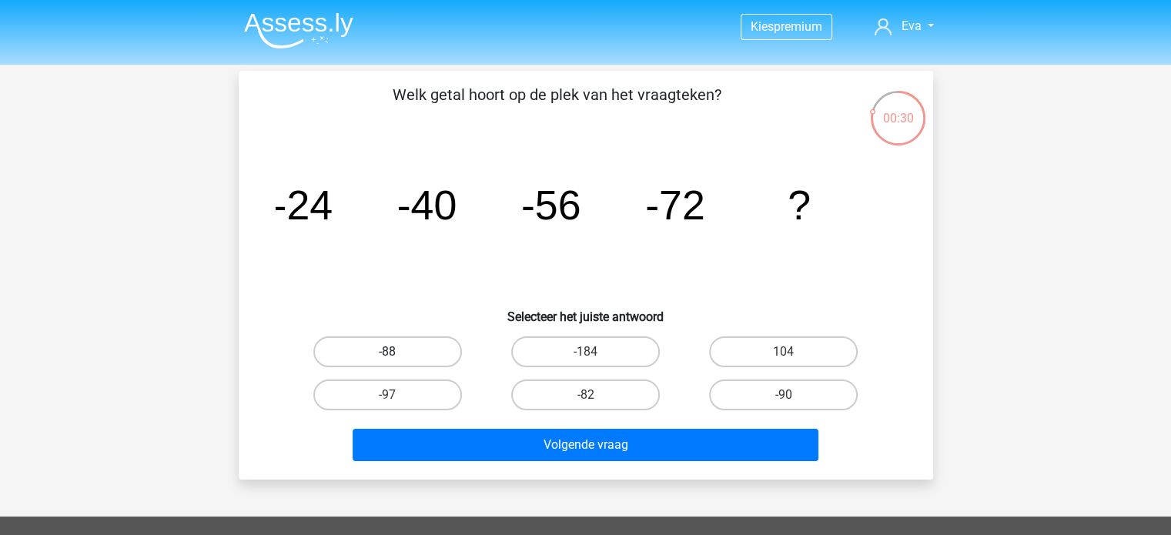
click at [434, 344] on label "-88" at bounding box center [387, 352] width 149 height 31
click at [397, 352] on input "-88" at bounding box center [392, 357] width 10 height 10
radio input "true"
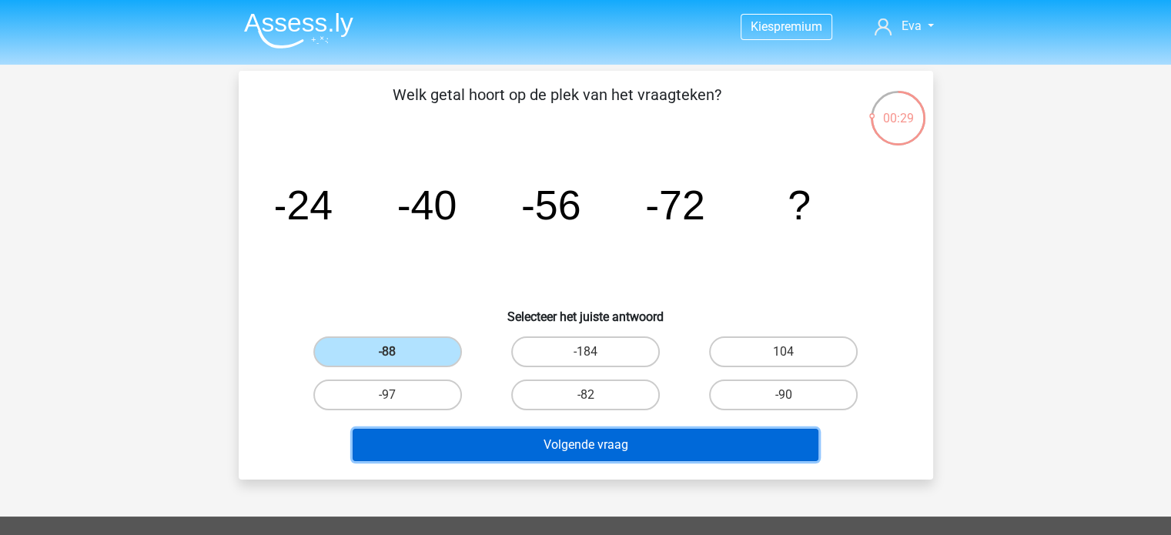
click at [515, 451] on button "Volgende vraag" at bounding box center [586, 445] width 466 height 32
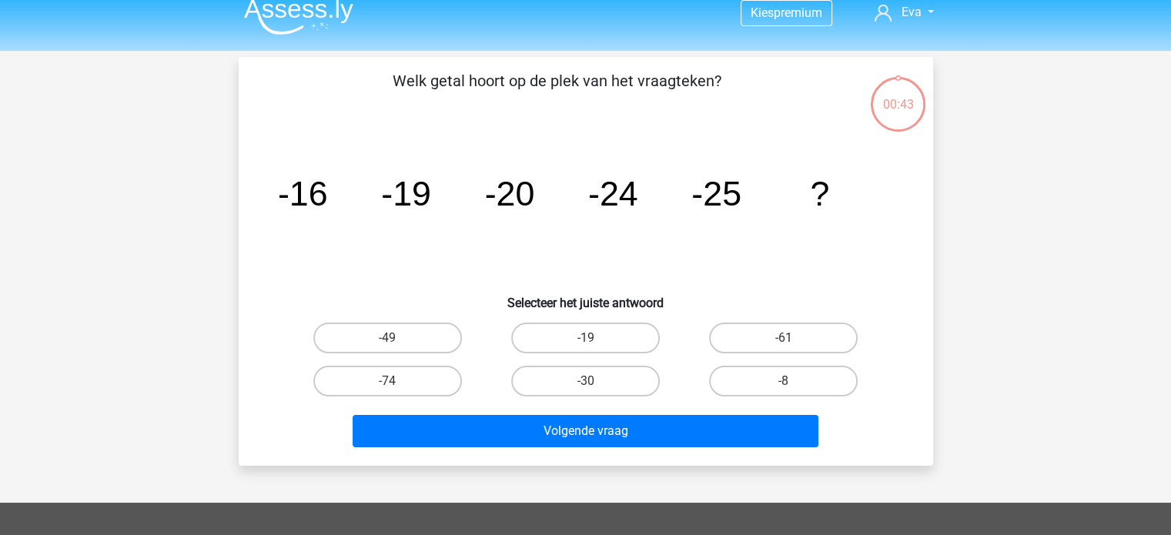
scroll to position [8, 0]
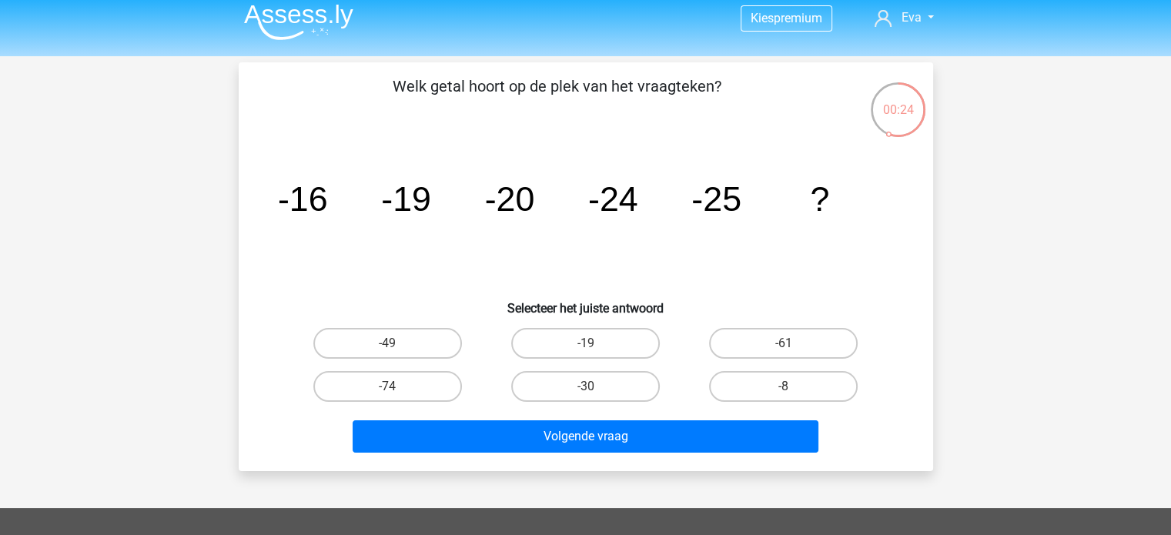
click at [535, 369] on div "-30" at bounding box center [586, 386] width 198 height 43
click at [540, 377] on label "-30" at bounding box center [585, 386] width 149 height 31
click at [585, 387] on input "-30" at bounding box center [590, 392] width 10 height 10
radio input "true"
click at [558, 458] on div "Welk getal hoort op de plek van het vraagteken? image/svg+xml -16 -19 -20 -24 -…" at bounding box center [586, 266] width 695 height 409
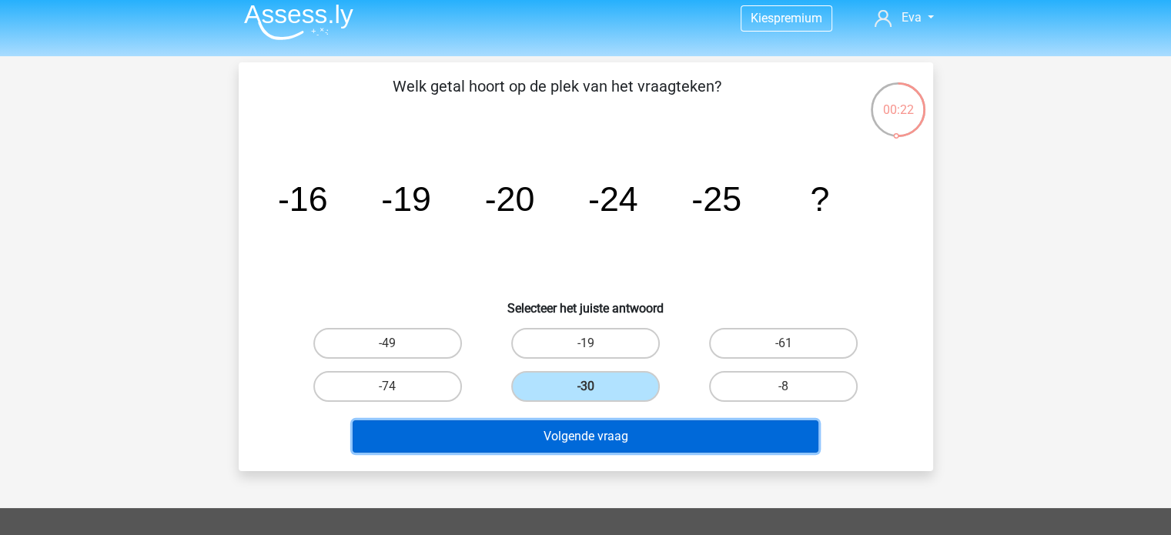
click at [578, 442] on button "Volgende vraag" at bounding box center [586, 437] width 466 height 32
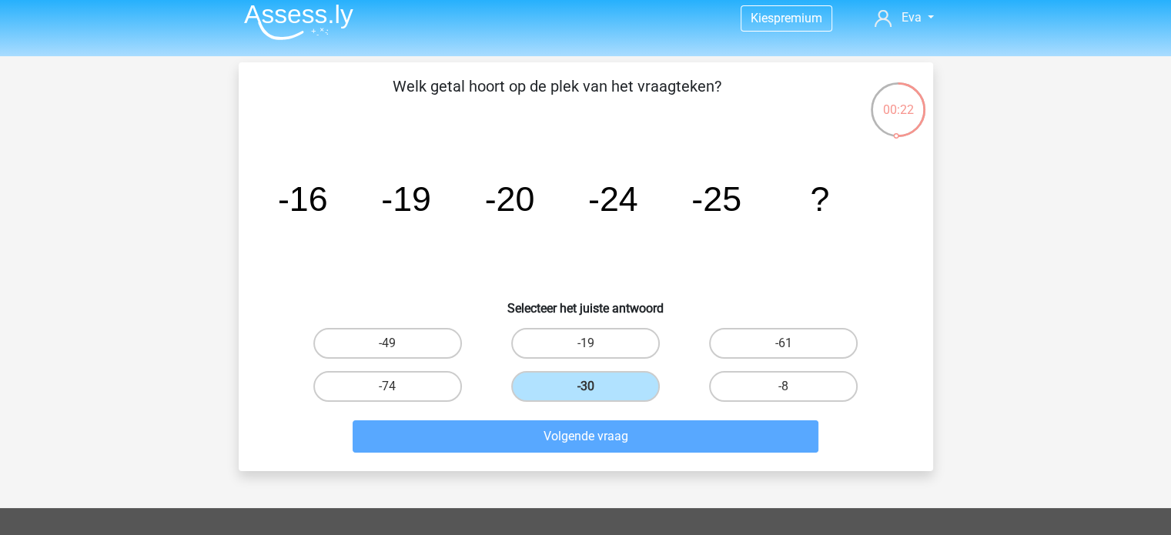
scroll to position [71, 0]
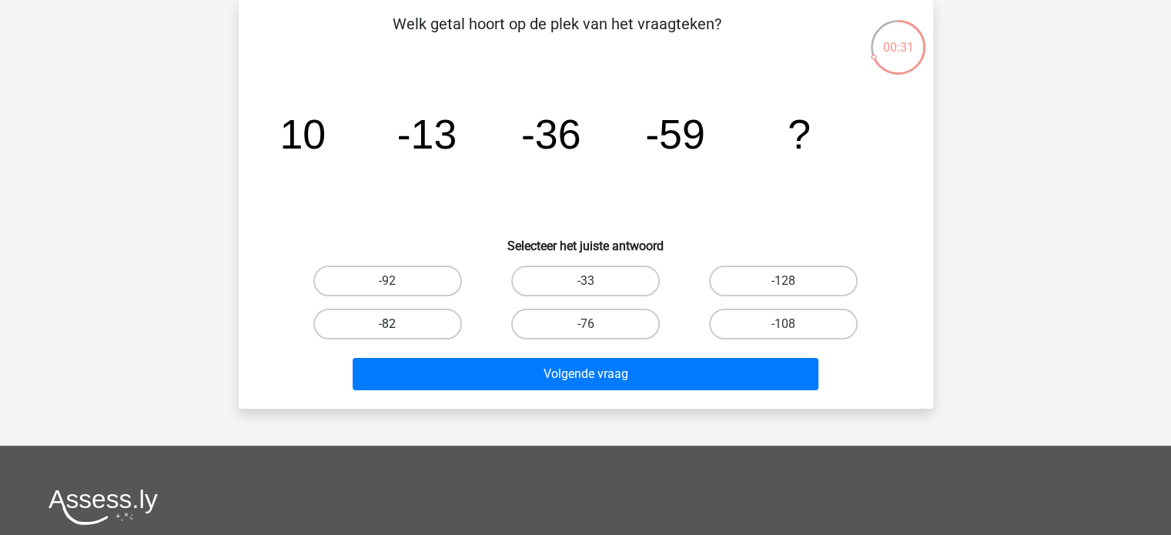
click at [410, 329] on label "-82" at bounding box center [387, 324] width 149 height 31
click at [397, 329] on input "-82" at bounding box center [392, 329] width 10 height 10
radio input "true"
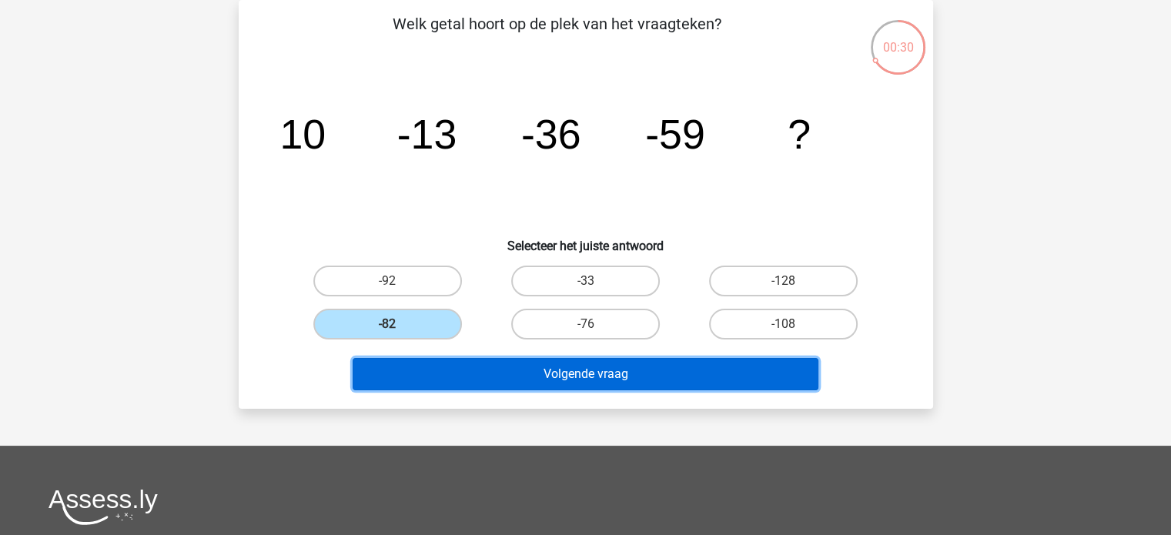
click at [465, 368] on button "Volgende vraag" at bounding box center [586, 374] width 466 height 32
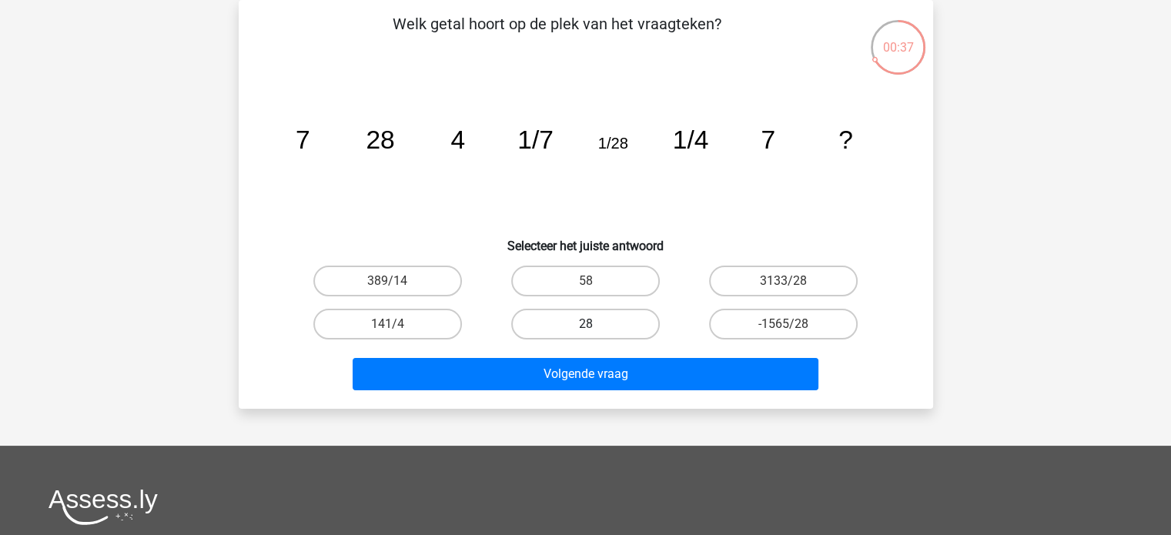
click at [625, 329] on label "28" at bounding box center [585, 324] width 149 height 31
click at [595, 329] on input "28" at bounding box center [590, 329] width 10 height 10
radio input "true"
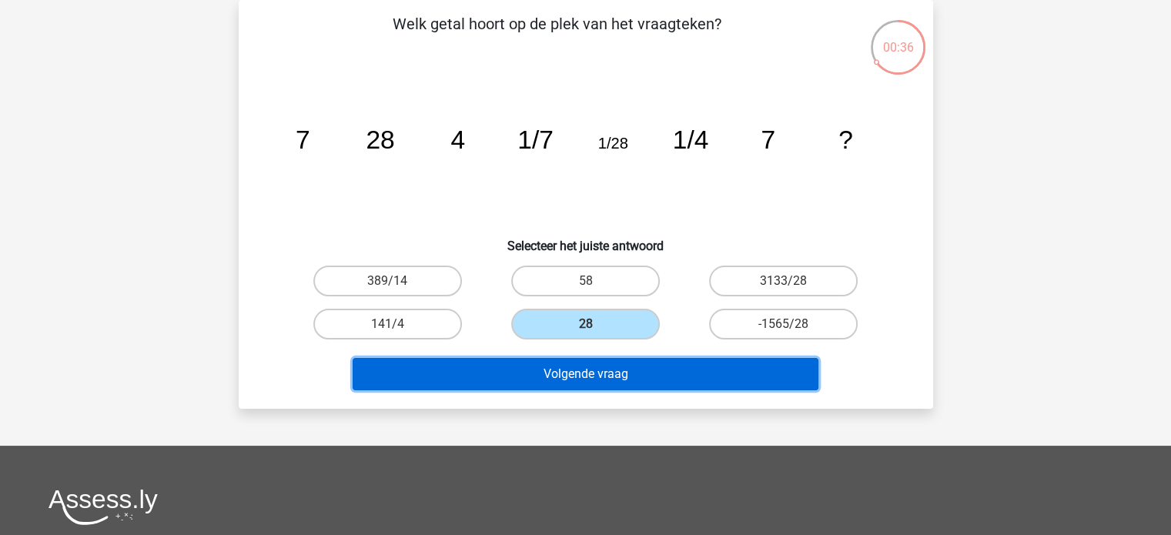
click at [615, 374] on button "Volgende vraag" at bounding box center [586, 374] width 466 height 32
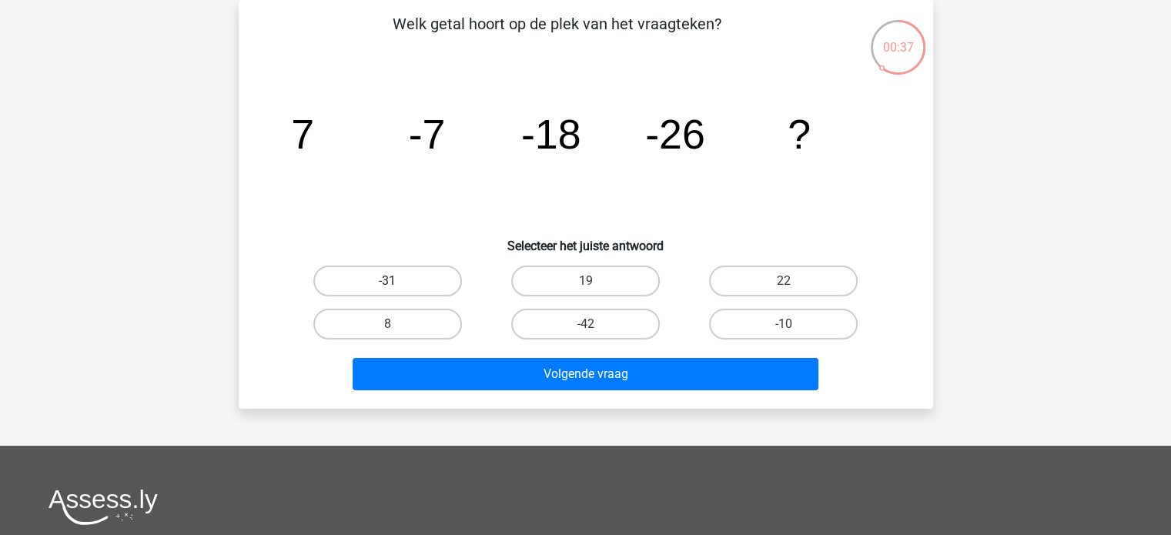
click at [404, 283] on label "-31" at bounding box center [387, 281] width 149 height 31
click at [397, 283] on input "-31" at bounding box center [392, 286] width 10 height 10
radio input "true"
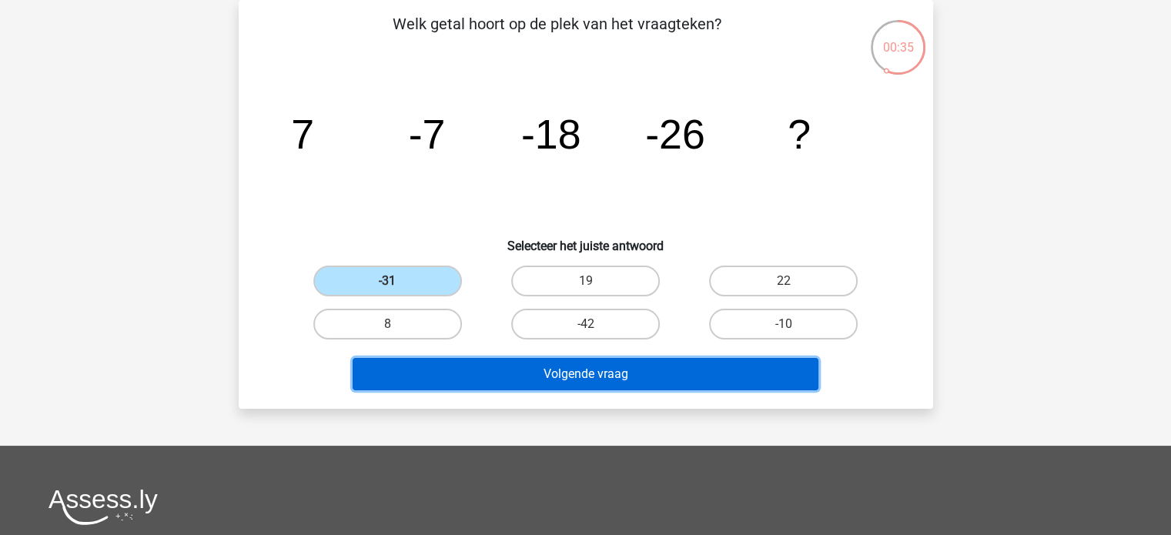
click at [503, 375] on button "Volgende vraag" at bounding box center [586, 374] width 466 height 32
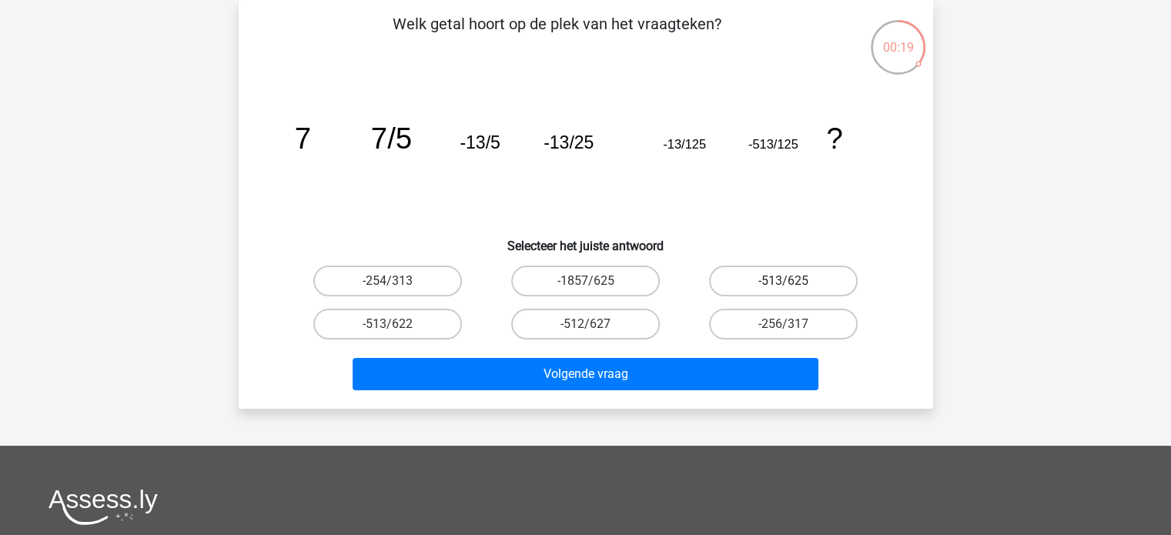
click at [746, 276] on label "-513/625" at bounding box center [783, 281] width 149 height 31
click at [784, 281] on input "-513/625" at bounding box center [789, 286] width 10 height 10
radio input "true"
click at [679, 355] on div "Volgende vraag" at bounding box center [585, 371] width 645 height 51
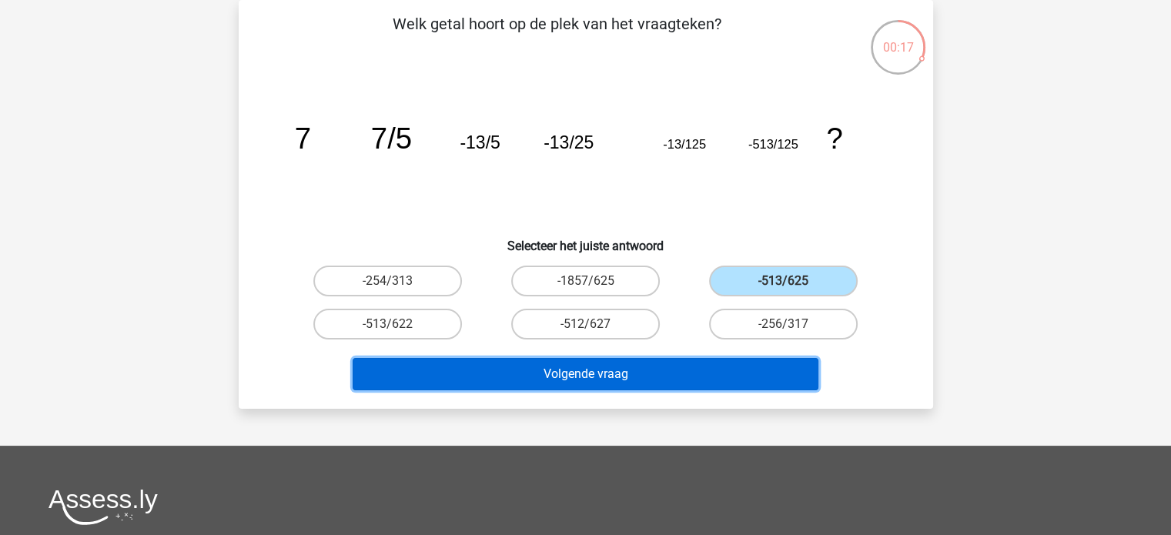
click at [618, 387] on button "Volgende vraag" at bounding box center [586, 374] width 466 height 32
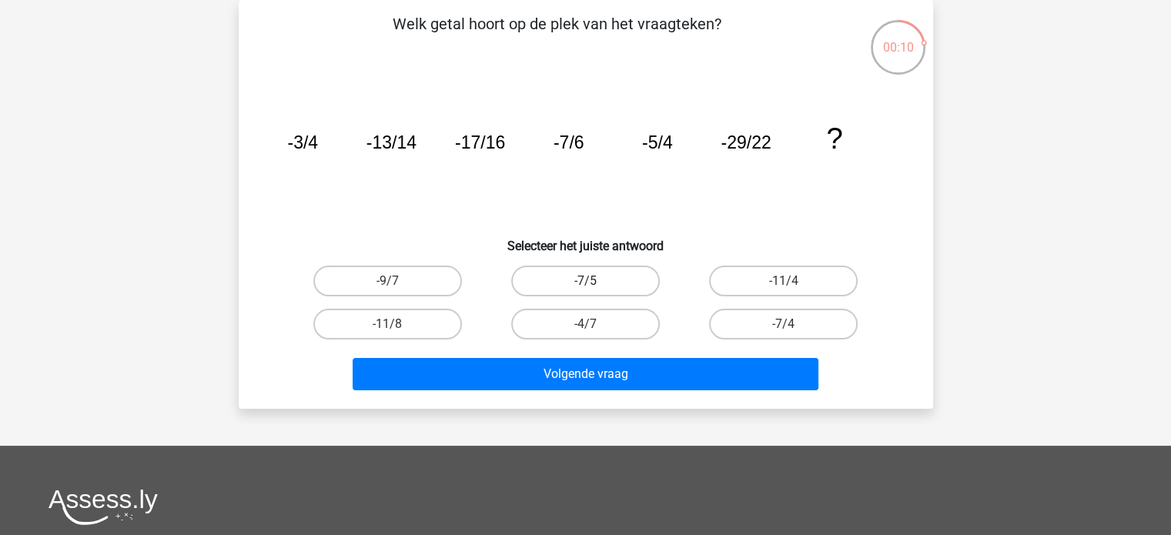
click at [627, 273] on label "-7/5" at bounding box center [585, 281] width 149 height 31
click at [595, 281] on input "-7/5" at bounding box center [590, 286] width 10 height 10
radio input "true"
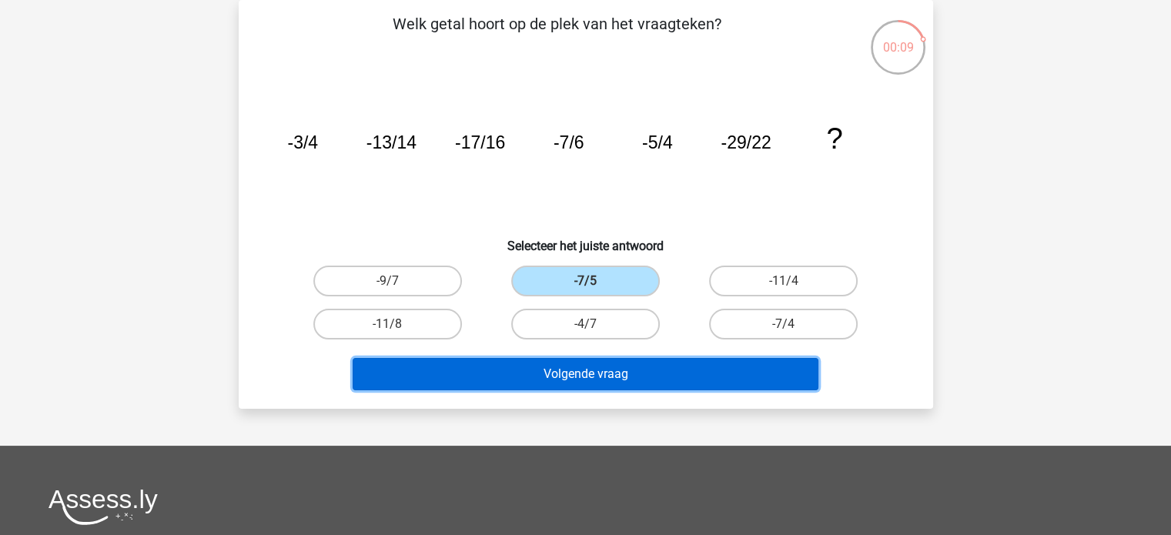
click at [638, 369] on button "Volgende vraag" at bounding box center [586, 374] width 466 height 32
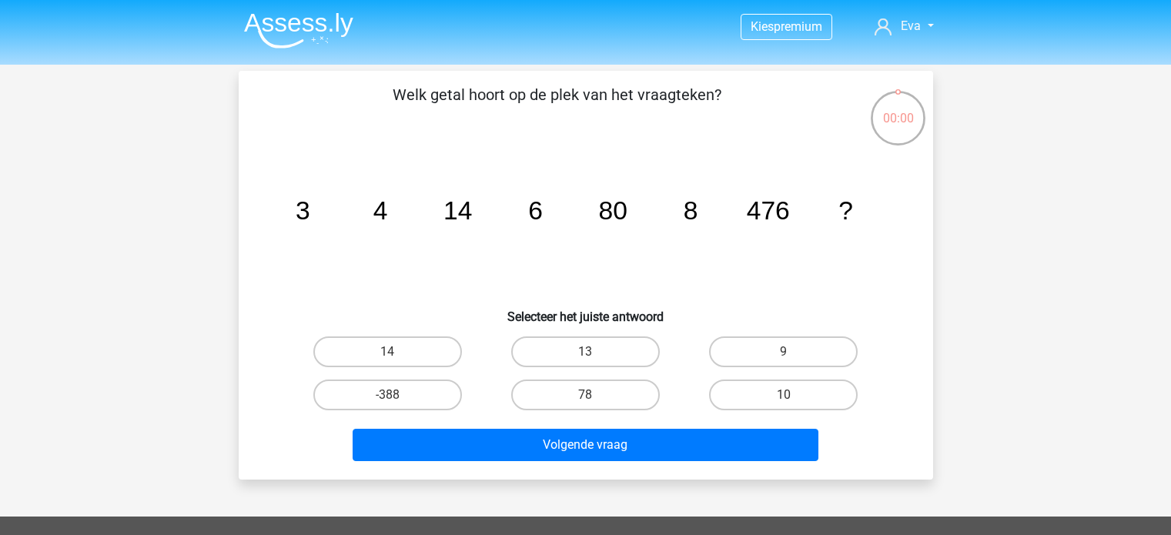
scroll to position [71, 0]
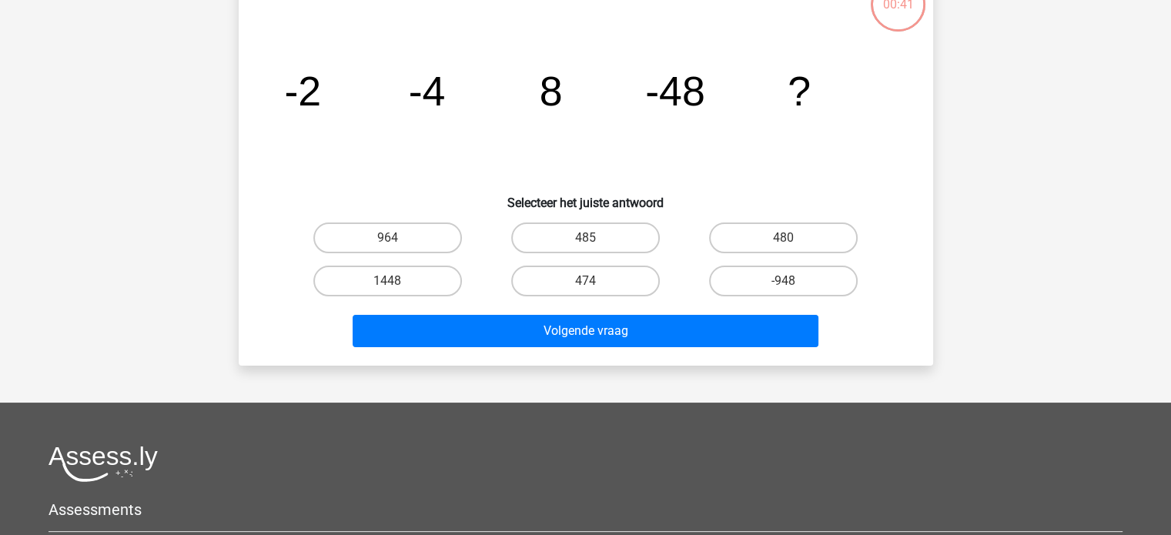
scroll to position [116, 0]
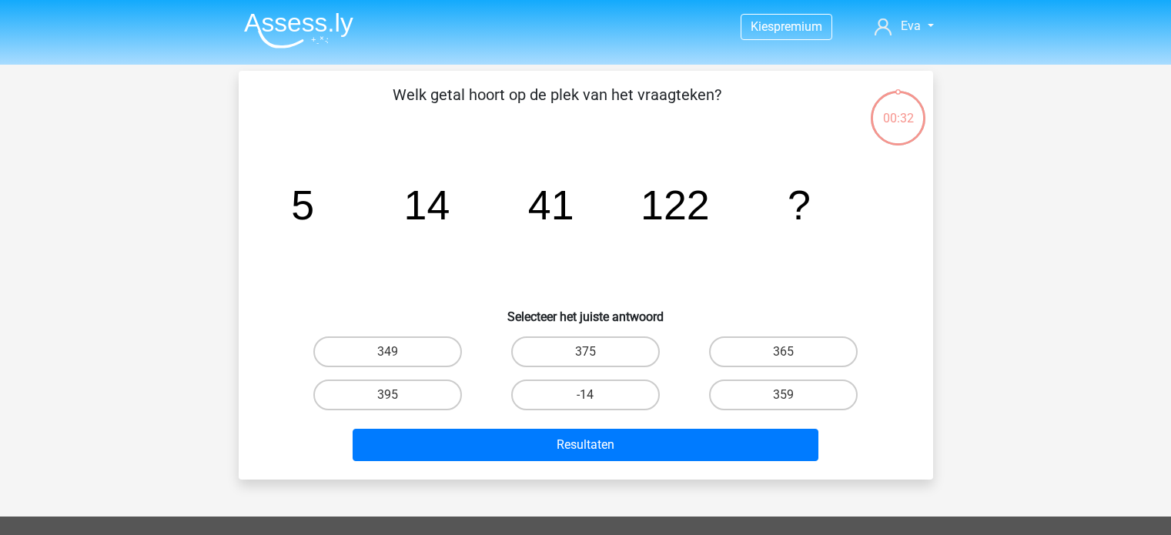
scroll to position [116, 0]
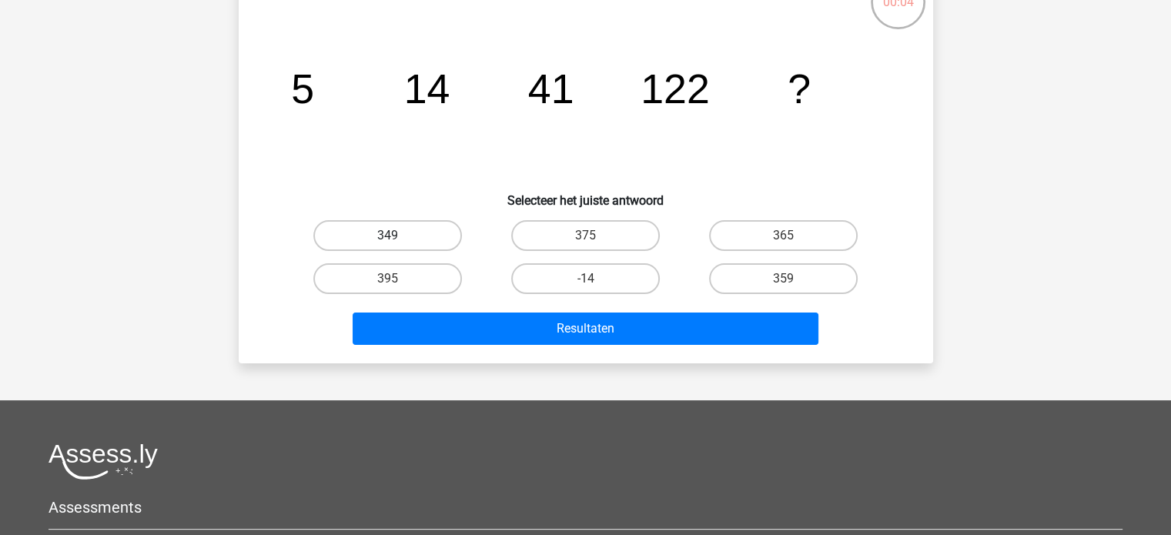
click at [423, 230] on label "349" at bounding box center [387, 235] width 149 height 31
click at [397, 236] on input "349" at bounding box center [392, 241] width 10 height 10
radio input "true"
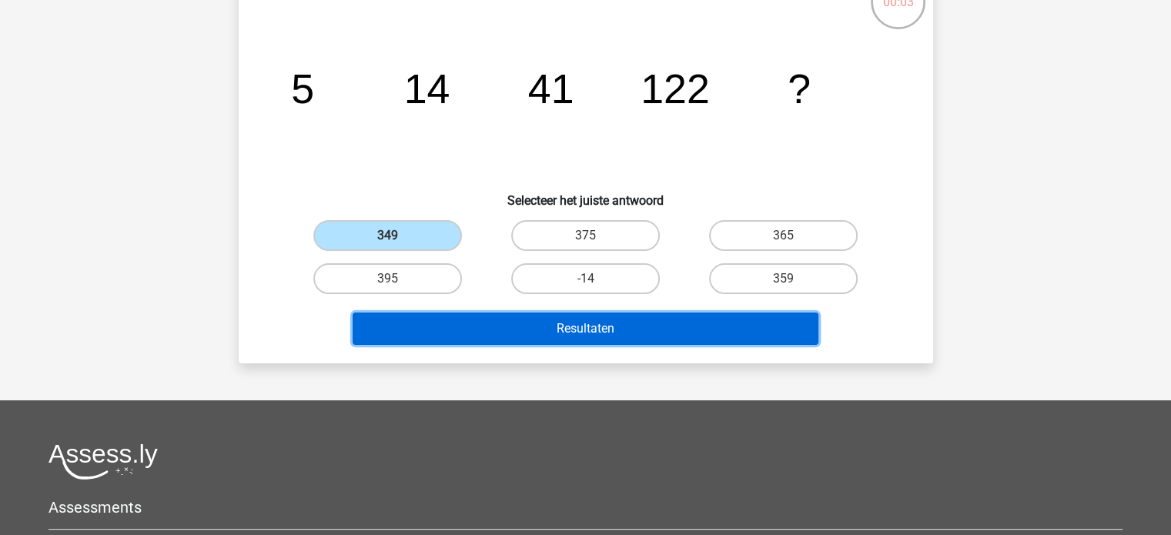
click at [521, 333] on button "Resultaten" at bounding box center [586, 329] width 466 height 32
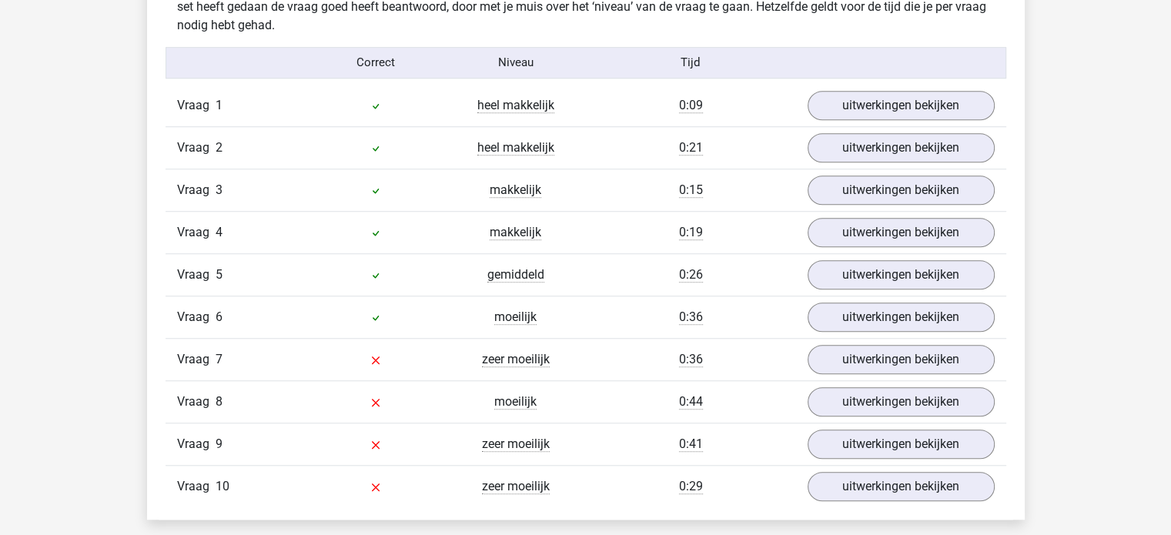
scroll to position [1245, 0]
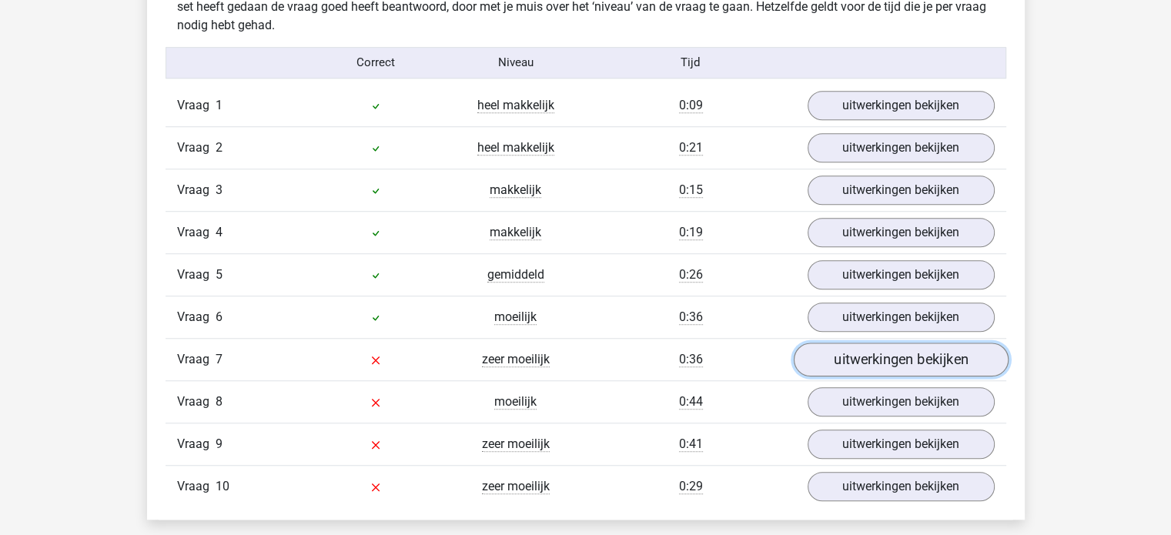
click at [849, 363] on link "uitwerkingen bekijken" at bounding box center [900, 360] width 215 height 34
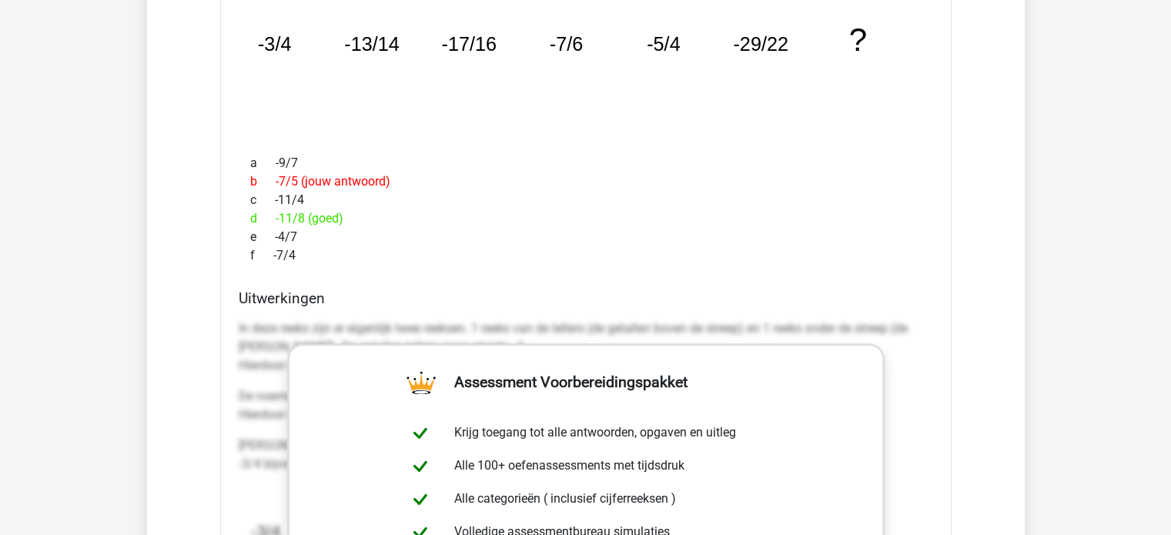
scroll to position [1711, 0]
click at [486, 328] on p "In deze reeks zijn er eigenlijk twee reeksen. 1 reeks van de tellers (de getall…" at bounding box center [586, 345] width 695 height 55
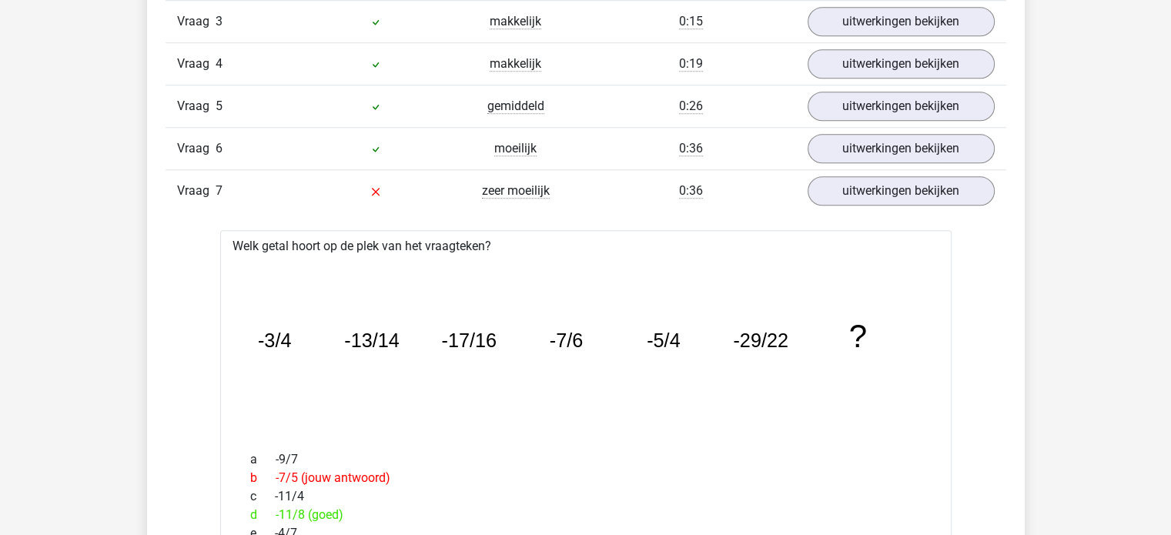
scroll to position [1412, 0]
click at [922, 191] on link "uitwerkingen bekijken" at bounding box center [900, 192] width 215 height 34
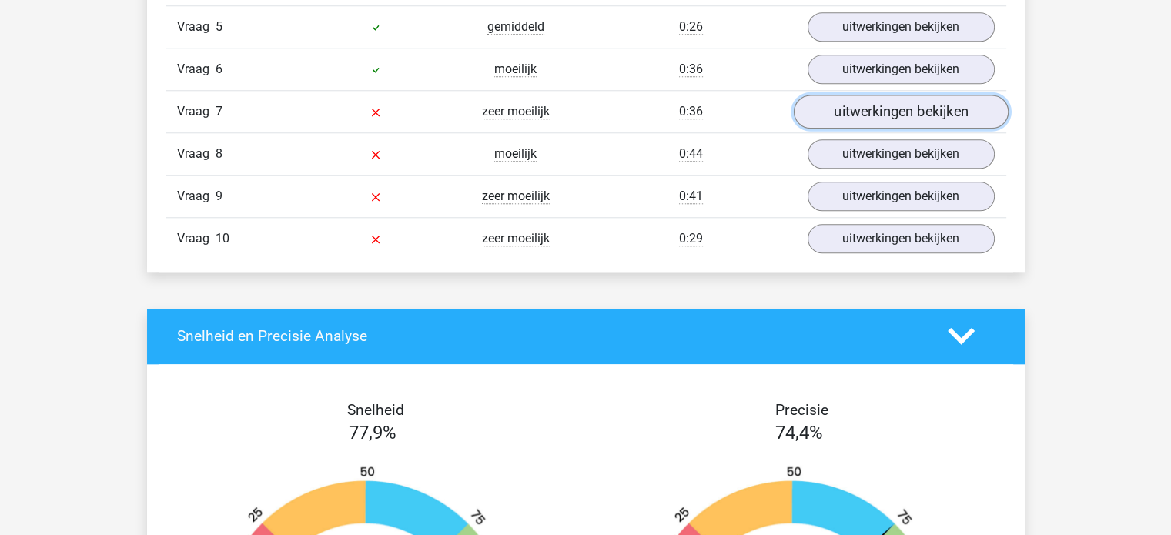
scroll to position [1480, 0]
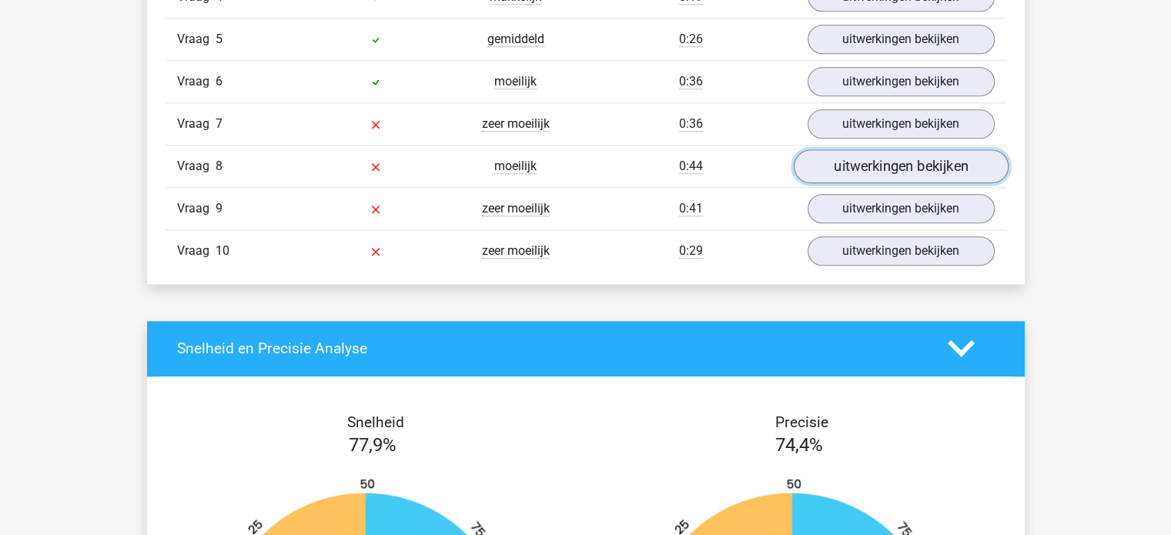
click at [860, 156] on link "uitwerkingen bekijken" at bounding box center [900, 166] width 215 height 34
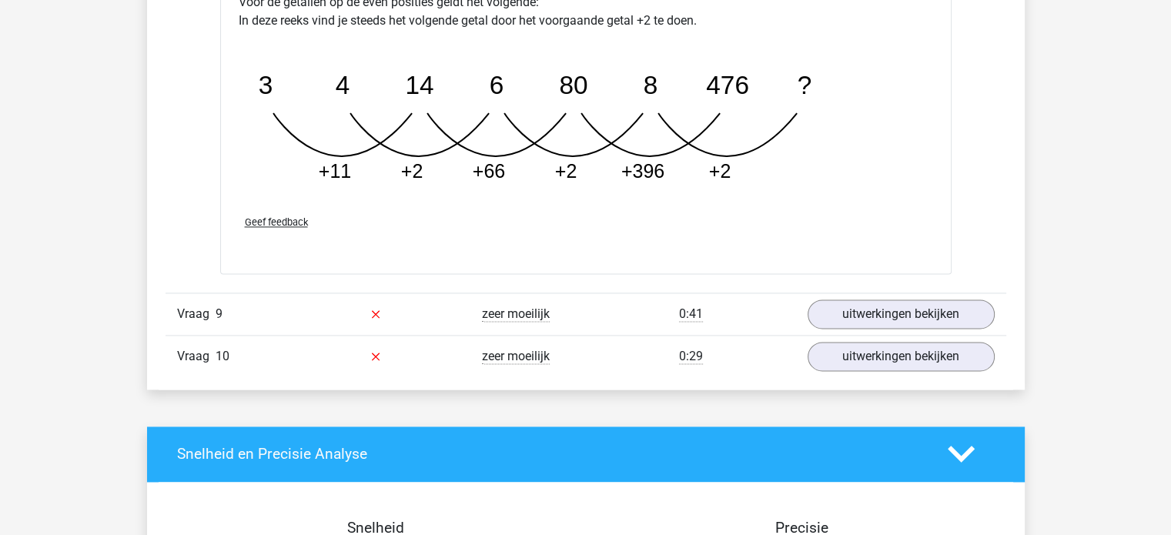
scroll to position [2315, 0]
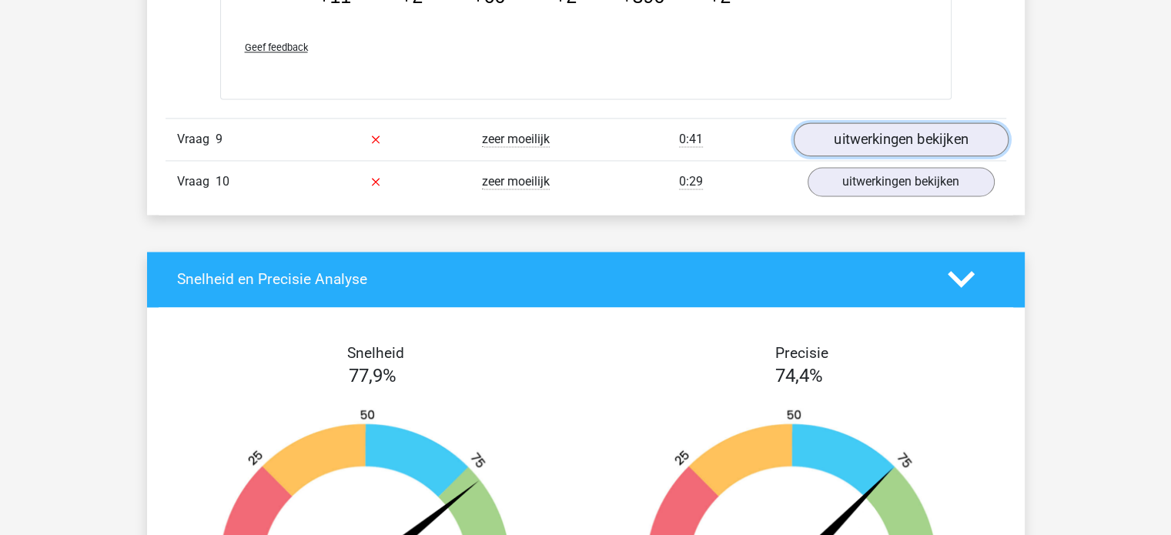
click at [931, 137] on link "uitwerkingen bekijken" at bounding box center [900, 139] width 215 height 34
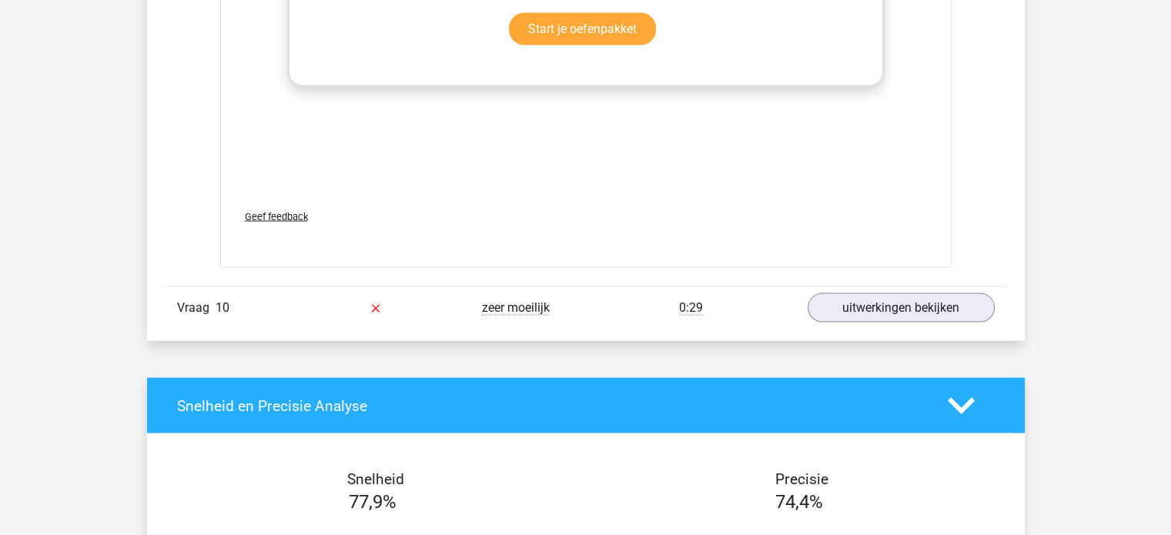
scroll to position [3139, 0]
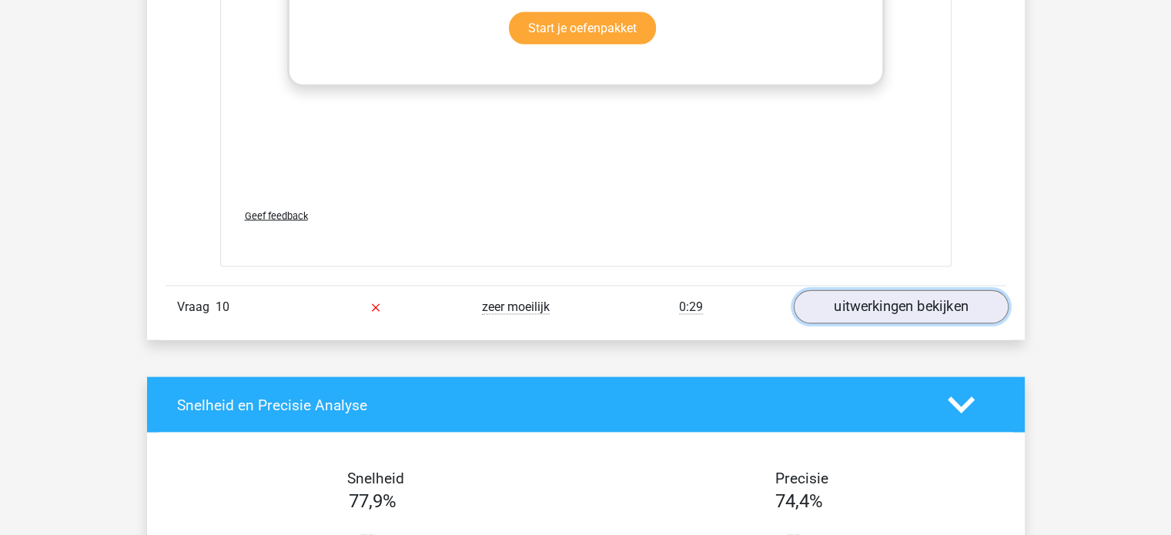
click at [850, 301] on link "uitwerkingen bekijken" at bounding box center [900, 307] width 215 height 34
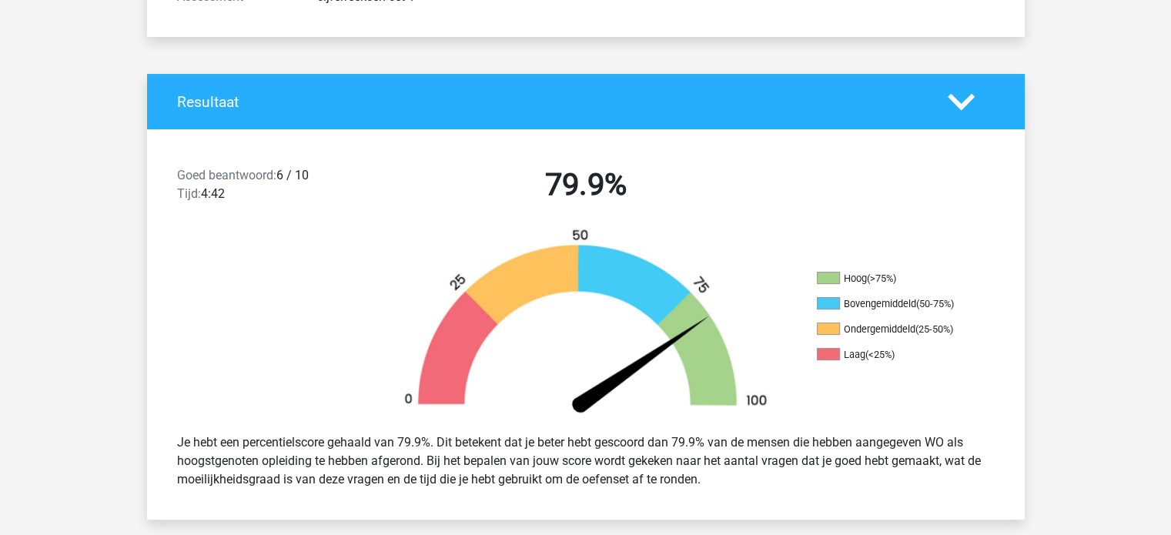
scroll to position [0, 0]
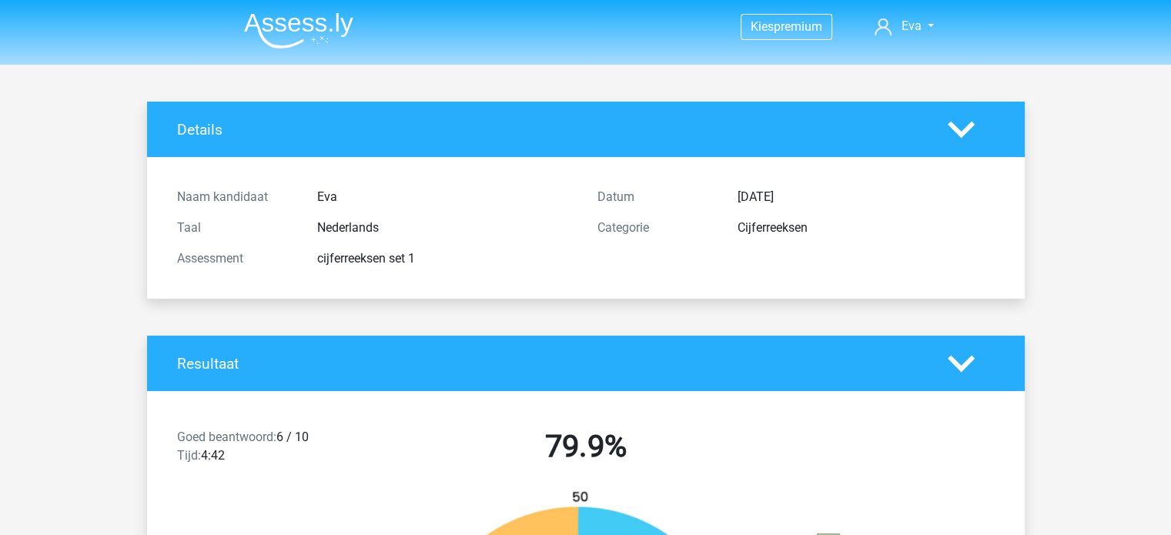
click at [336, 9] on li at bounding box center [293, 27] width 122 height 42
click at [327, 19] on img at bounding box center [298, 30] width 109 height 36
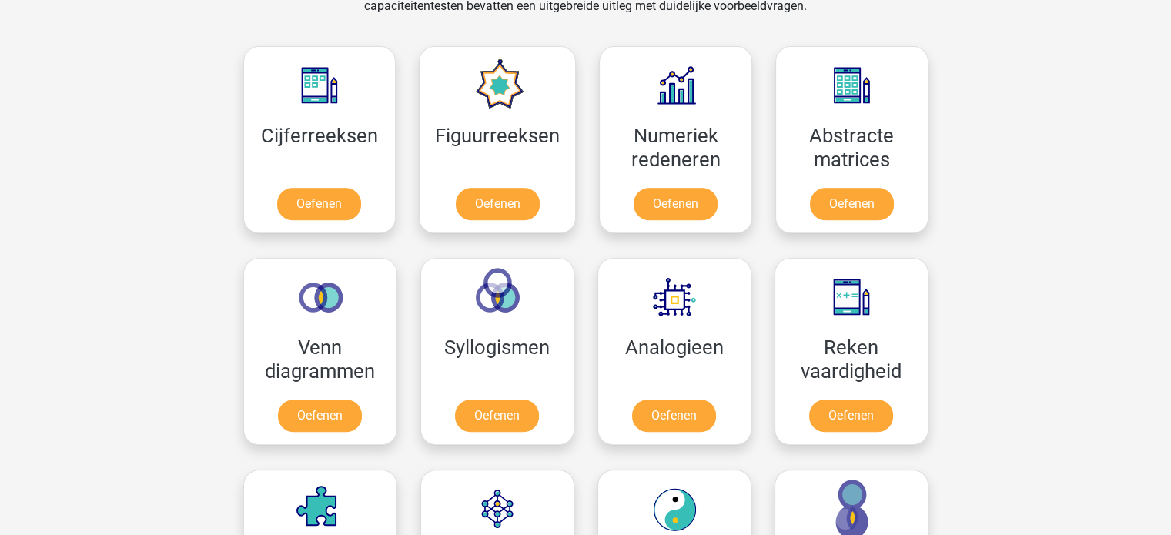
scroll to position [675, 0]
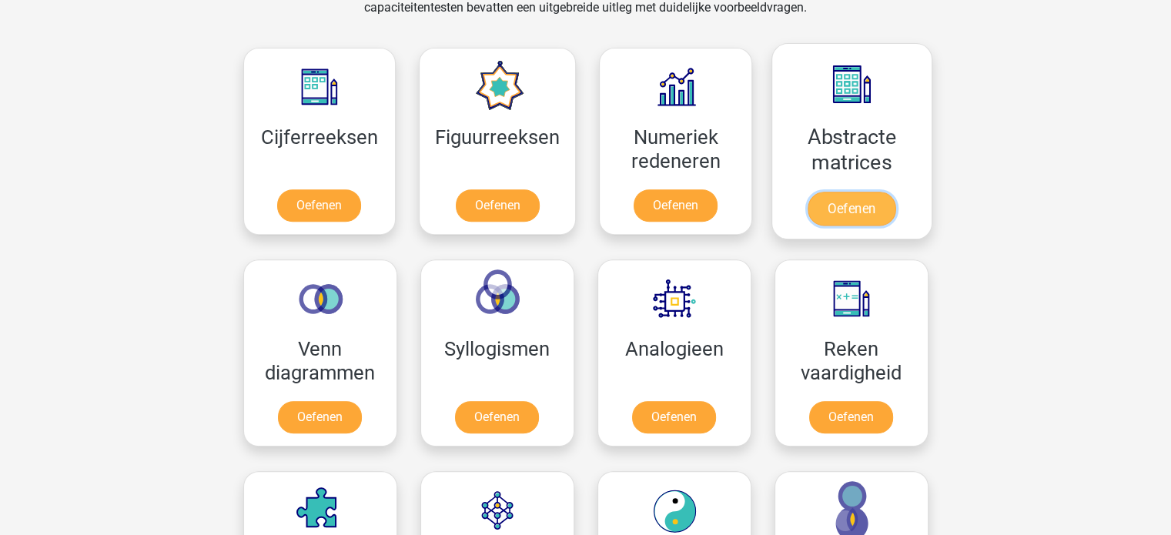
click at [828, 196] on link "Oefenen" at bounding box center [852, 209] width 88 height 34
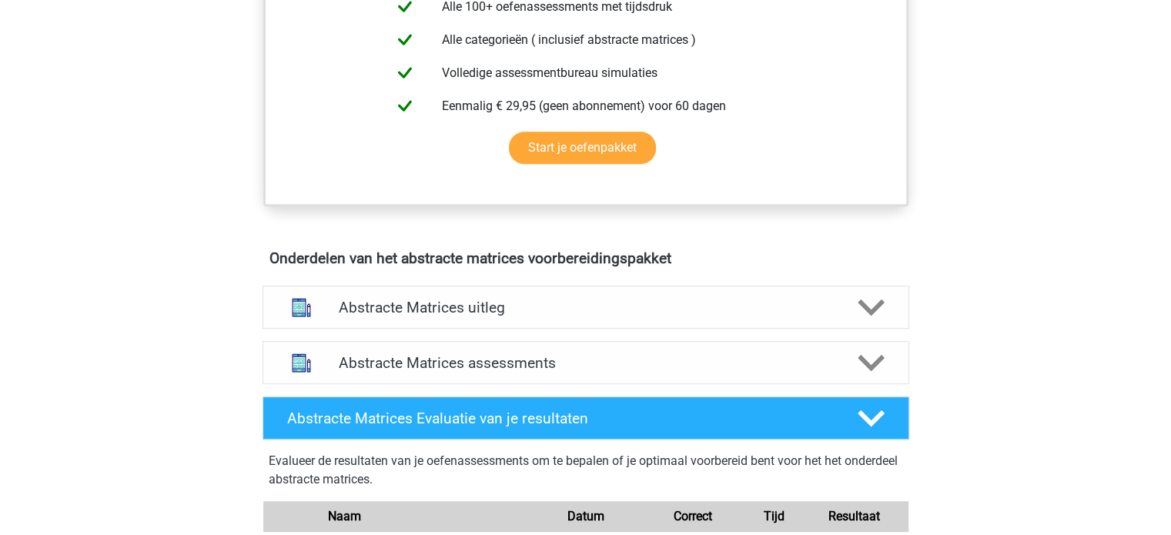
scroll to position [712, 0]
click at [606, 350] on div "Abstracte Matrices assessments" at bounding box center [586, 362] width 647 height 43
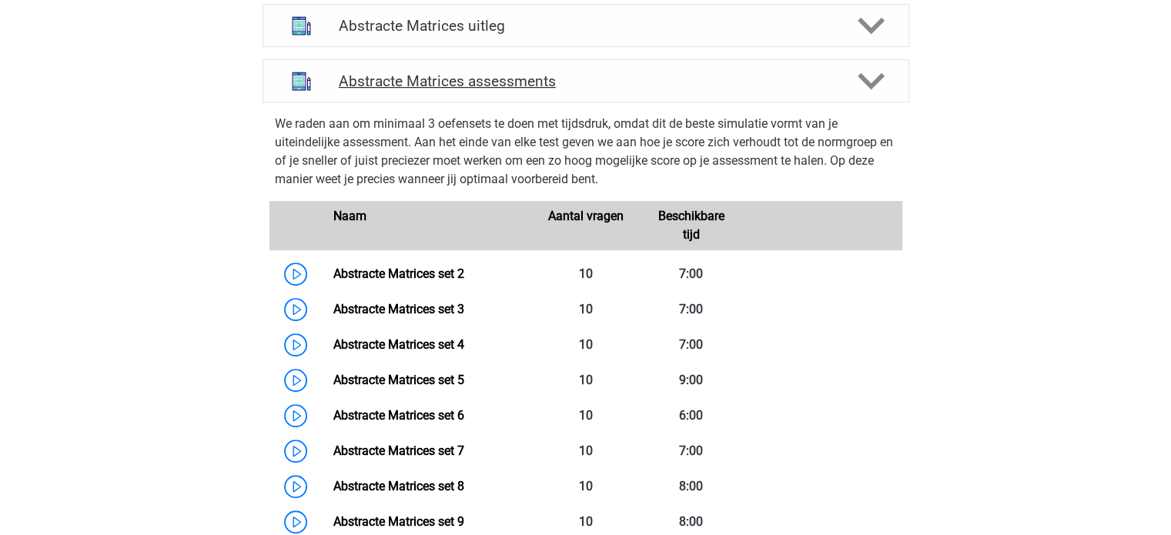
scroll to position [1004, 0]
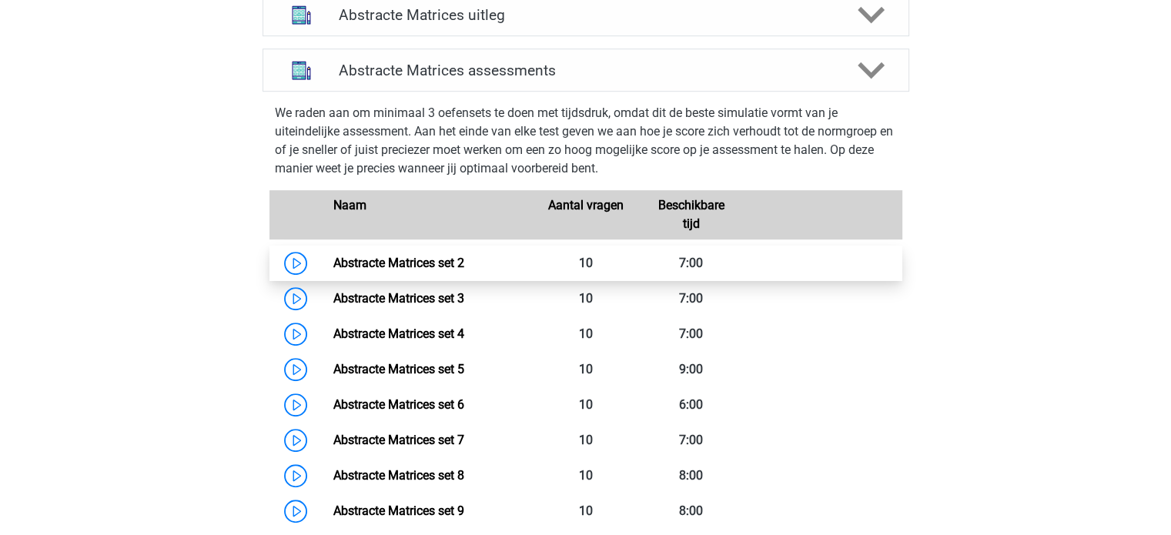
click at [424, 263] on link "Abstracte Matrices set 2" at bounding box center [398, 263] width 131 height 15
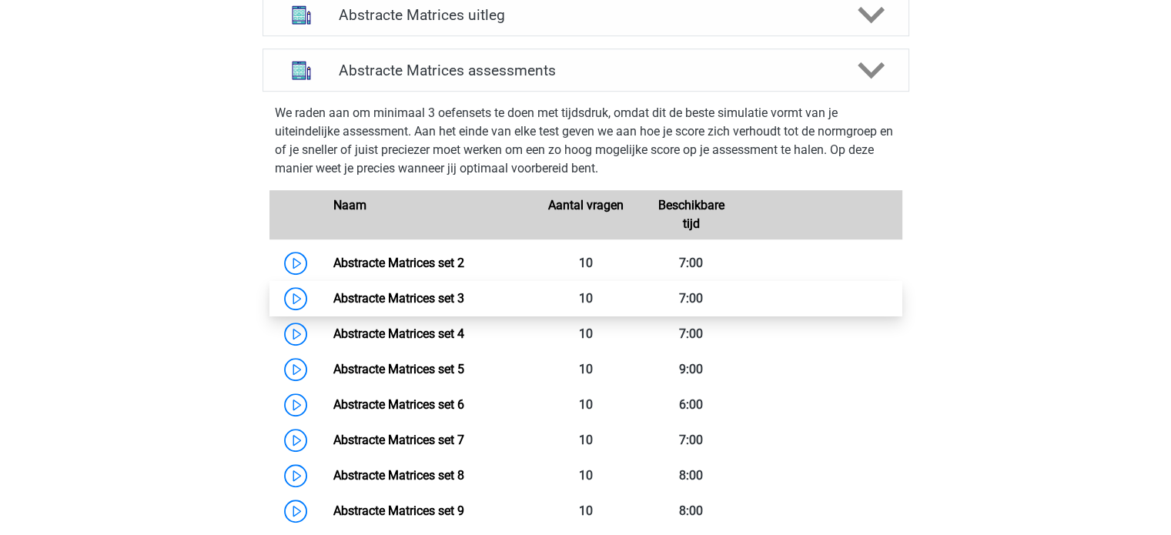
click at [377, 291] on link "Abstracte Matrices set 3" at bounding box center [398, 298] width 131 height 15
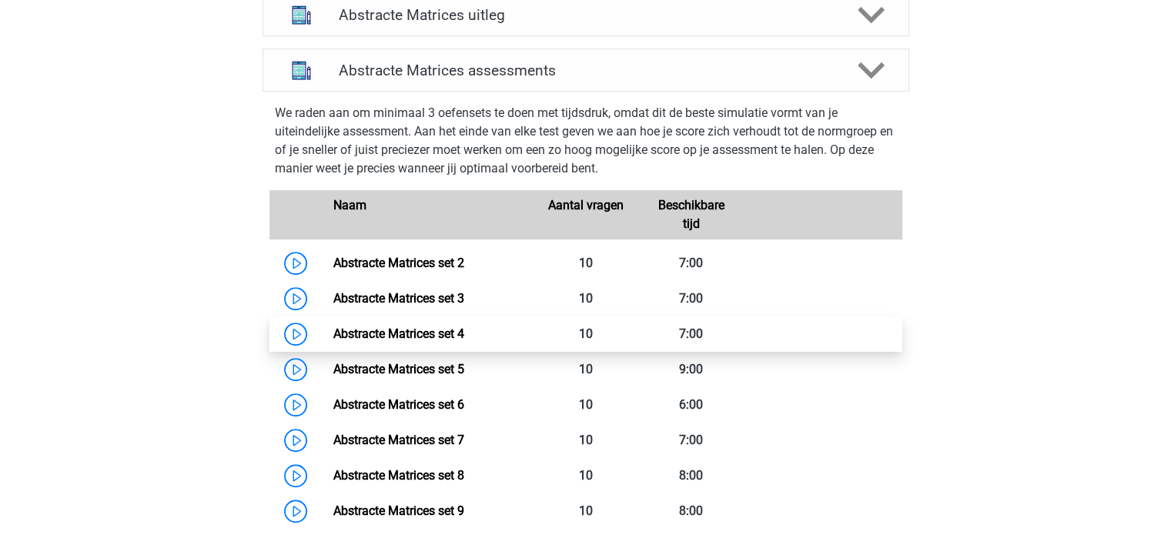
click at [357, 327] on link "Abstracte Matrices set 4" at bounding box center [398, 334] width 131 height 15
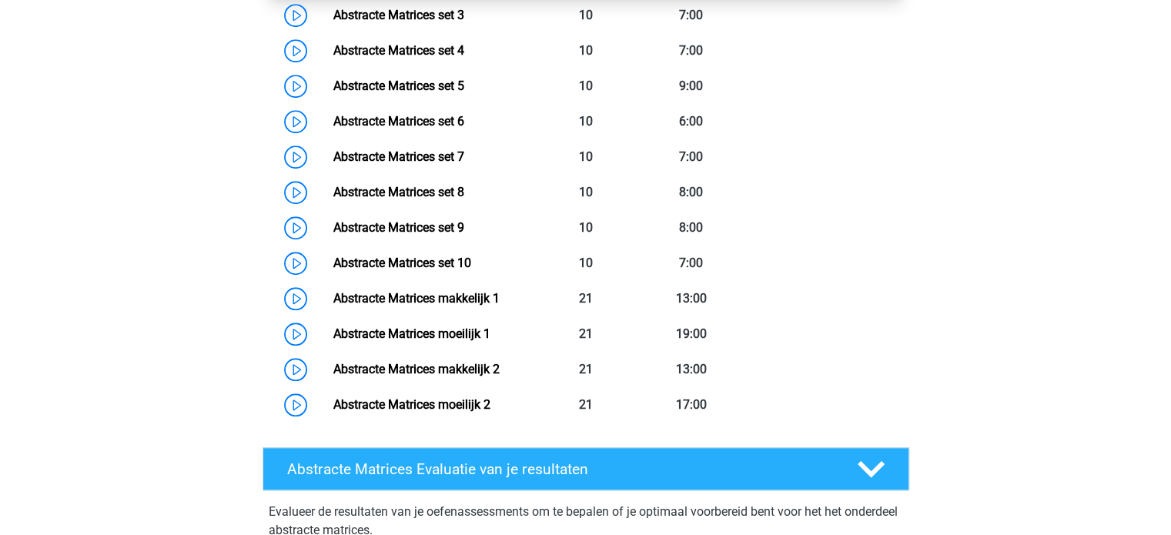
scroll to position [1351, 0]
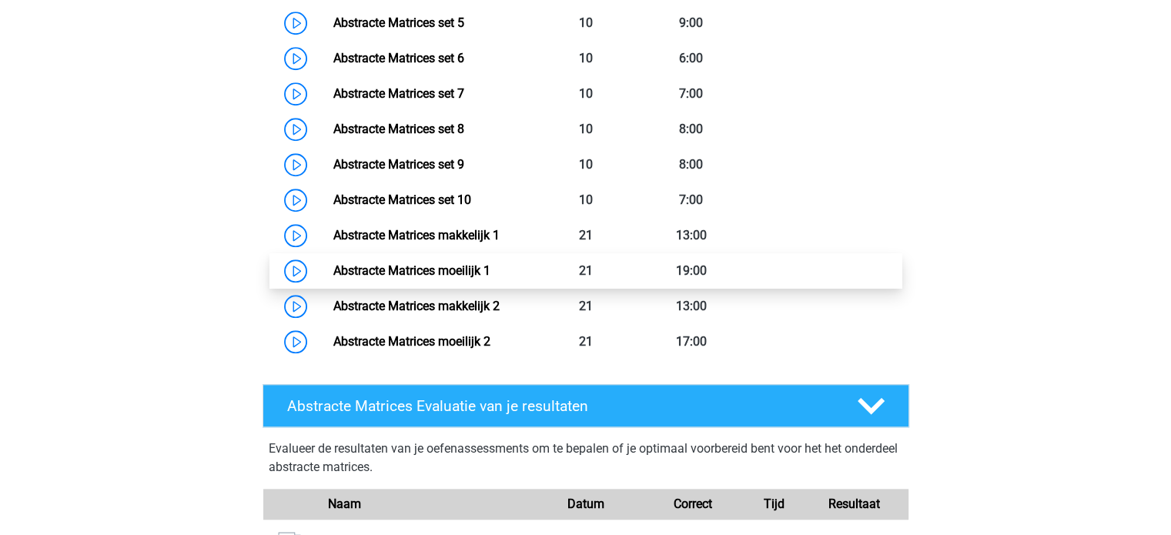
click at [353, 273] on link "Abstracte Matrices moeilijk 1" at bounding box center [411, 270] width 157 height 15
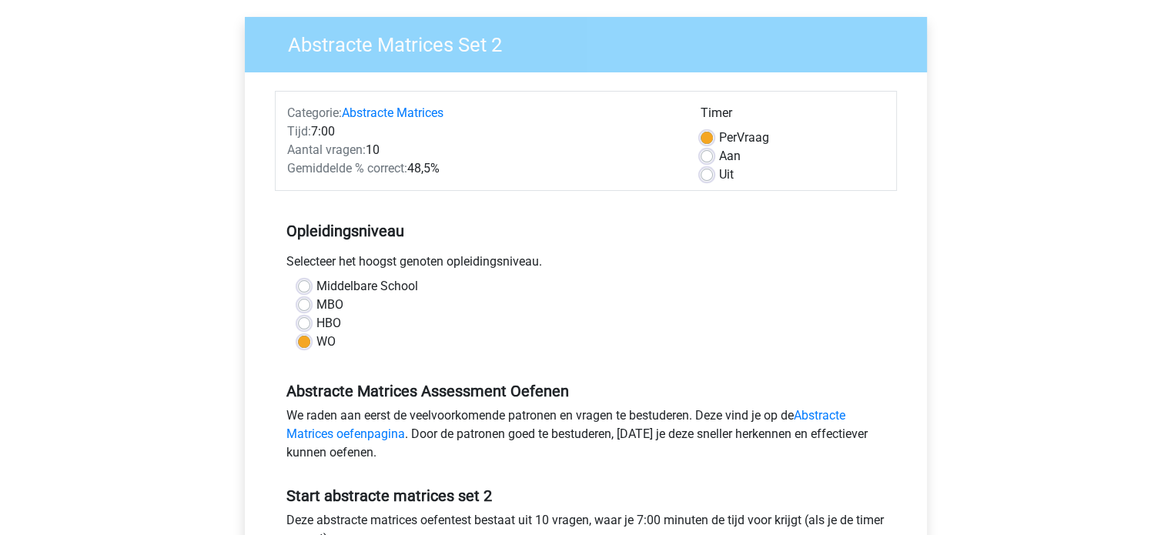
scroll to position [119, 0]
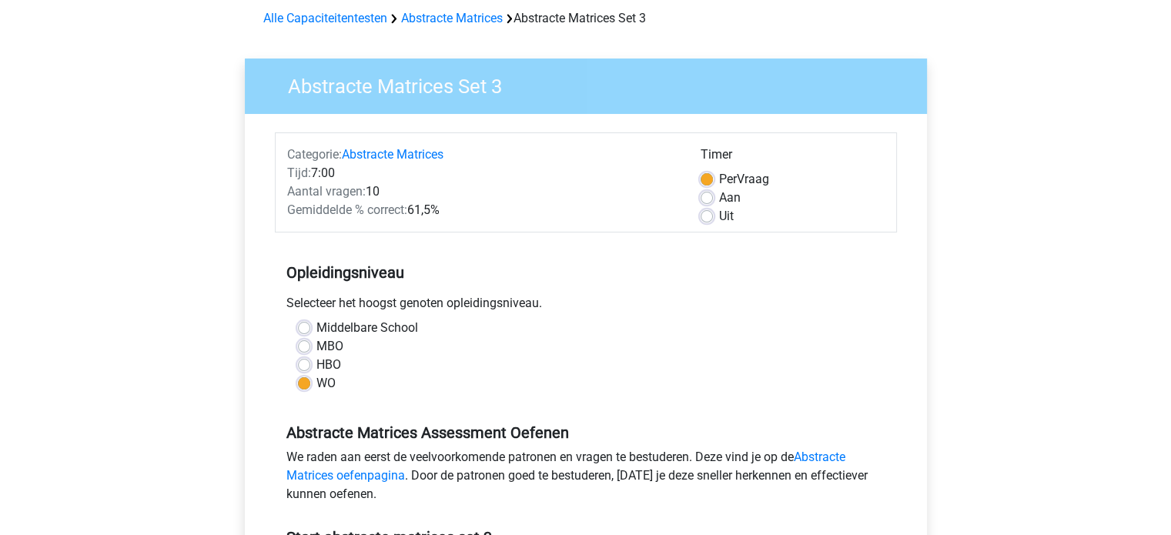
scroll to position [69, 0]
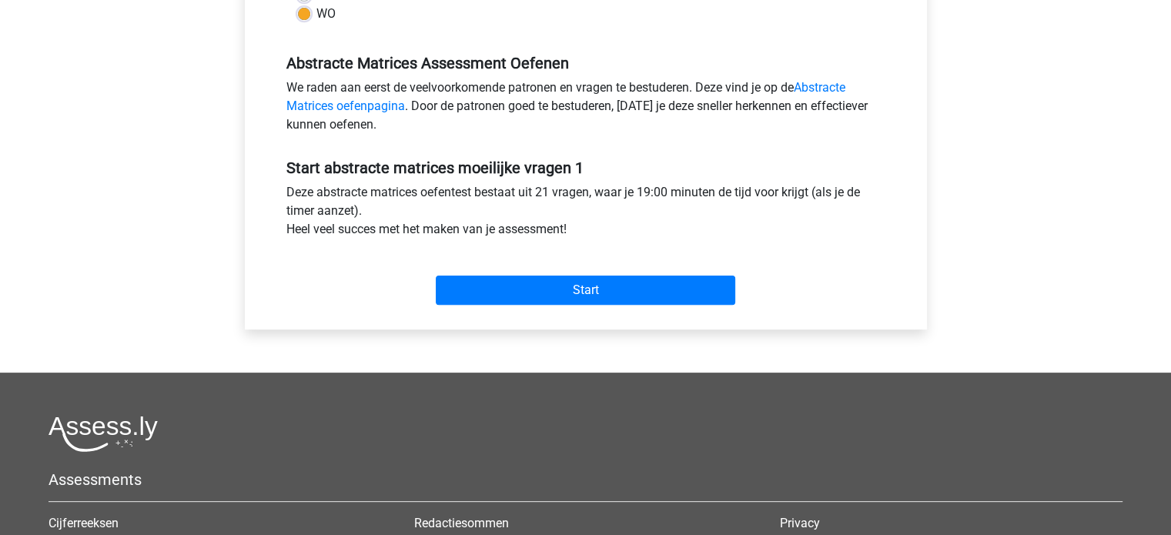
scroll to position [445, 0]
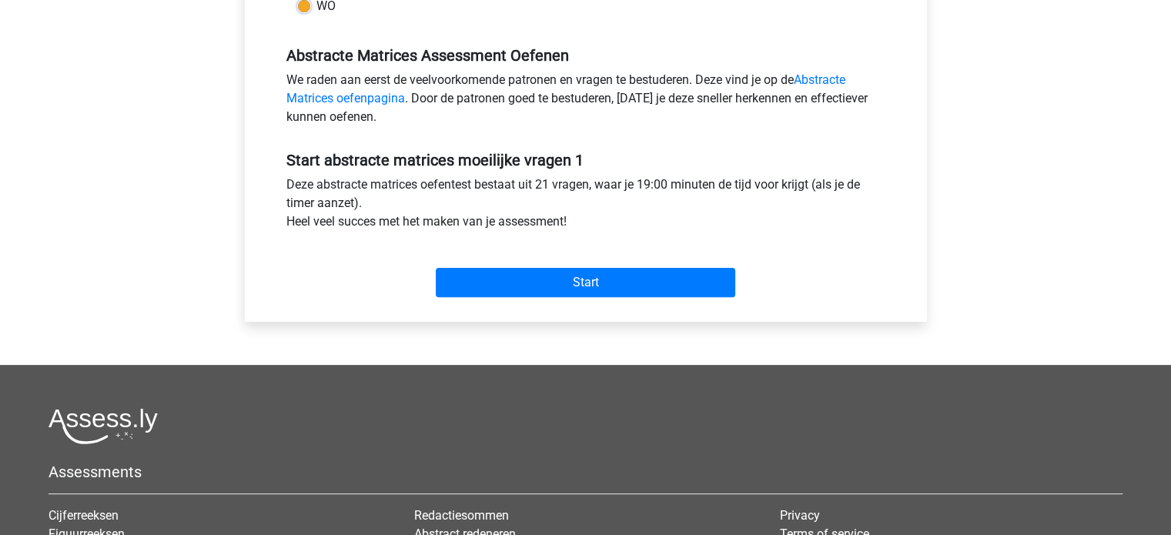
click at [511, 261] on div "Start" at bounding box center [586, 270] width 622 height 54
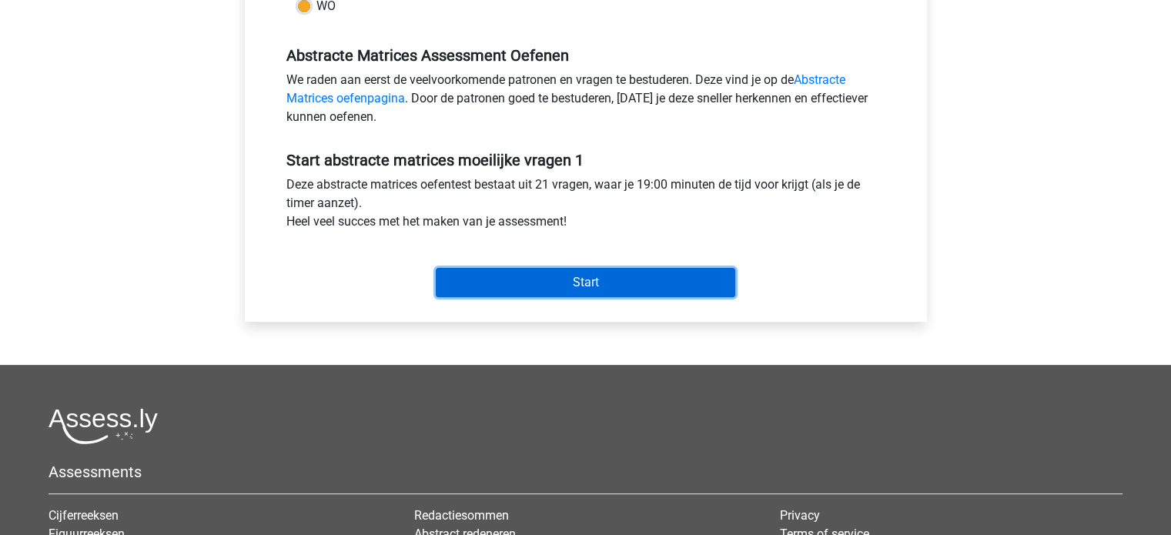
click at [489, 291] on input "Start" at bounding box center [586, 282] width 300 height 29
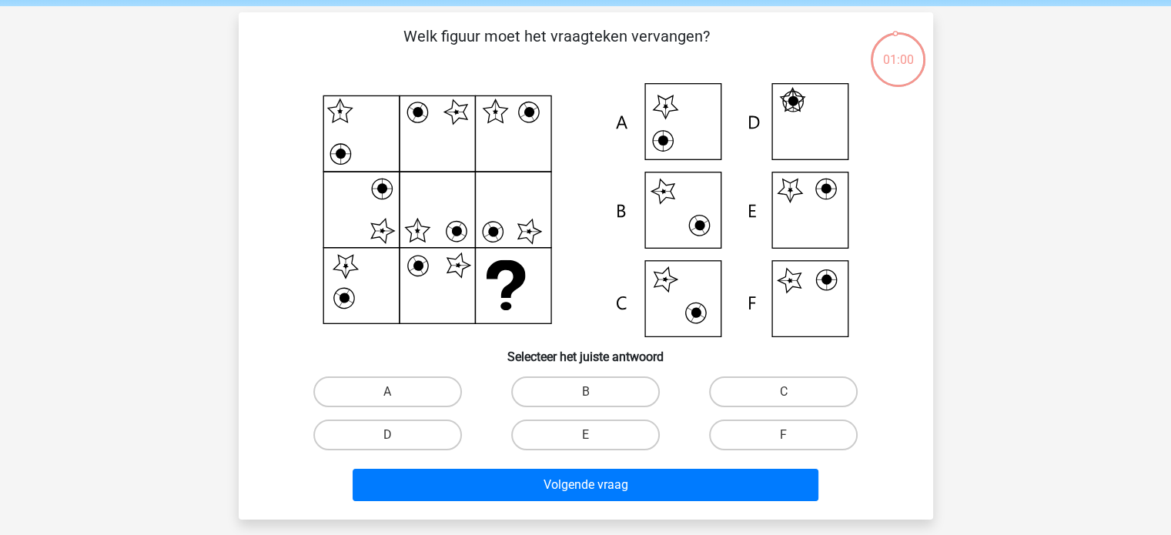
scroll to position [59, 0]
click at [396, 379] on label "A" at bounding box center [387, 392] width 149 height 31
click at [396, 392] on input "A" at bounding box center [392, 397] width 10 height 10
radio input "true"
click at [598, 421] on label "E" at bounding box center [585, 435] width 149 height 31
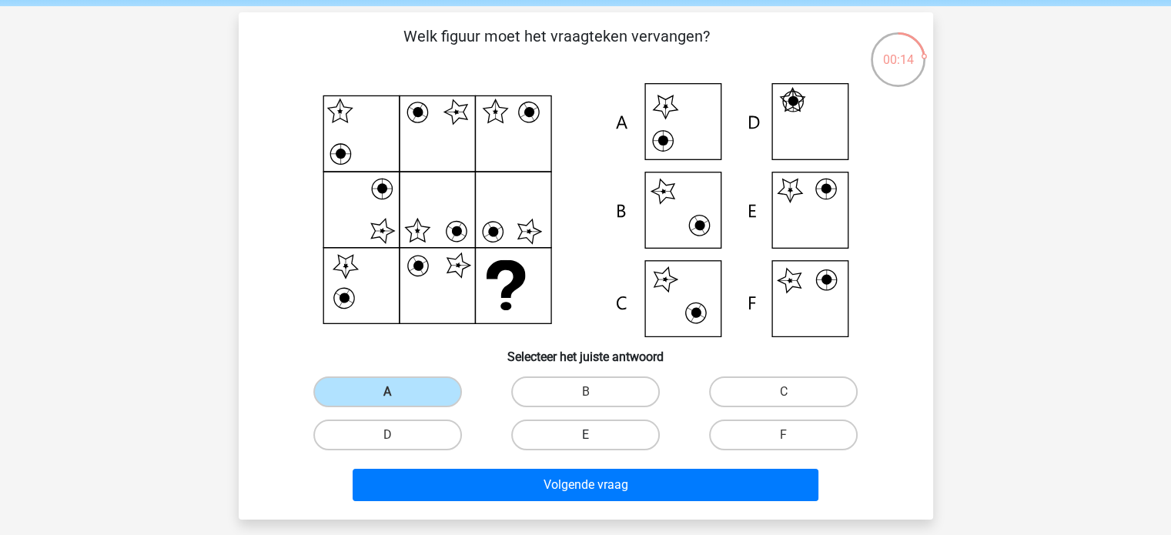
click at [595, 435] on input "E" at bounding box center [590, 440] width 10 height 10
radio input "true"
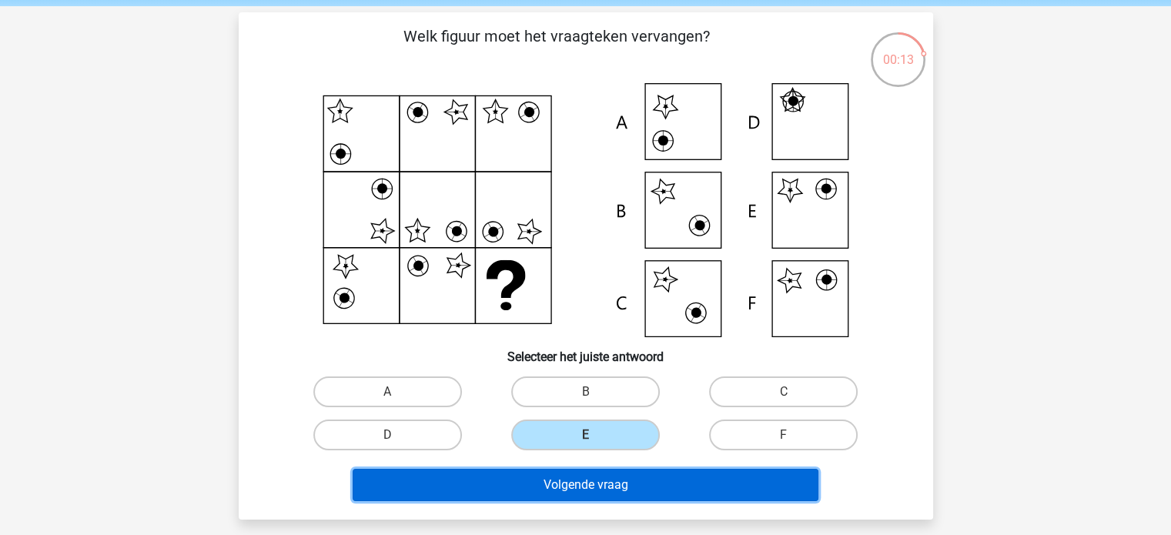
click at [591, 469] on button "Volgende vraag" at bounding box center [586, 485] width 466 height 32
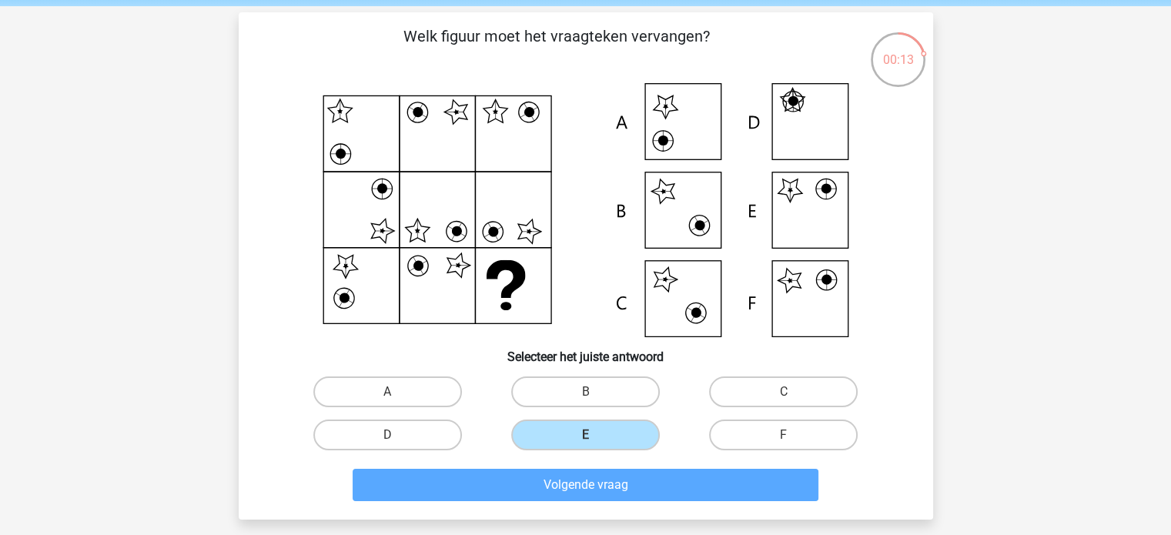
scroll to position [71, 0]
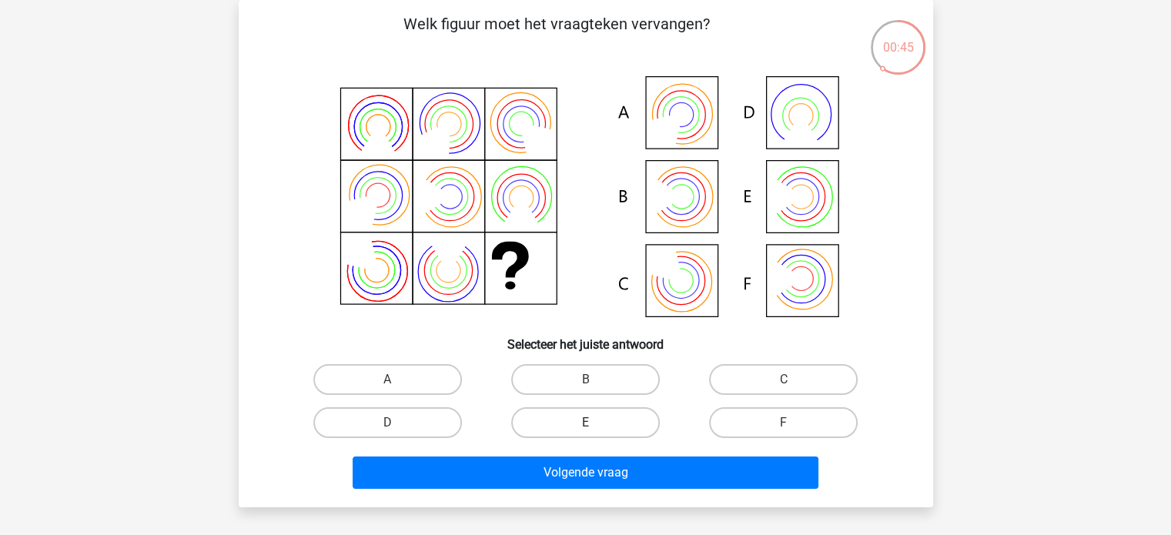
click at [595, 413] on label "E" at bounding box center [585, 422] width 149 height 31
click at [595, 423] on input "E" at bounding box center [590, 428] width 10 height 10
radio input "true"
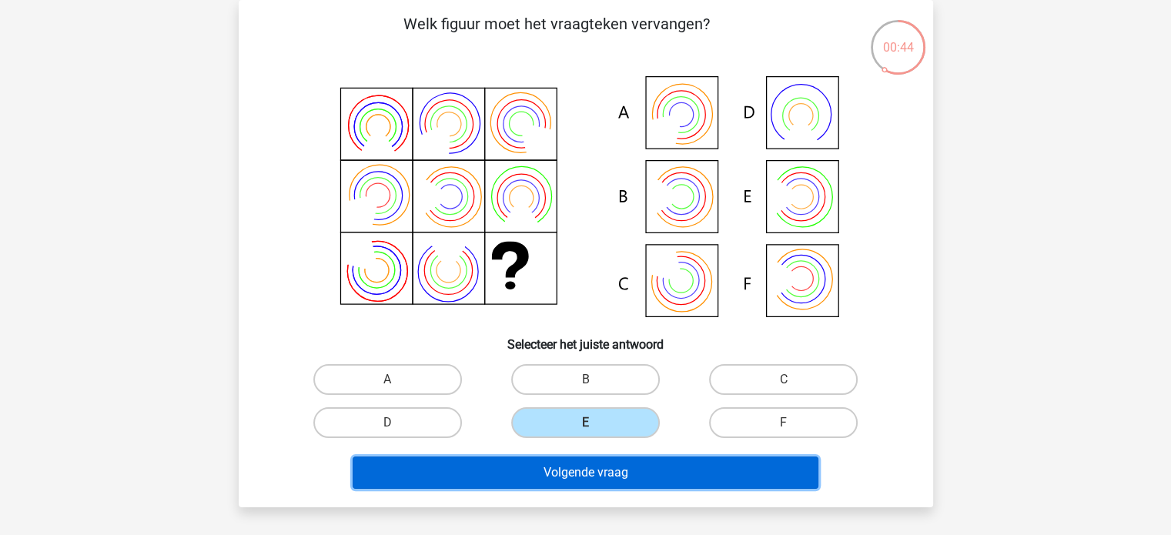
click at [603, 477] on button "Volgende vraag" at bounding box center [586, 473] width 466 height 32
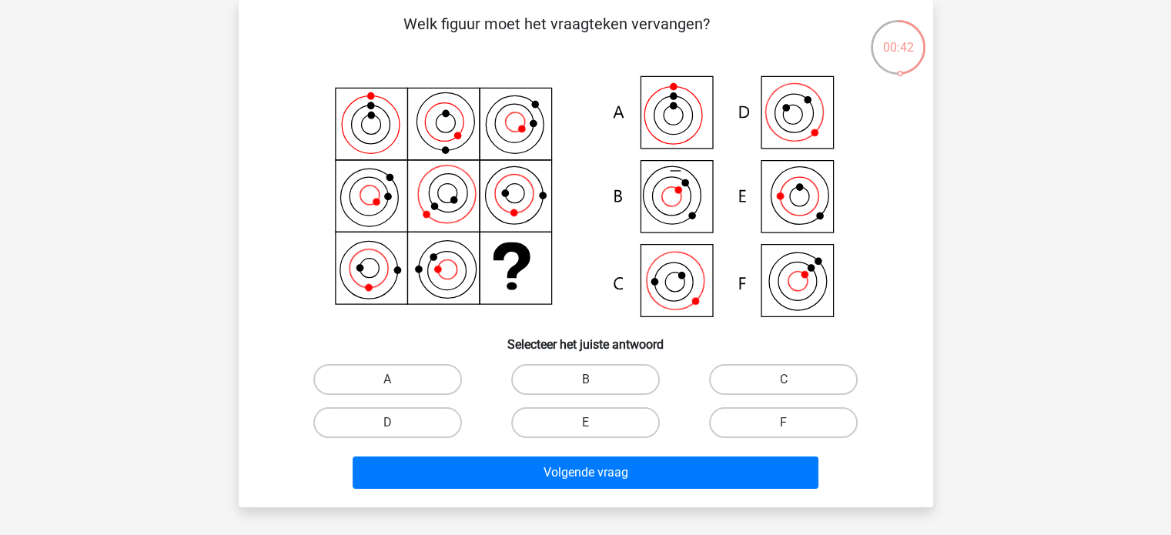
click at [789, 380] on input "C" at bounding box center [789, 385] width 10 height 10
radio input "true"
click at [701, 488] on div "Volgende vraag" at bounding box center [586, 476] width 595 height 39
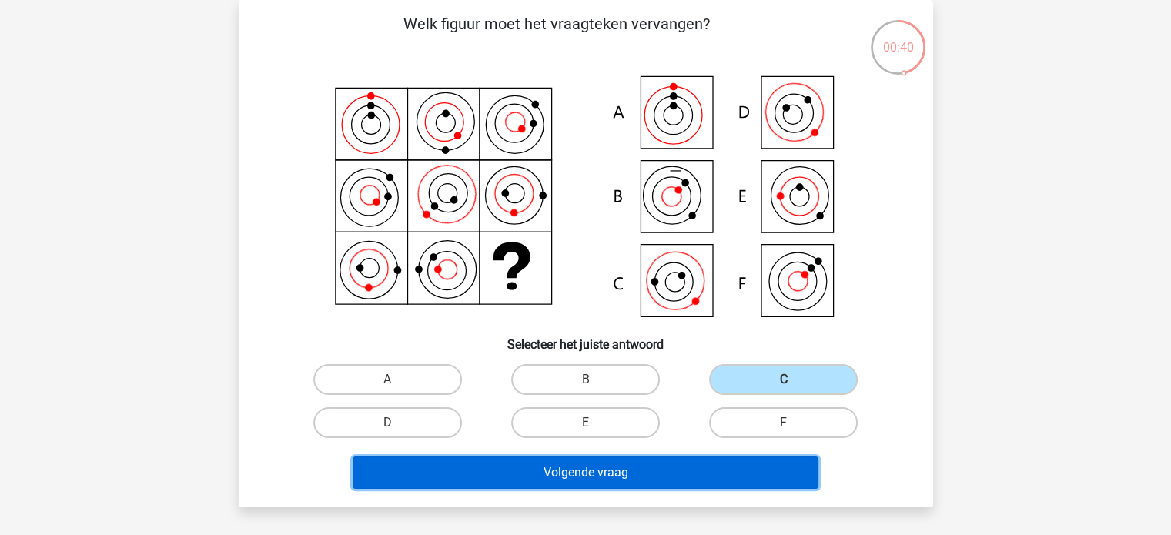
click at [697, 479] on button "Volgende vraag" at bounding box center [586, 473] width 466 height 32
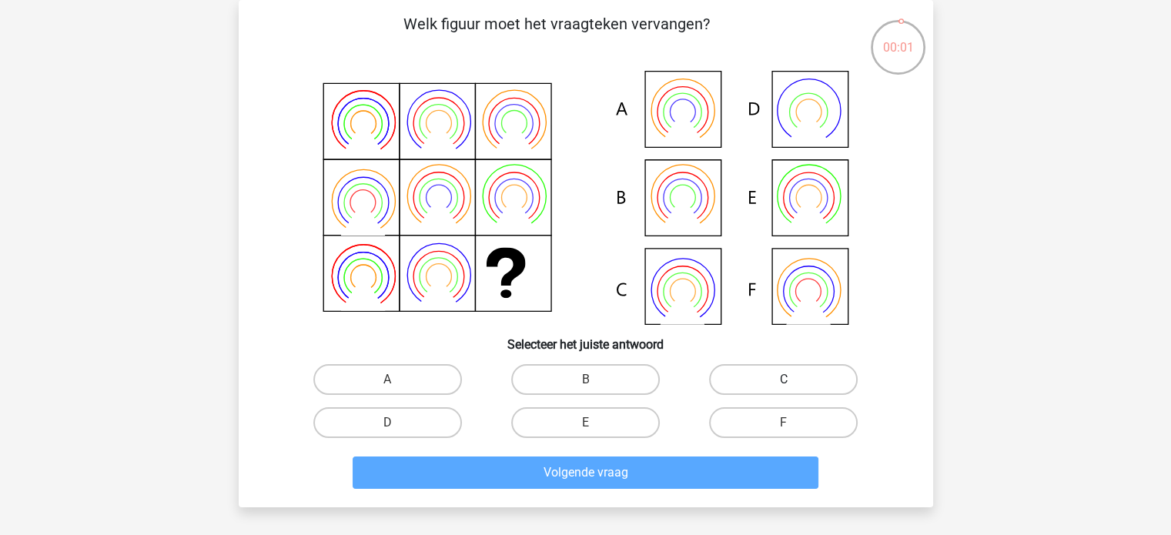
click at [772, 370] on label "C" at bounding box center [783, 379] width 149 height 31
click at [784, 380] on input "C" at bounding box center [789, 385] width 10 height 10
radio input "true"
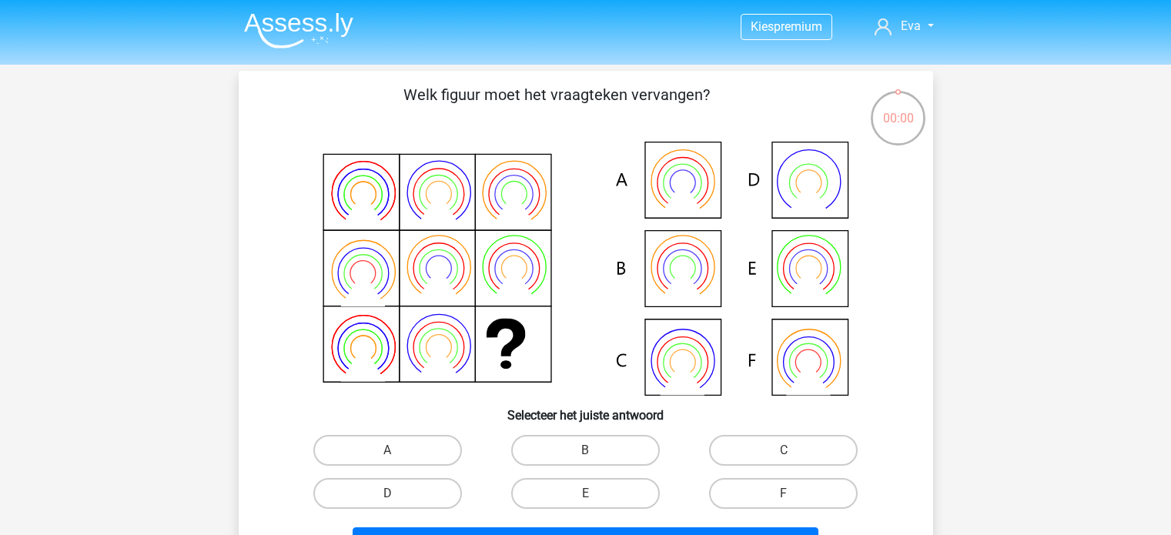
scroll to position [71, 0]
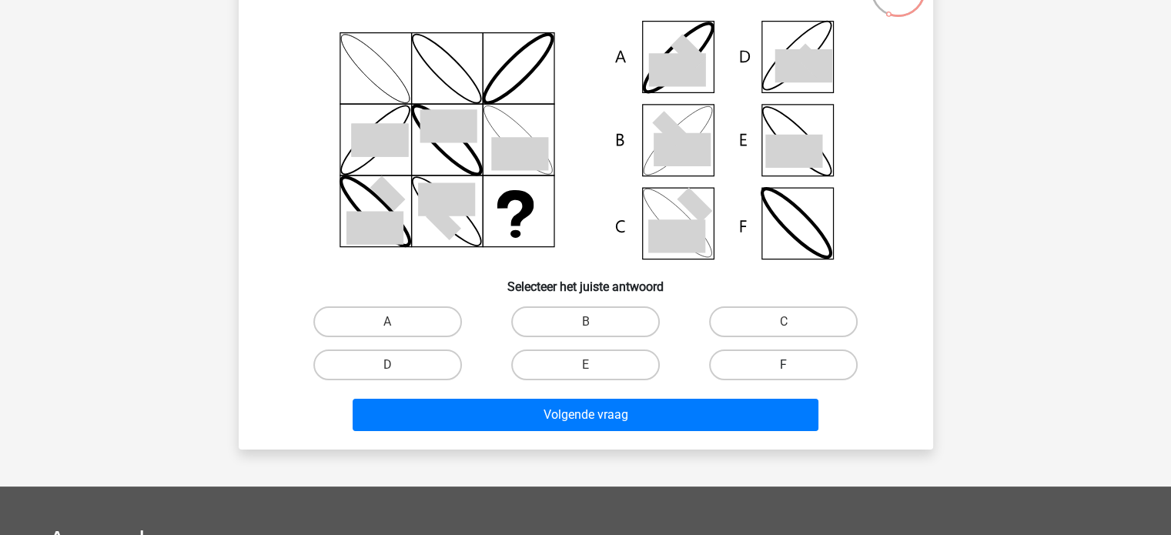
scroll to position [131, 0]
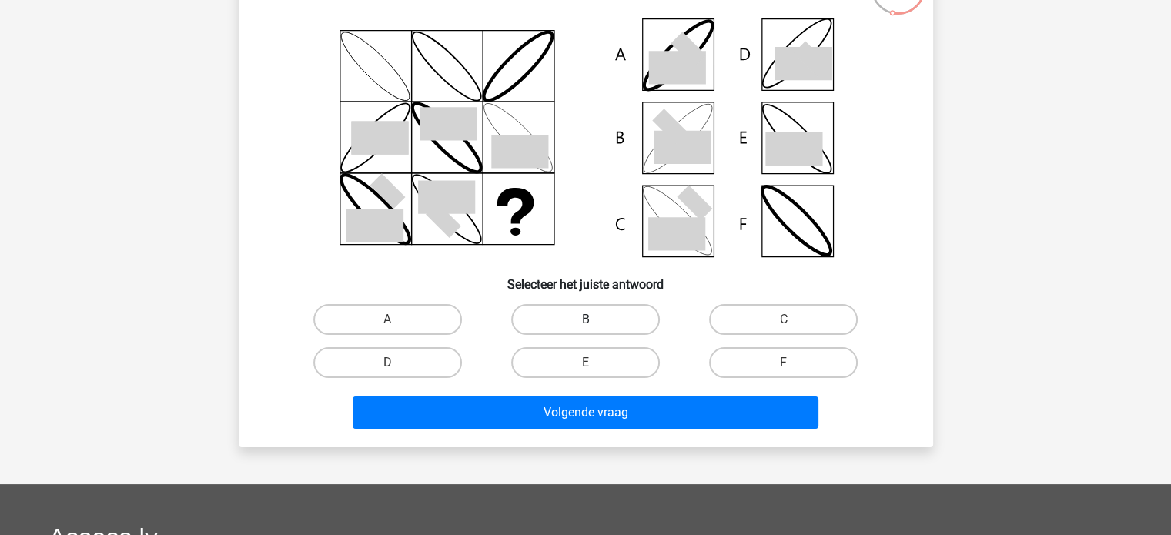
click at [555, 328] on label "B" at bounding box center [585, 319] width 149 height 31
click at [585, 328] on input "B" at bounding box center [590, 325] width 10 height 10
radio input "true"
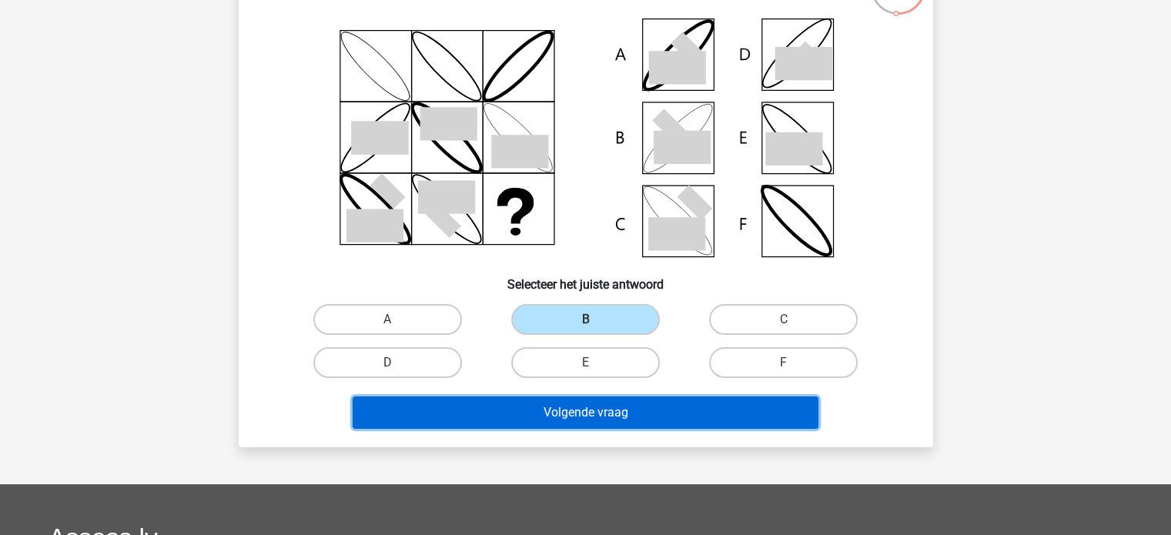
click at [588, 402] on button "Volgende vraag" at bounding box center [586, 413] width 466 height 32
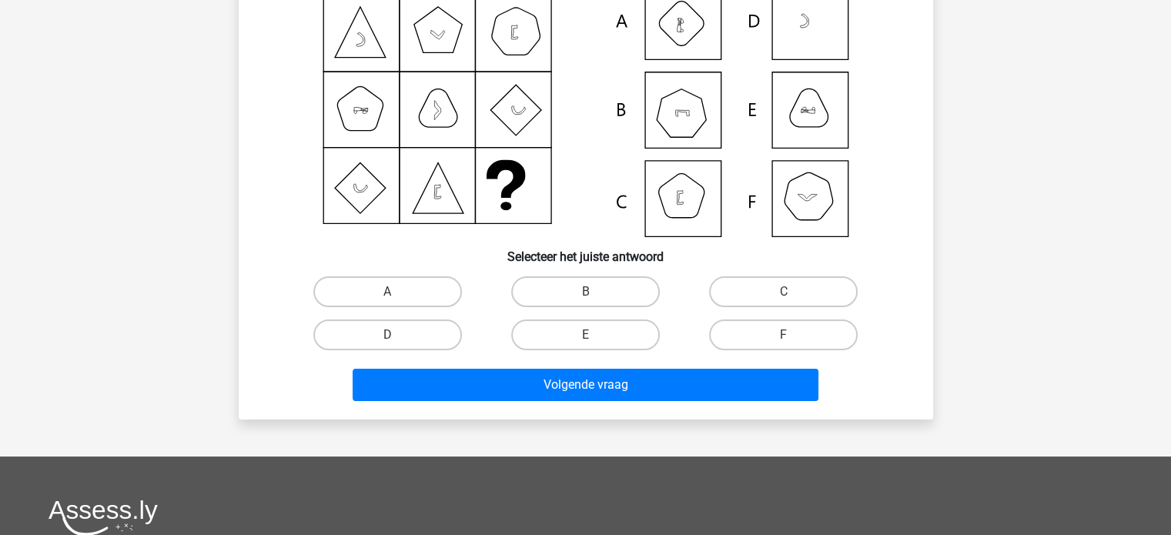
scroll to position [160, 0]
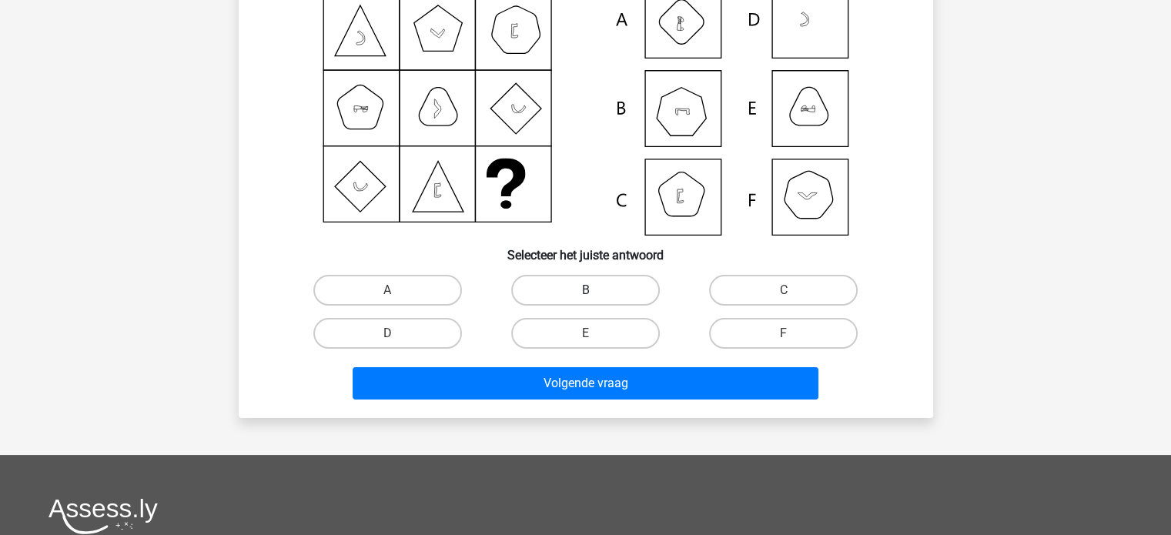
click at [620, 289] on label "B" at bounding box center [585, 290] width 149 height 31
click at [595, 290] on input "B" at bounding box center [590, 295] width 10 height 10
radio input "true"
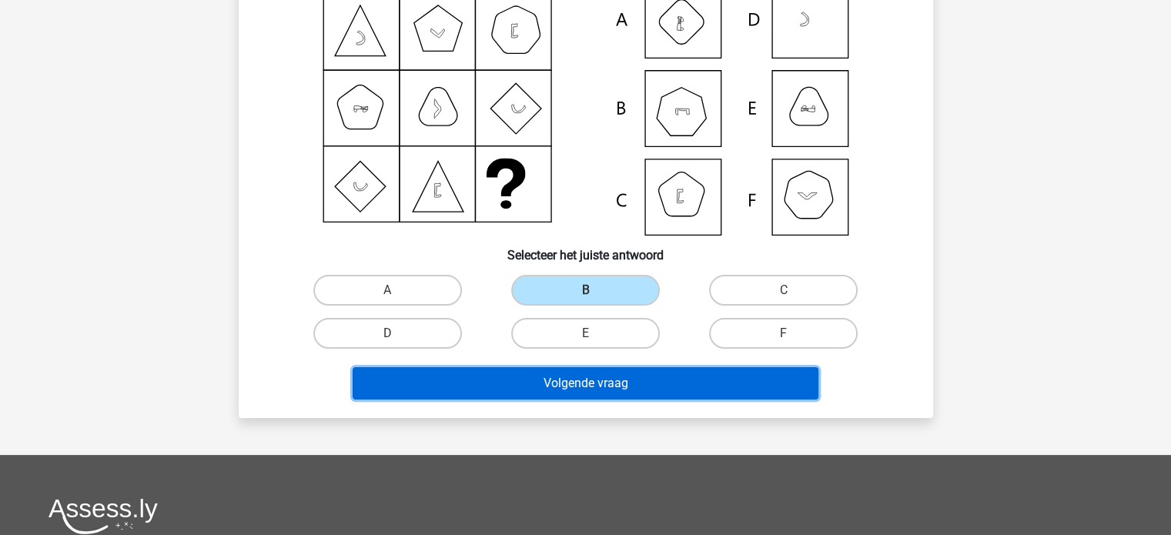
click at [615, 387] on button "Volgende vraag" at bounding box center [586, 383] width 466 height 32
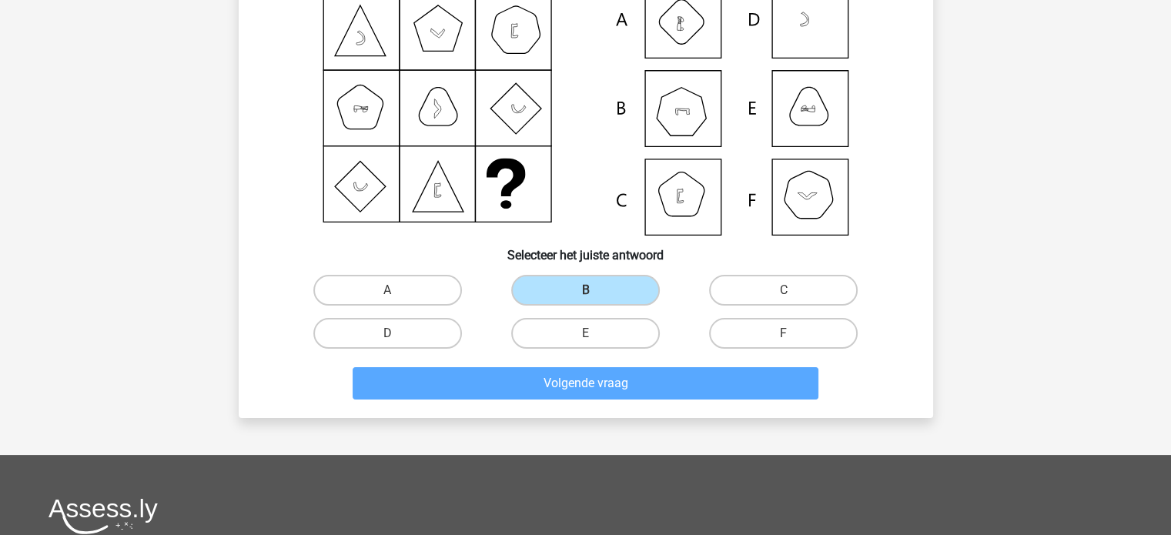
scroll to position [71, 0]
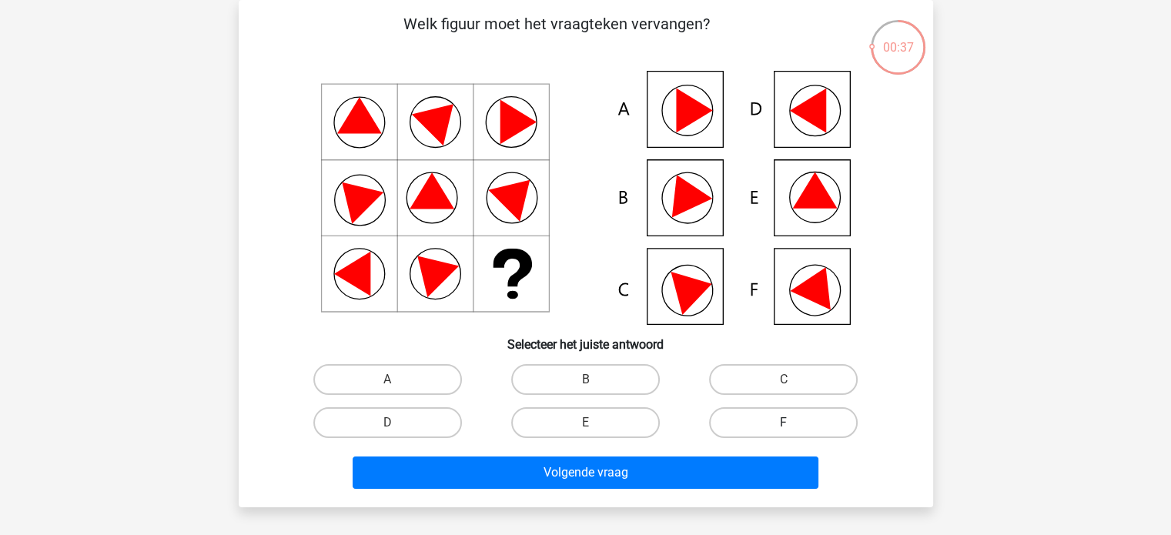
click at [760, 414] on label "F" at bounding box center [783, 422] width 149 height 31
click at [784, 423] on input "F" at bounding box center [789, 428] width 10 height 10
radio input "true"
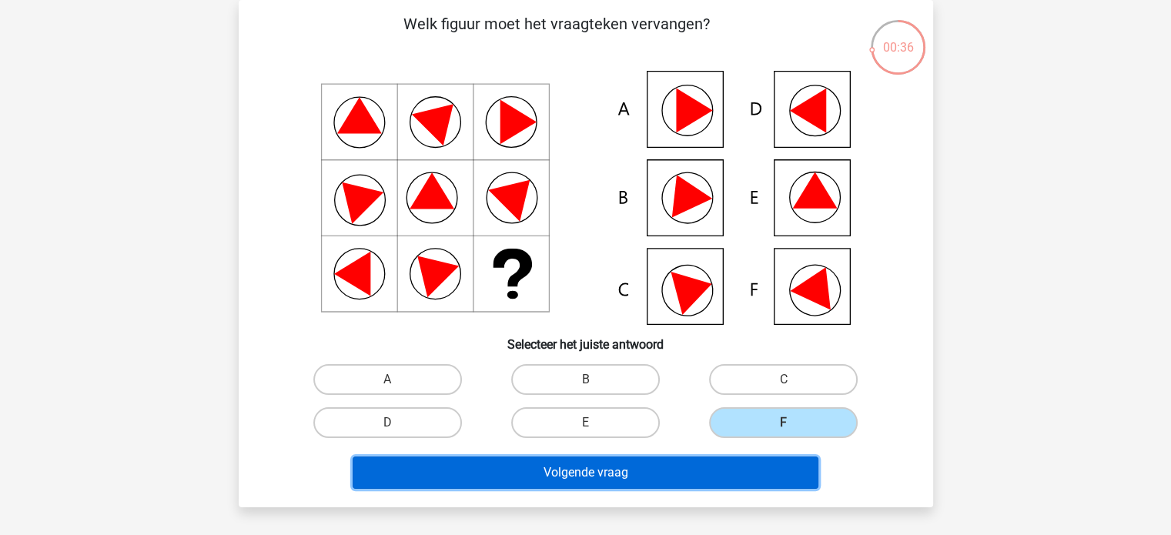
click at [705, 464] on button "Volgende vraag" at bounding box center [586, 473] width 466 height 32
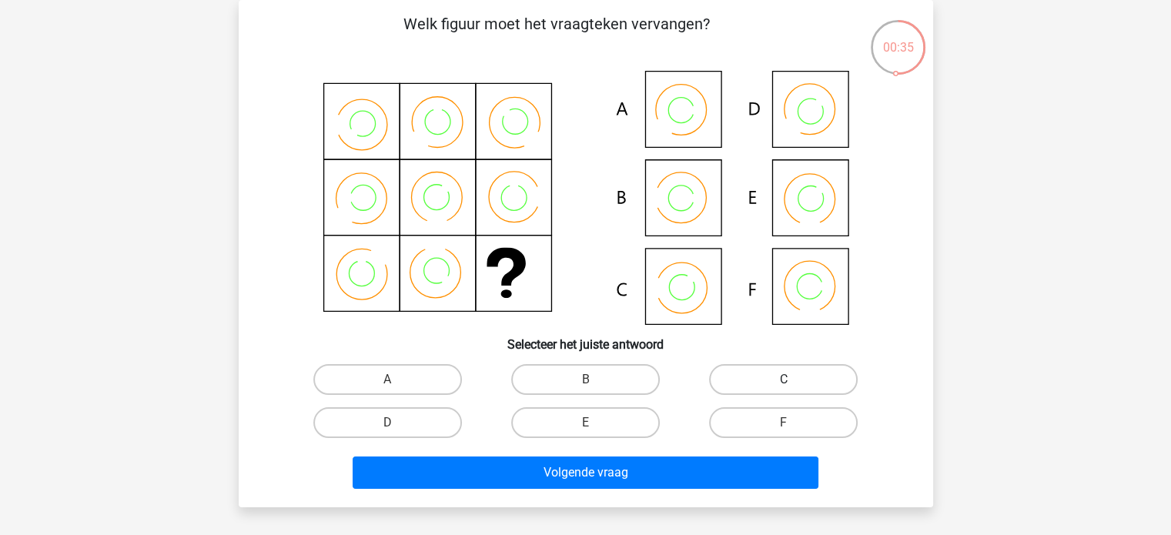
click at [772, 390] on label "C" at bounding box center [783, 379] width 149 height 31
click at [784, 390] on input "C" at bounding box center [789, 385] width 10 height 10
radio input "true"
click at [684, 449] on div "Volgende vraag" at bounding box center [585, 469] width 645 height 51
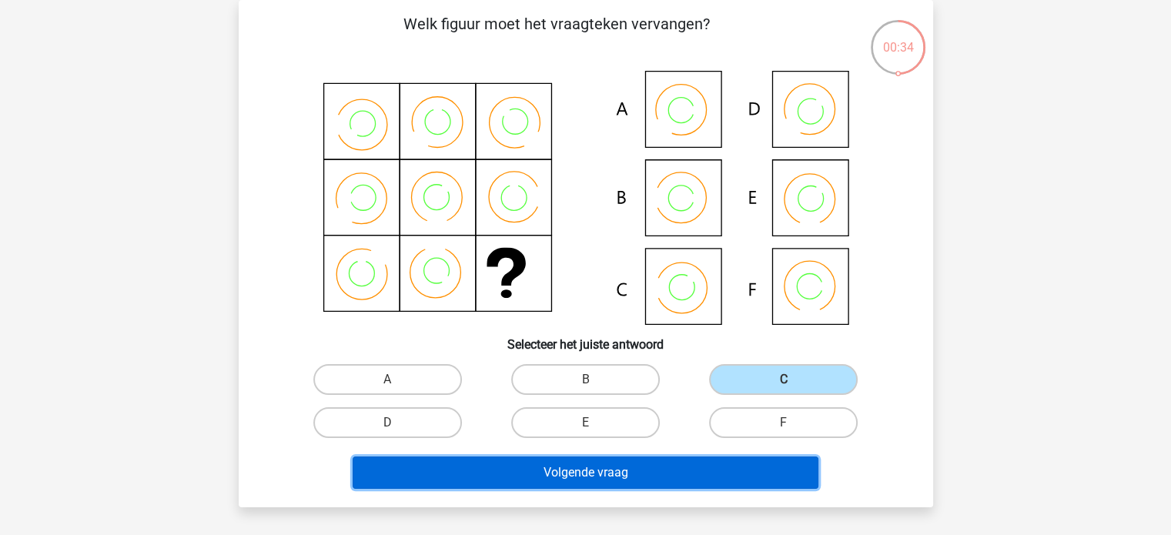
click at [652, 475] on button "Volgende vraag" at bounding box center [586, 473] width 466 height 32
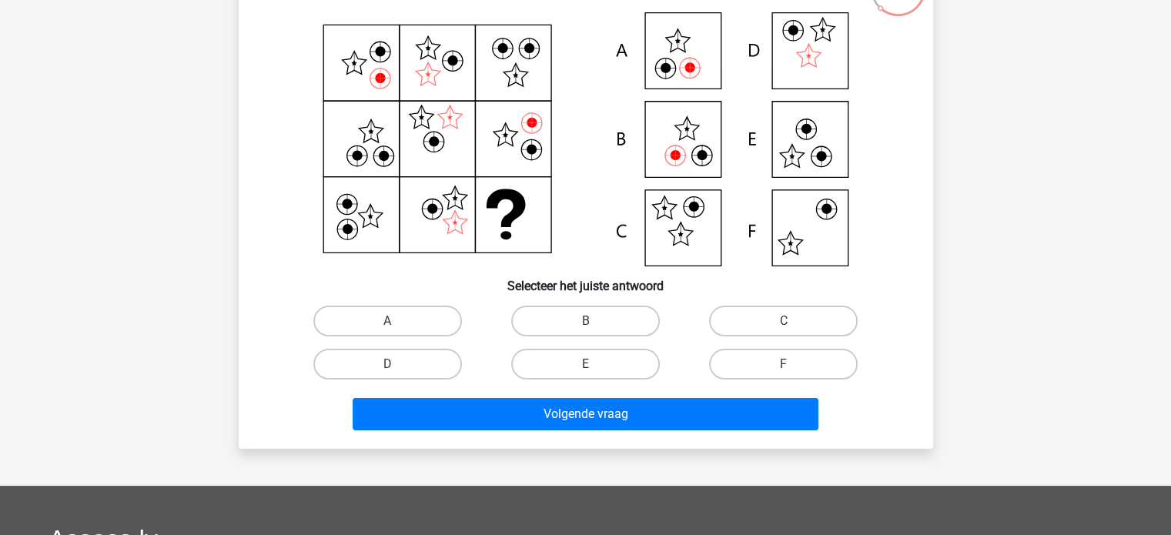
scroll to position [77, 0]
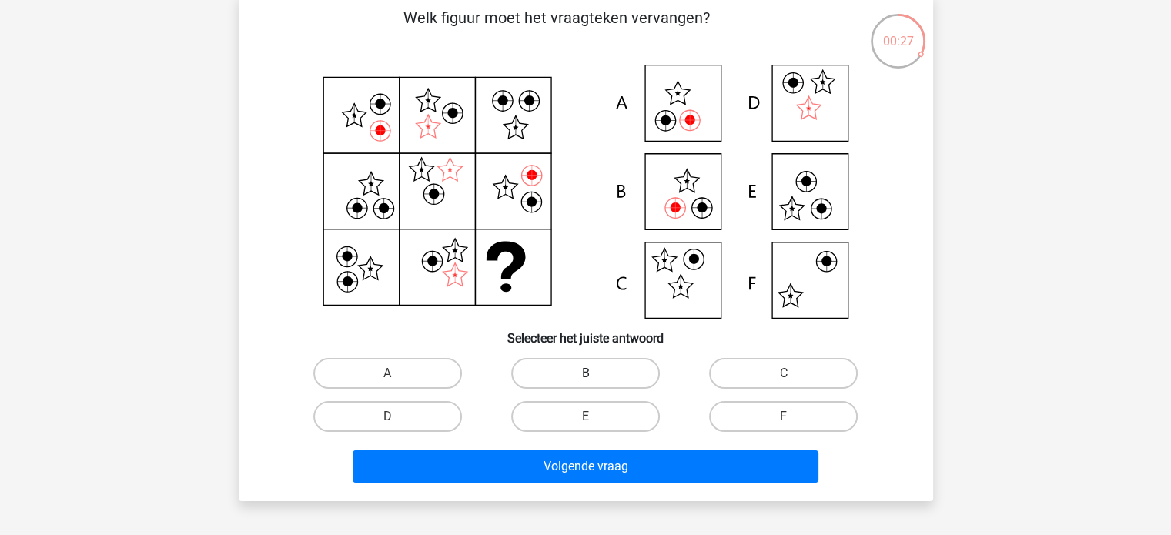
click at [641, 366] on label "B" at bounding box center [585, 373] width 149 height 31
click at [595, 374] on input "B" at bounding box center [590, 379] width 10 height 10
radio input "true"
click at [373, 380] on label "A" at bounding box center [387, 373] width 149 height 31
click at [387, 380] on input "A" at bounding box center [392, 379] width 10 height 10
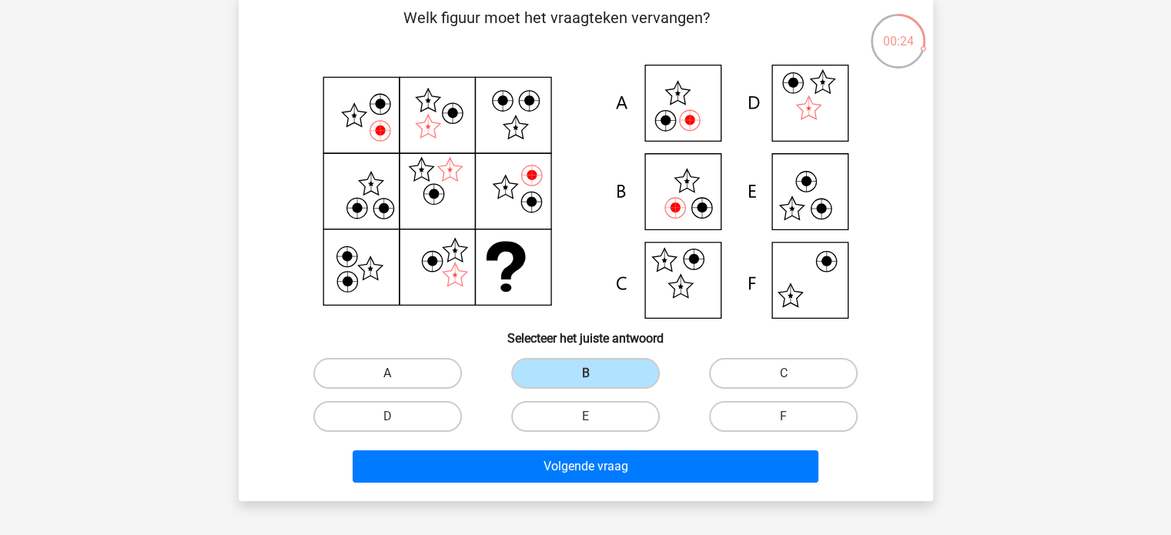
radio input "true"
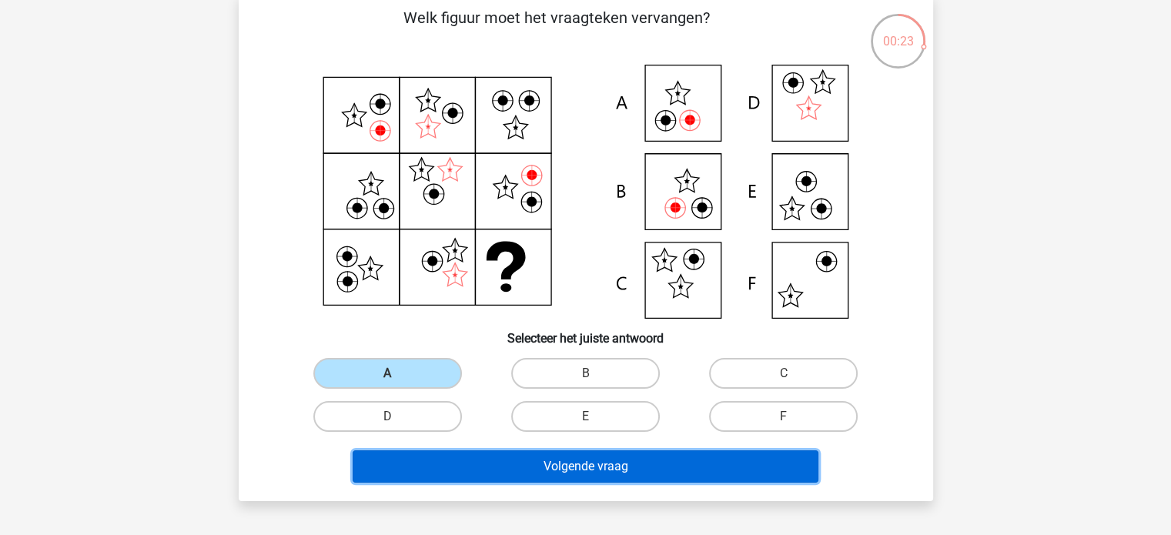
click at [492, 462] on button "Volgende vraag" at bounding box center [586, 467] width 466 height 32
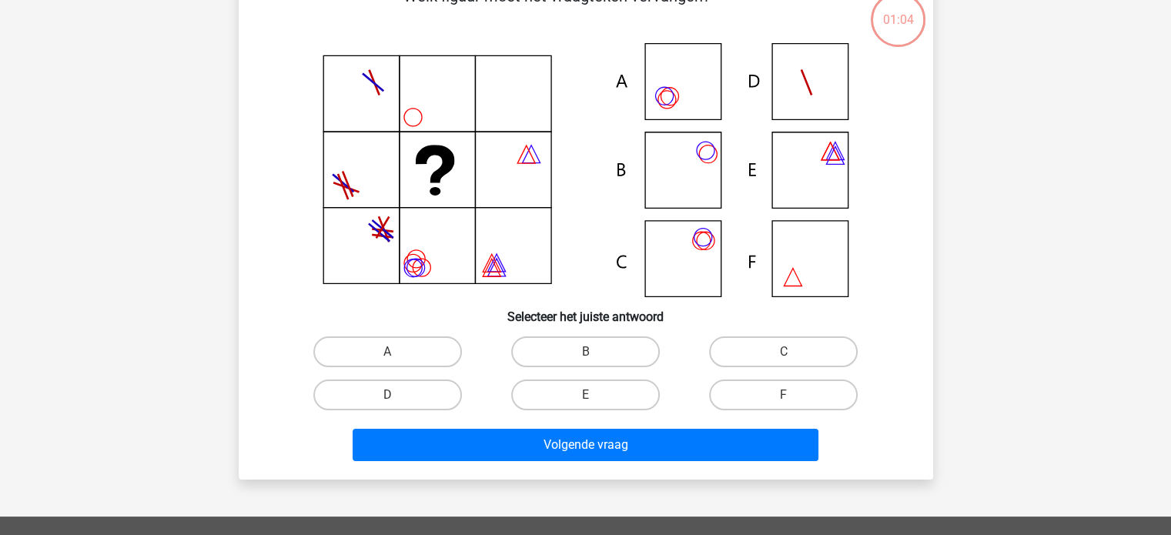
scroll to position [100, 0]
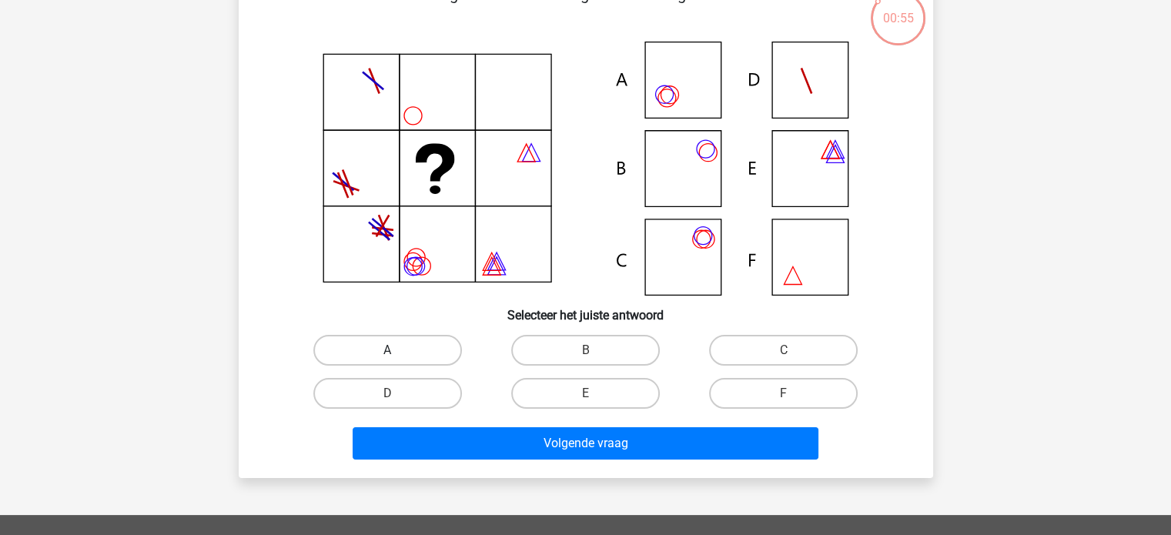
click at [425, 348] on label "A" at bounding box center [387, 350] width 149 height 31
click at [397, 350] on input "A" at bounding box center [392, 355] width 10 height 10
radio input "true"
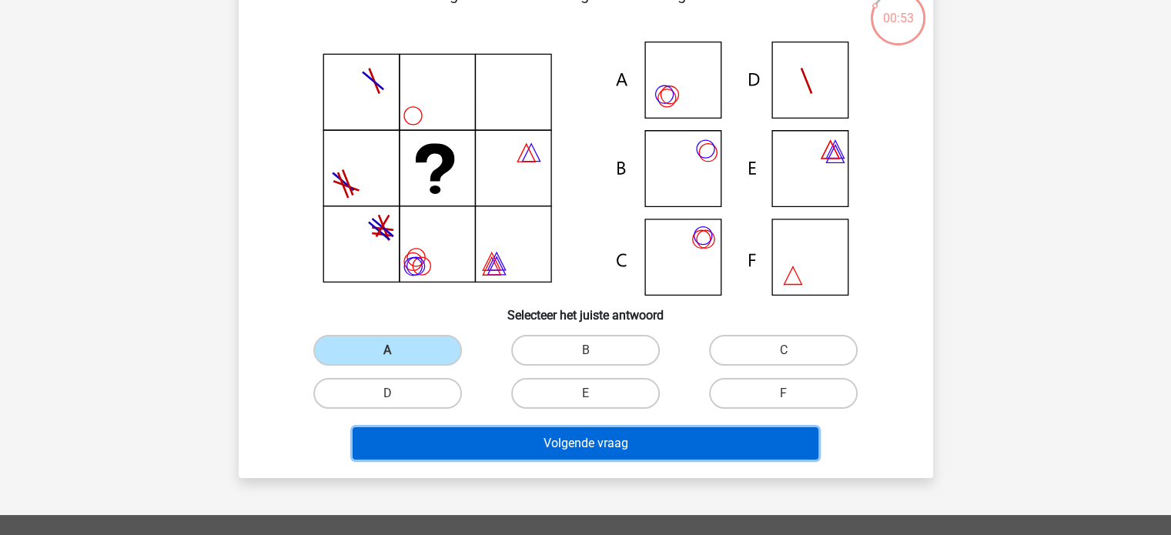
click at [483, 431] on button "Volgende vraag" at bounding box center [586, 443] width 466 height 32
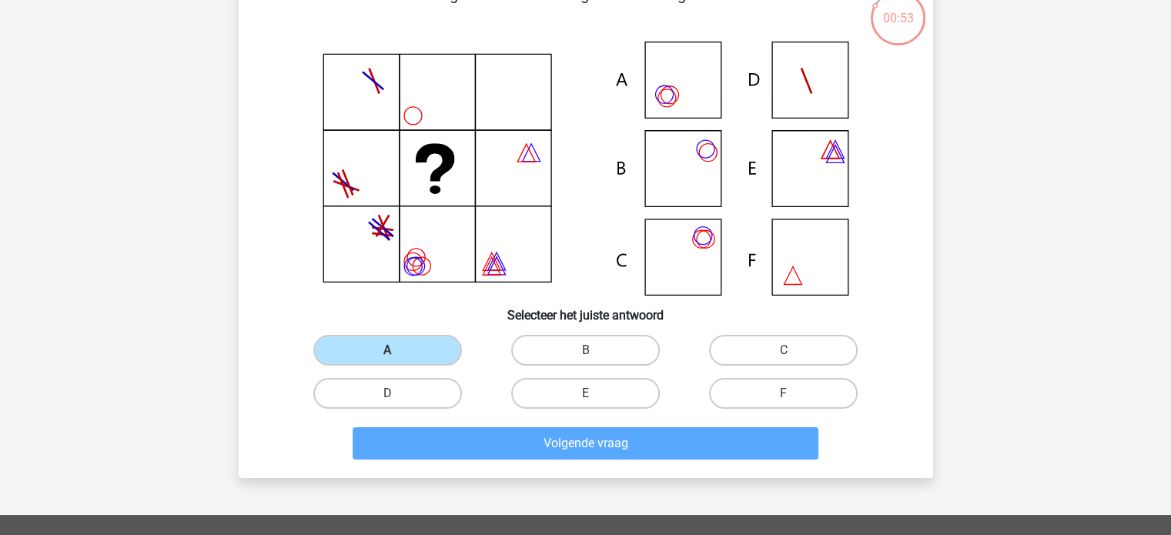
scroll to position [71, 0]
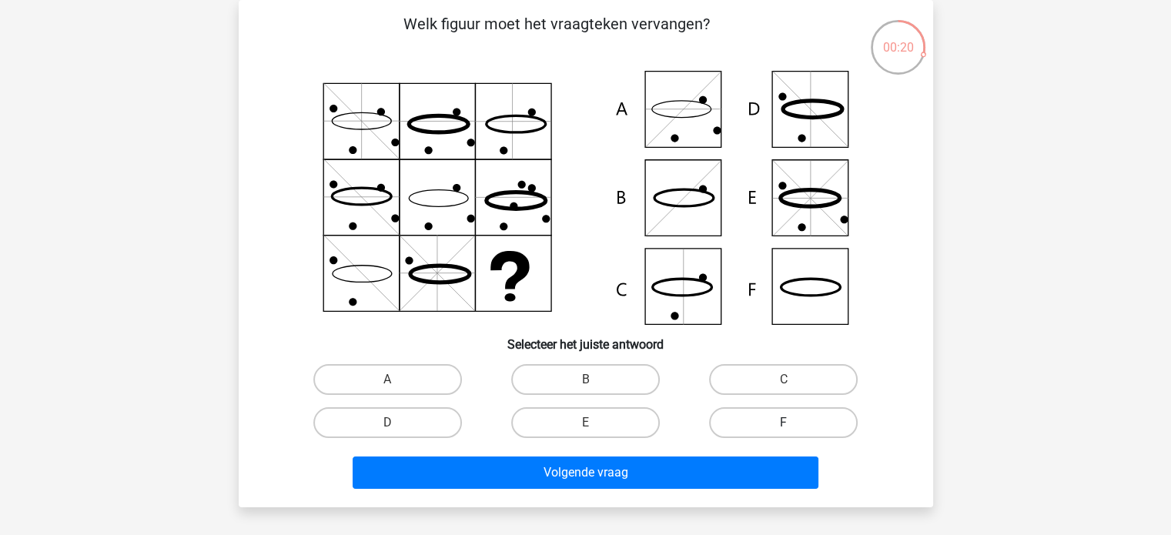
click at [786, 418] on label "F" at bounding box center [783, 422] width 149 height 31
click at [786, 423] on input "F" at bounding box center [789, 428] width 10 height 10
radio input "true"
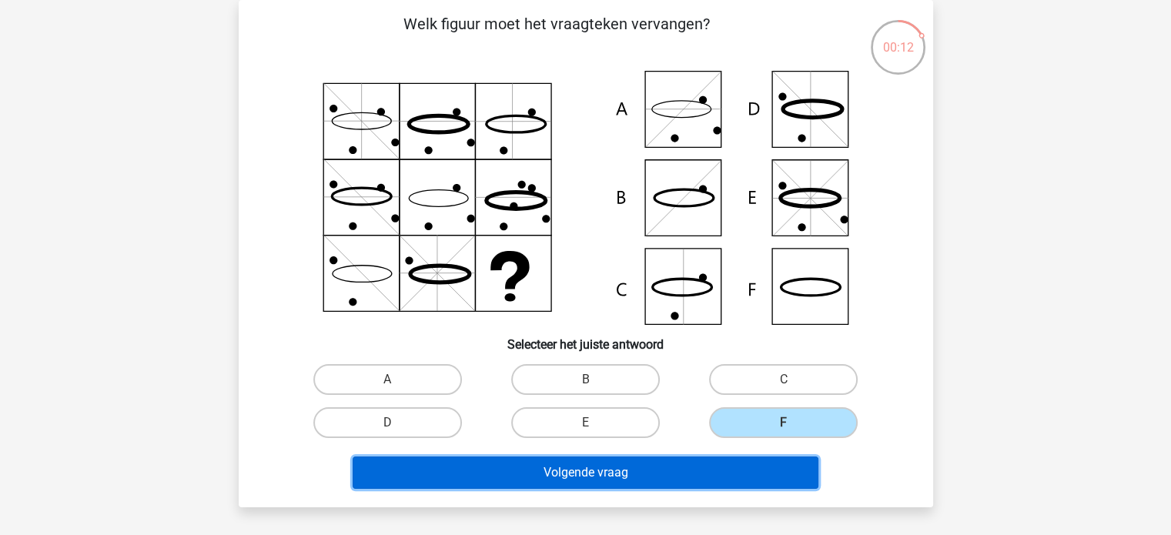
click at [742, 481] on button "Volgende vraag" at bounding box center [586, 473] width 466 height 32
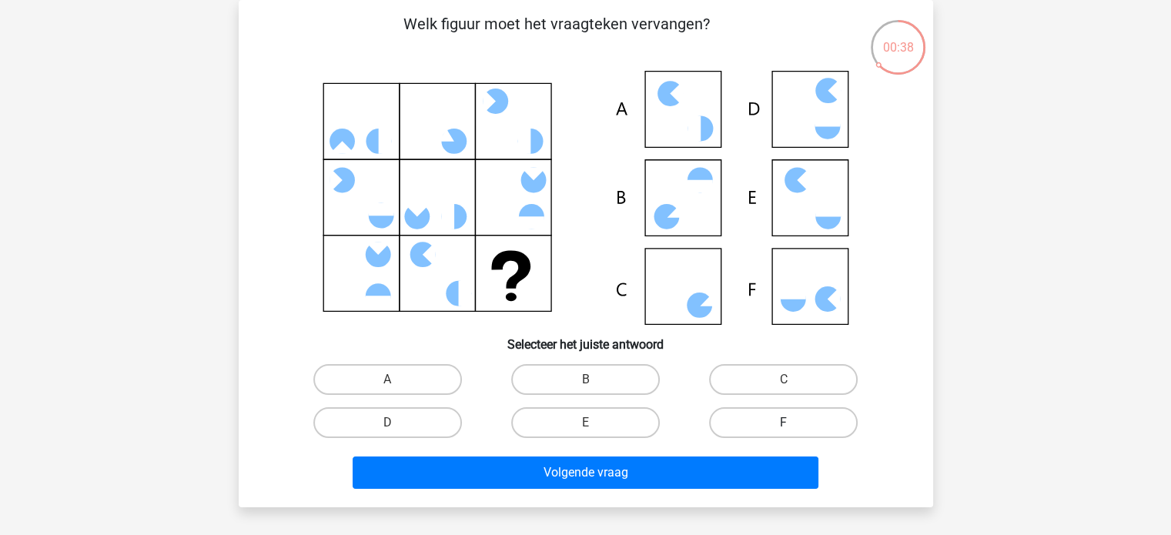
click at [746, 413] on label "F" at bounding box center [783, 422] width 149 height 31
click at [784, 423] on input "F" at bounding box center [789, 428] width 10 height 10
radio input "true"
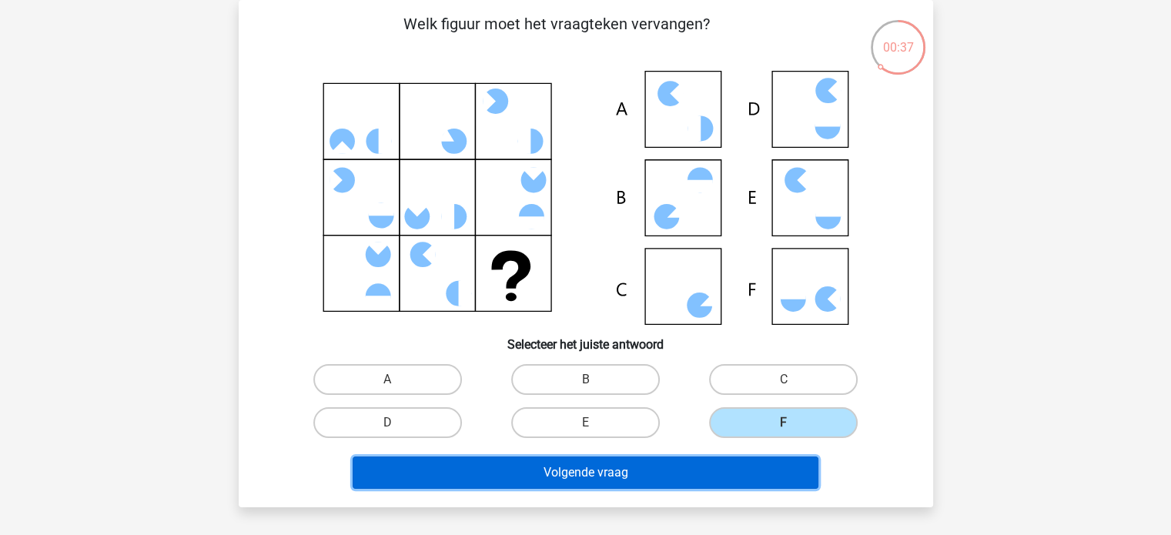
click at [682, 471] on button "Volgende vraag" at bounding box center [586, 473] width 466 height 32
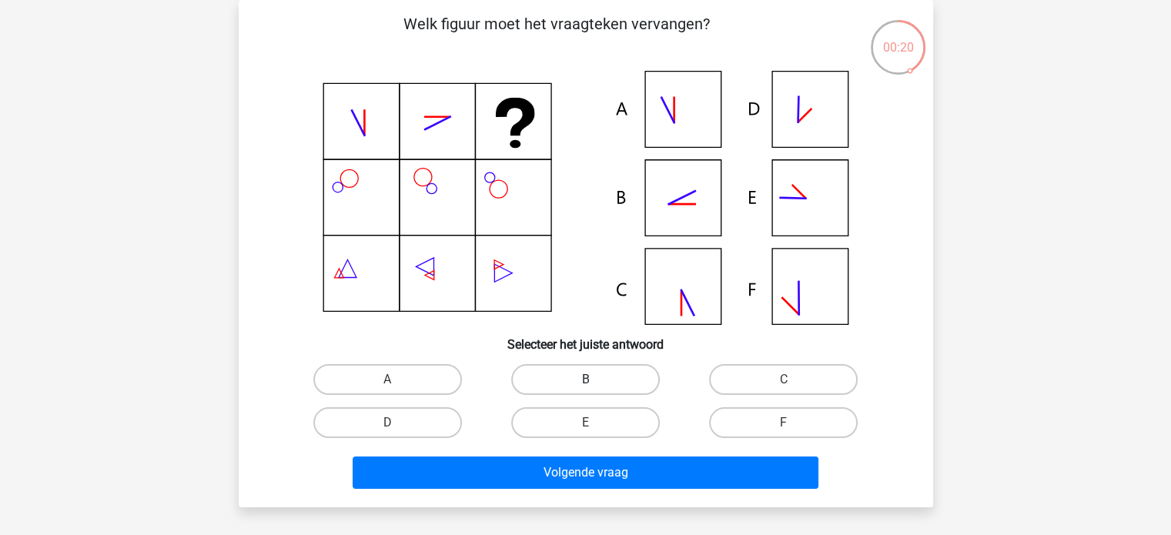
click at [622, 375] on label "B" at bounding box center [585, 379] width 149 height 31
click at [595, 380] on input "B" at bounding box center [590, 385] width 10 height 10
radio input "true"
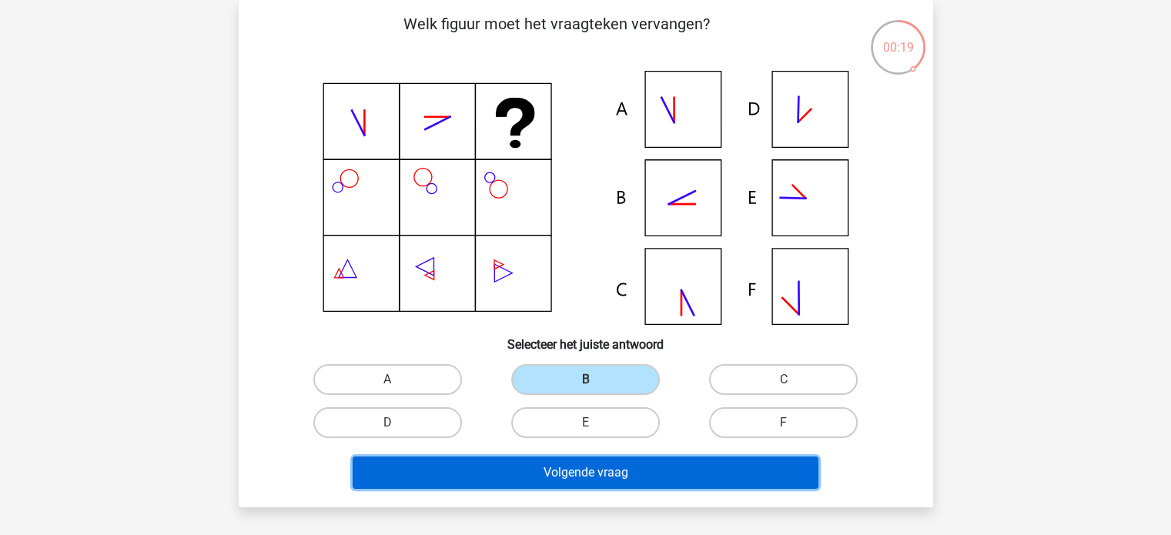
click at [613, 465] on button "Volgende vraag" at bounding box center [586, 473] width 466 height 32
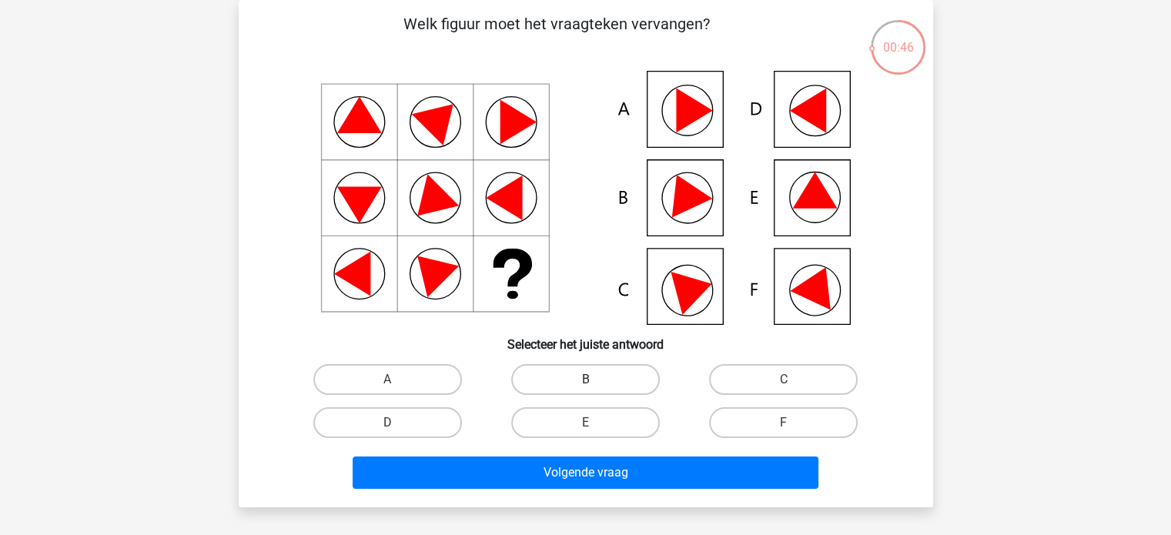
click at [620, 381] on label "B" at bounding box center [585, 379] width 149 height 31
click at [595, 381] on input "B" at bounding box center [590, 385] width 10 height 10
radio input "true"
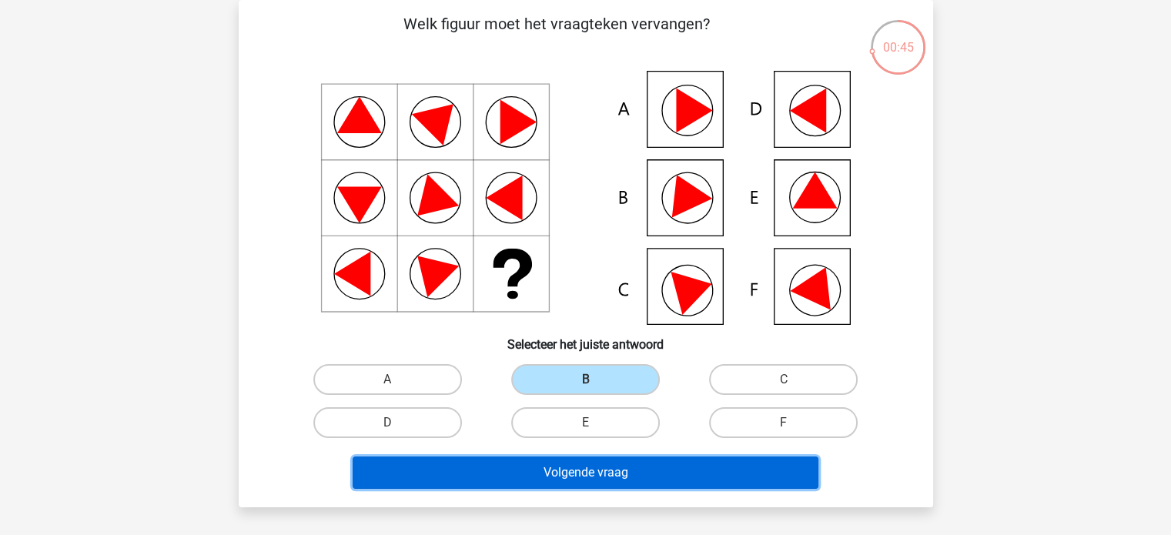
click at [584, 471] on button "Volgende vraag" at bounding box center [586, 473] width 466 height 32
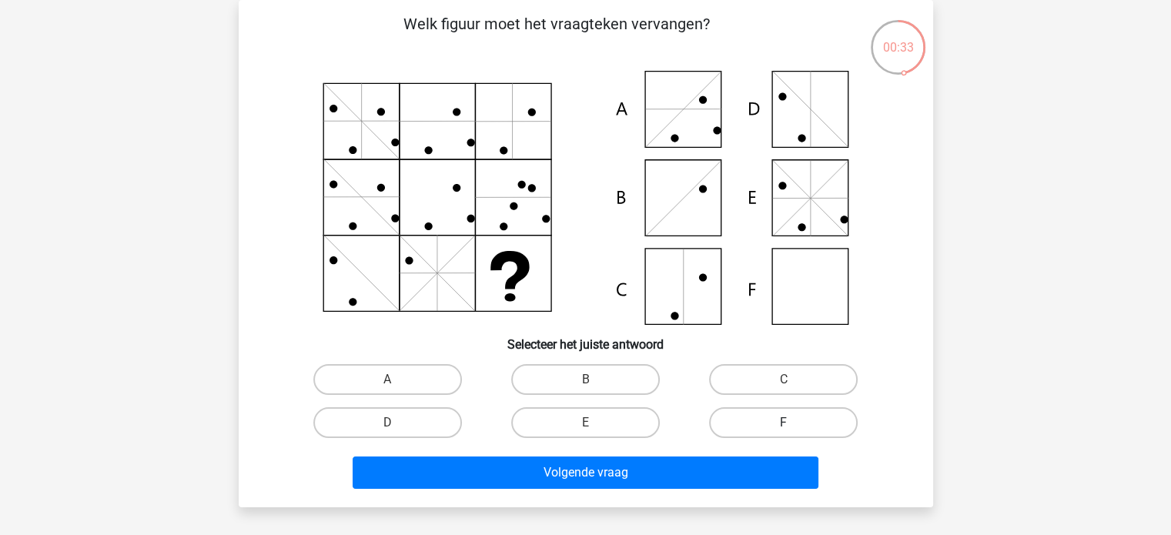
click at [752, 407] on label "F" at bounding box center [783, 422] width 149 height 31
click at [784, 423] on input "F" at bounding box center [789, 428] width 10 height 10
radio input "true"
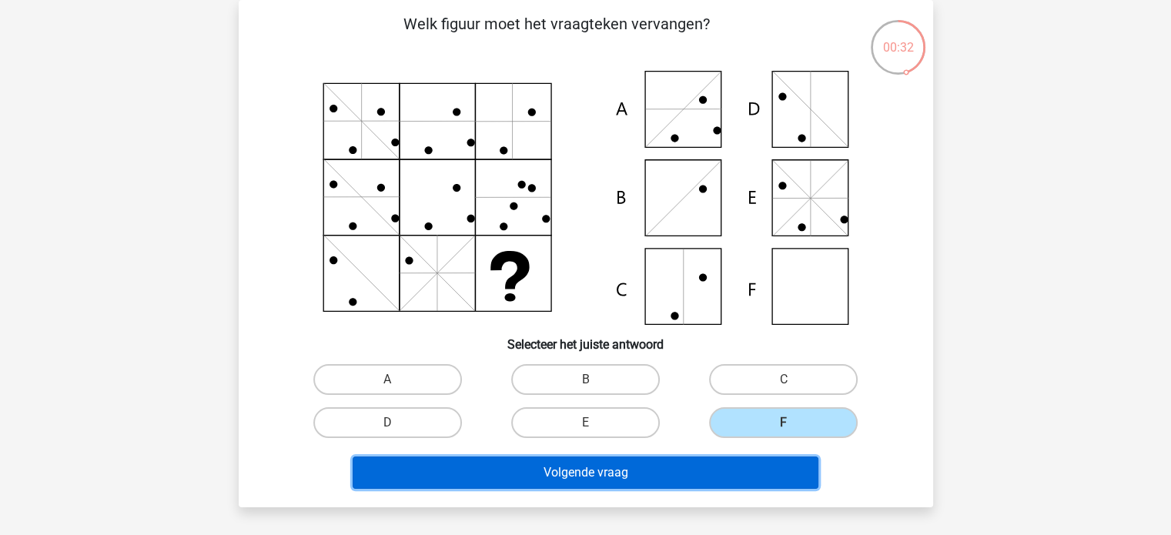
click at [642, 484] on button "Volgende vraag" at bounding box center [586, 473] width 466 height 32
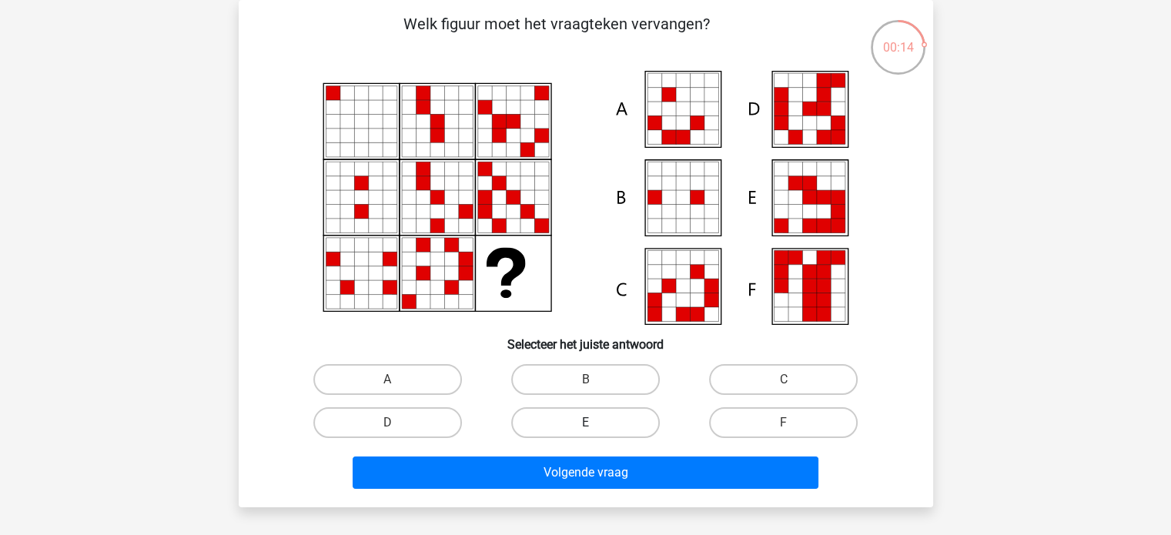
click at [625, 417] on label "E" at bounding box center [585, 422] width 149 height 31
click at [595, 423] on input "E" at bounding box center [590, 428] width 10 height 10
radio input "true"
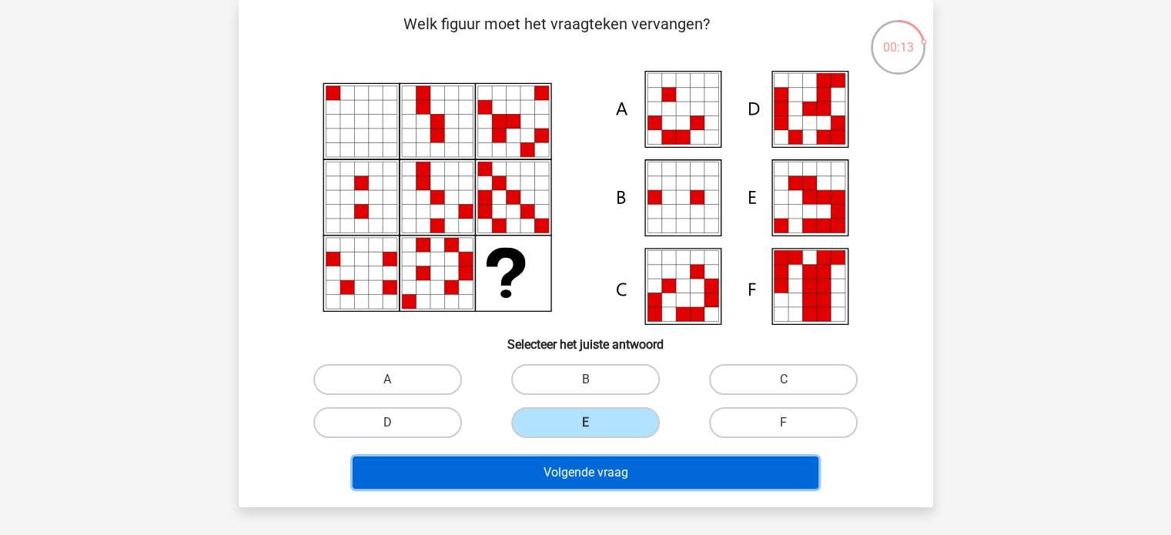
click at [608, 480] on button "Volgende vraag" at bounding box center [586, 473] width 466 height 32
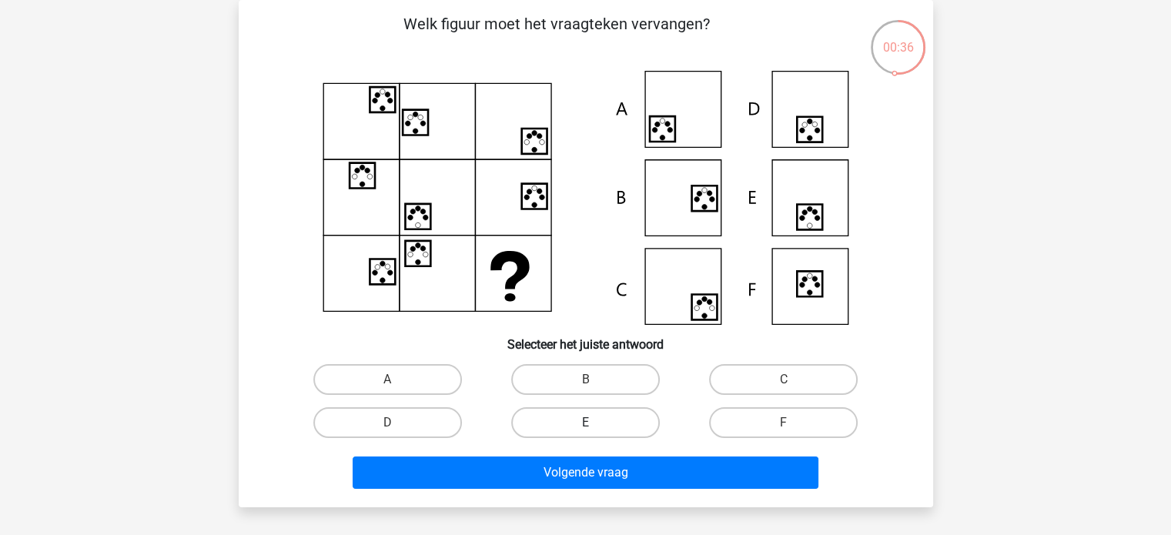
click at [604, 423] on label "E" at bounding box center [585, 422] width 149 height 31
click at [595, 423] on input "E" at bounding box center [590, 428] width 10 height 10
radio input "true"
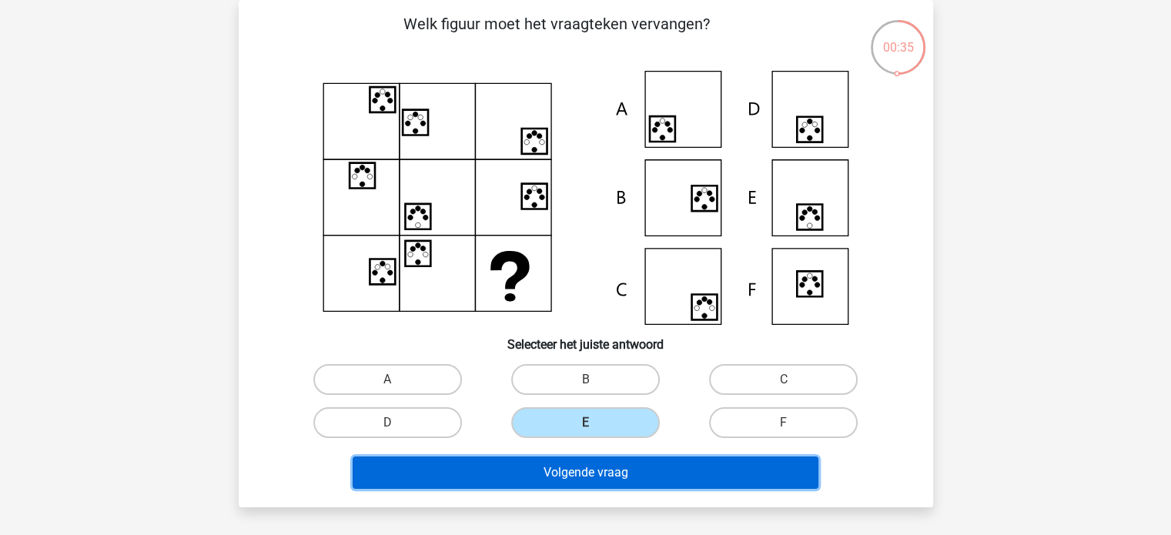
click at [609, 477] on button "Volgende vraag" at bounding box center [586, 473] width 466 height 32
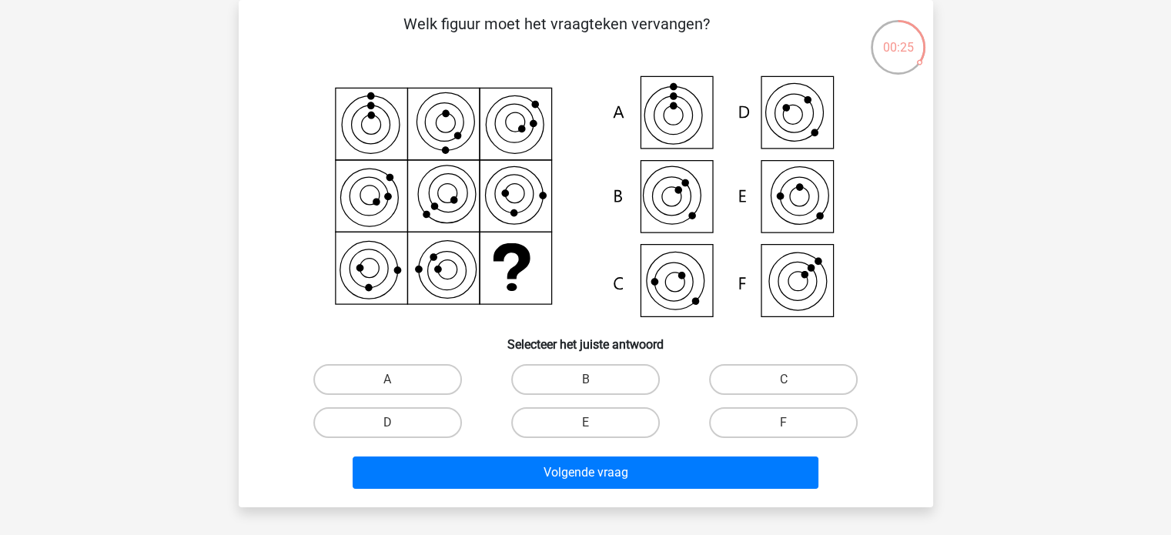
click at [756, 358] on div "C" at bounding box center [784, 379] width 198 height 43
click at [750, 366] on label "C" at bounding box center [783, 379] width 149 height 31
click at [784, 380] on input "C" at bounding box center [789, 385] width 10 height 10
radio input "true"
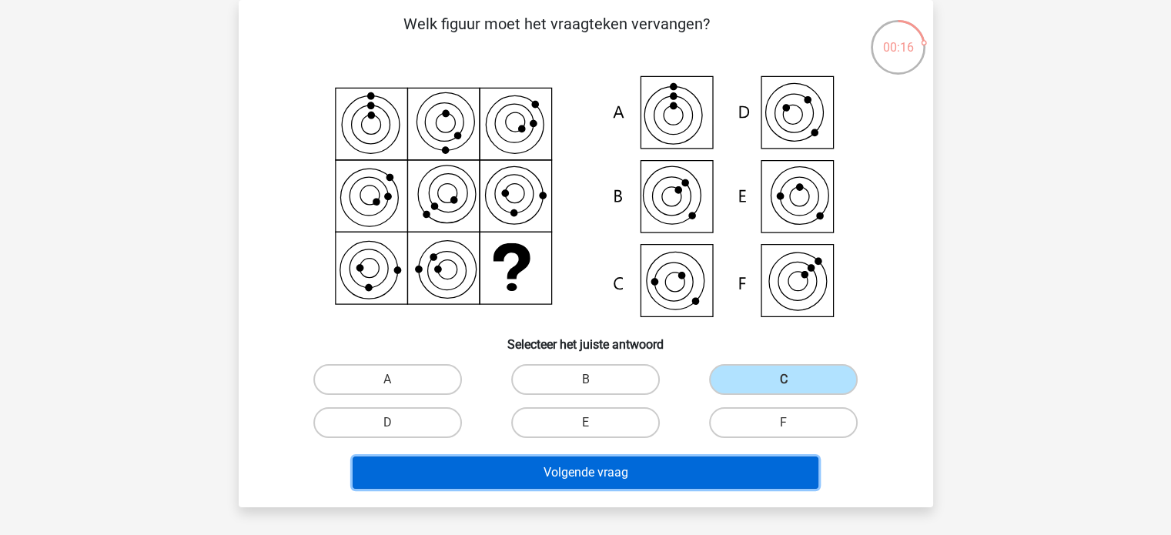
click at [687, 475] on button "Volgende vraag" at bounding box center [586, 473] width 466 height 32
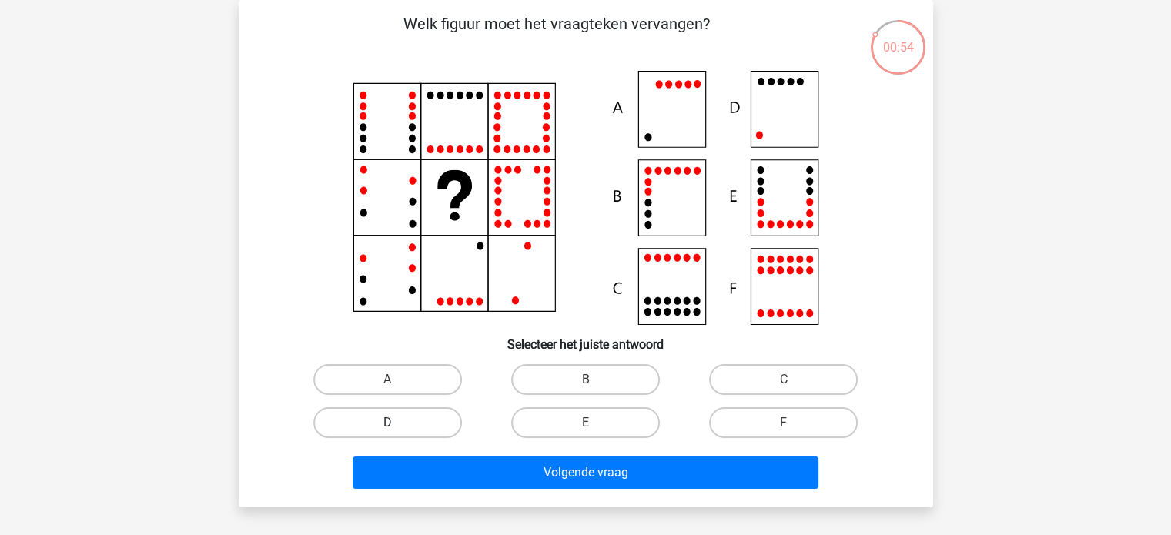
click at [428, 420] on label "D" at bounding box center [387, 422] width 149 height 31
click at [397, 423] on input "D" at bounding box center [392, 428] width 10 height 10
radio input "true"
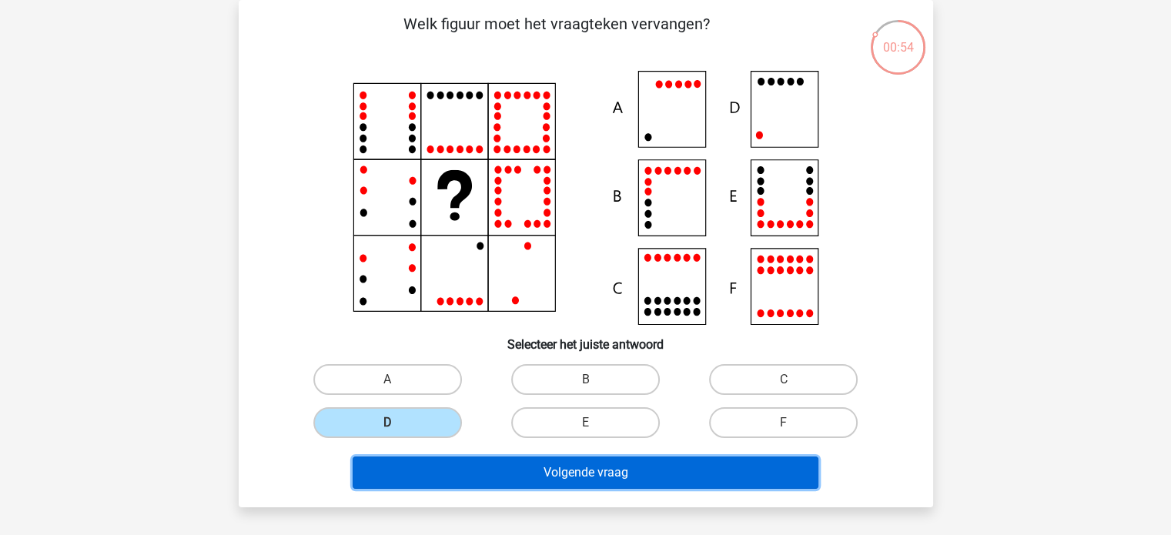
click at [456, 480] on button "Volgende vraag" at bounding box center [586, 473] width 466 height 32
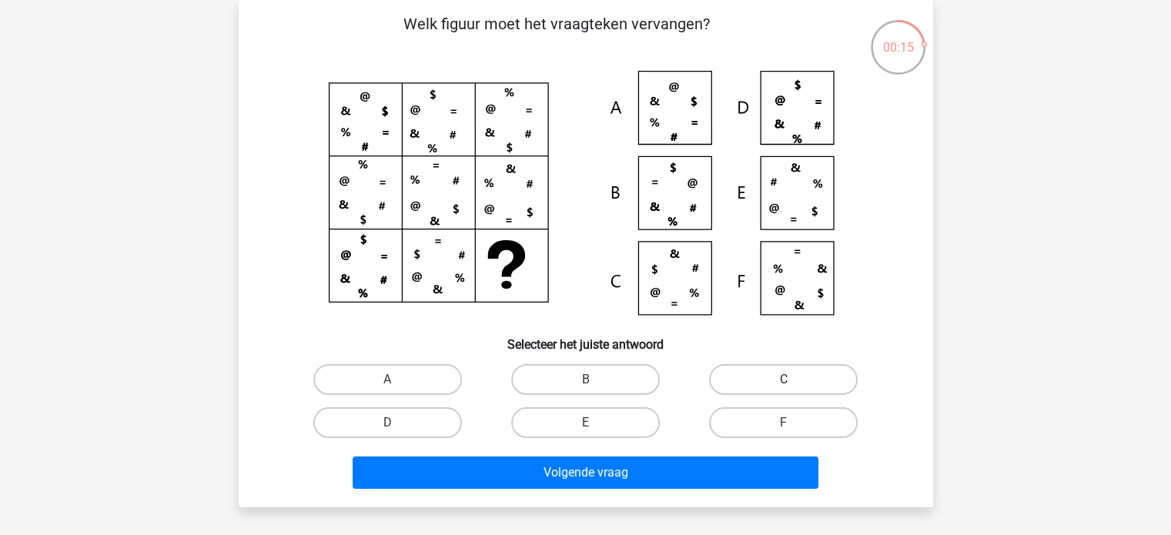
click at [766, 374] on label "C" at bounding box center [783, 379] width 149 height 31
click at [784, 380] on input "C" at bounding box center [789, 385] width 10 height 10
radio input "true"
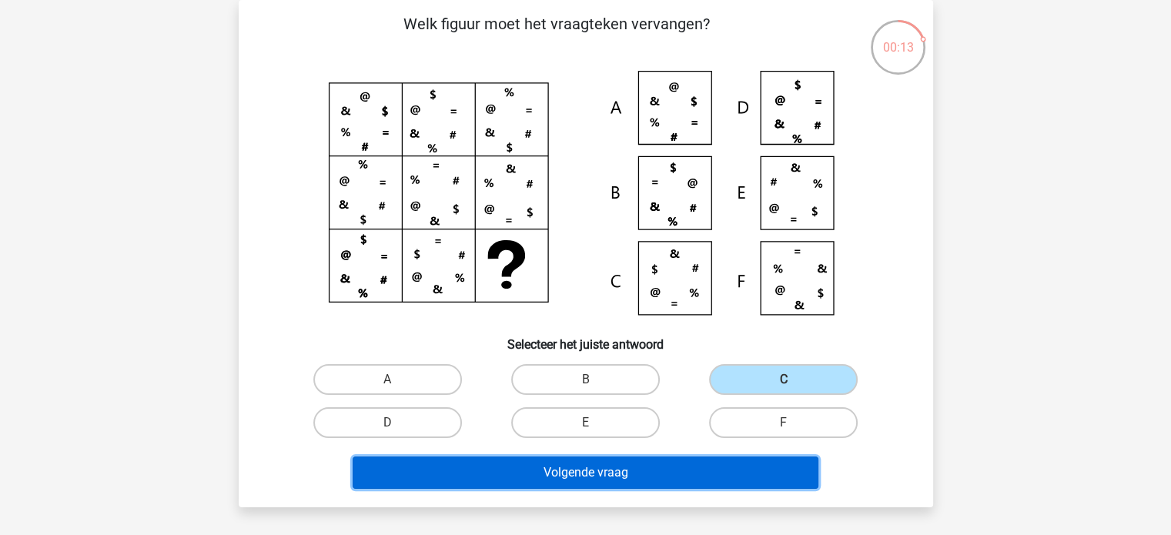
click at [732, 474] on button "Volgende vraag" at bounding box center [586, 473] width 466 height 32
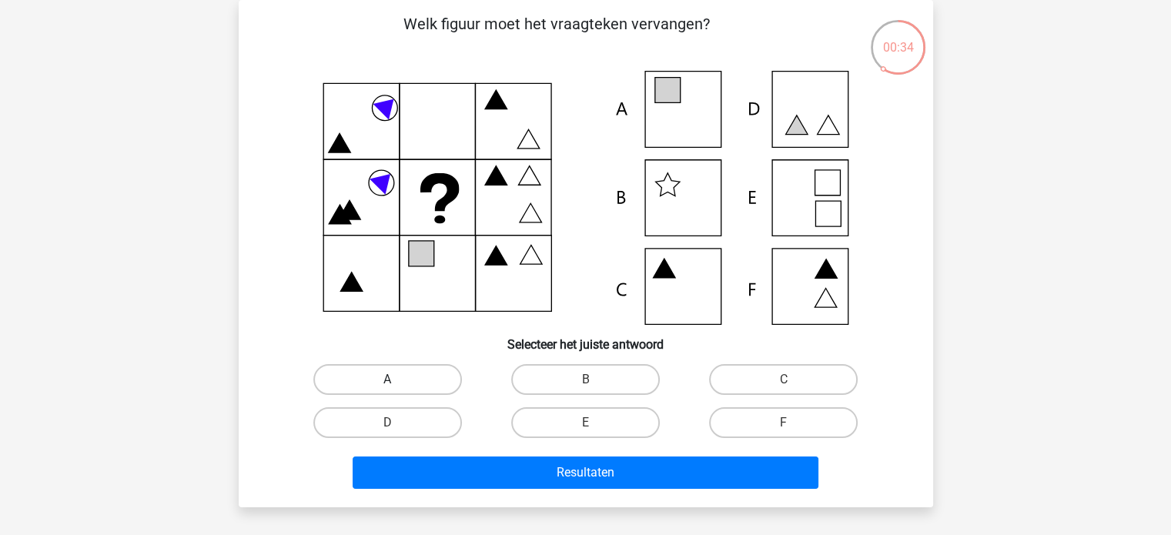
click at [387, 390] on label "A" at bounding box center [387, 379] width 149 height 31
click at [387, 390] on input "A" at bounding box center [392, 385] width 10 height 10
radio input "true"
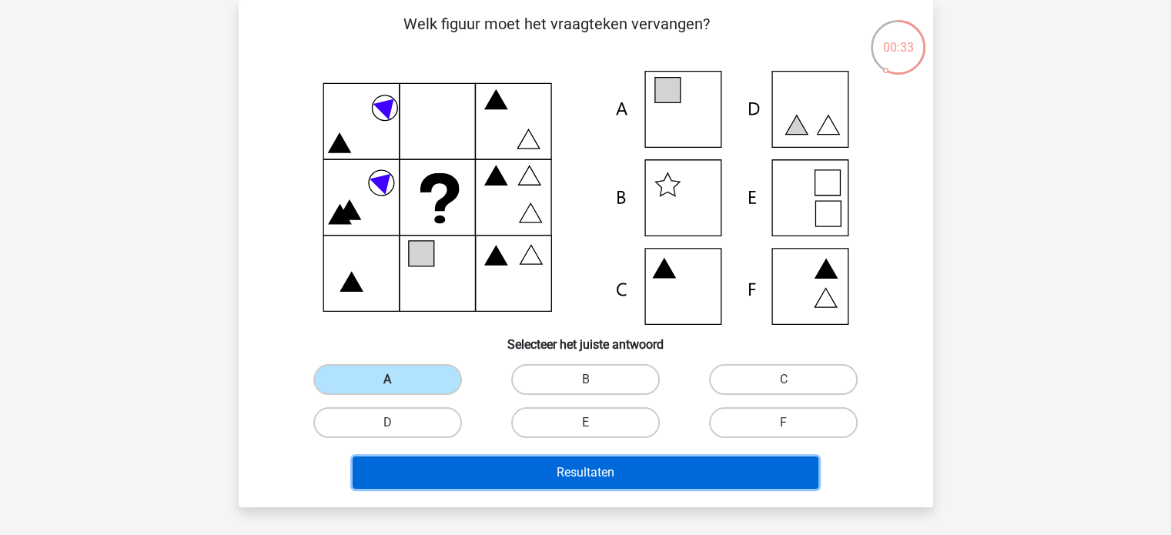
click at [456, 464] on button "Resultaten" at bounding box center [586, 473] width 466 height 32
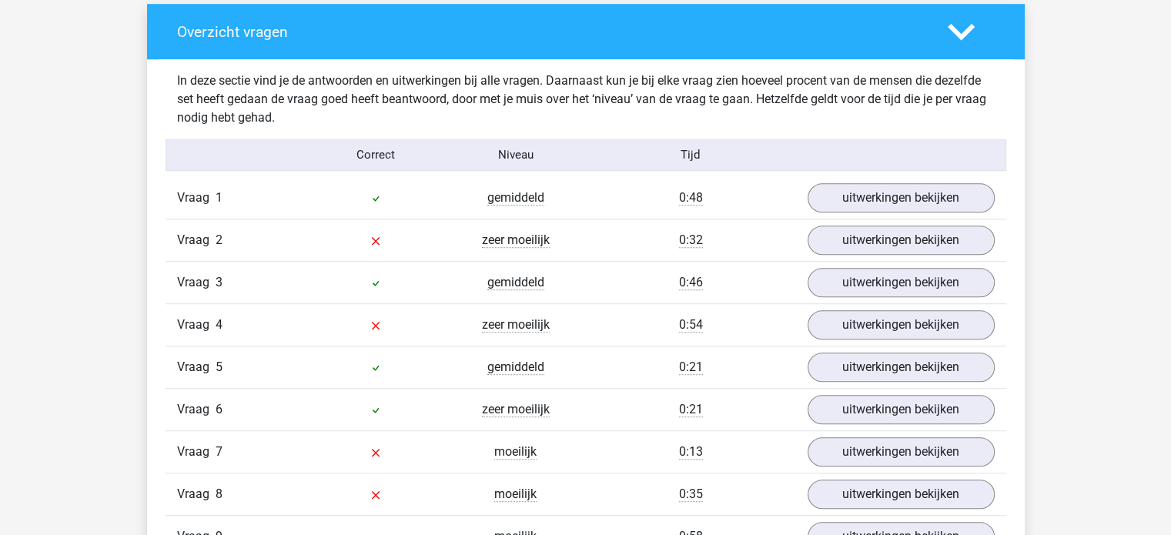
scroll to position [1151, 0]
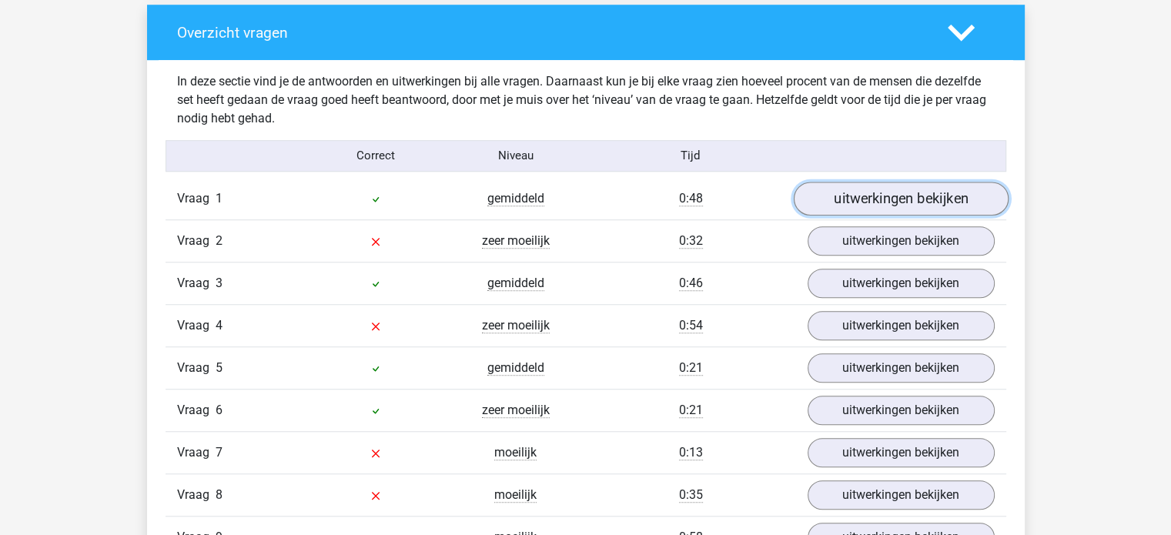
click at [880, 199] on link "uitwerkingen bekijken" at bounding box center [900, 199] width 215 height 34
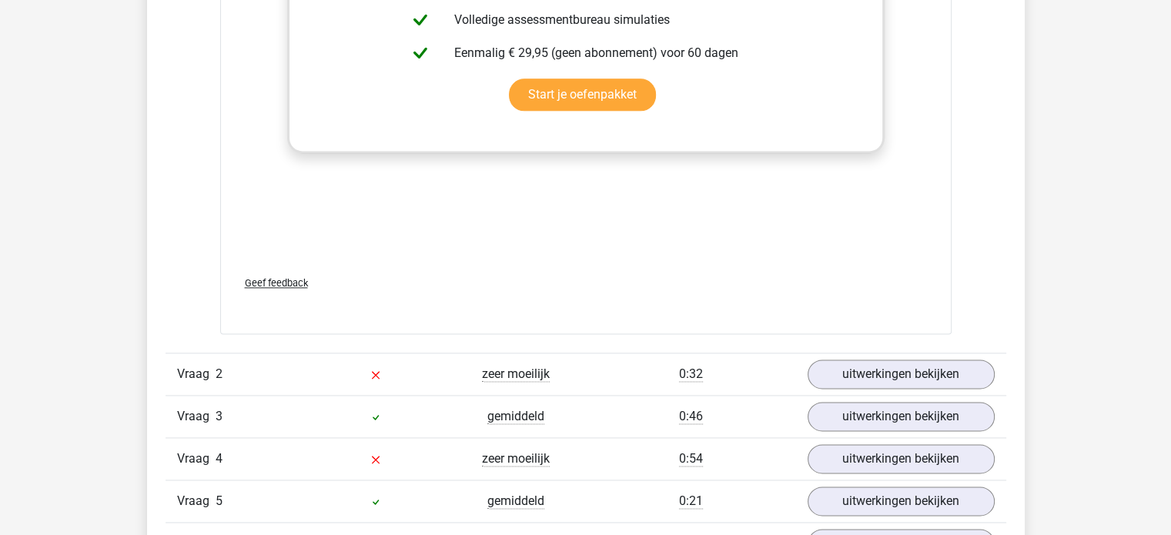
scroll to position [2060, 0]
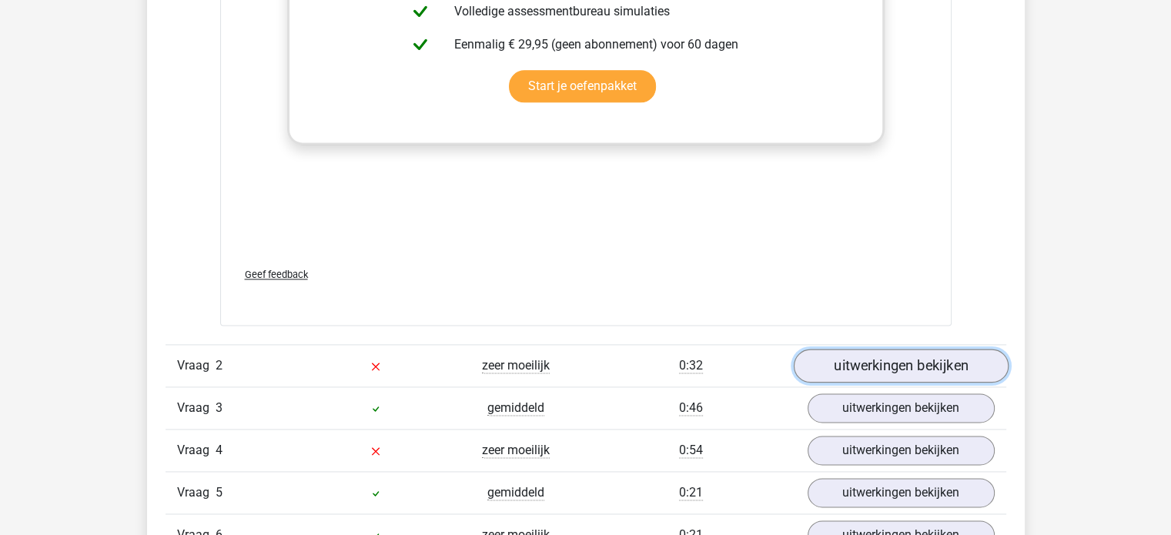
click at [862, 354] on link "uitwerkingen bekijken" at bounding box center [900, 366] width 215 height 34
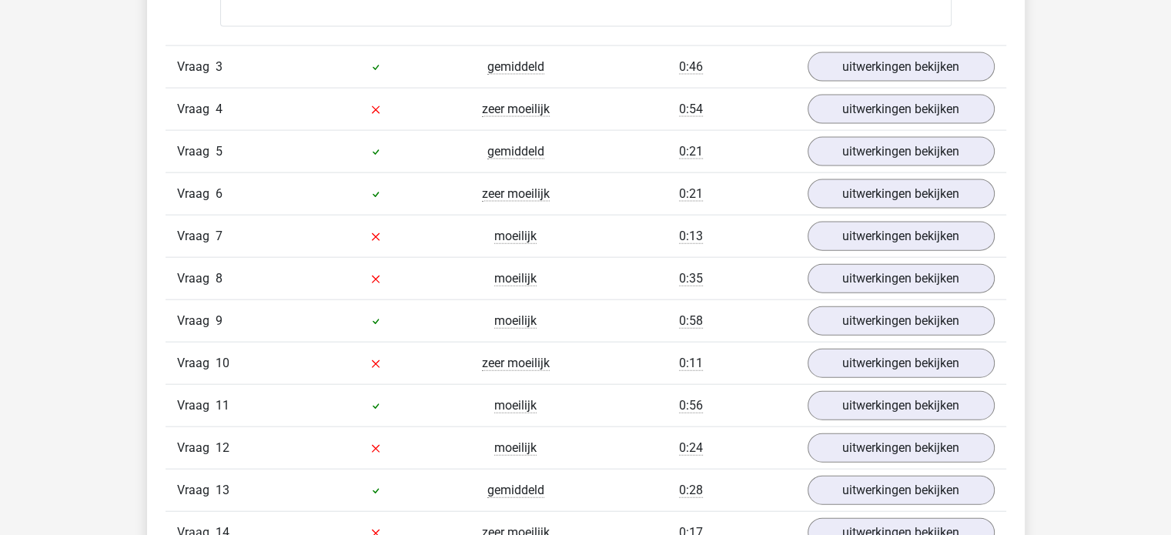
scroll to position [3438, 0]
